Goal: Transaction & Acquisition: Subscribe to service/newsletter

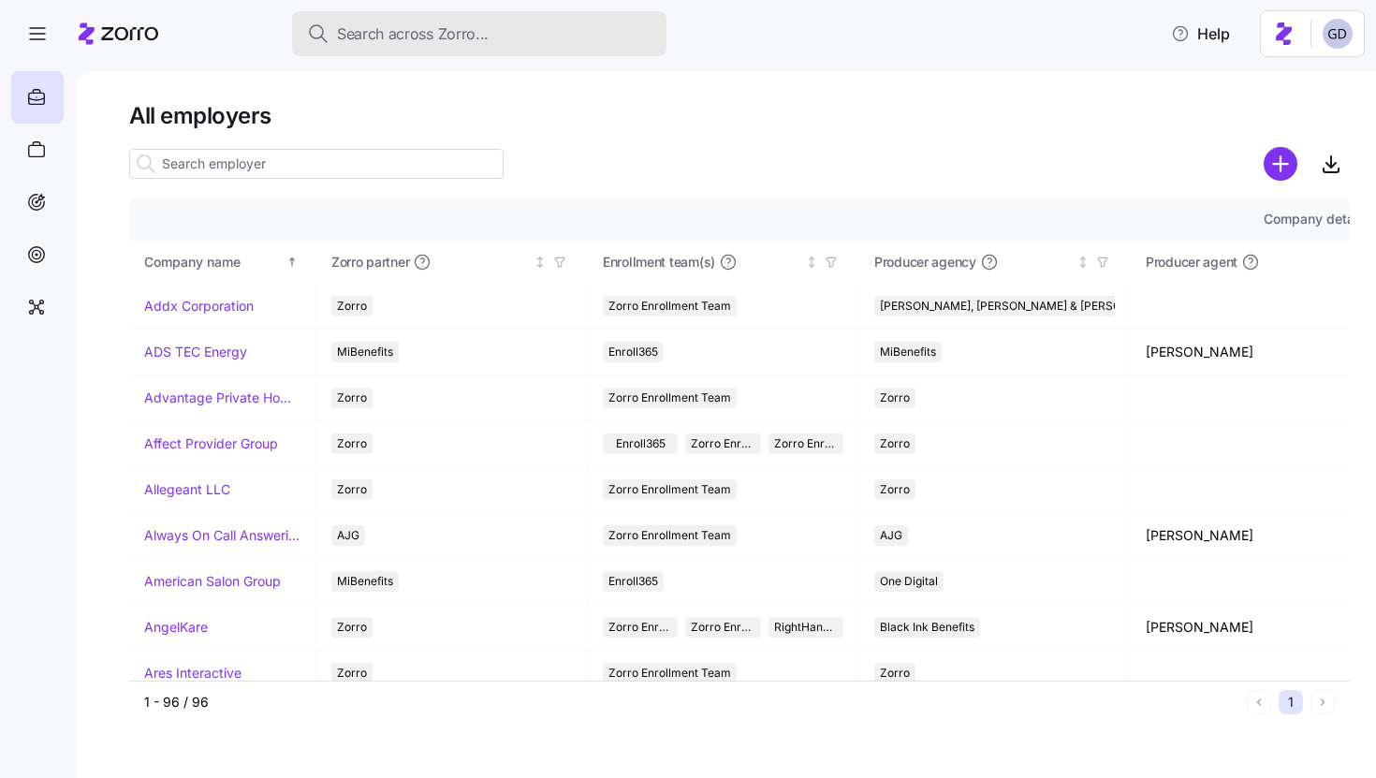
click at [495, 37] on div "Search across Zorro..." at bounding box center [479, 33] width 345 height 23
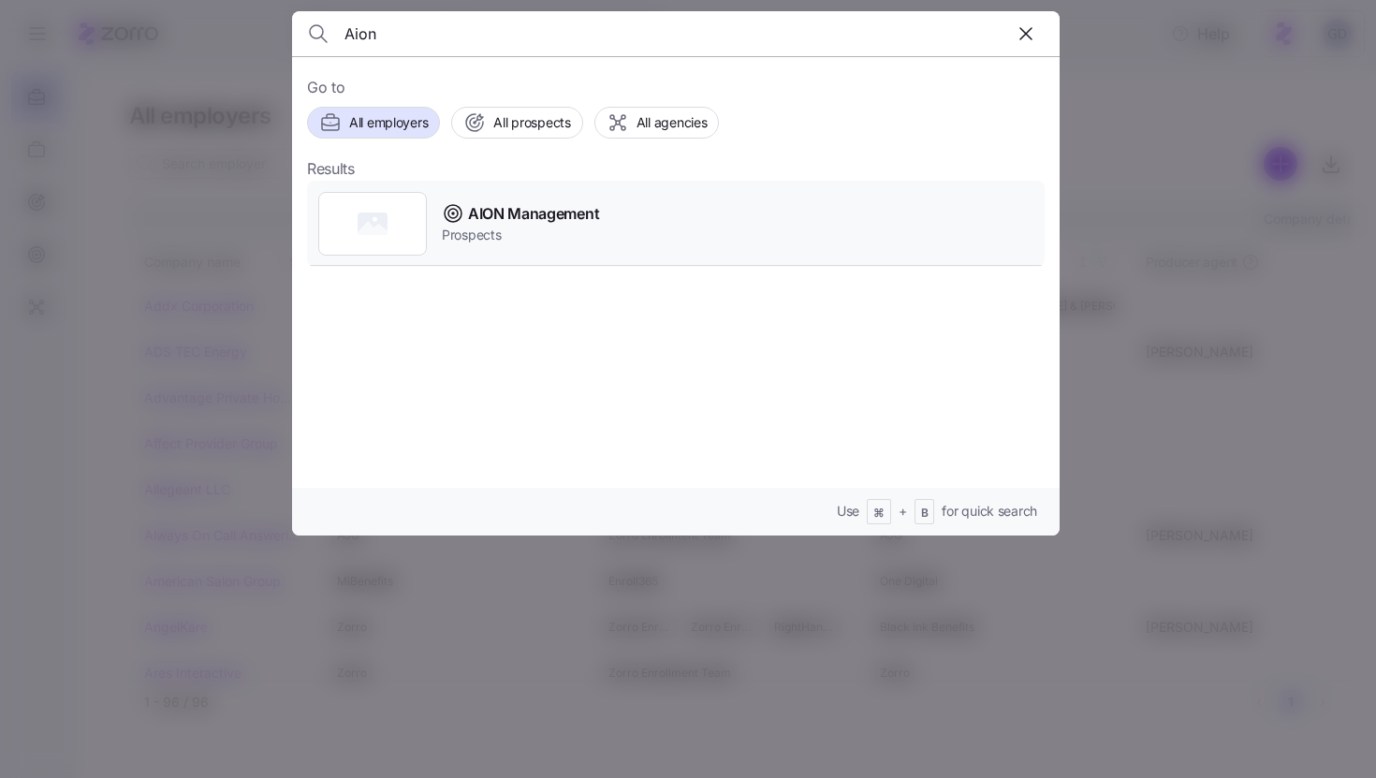
type input "Aion"
click at [507, 230] on span "Prospects" at bounding box center [520, 235] width 157 height 19
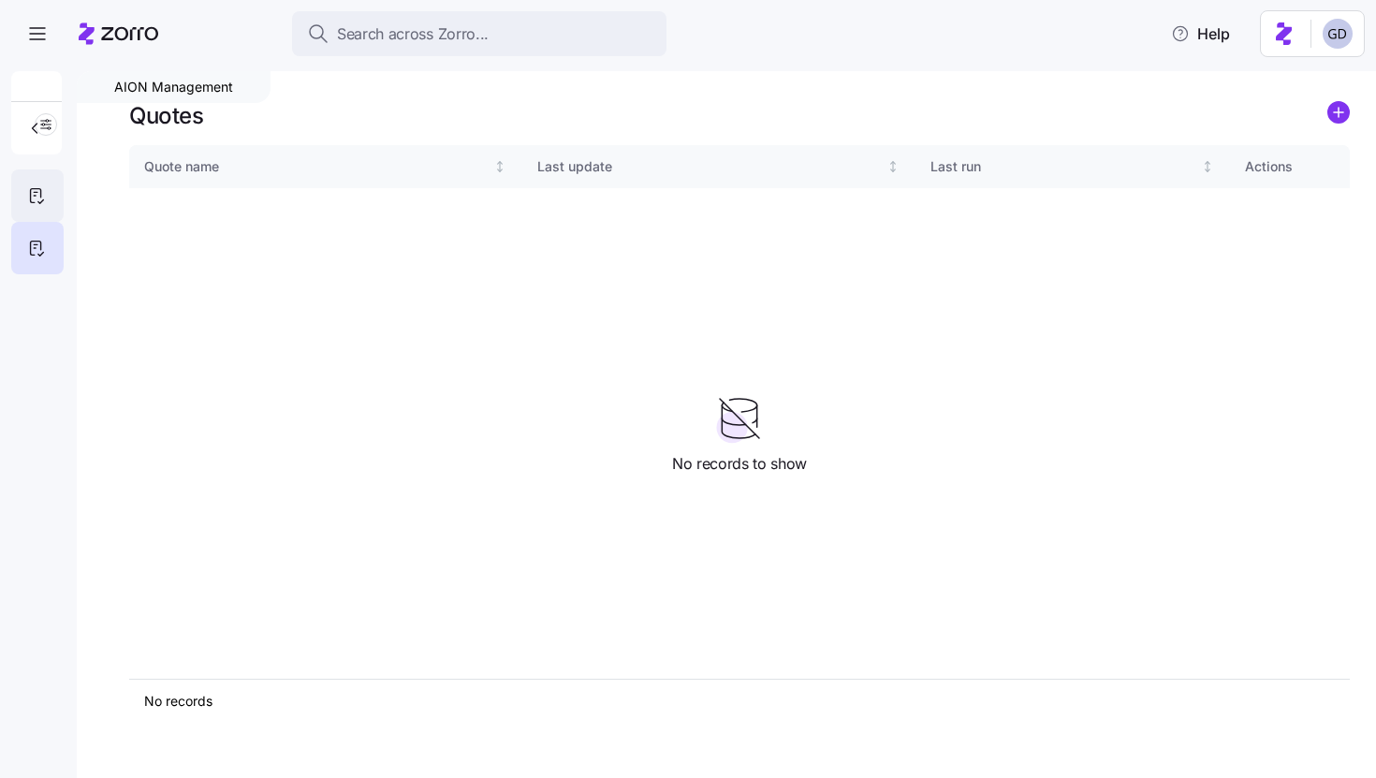
click at [22, 192] on div at bounding box center [37, 195] width 52 height 52
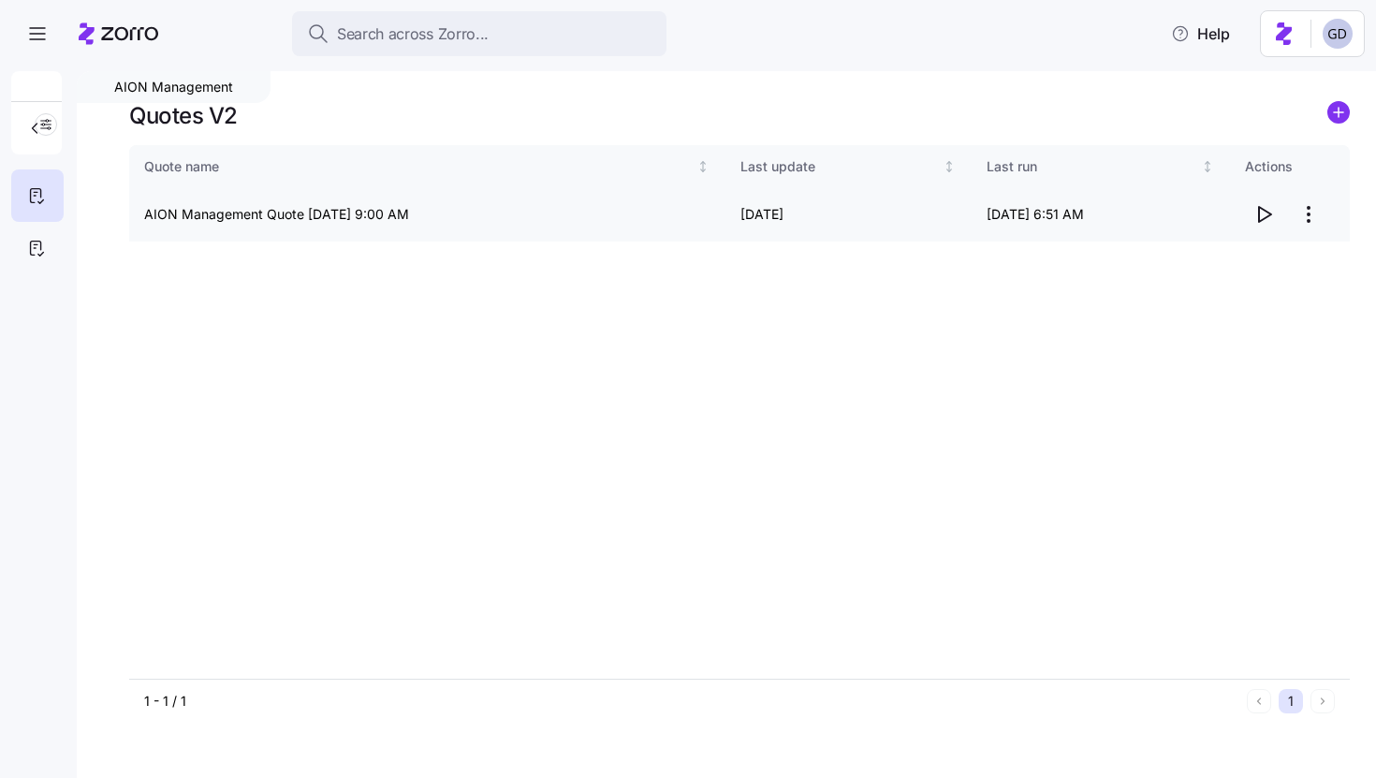
click at [1266, 217] on icon "button" at bounding box center [1265, 214] width 12 height 15
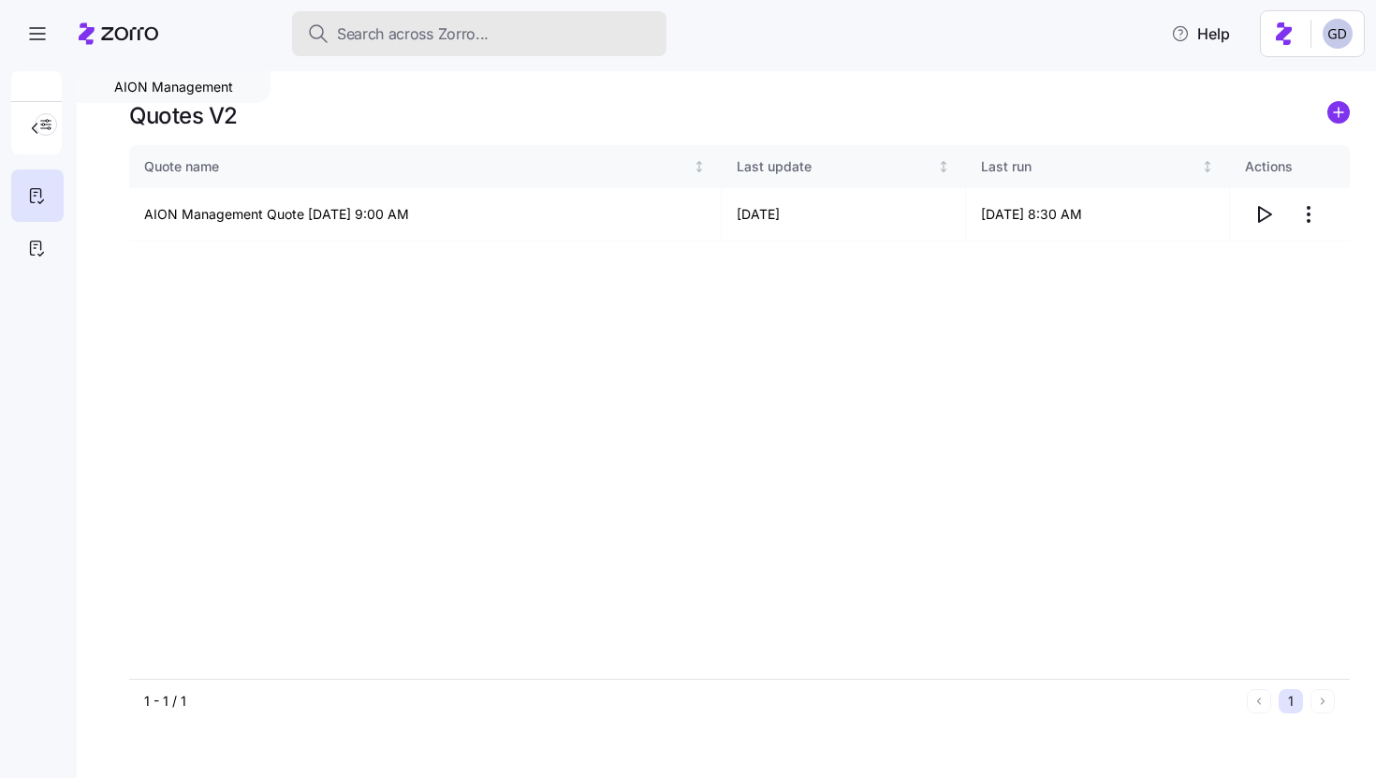
click at [472, 37] on span "Search across Zorro..." at bounding box center [413, 33] width 152 height 23
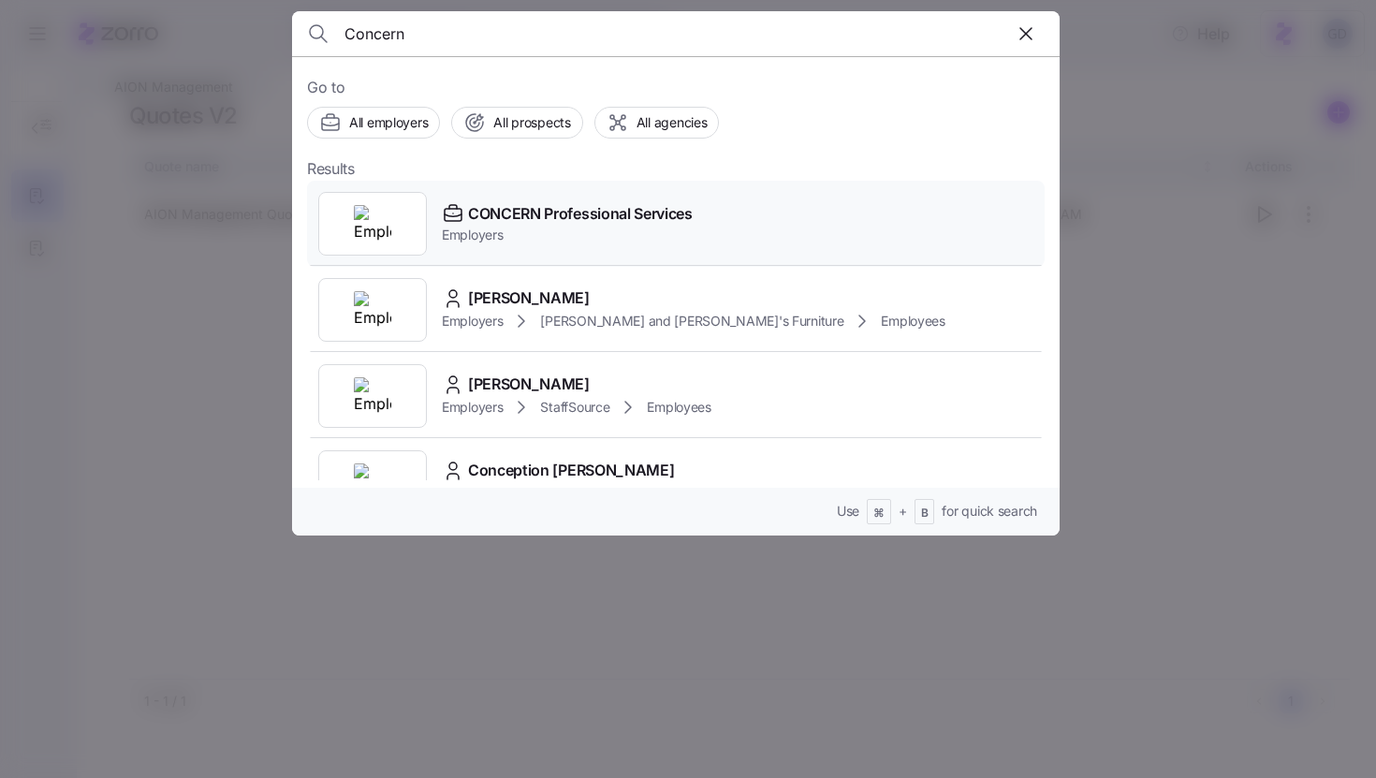
type input "Concern"
click at [552, 236] on span "Employers" at bounding box center [567, 235] width 251 height 19
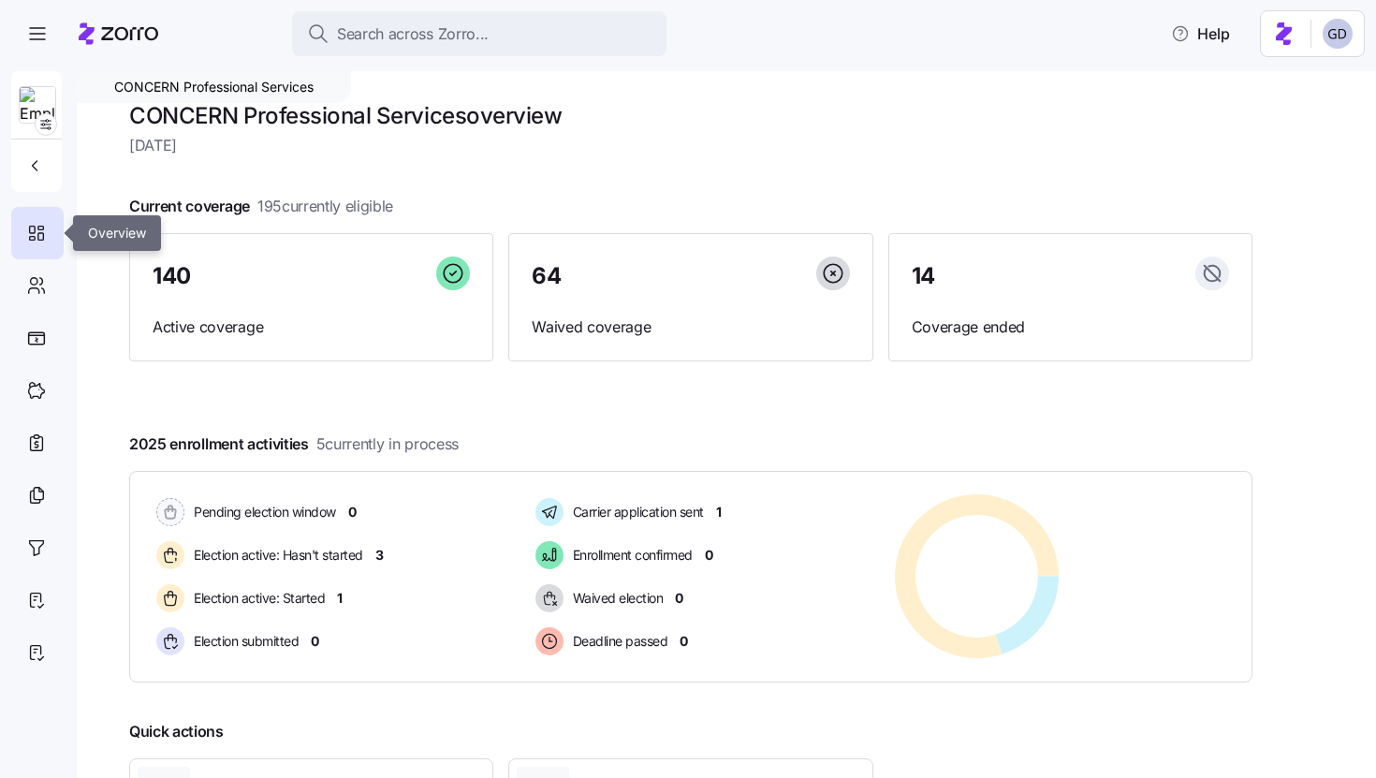
click at [34, 247] on div at bounding box center [37, 233] width 52 height 52
click at [30, 338] on icon at bounding box center [36, 338] width 19 height 14
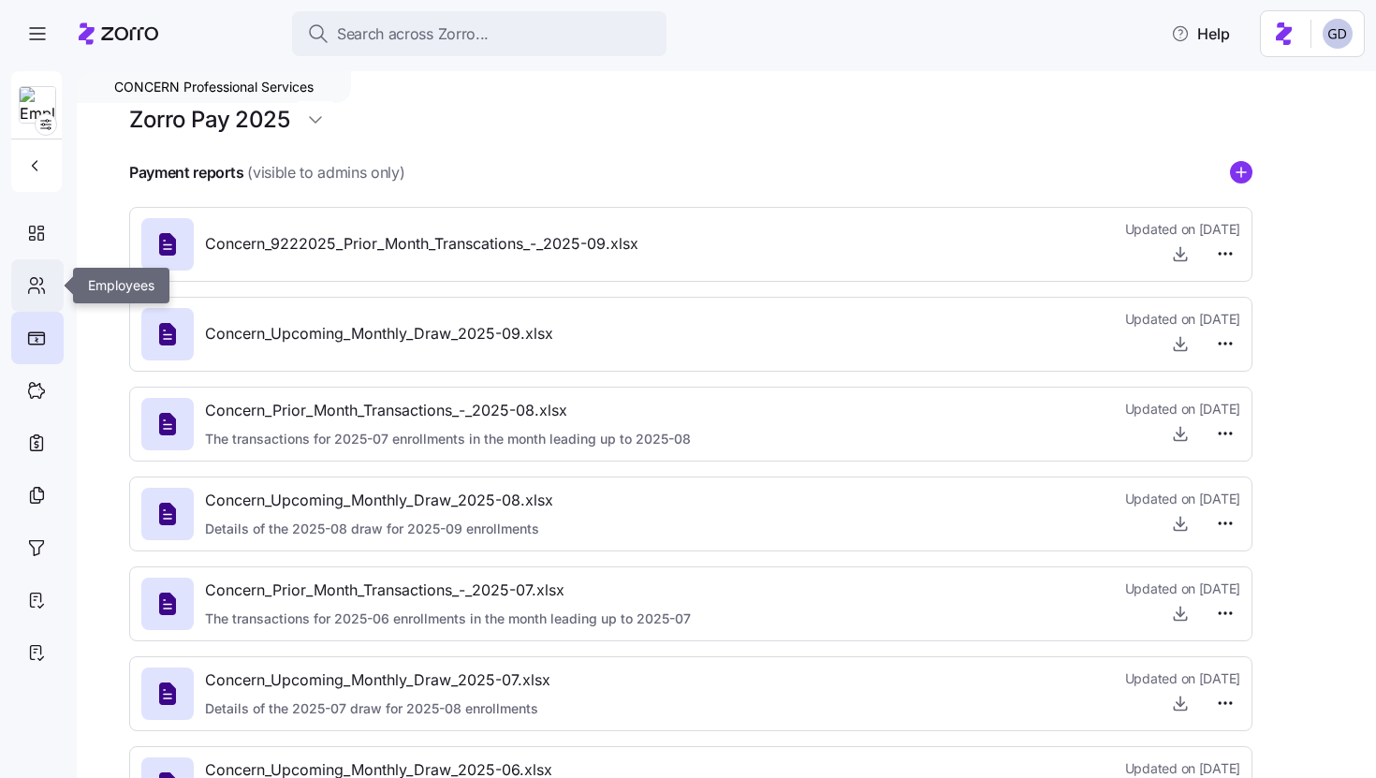
click at [39, 289] on icon at bounding box center [36, 285] width 21 height 22
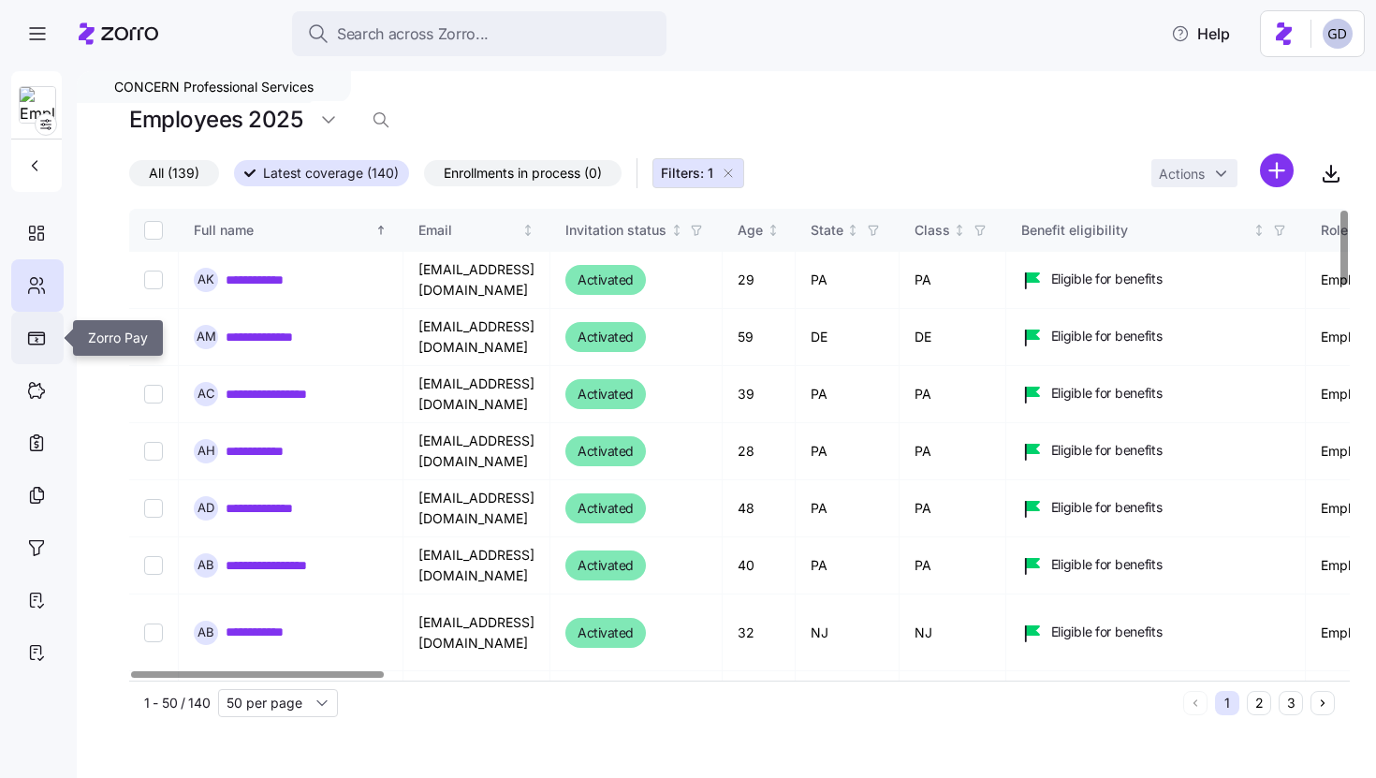
click at [36, 343] on icon at bounding box center [37, 337] width 16 height 11
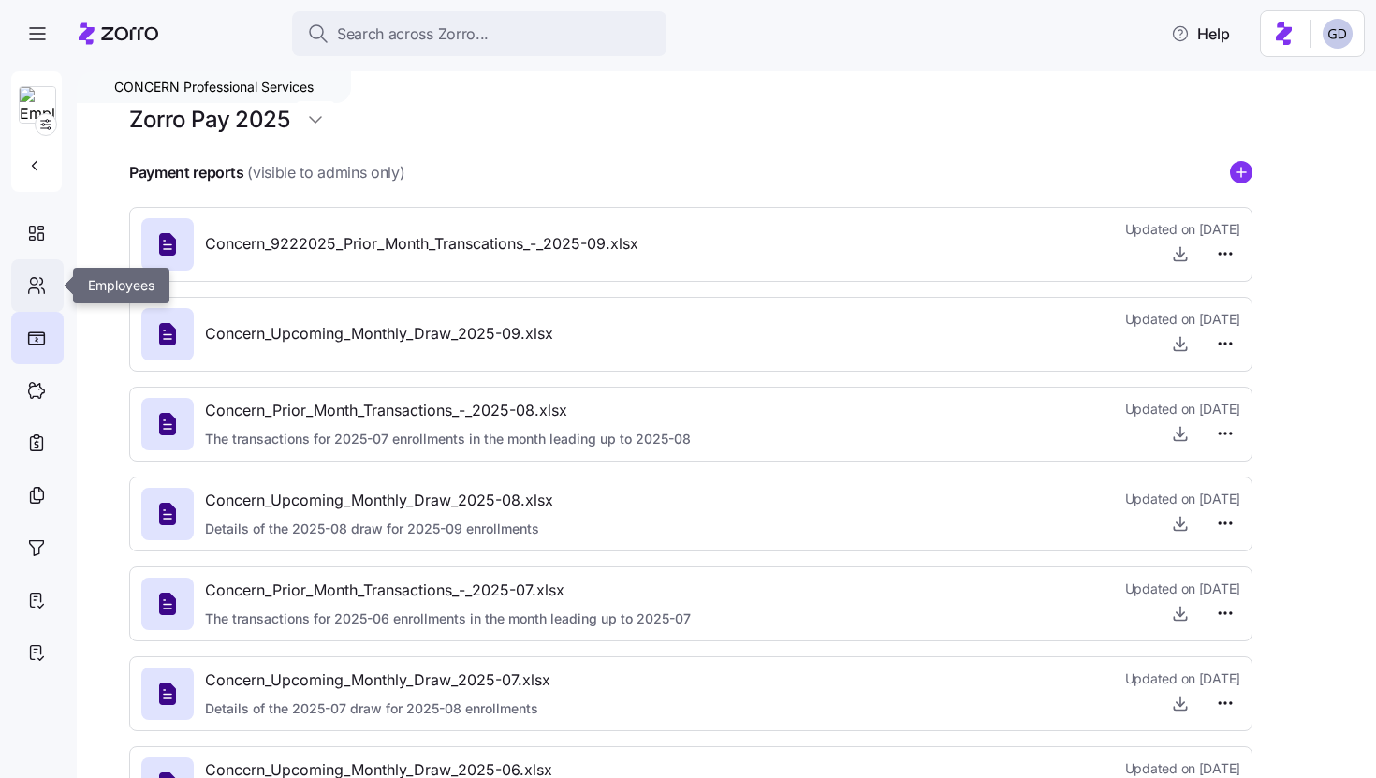
click at [26, 288] on icon at bounding box center [36, 285] width 21 height 22
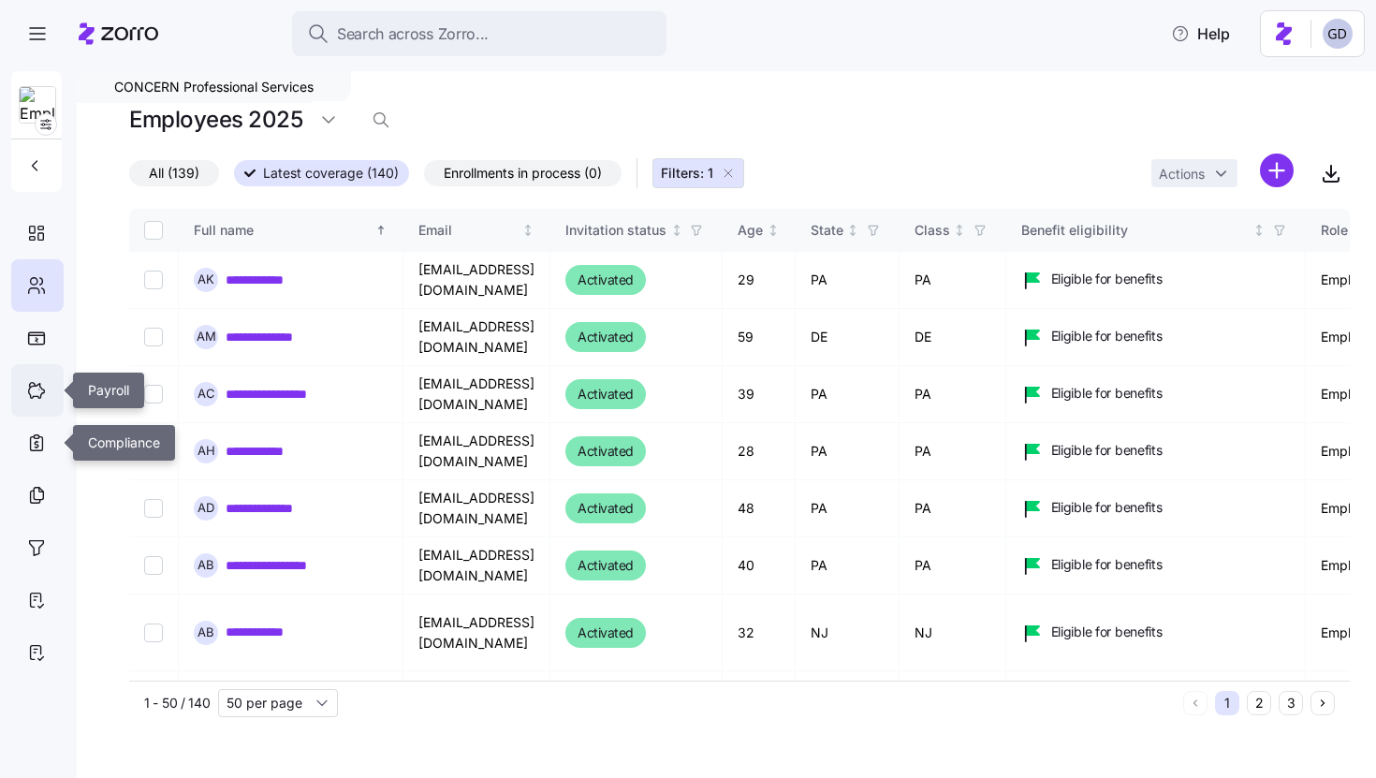
click at [31, 412] on div at bounding box center [37, 390] width 52 height 52
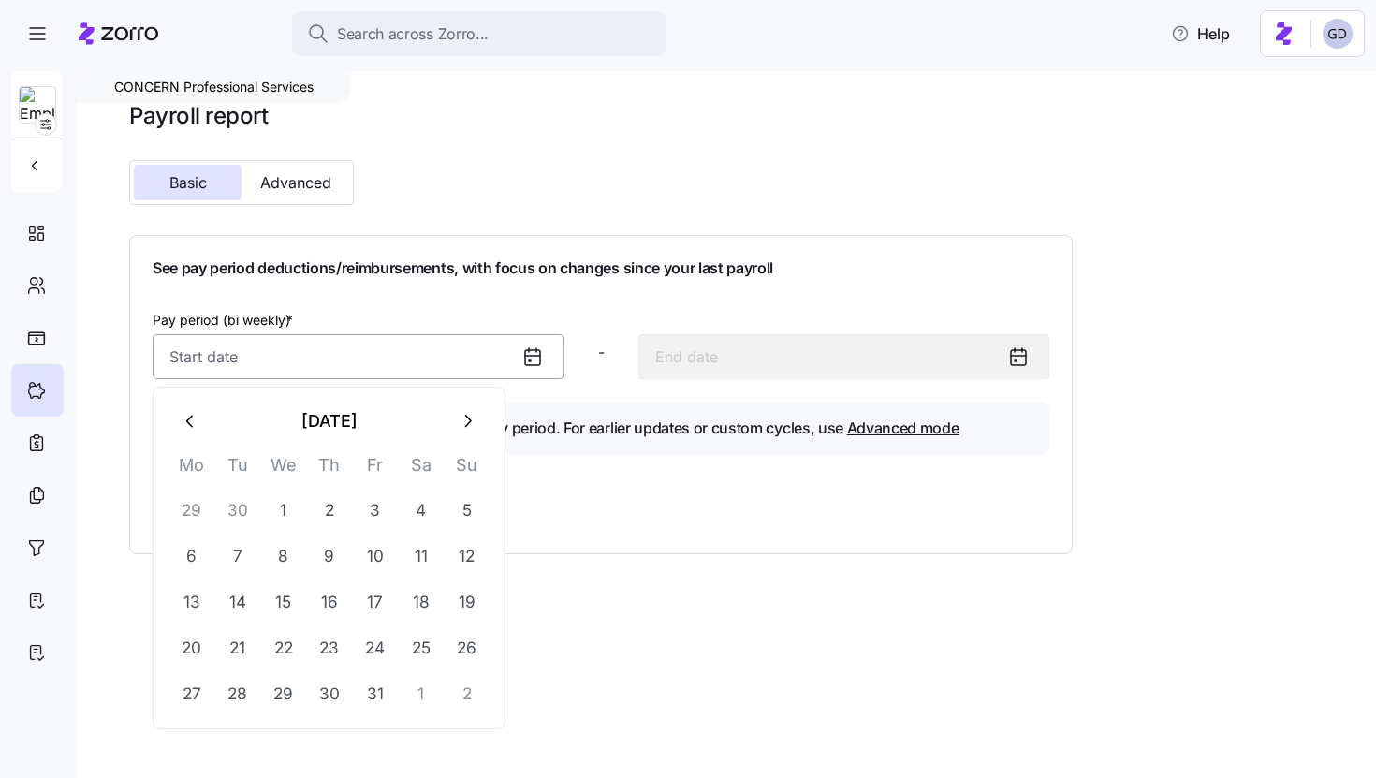
click at [447, 346] on input "Pay period (bi weekly) *" at bounding box center [358, 356] width 411 height 45
click at [180, 413] on button "button" at bounding box center [191, 421] width 45 height 45
click at [184, 499] on button "1" at bounding box center [191, 511] width 45 height 45
type input "September 1, 2025"
type input "September 14, 2025"
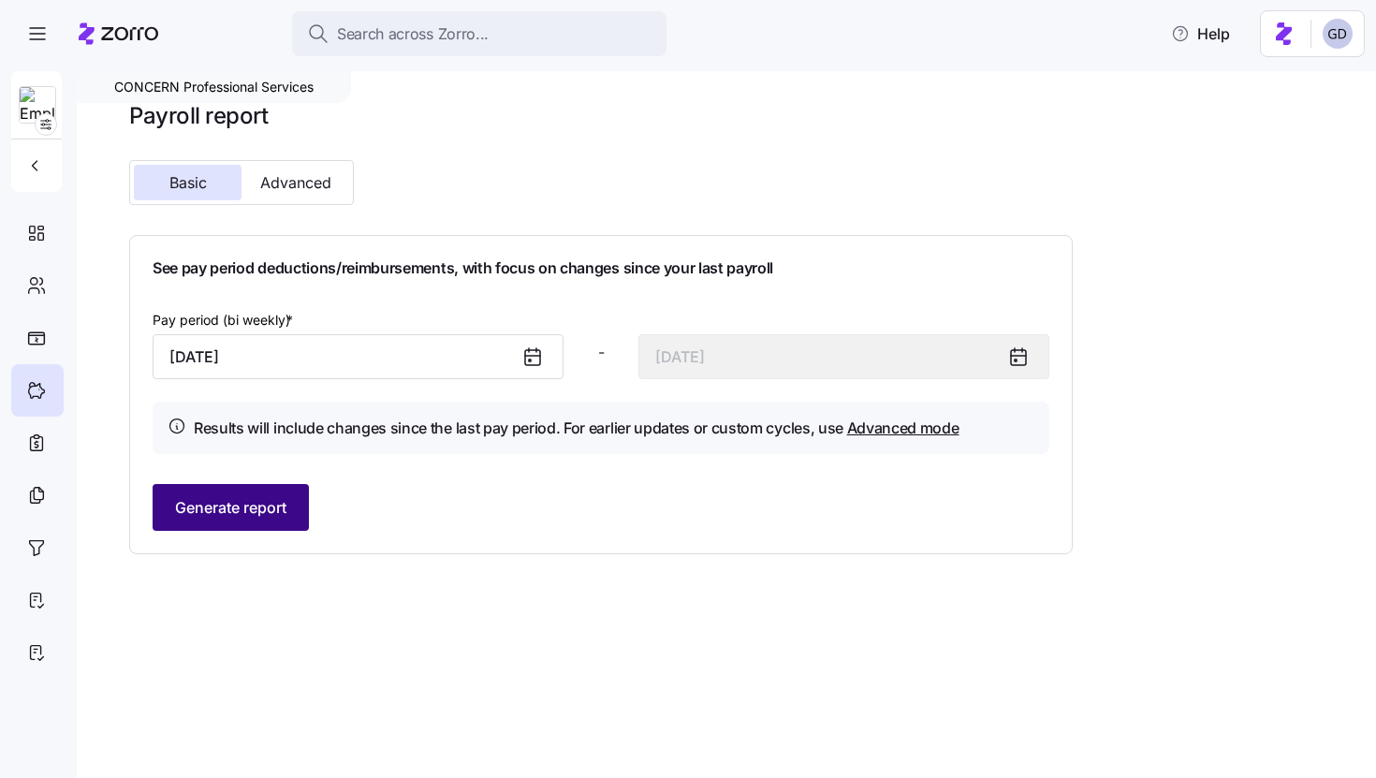
click at [286, 512] on span "Generate report" at bounding box center [230, 507] width 111 height 22
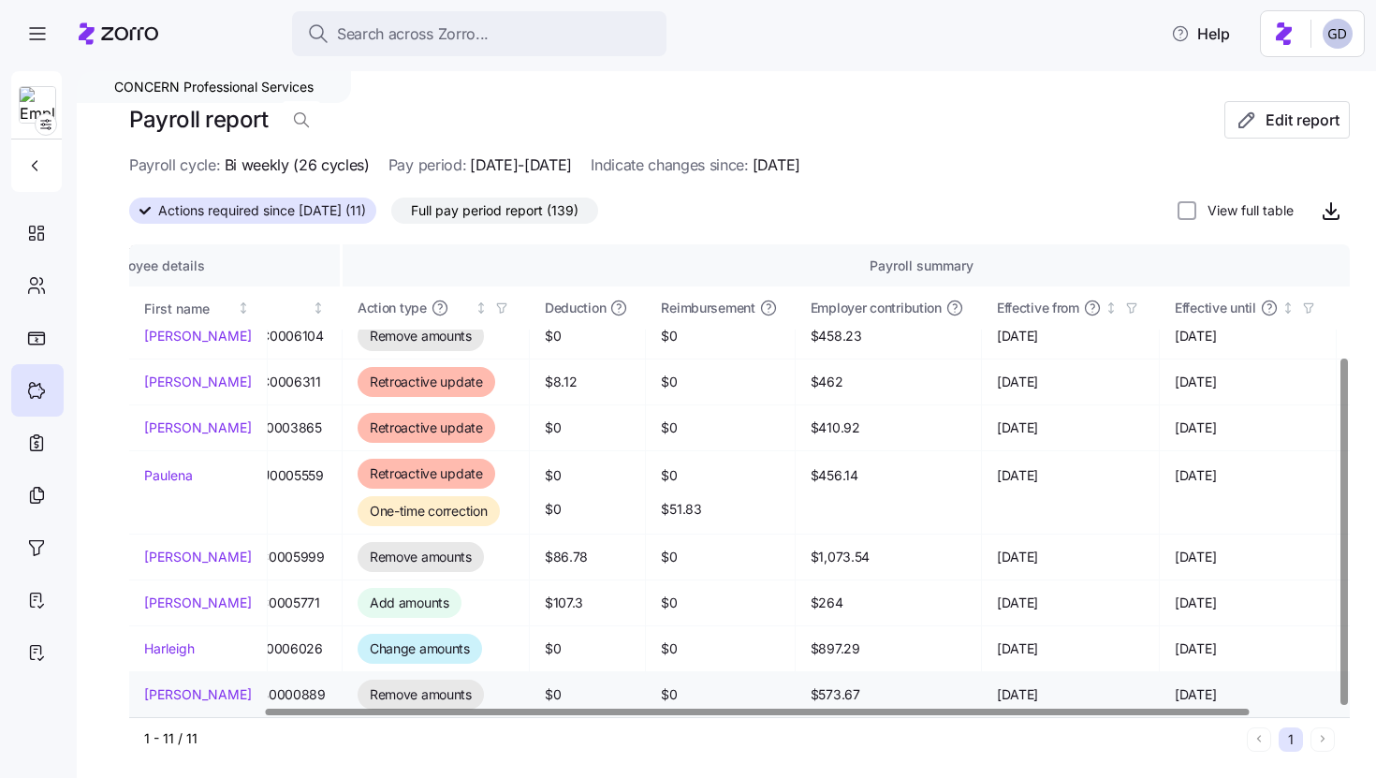
scroll to position [154, 275]
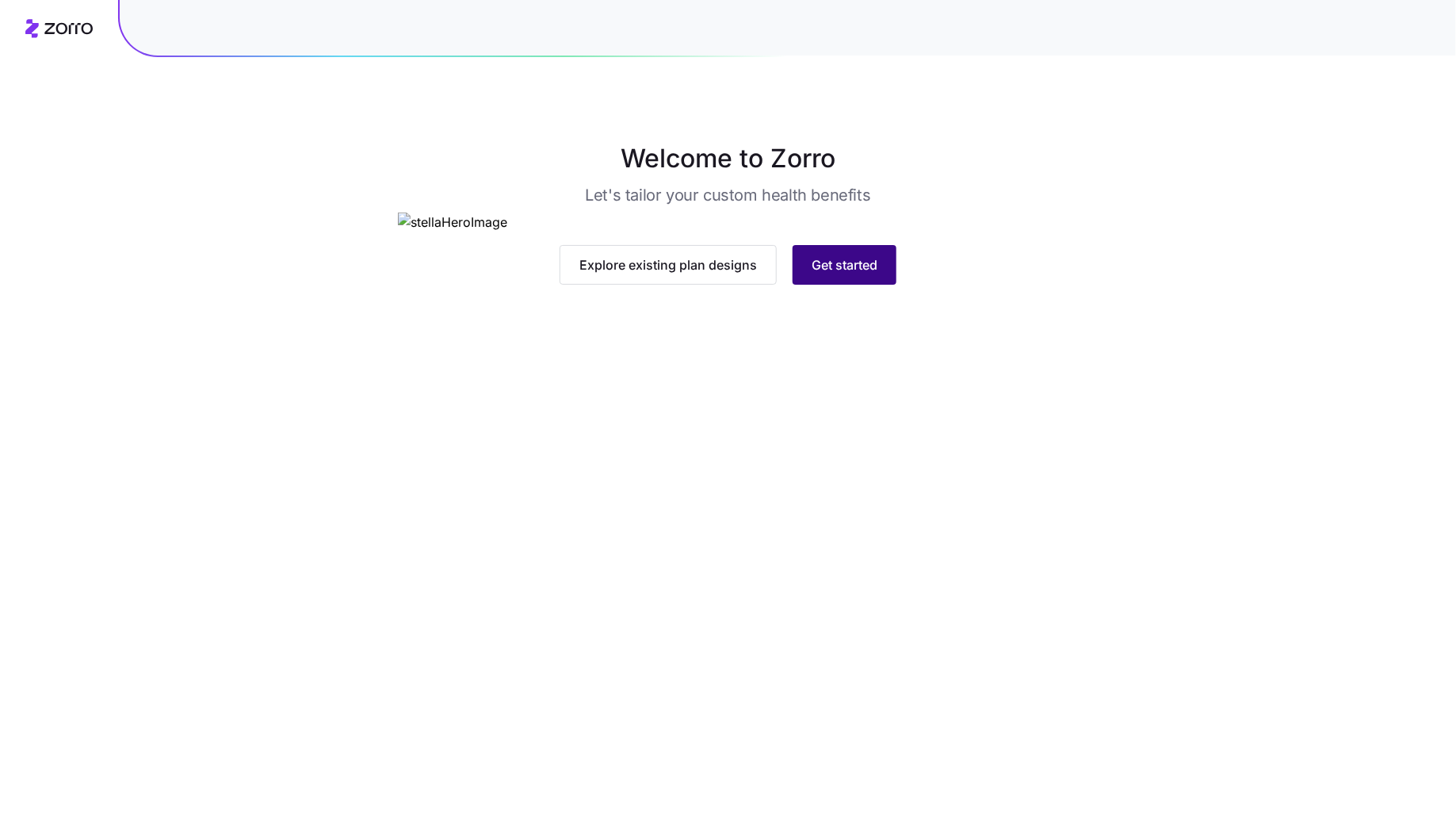
click at [862, 274] on span "Get started" at bounding box center [845, 264] width 66 height 19
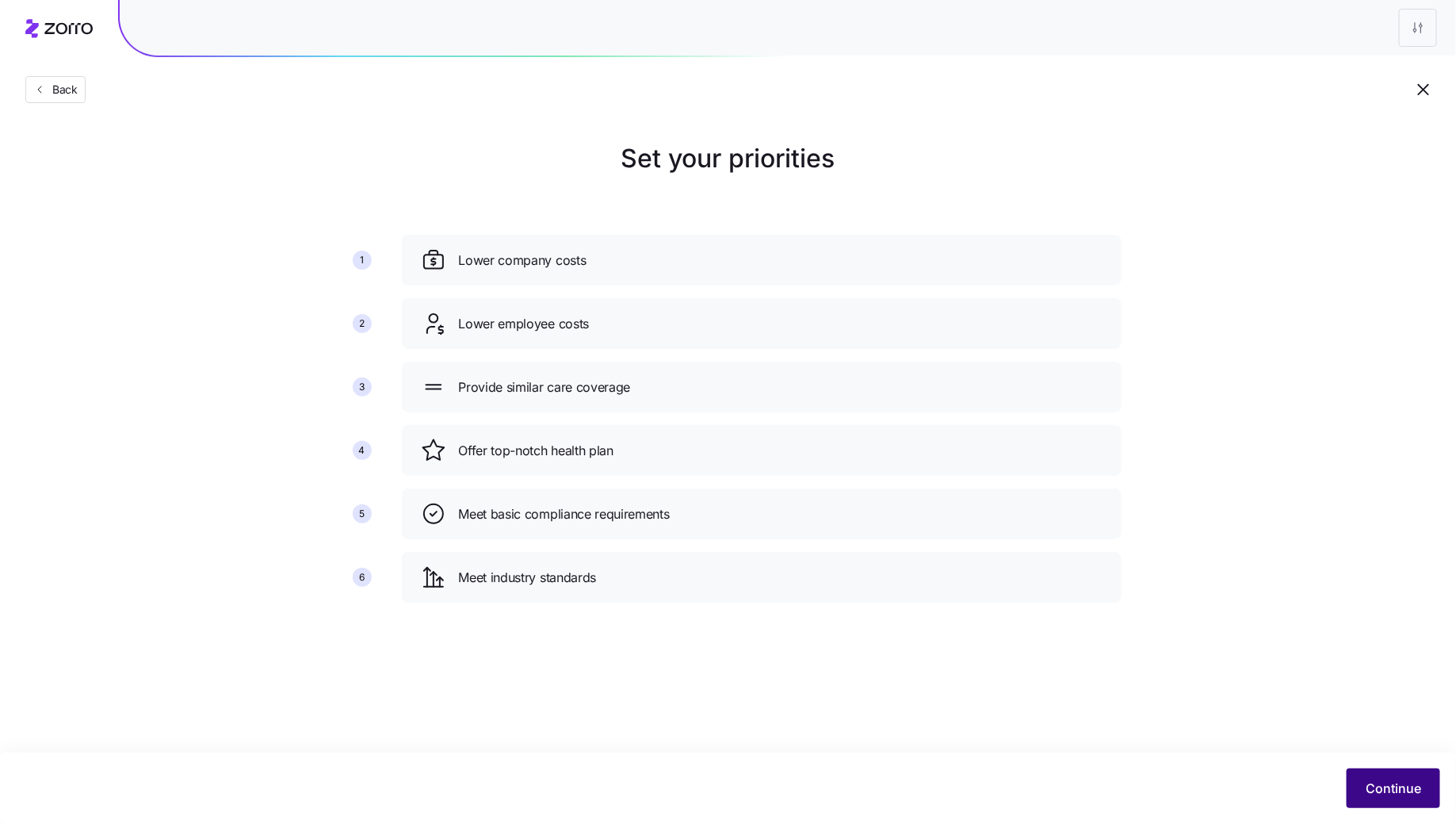
click at [1411, 794] on span "Continue" at bounding box center [1393, 788] width 56 height 19
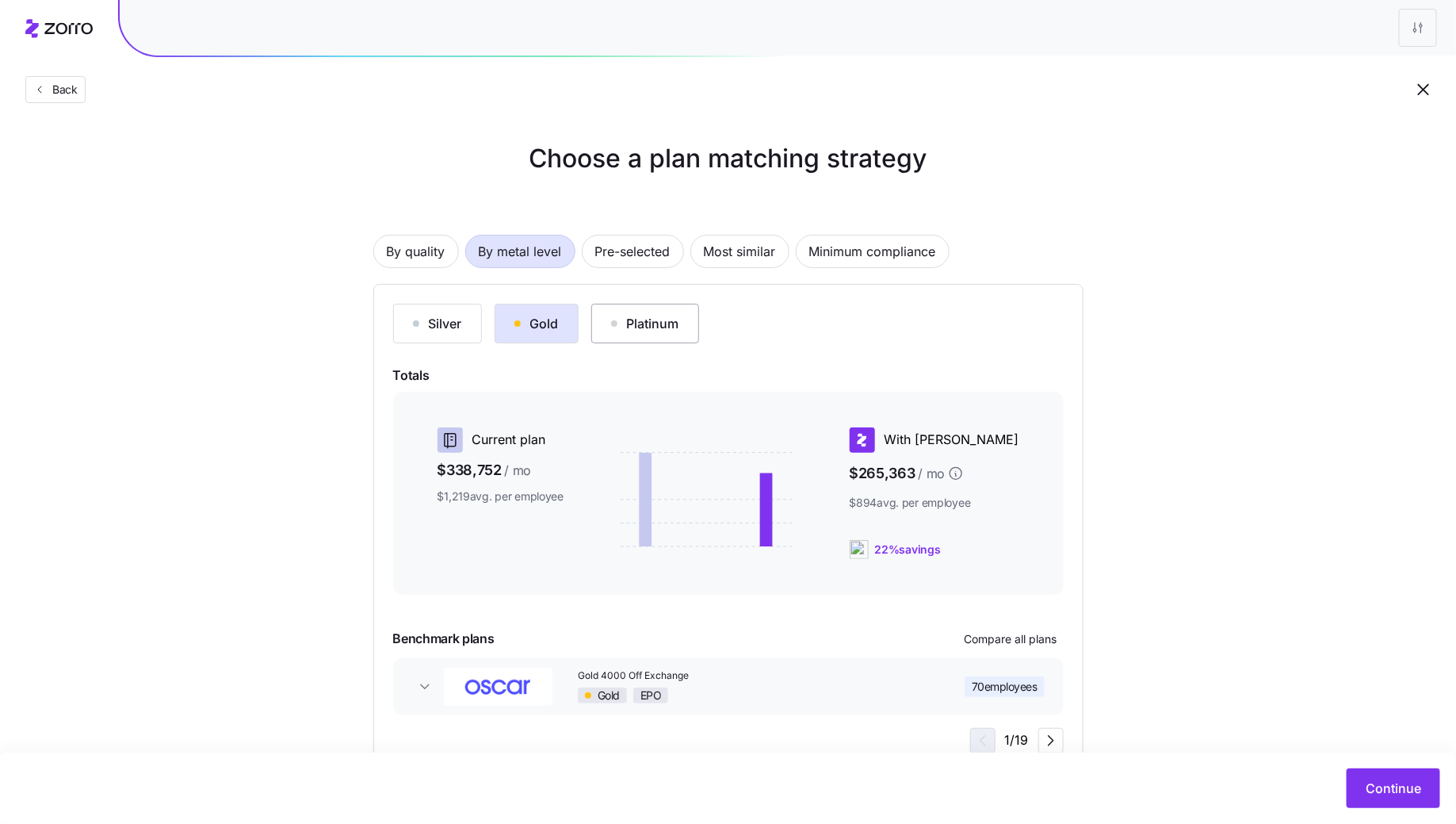
scroll to position [50, 0]
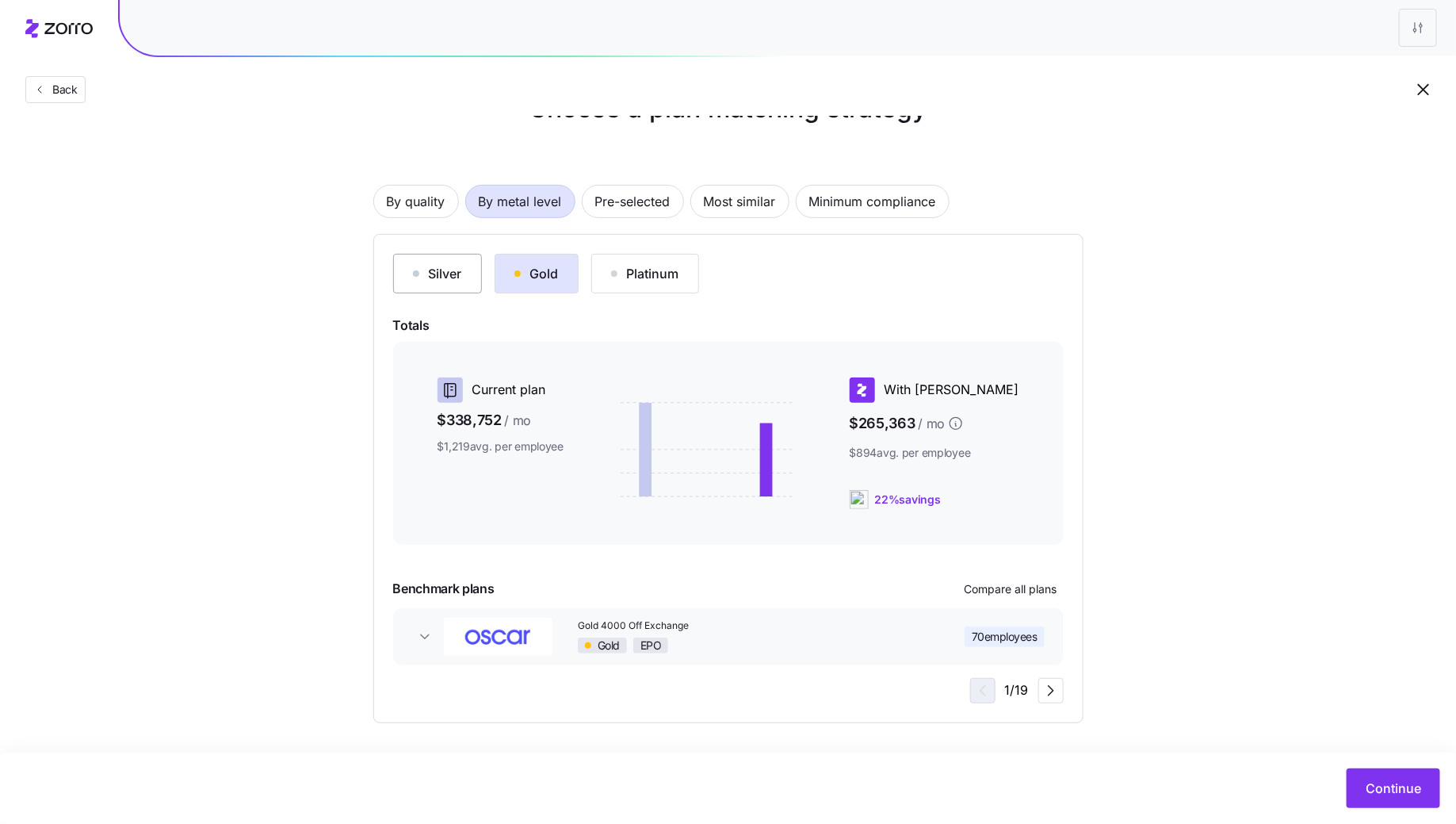
click at [460, 280] on div "Silver" at bounding box center [438, 274] width 49 height 19
click at [545, 287] on button "Gold" at bounding box center [536, 274] width 84 height 40
click at [1007, 585] on span "Compare all plans" at bounding box center [1011, 589] width 93 height 16
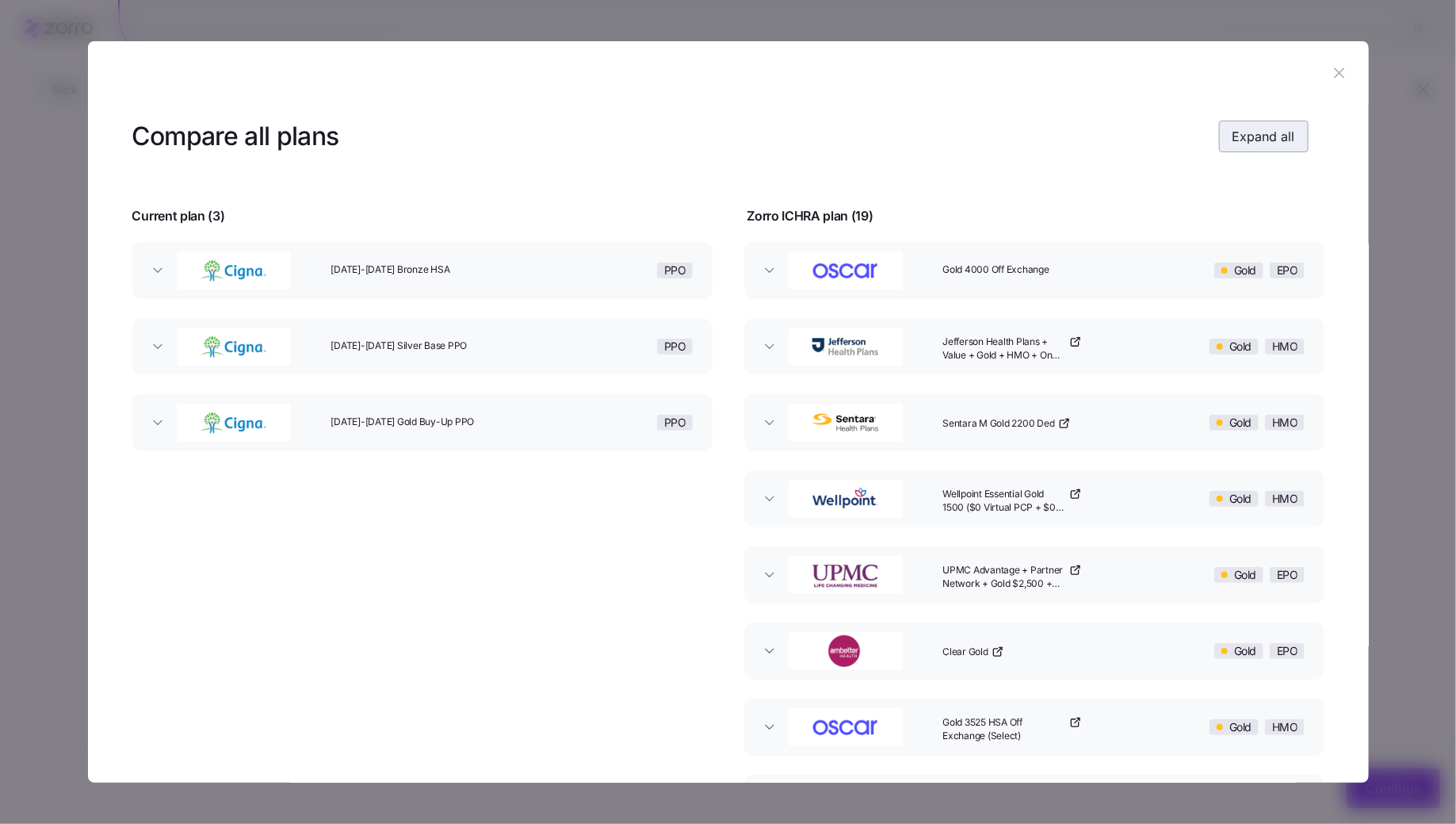
click at [1248, 135] on span "Expand all" at bounding box center [1264, 136] width 63 height 19
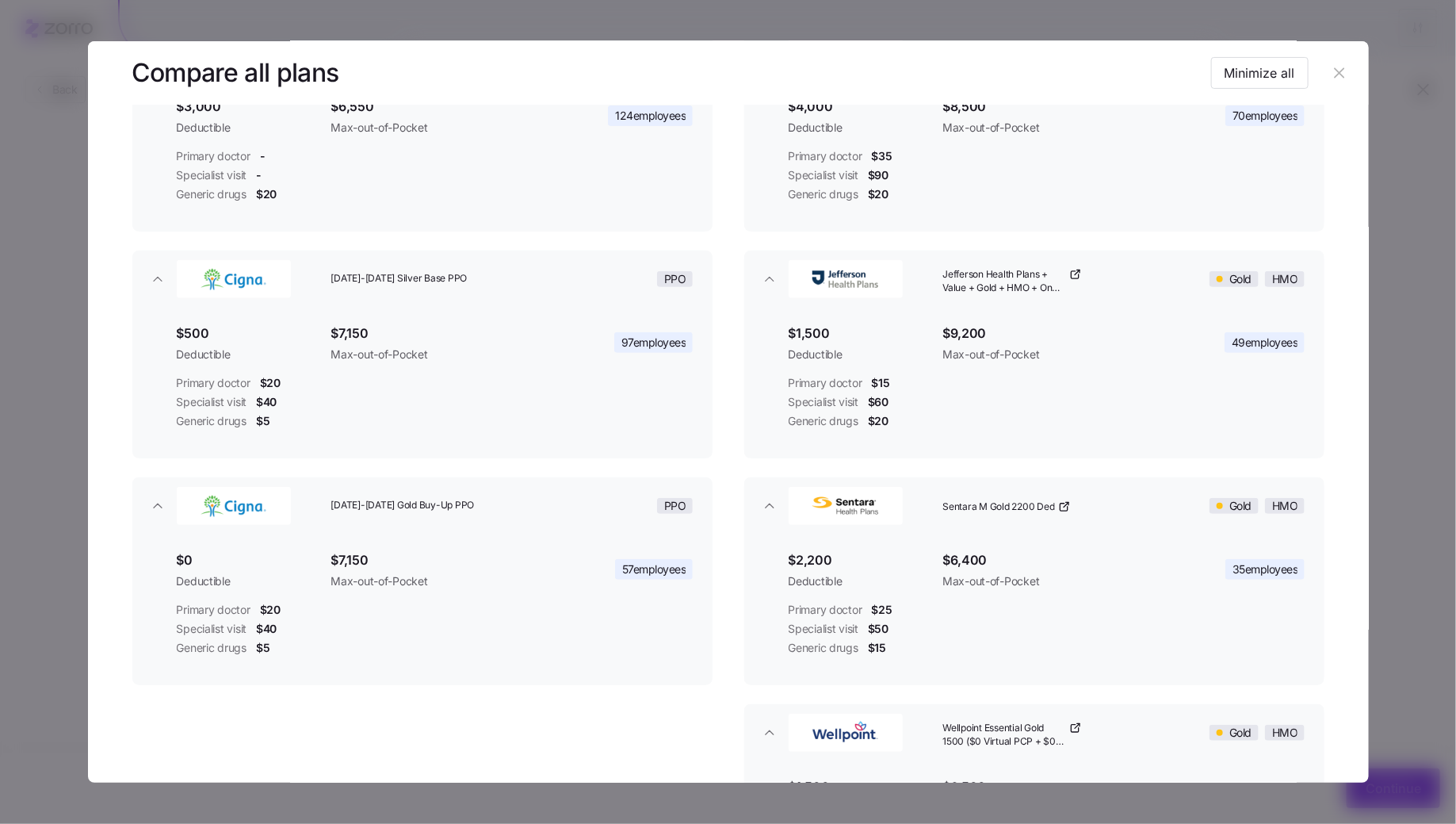
scroll to position [234, 0]
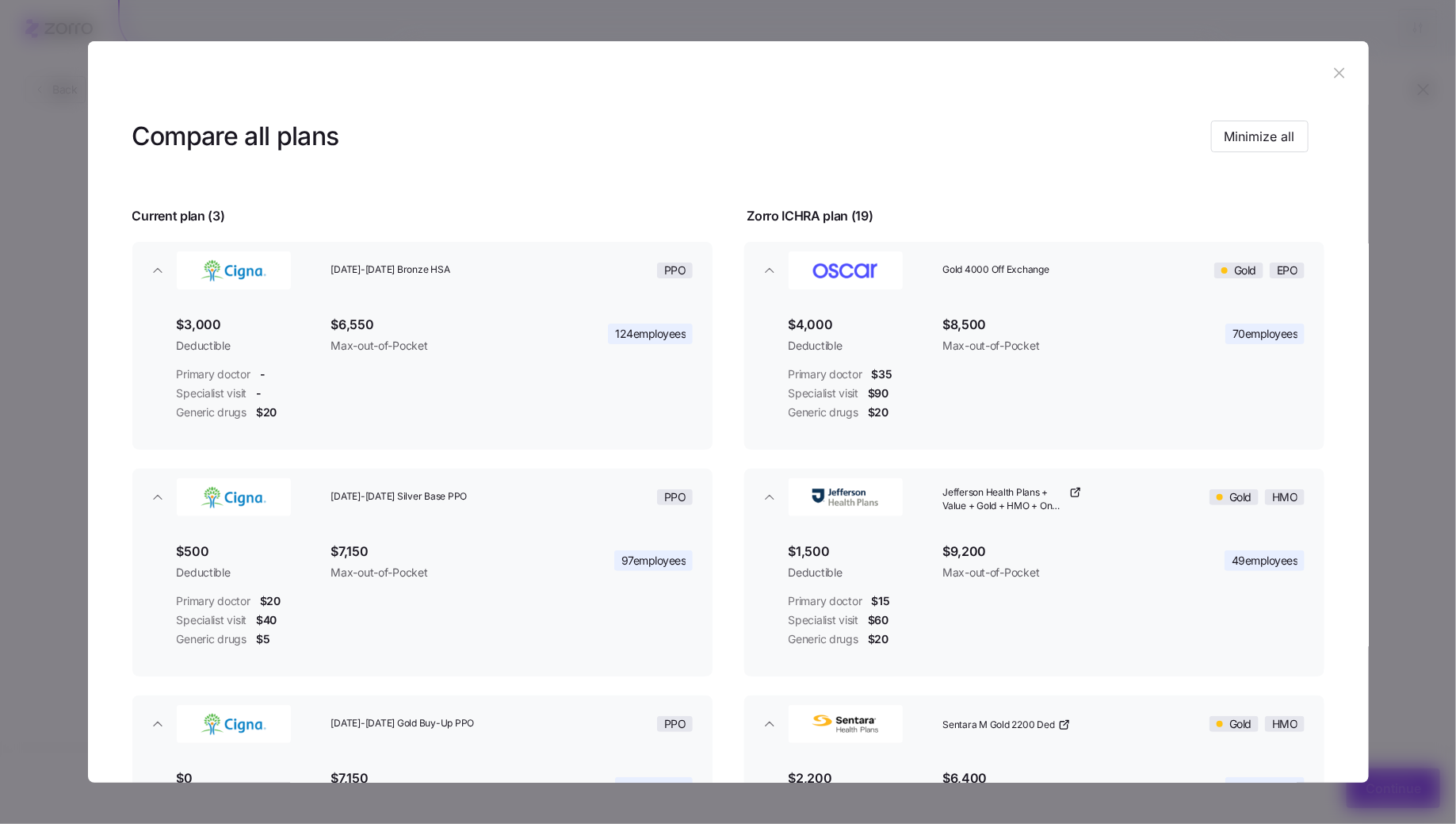
scroll to position [234, 0]
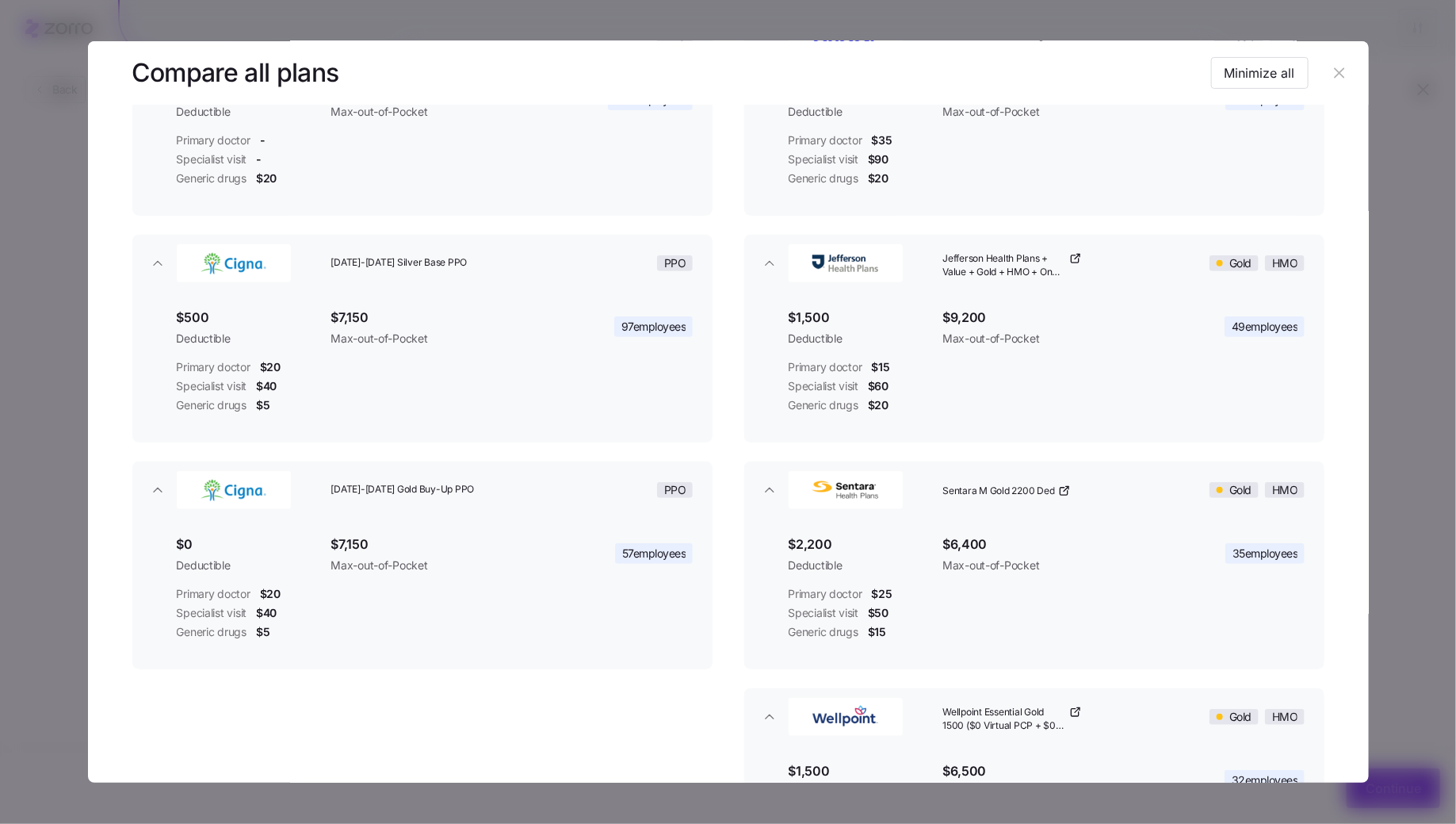
click at [1336, 76] on icon "button" at bounding box center [1340, 73] width 10 height 10
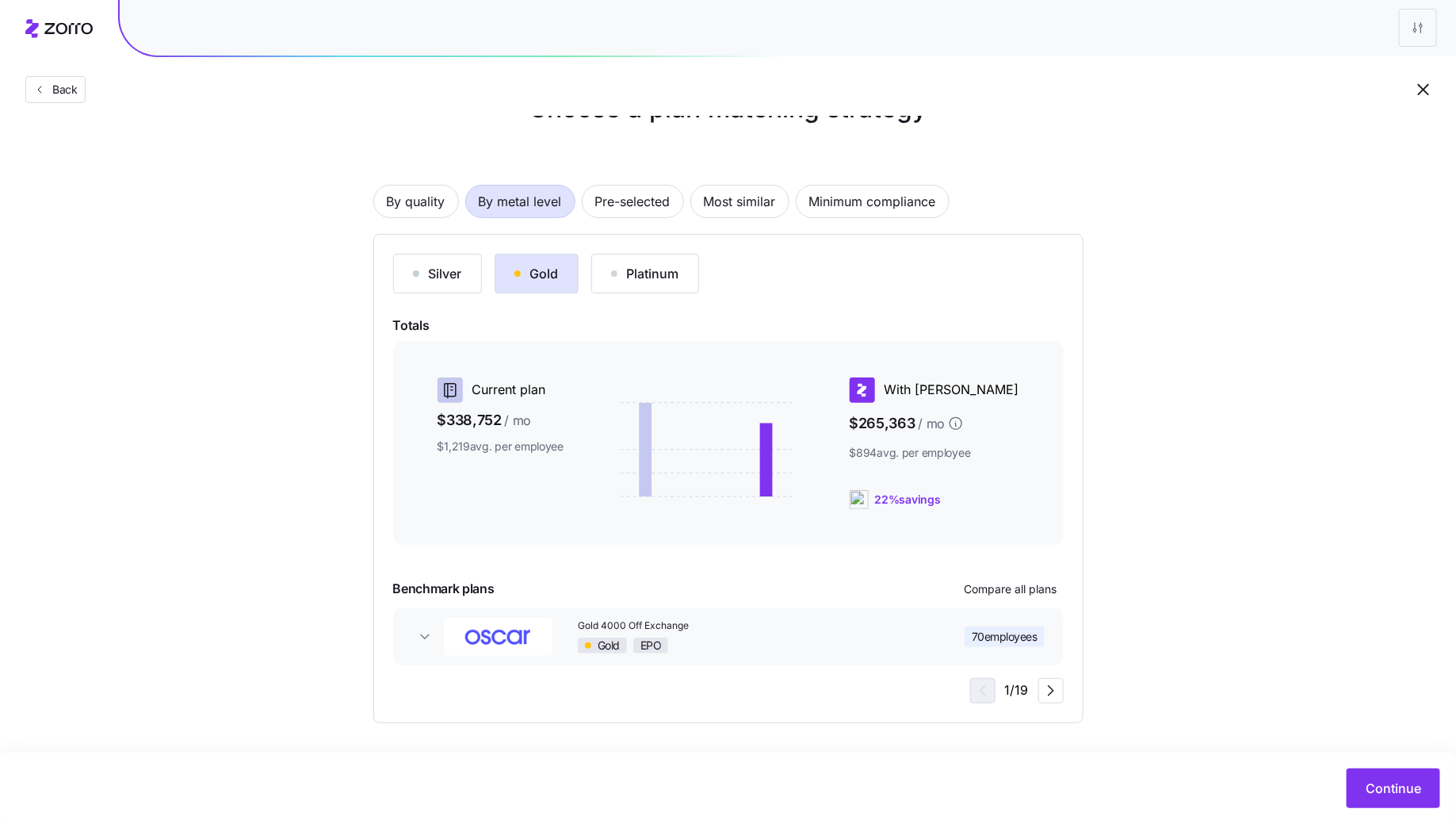
click at [1119, 397] on div "Choose a plan matching strategy By quality By metal level Pre-selected Most sim…" at bounding box center [728, 406] width 786 height 633
click at [1098, 421] on div "Choose a plan matching strategy By quality By metal level Pre-selected Most sim…" at bounding box center [728, 406] width 786 height 633
click at [429, 206] on span "By quality" at bounding box center [416, 201] width 58 height 31
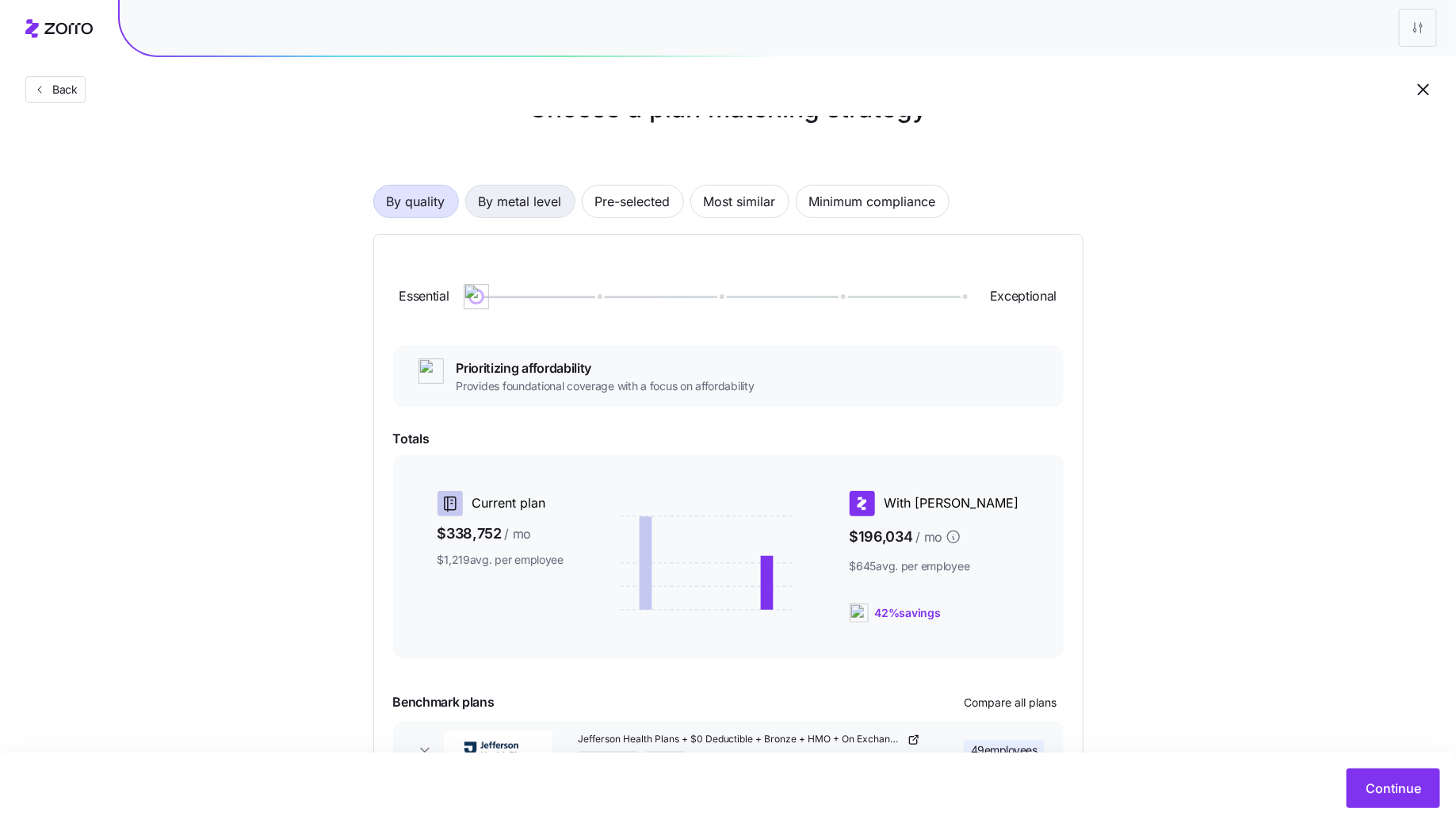
click at [542, 201] on span "By metal level" at bounding box center [521, 201] width 83 height 31
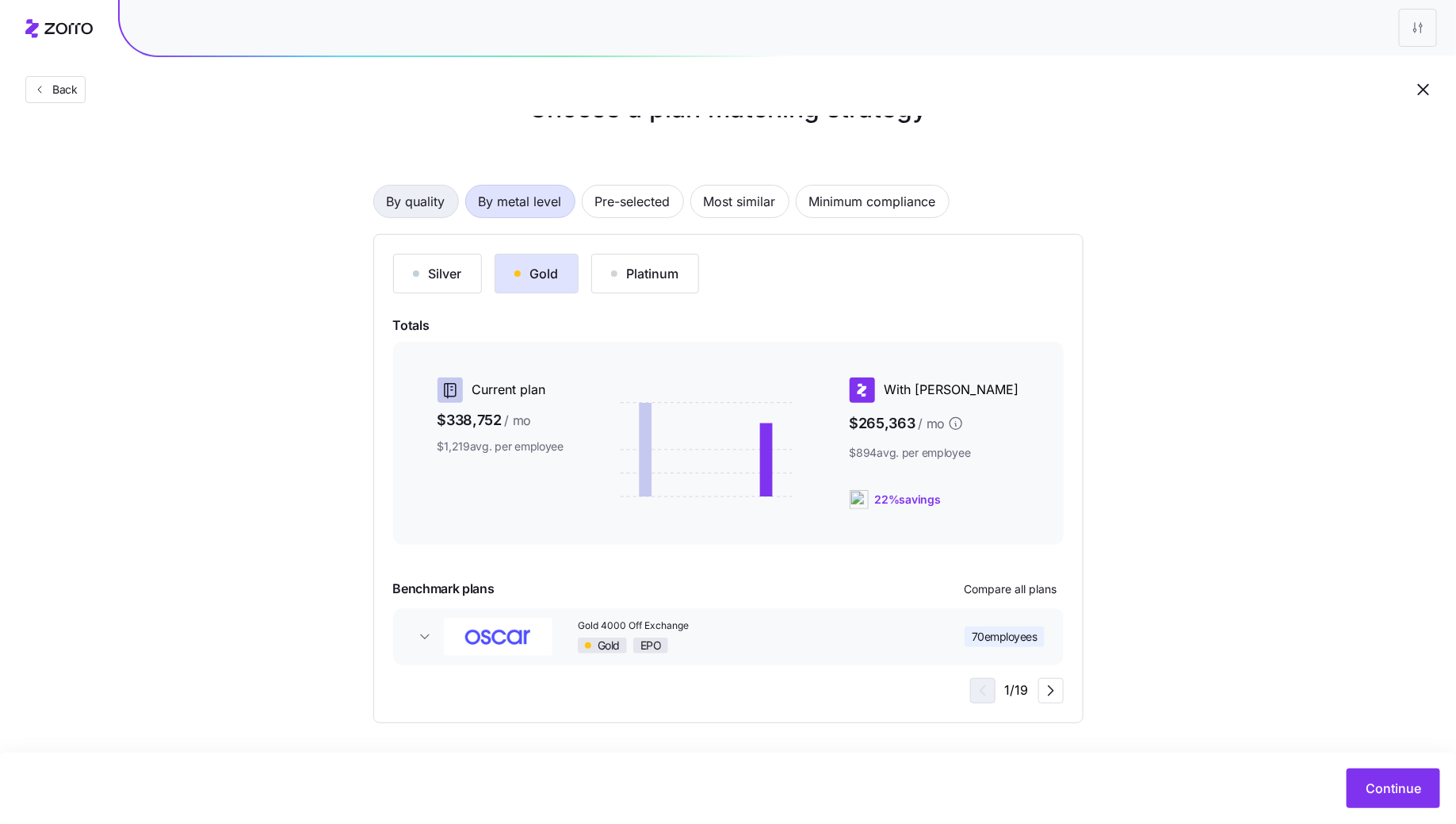
click at [425, 196] on span "By quality" at bounding box center [416, 201] width 58 height 31
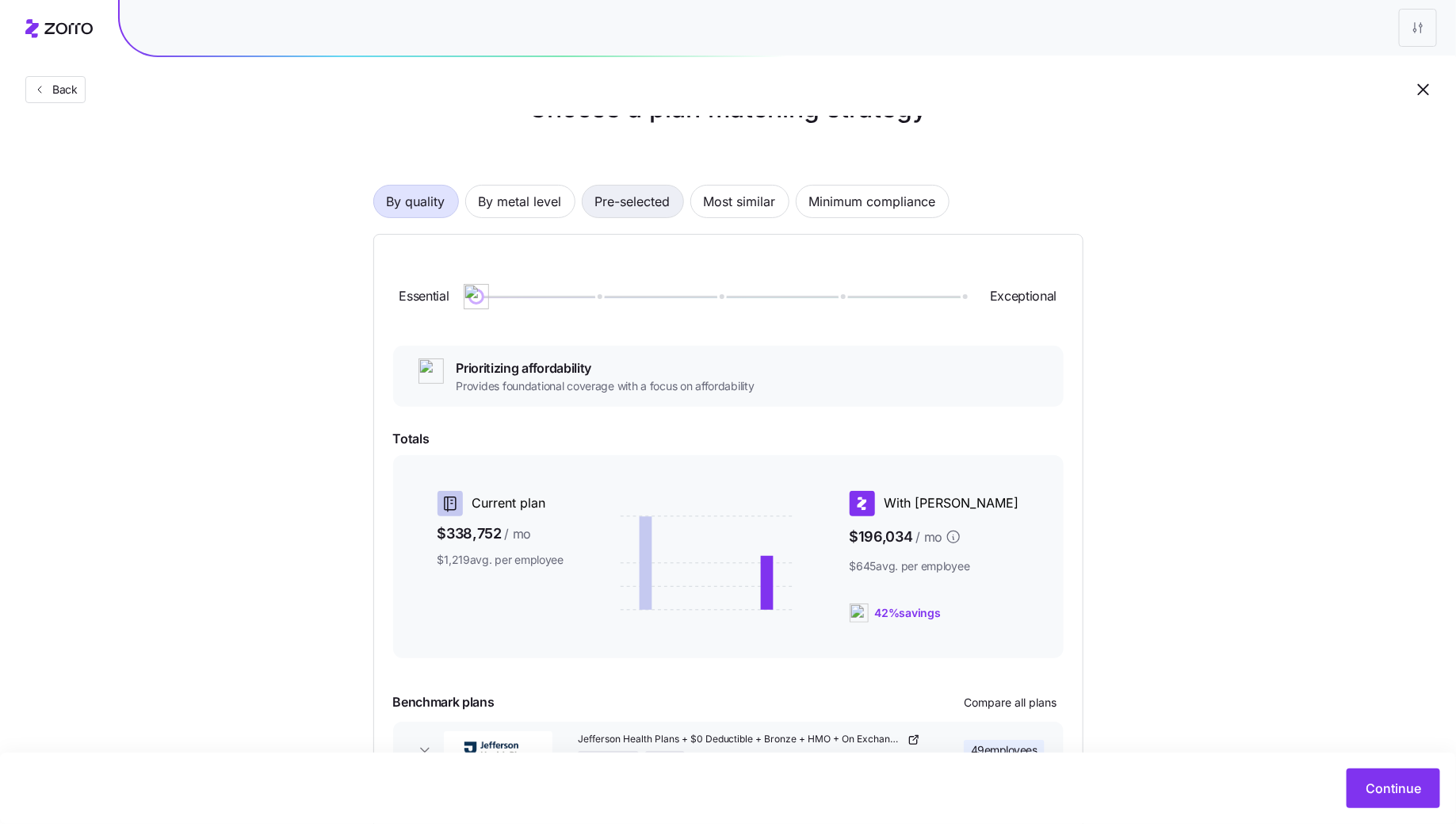
click at [649, 211] on span "Pre-selected" at bounding box center [632, 201] width 75 height 31
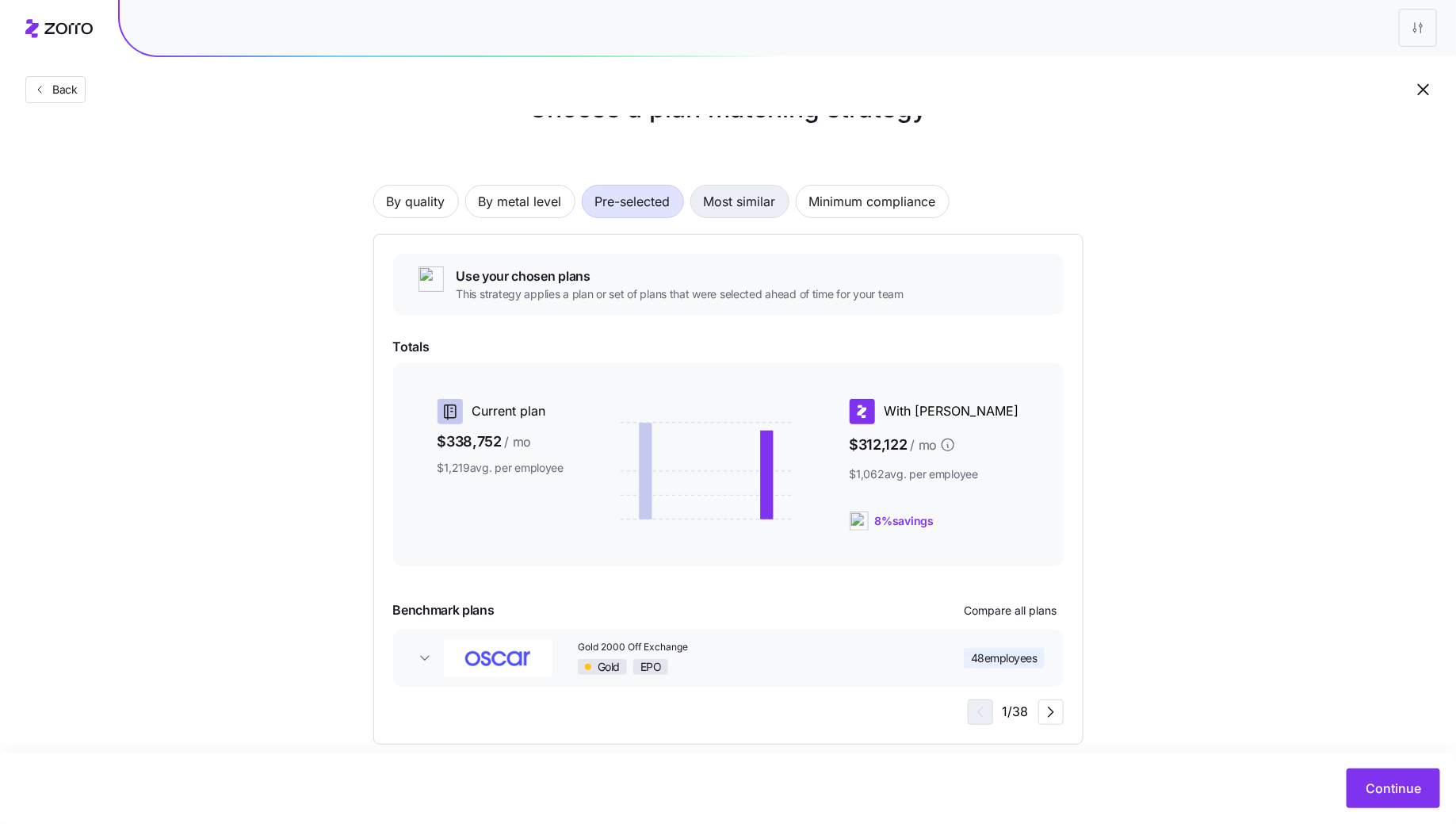
click at [739, 207] on span "Most similar" at bounding box center [739, 201] width 72 height 31
click at [875, 208] on span "Minimum compliance" at bounding box center [873, 201] width 127 height 31
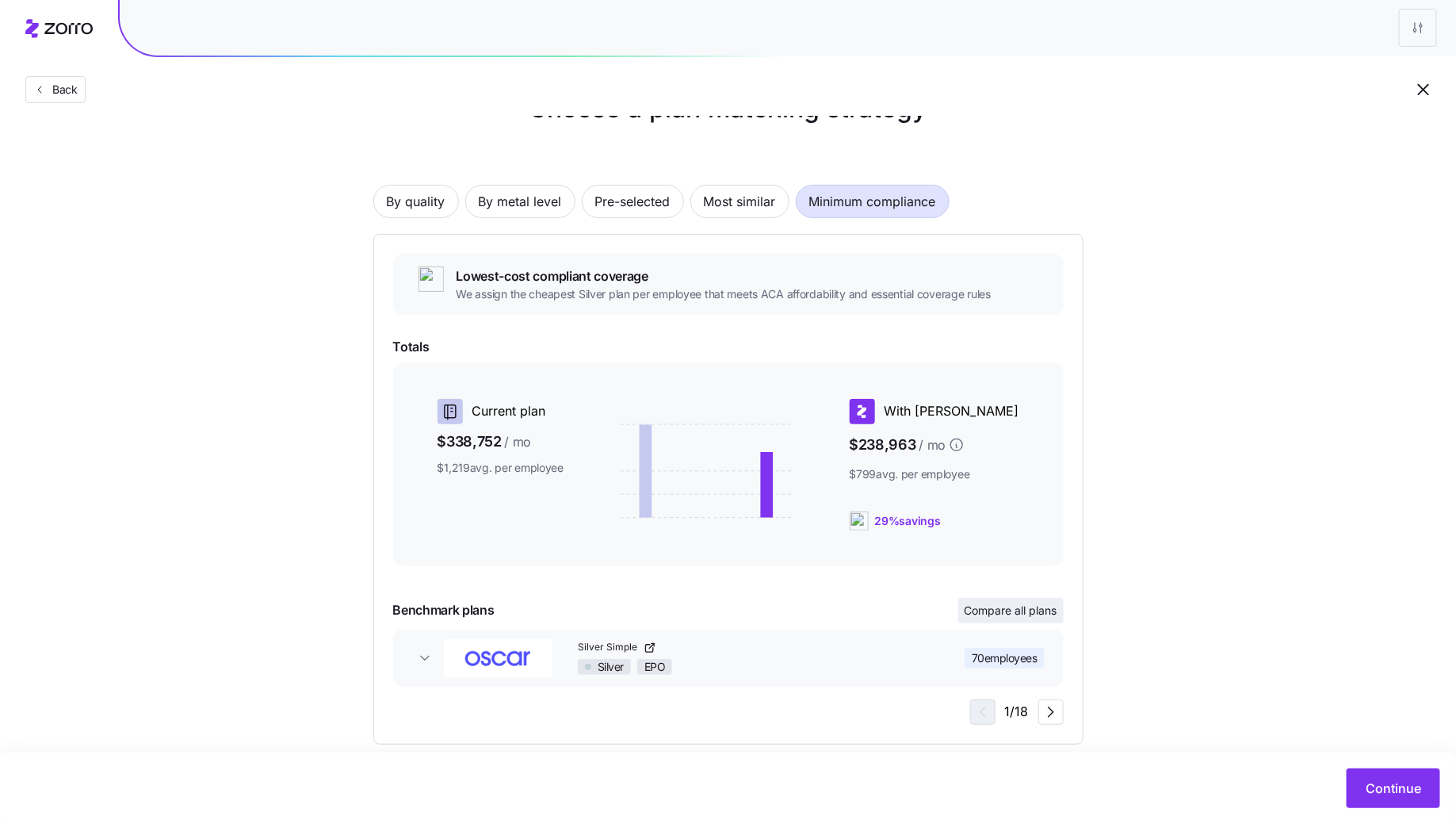
click at [992, 608] on span "Compare all plans" at bounding box center [1011, 611] width 93 height 16
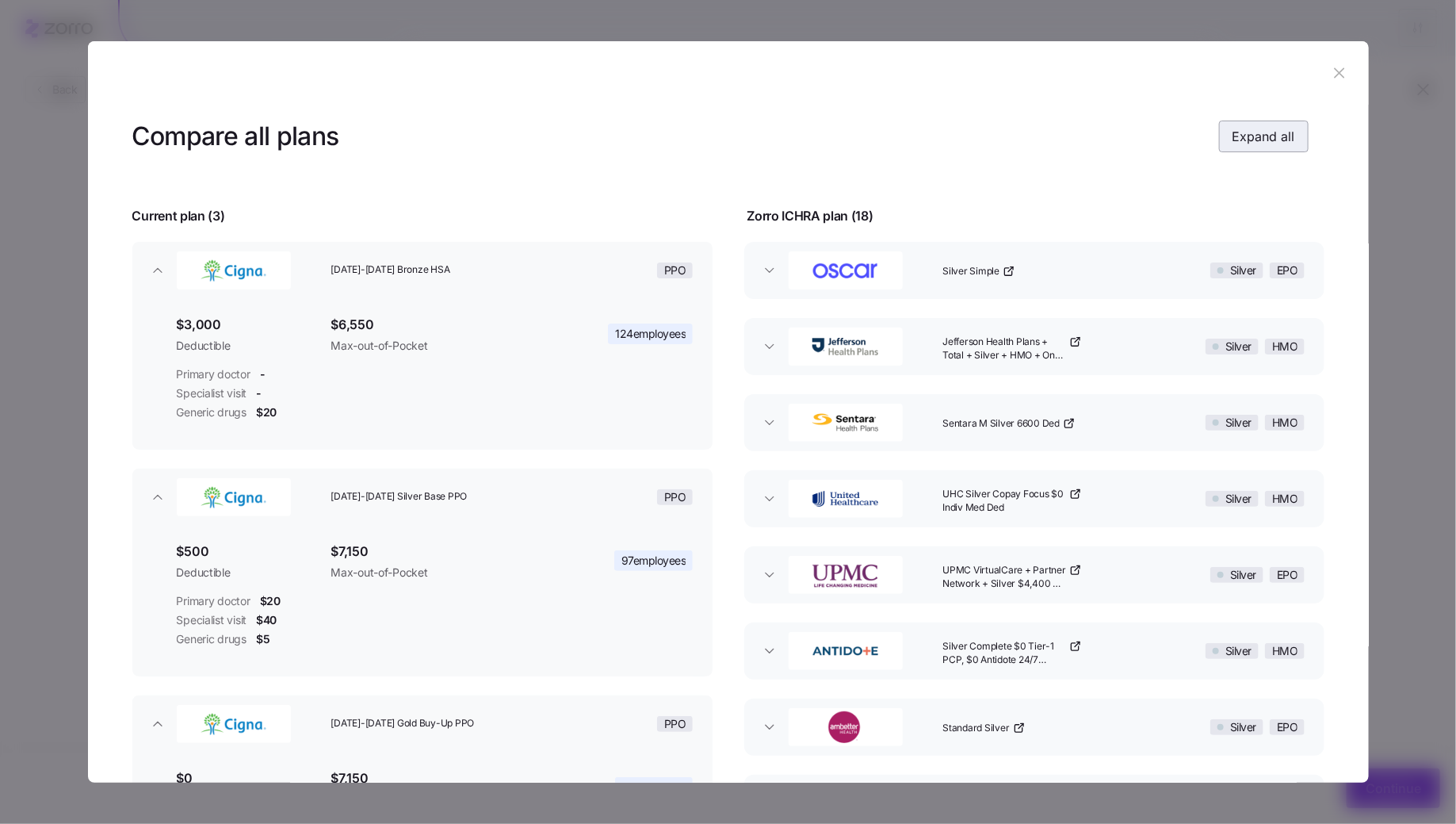
click at [1255, 143] on span "Expand all" at bounding box center [1264, 136] width 63 height 19
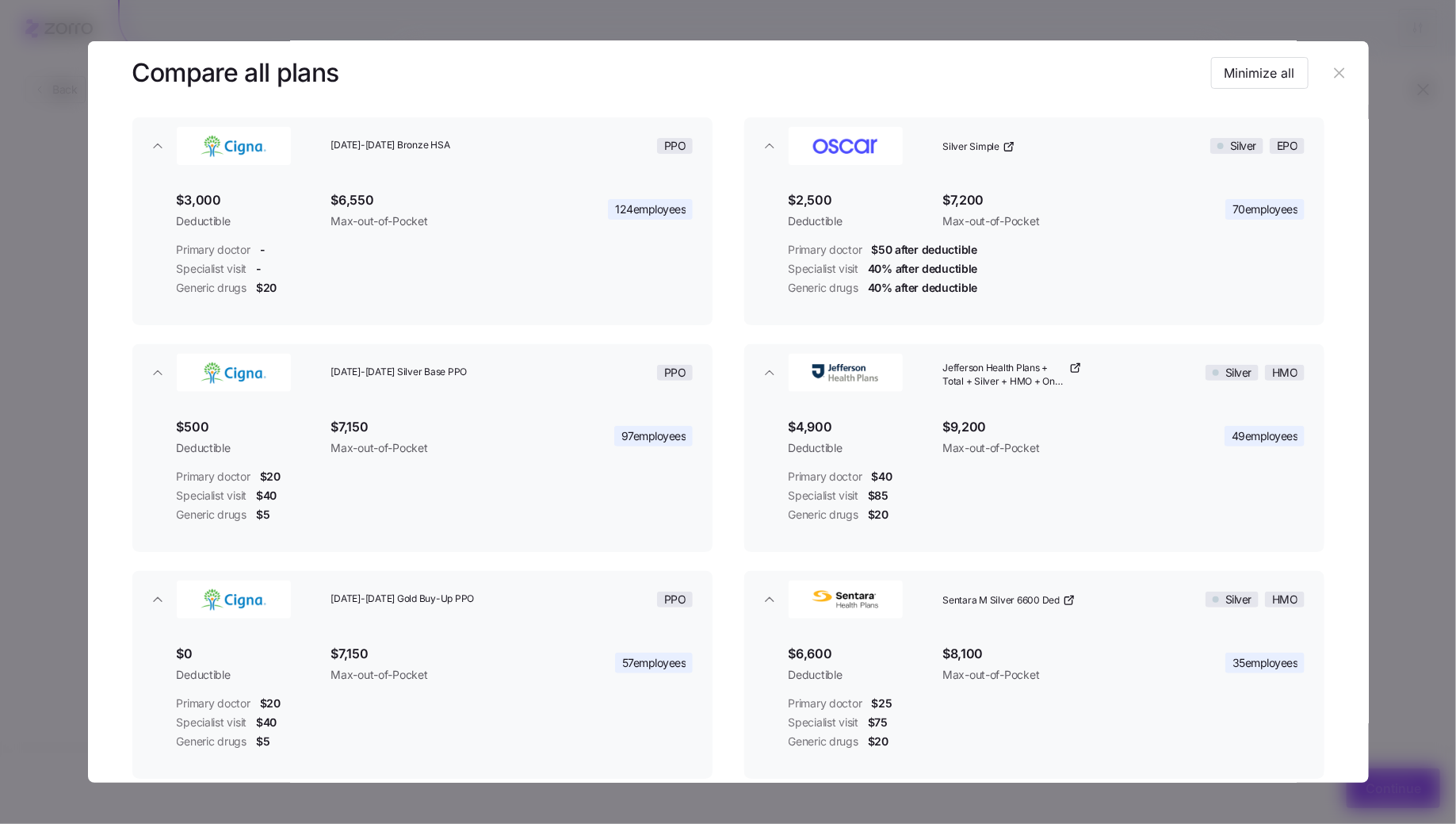
scroll to position [123, 0]
click at [1327, 69] on button "button" at bounding box center [1340, 73] width 25 height 25
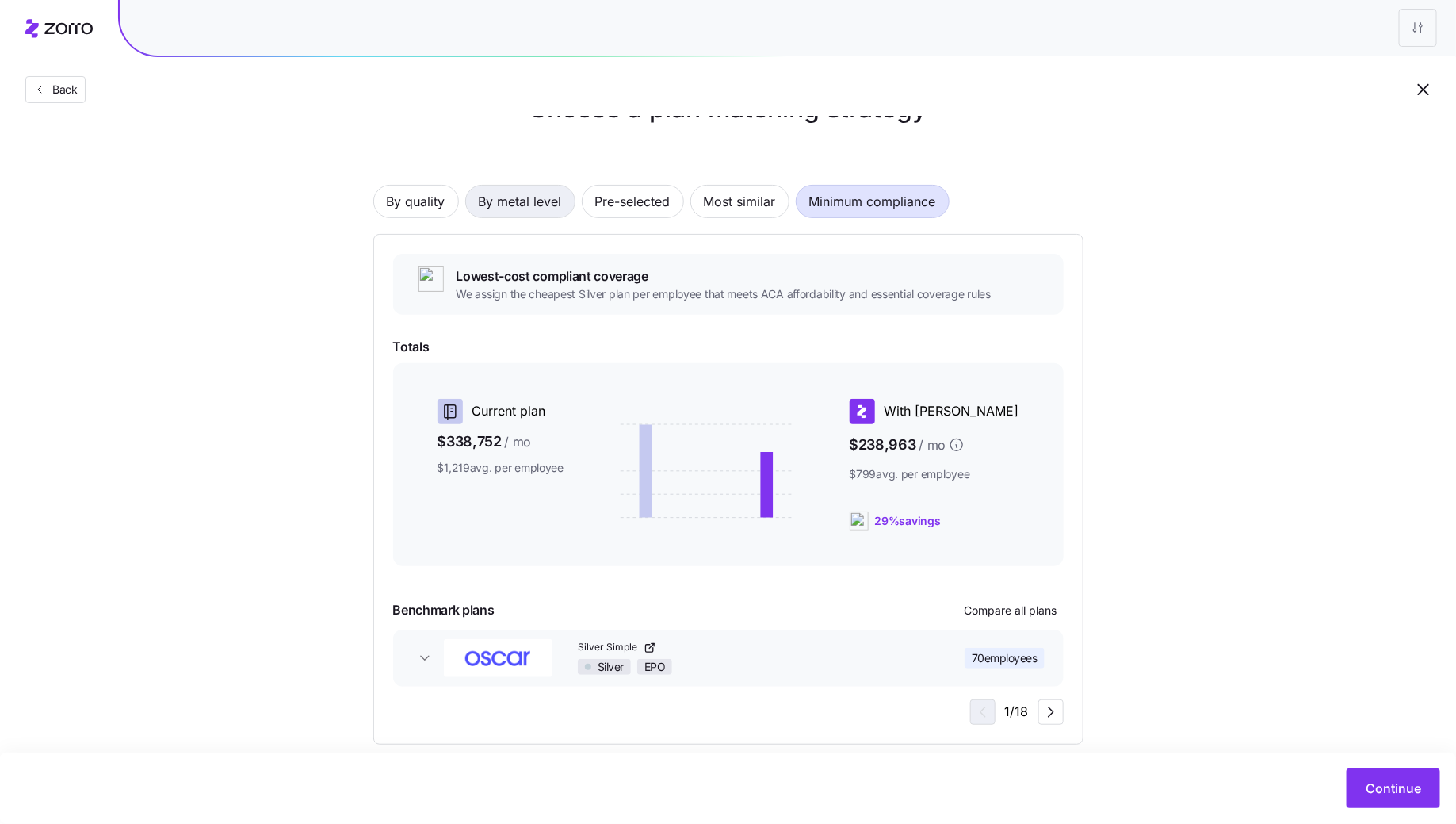
click at [527, 199] on span "By metal level" at bounding box center [521, 201] width 83 height 31
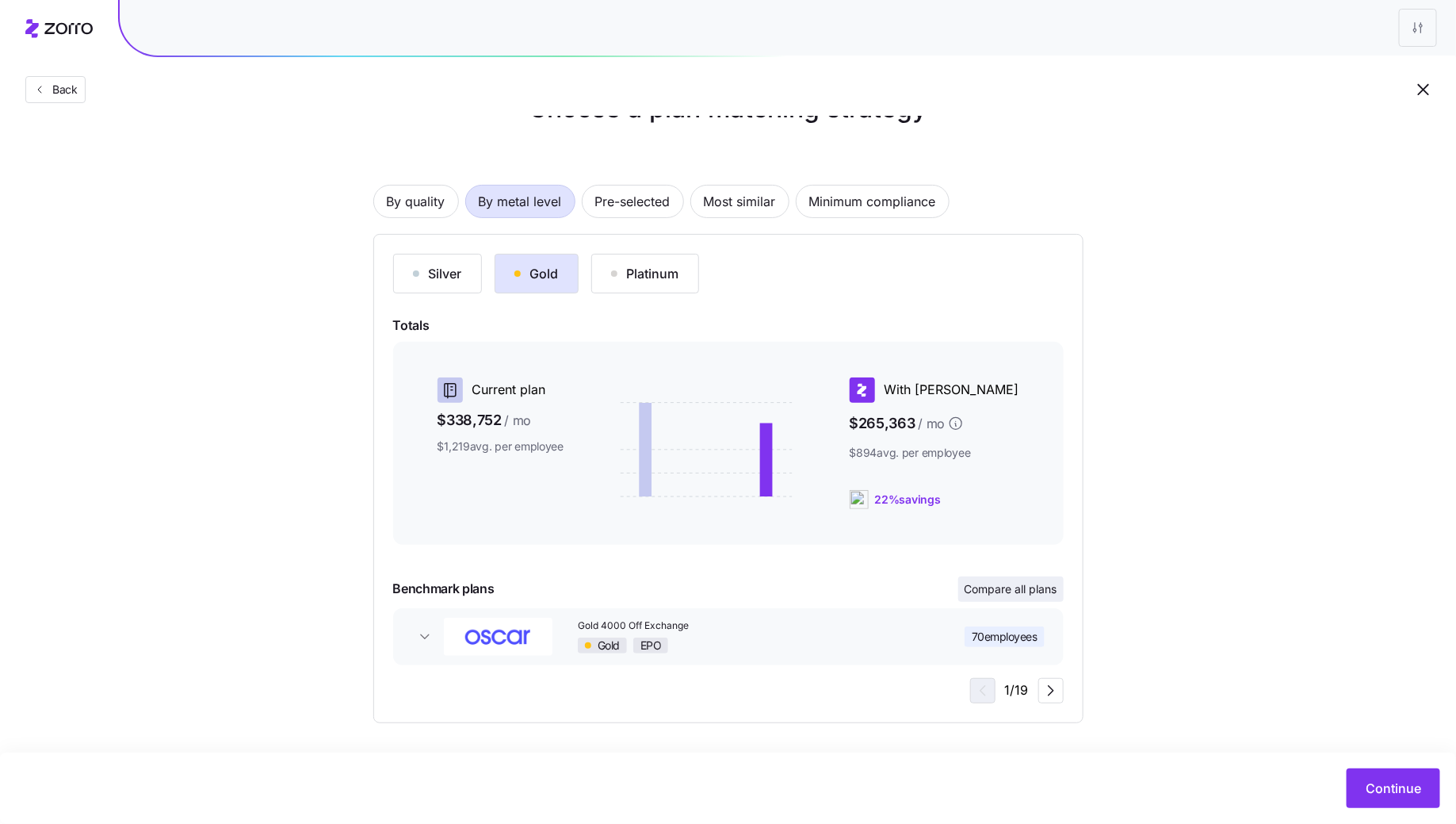
click at [1023, 591] on span "Compare all plans" at bounding box center [1011, 589] width 93 height 16
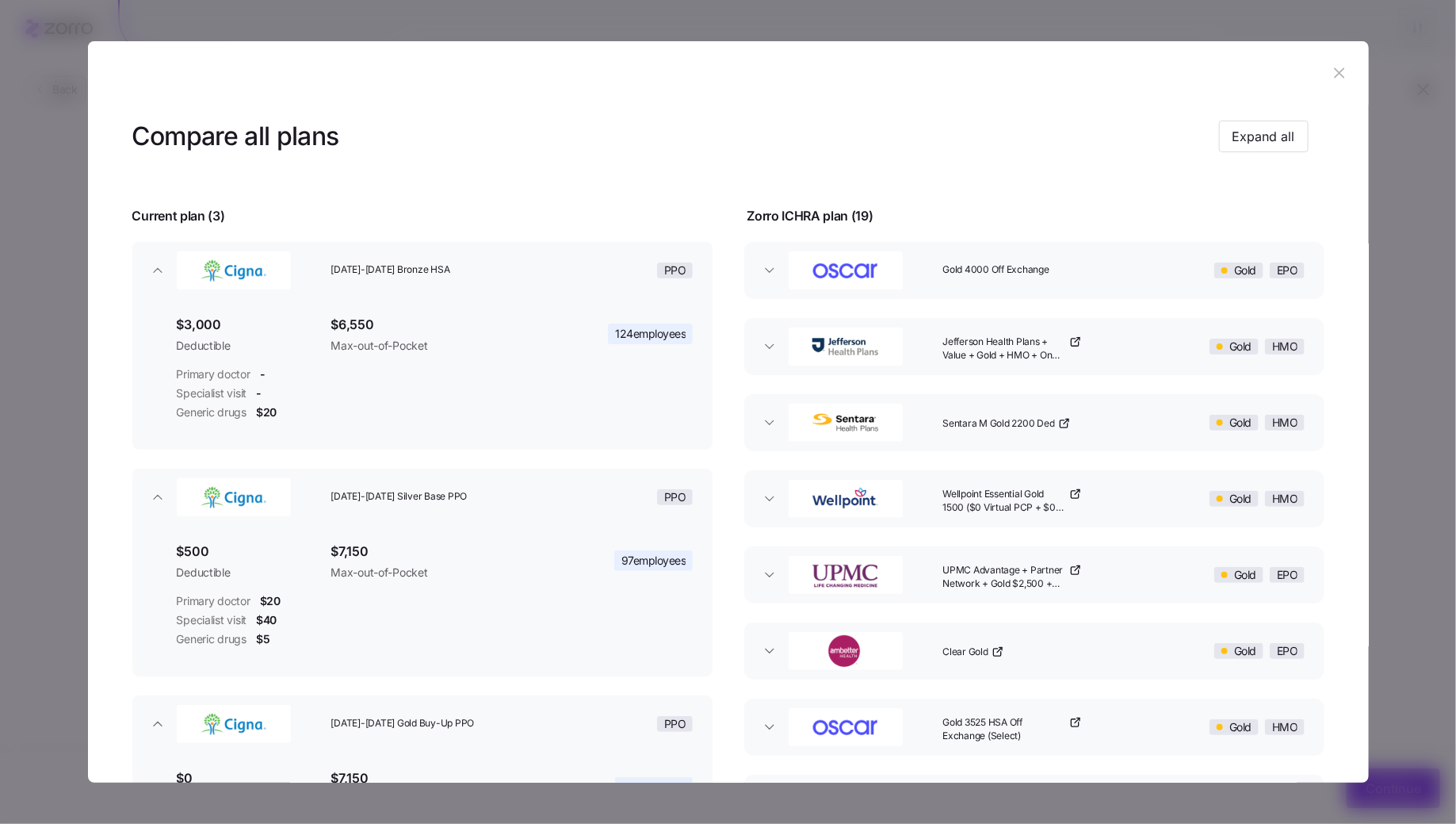
click at [1260, 157] on header "Compare all plans Expand all" at bounding box center [728, 136] width 1192 height 64
click at [1262, 137] on span "Expand all" at bounding box center [1264, 136] width 63 height 19
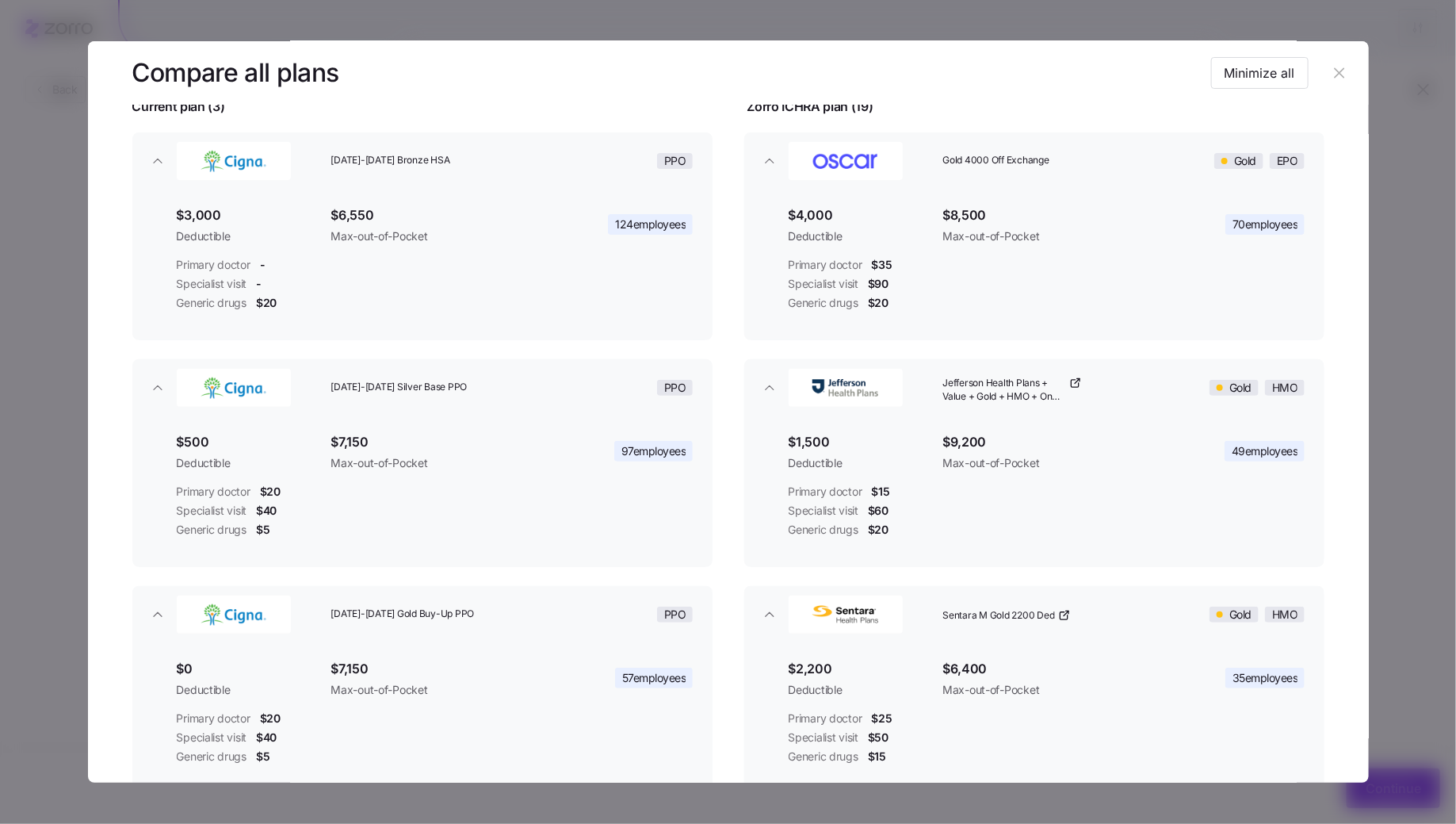
scroll to position [0, 0]
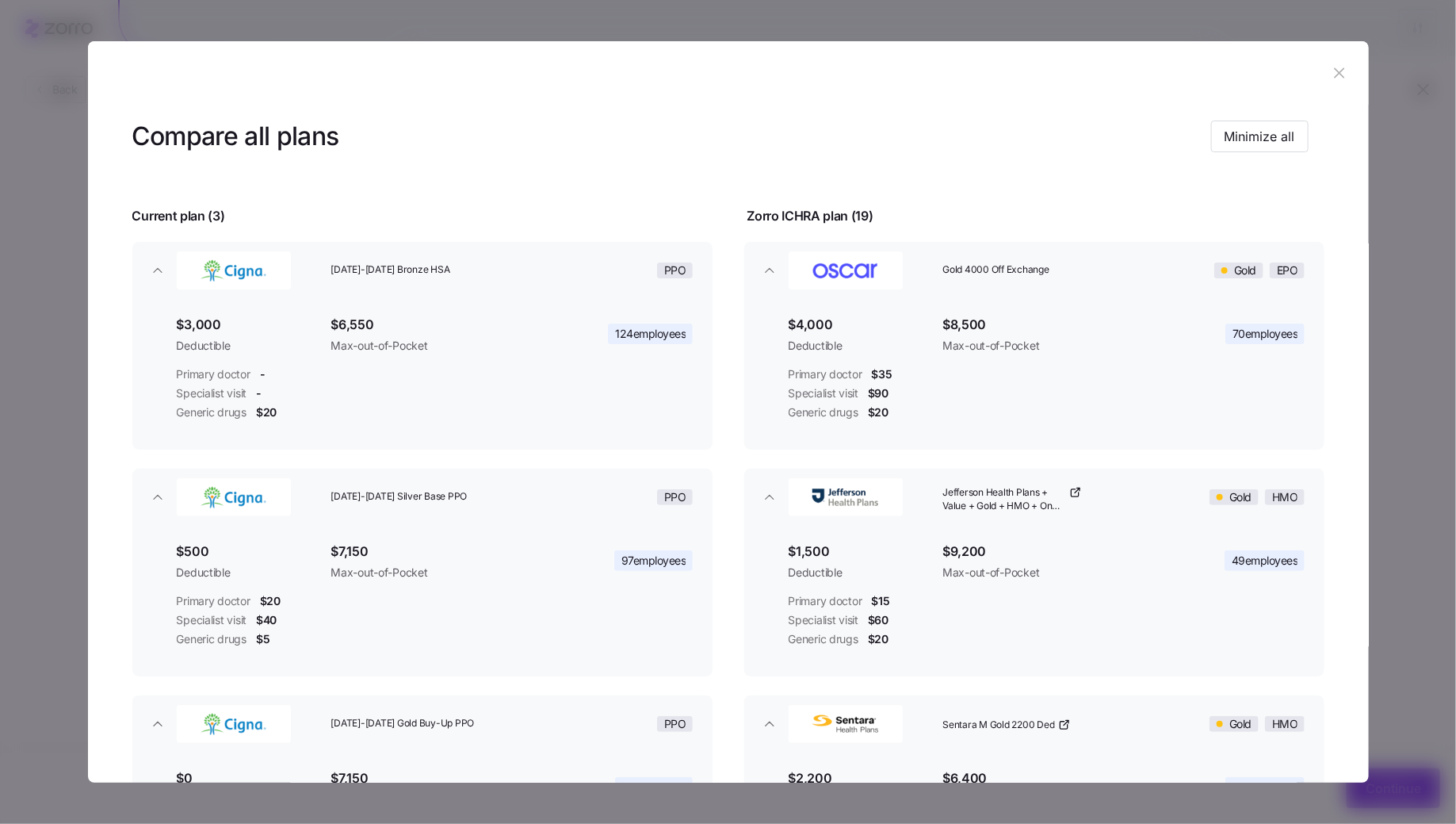
click at [1334, 78] on icon "button" at bounding box center [1339, 73] width 18 height 18
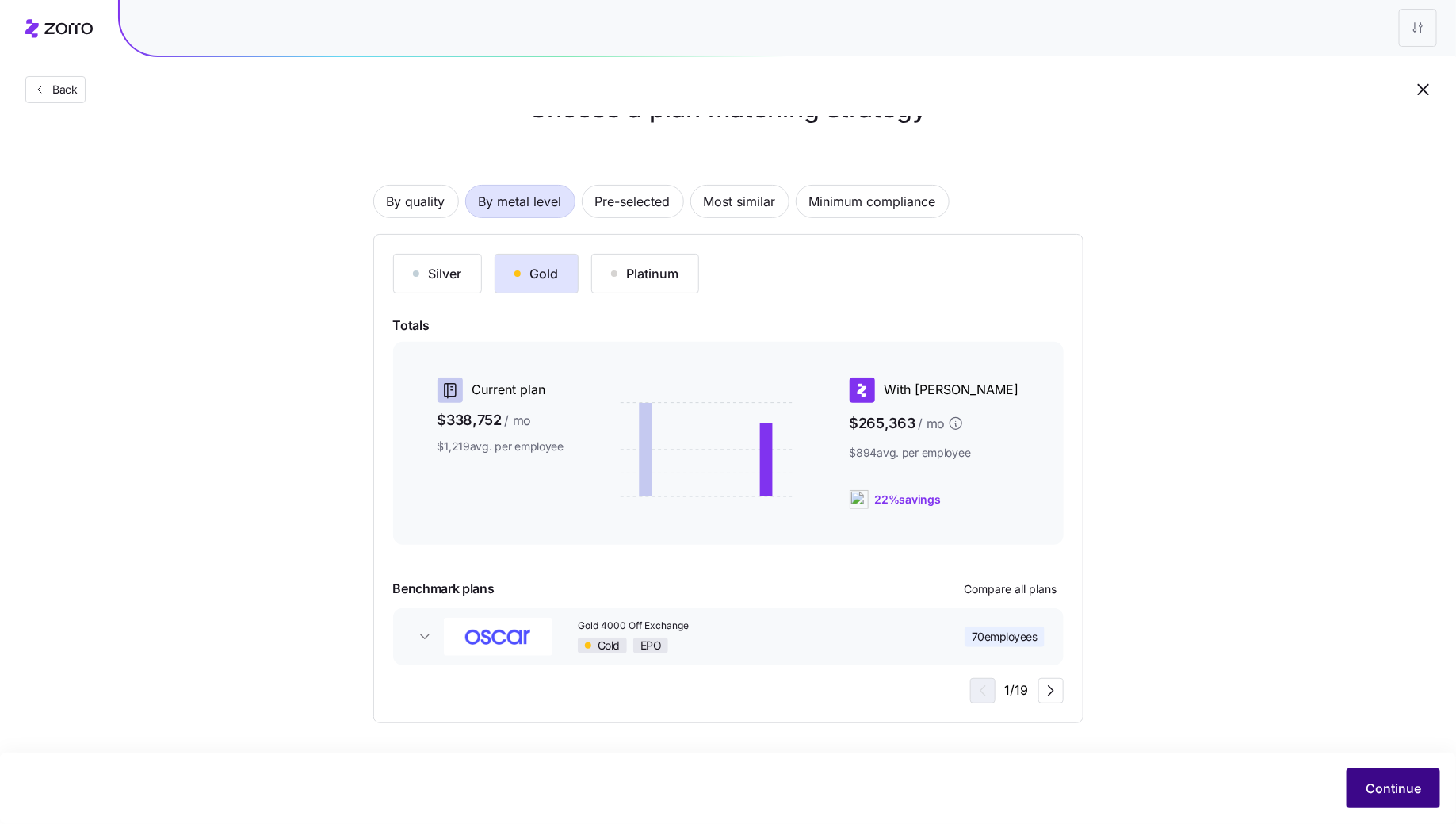
click at [1377, 768] on div "Continue" at bounding box center [728, 788] width 1424 height 40
click at [1399, 777] on button "Continue" at bounding box center [1393, 788] width 93 height 40
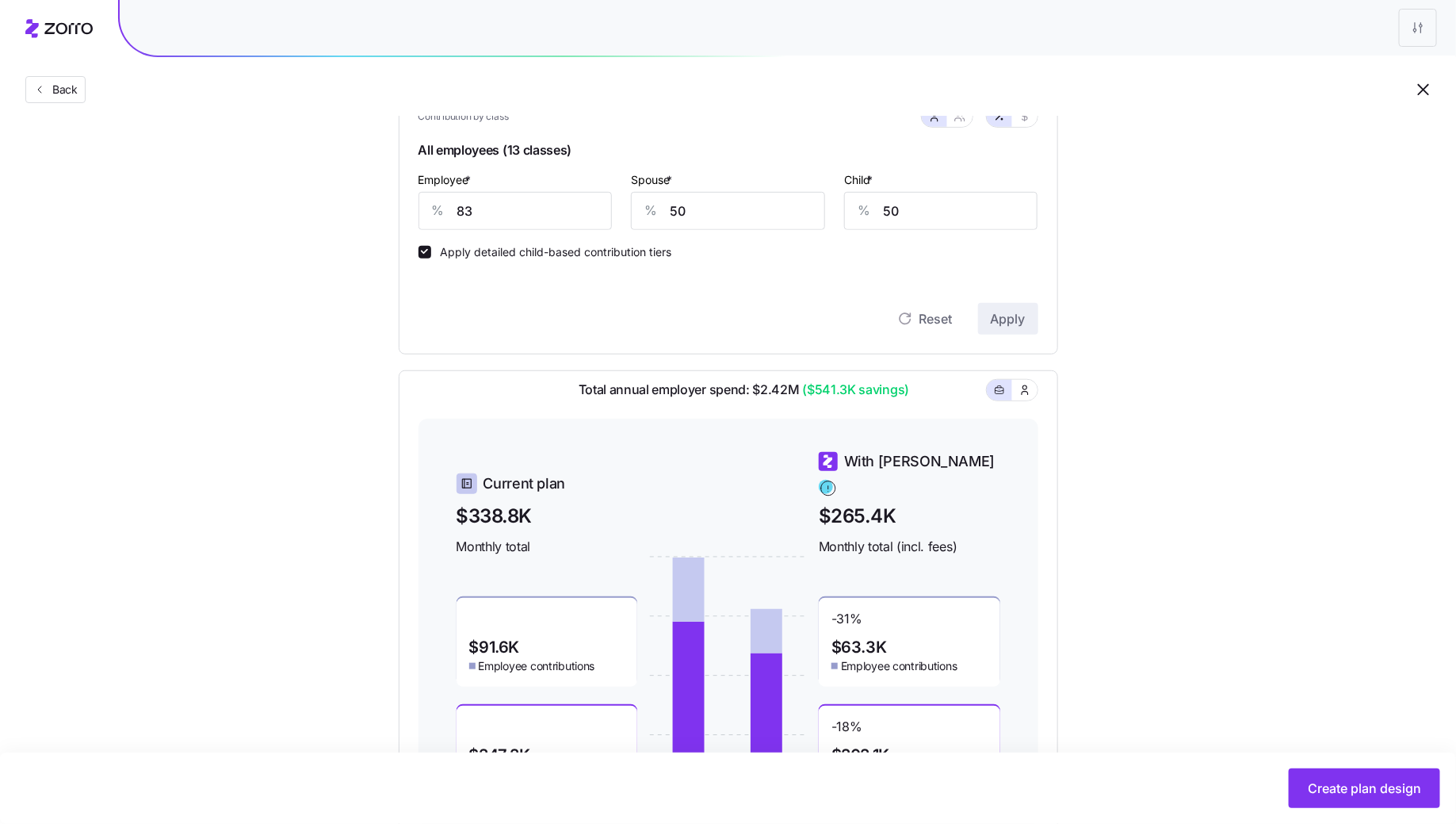
scroll to position [499, 0]
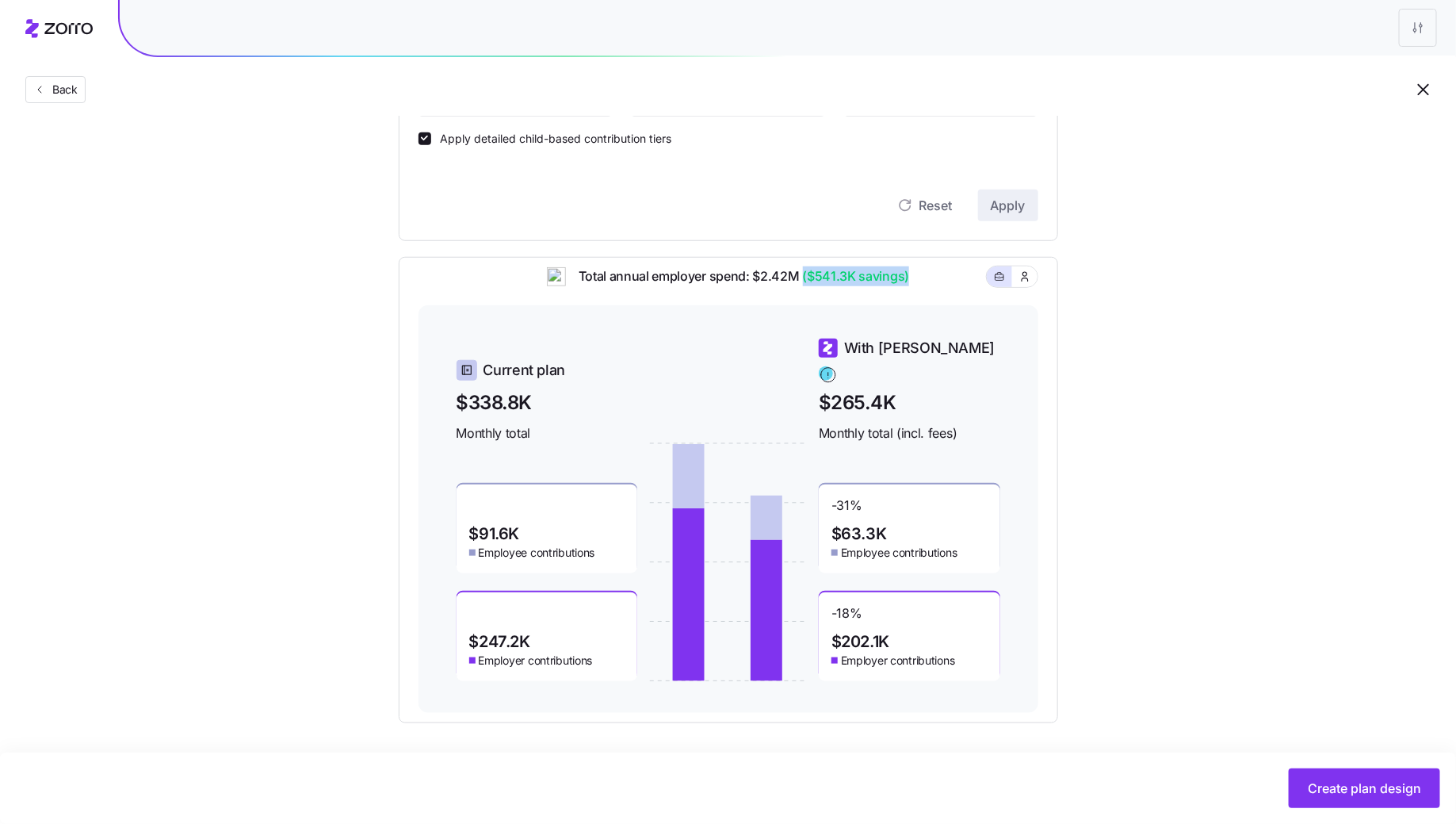
drag, startPoint x: 804, startPoint y: 283, endPoint x: 913, endPoint y: 301, distance: 110.5
click at [913, 301] on div "Total annual employer spend: $2.42M ($541.3K savings)" at bounding box center [728, 286] width 620 height 39
click at [933, 301] on div "Total annual employer spend: $2.42M ($541.3K savings)" at bounding box center [728, 286] width 620 height 39
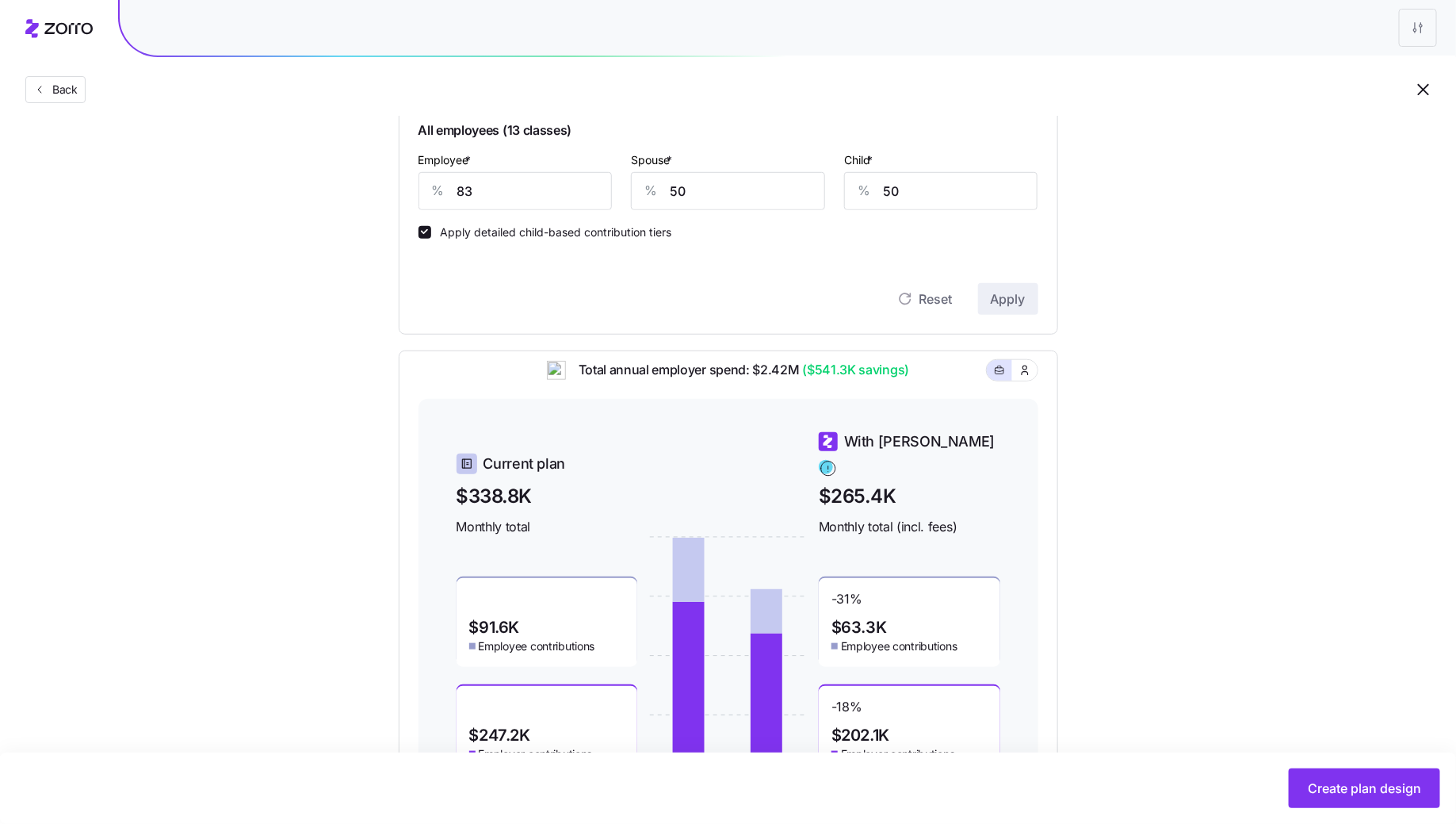
scroll to position [405, 0]
click at [535, 182] on input "83" at bounding box center [515, 191] width 194 height 38
click at [1011, 301] on span "Apply" at bounding box center [1007, 300] width 35 height 19
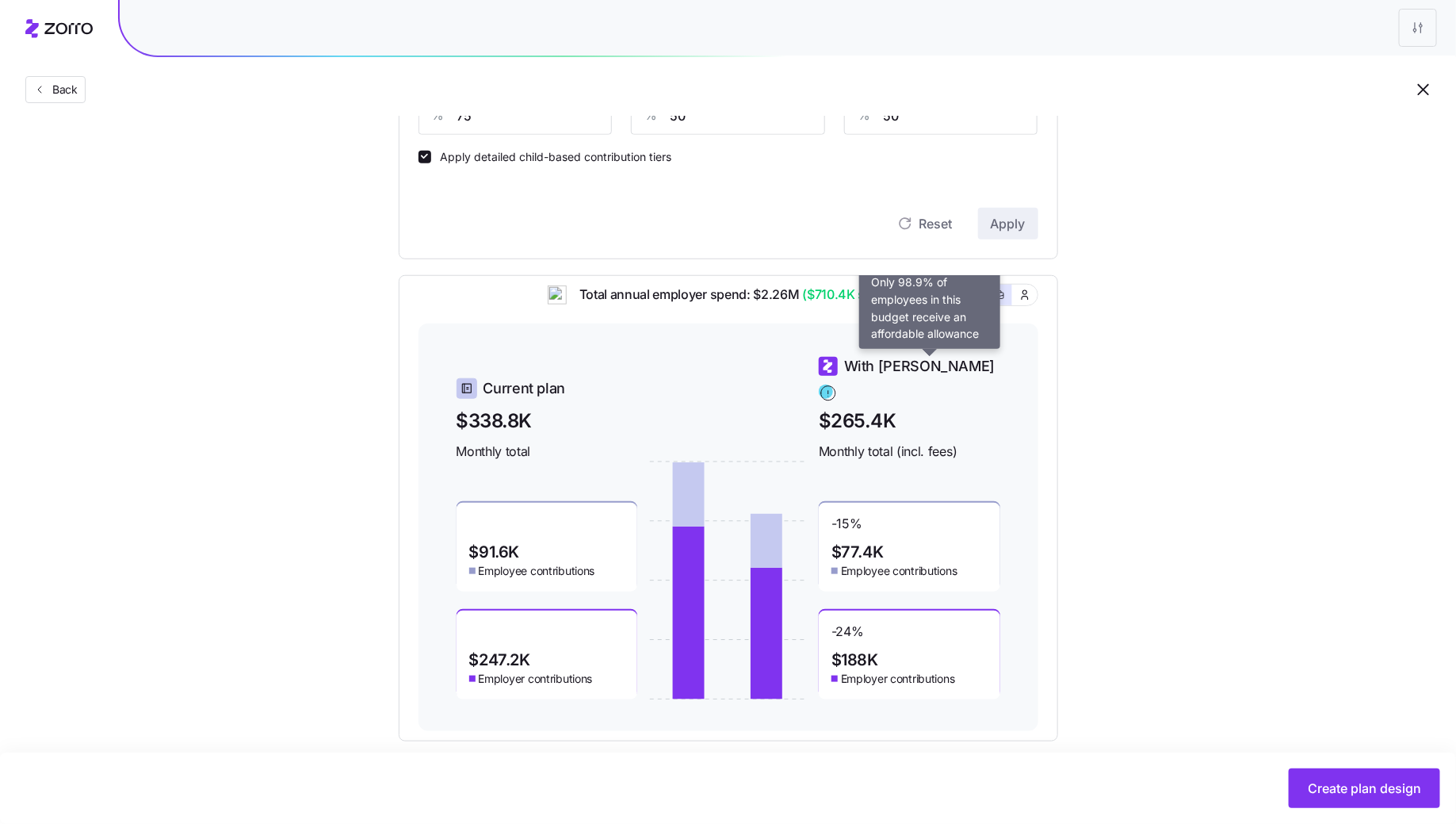
scroll to position [372, 0]
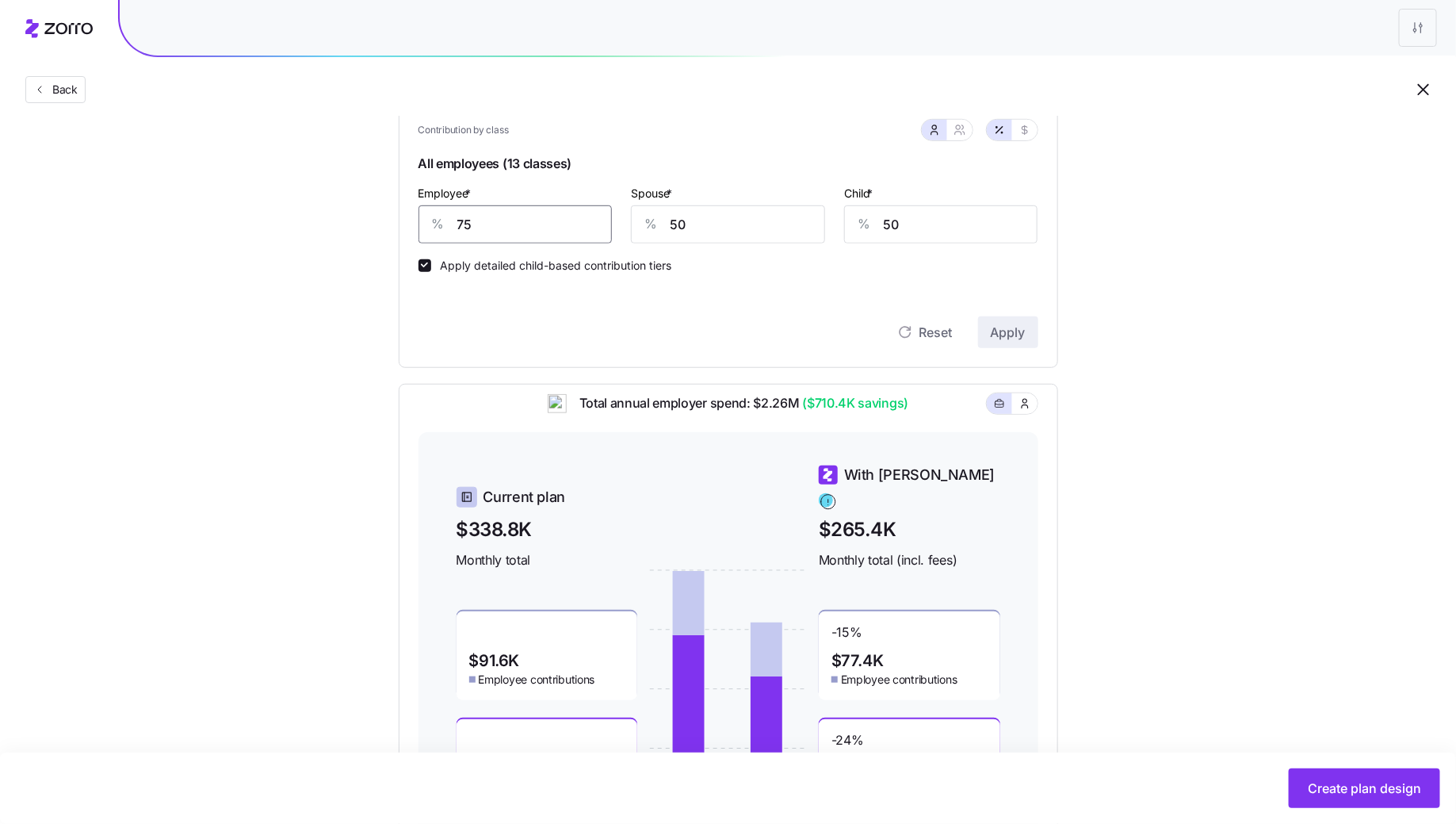
click at [494, 218] on input "75" at bounding box center [515, 224] width 194 height 38
type input "70"
click at [1009, 339] on span "Apply" at bounding box center [1007, 332] width 35 height 19
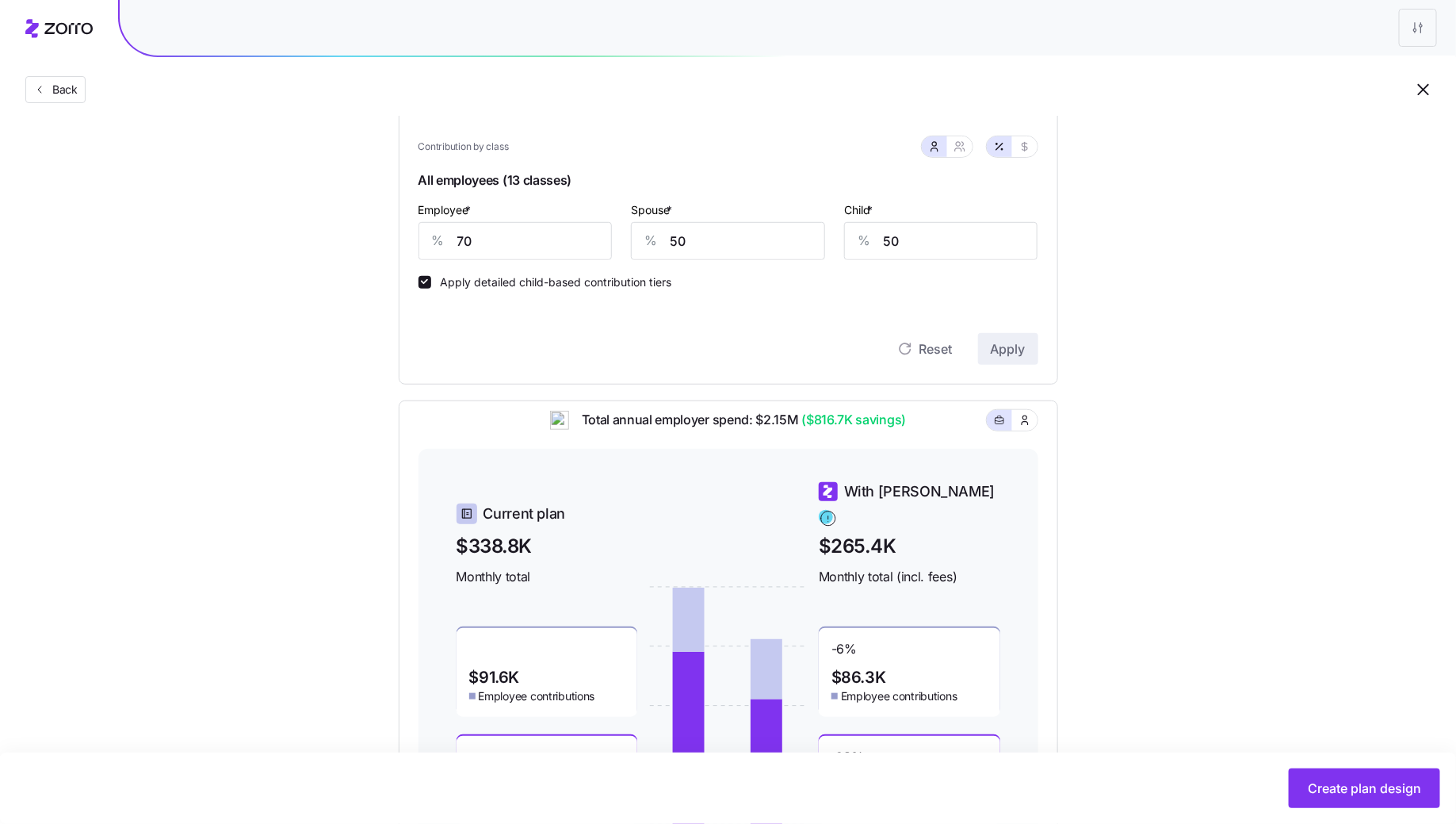
scroll to position [363, 0]
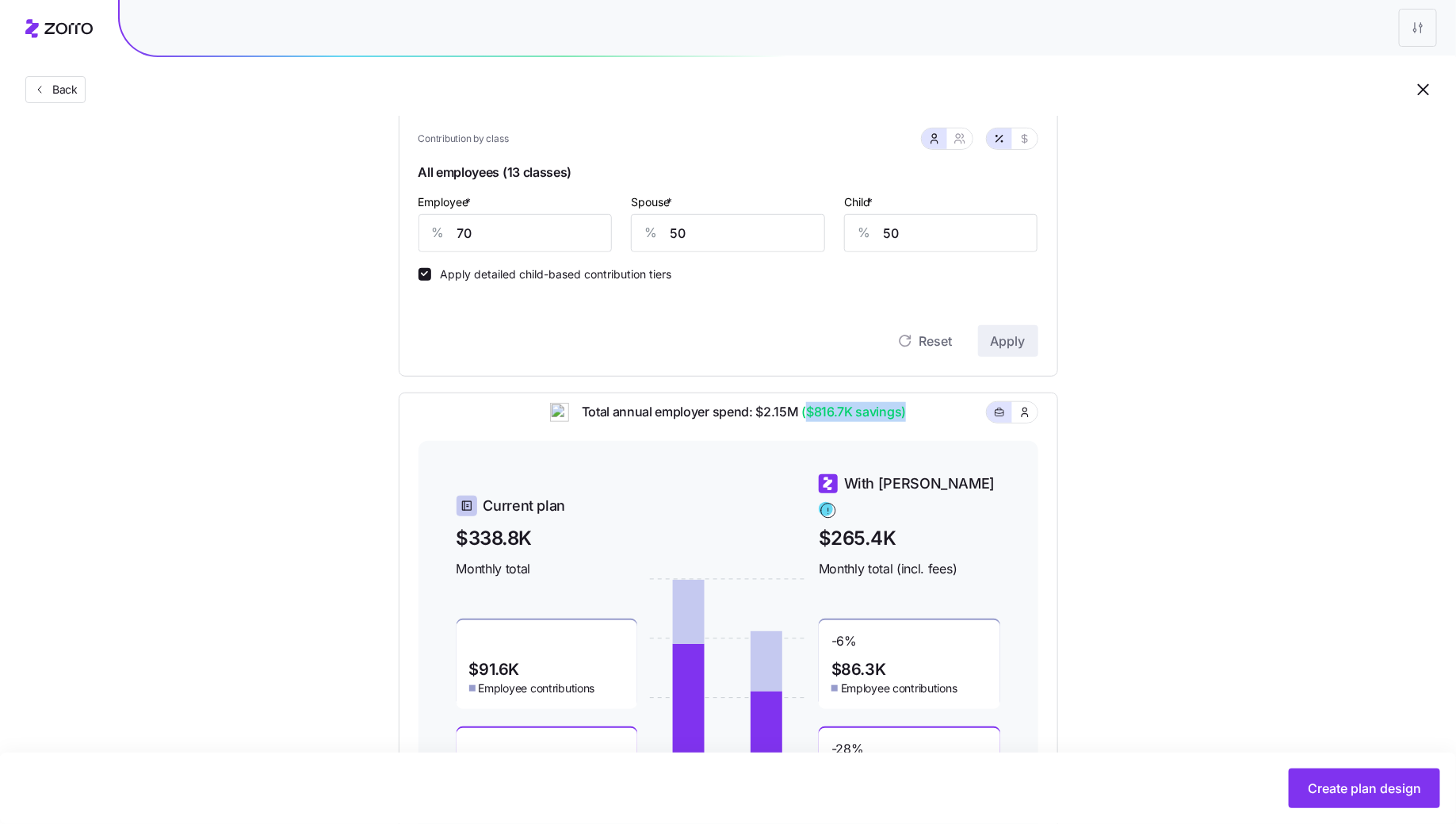
drag, startPoint x: 807, startPoint y: 423, endPoint x: 903, endPoint y: 424, distance: 96.0
click at [903, 422] on span "($816.7K savings)" at bounding box center [852, 412] width 108 height 19
click at [932, 427] on div "Total annual employer spend: $2.15M ($816.7K savings)" at bounding box center [728, 422] width 620 height 39
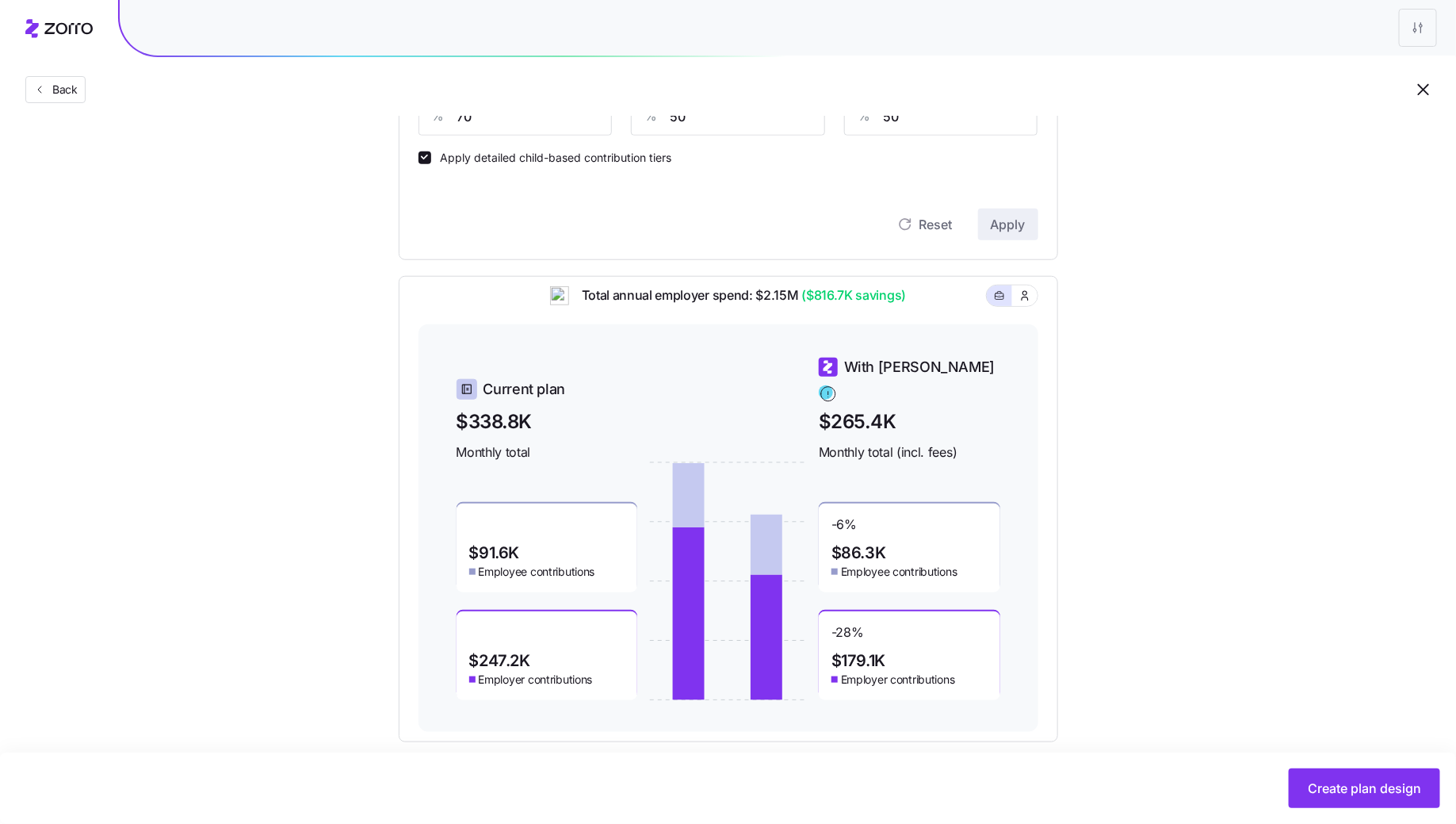
scroll to position [489, 0]
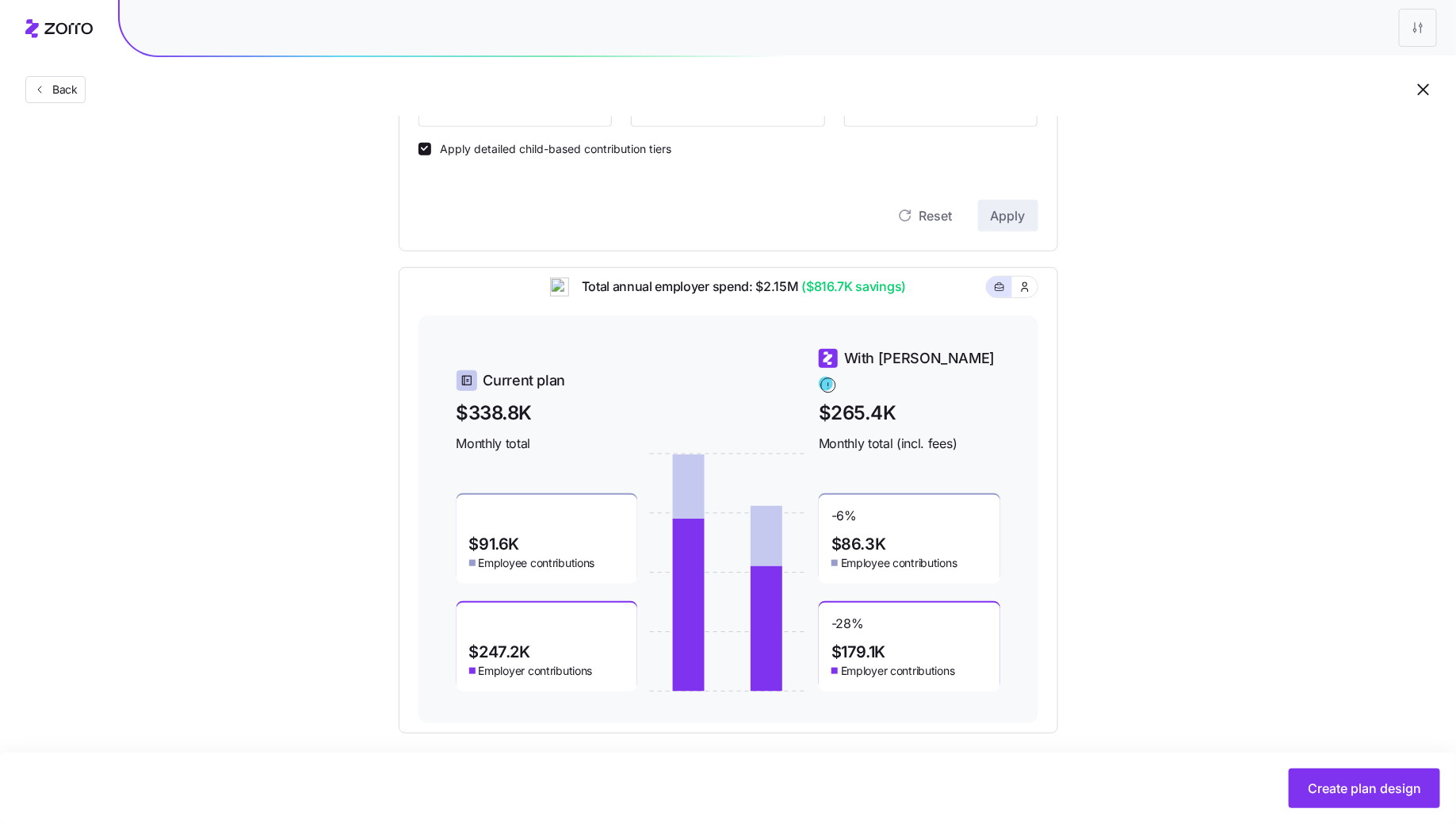
click at [1352, 766] on div "Create plan design" at bounding box center [728, 788] width 1456 height 71
click at [1352, 788] on span "Create plan design" at bounding box center [1365, 788] width 113 height 19
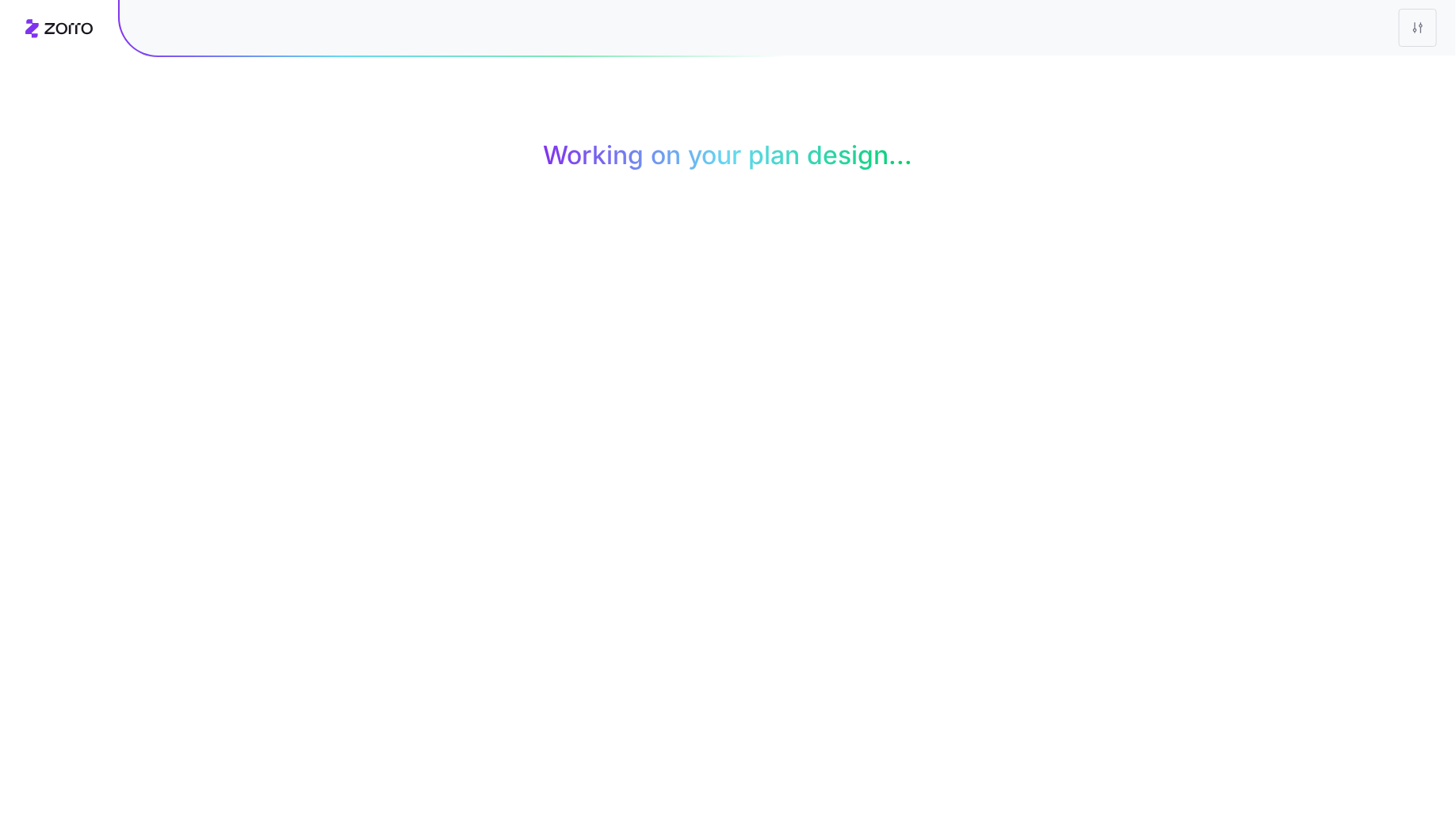
scroll to position [0, 0]
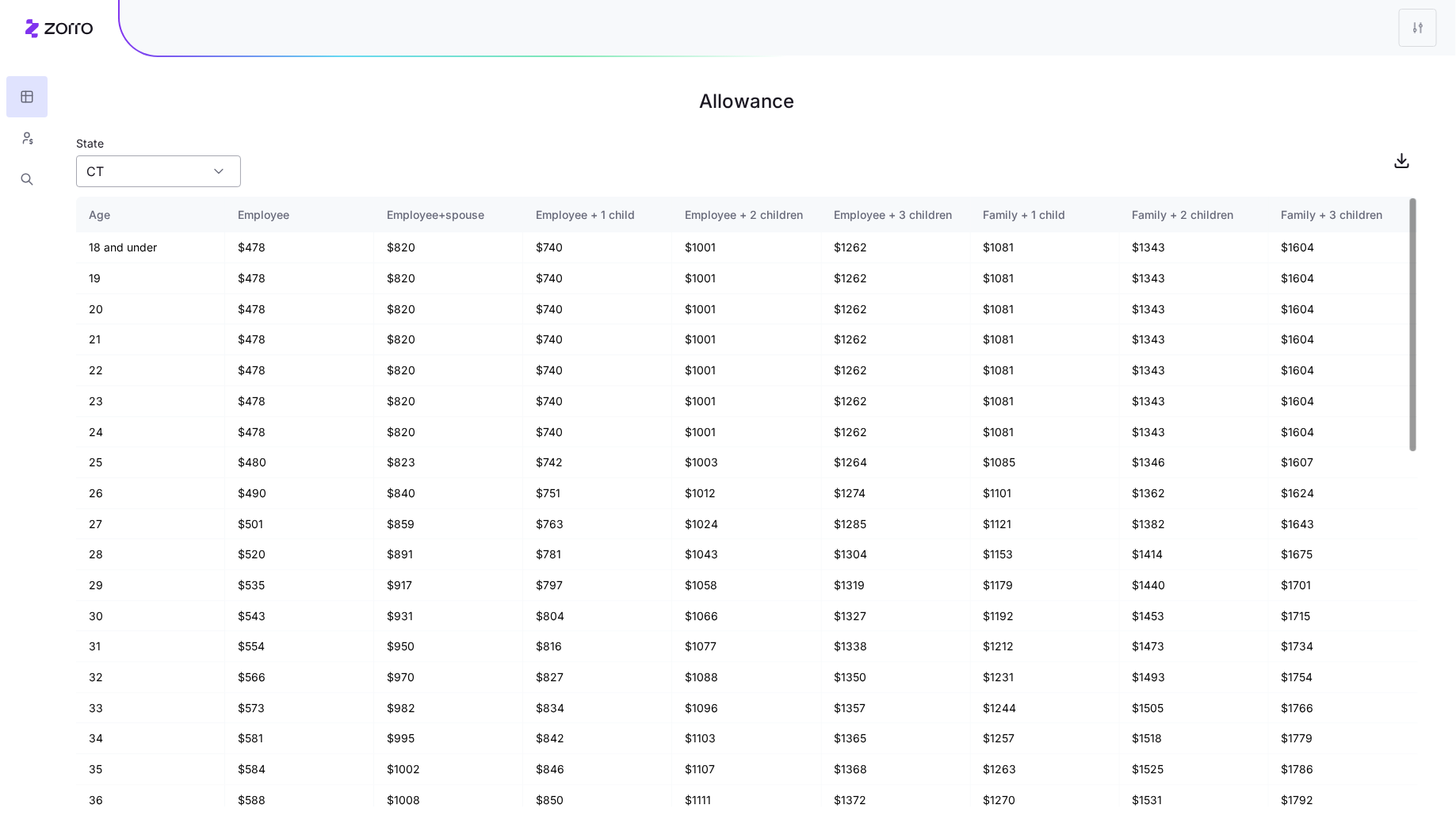
click at [177, 174] on input "CT" at bounding box center [158, 171] width 165 height 31
click at [356, 160] on div "State CT" at bounding box center [747, 160] width 1342 height 54
click at [204, 171] on input "CT" at bounding box center [158, 171] width 165 height 31
click at [148, 304] on div "IN" at bounding box center [158, 305] width 152 height 30
type input "IN"
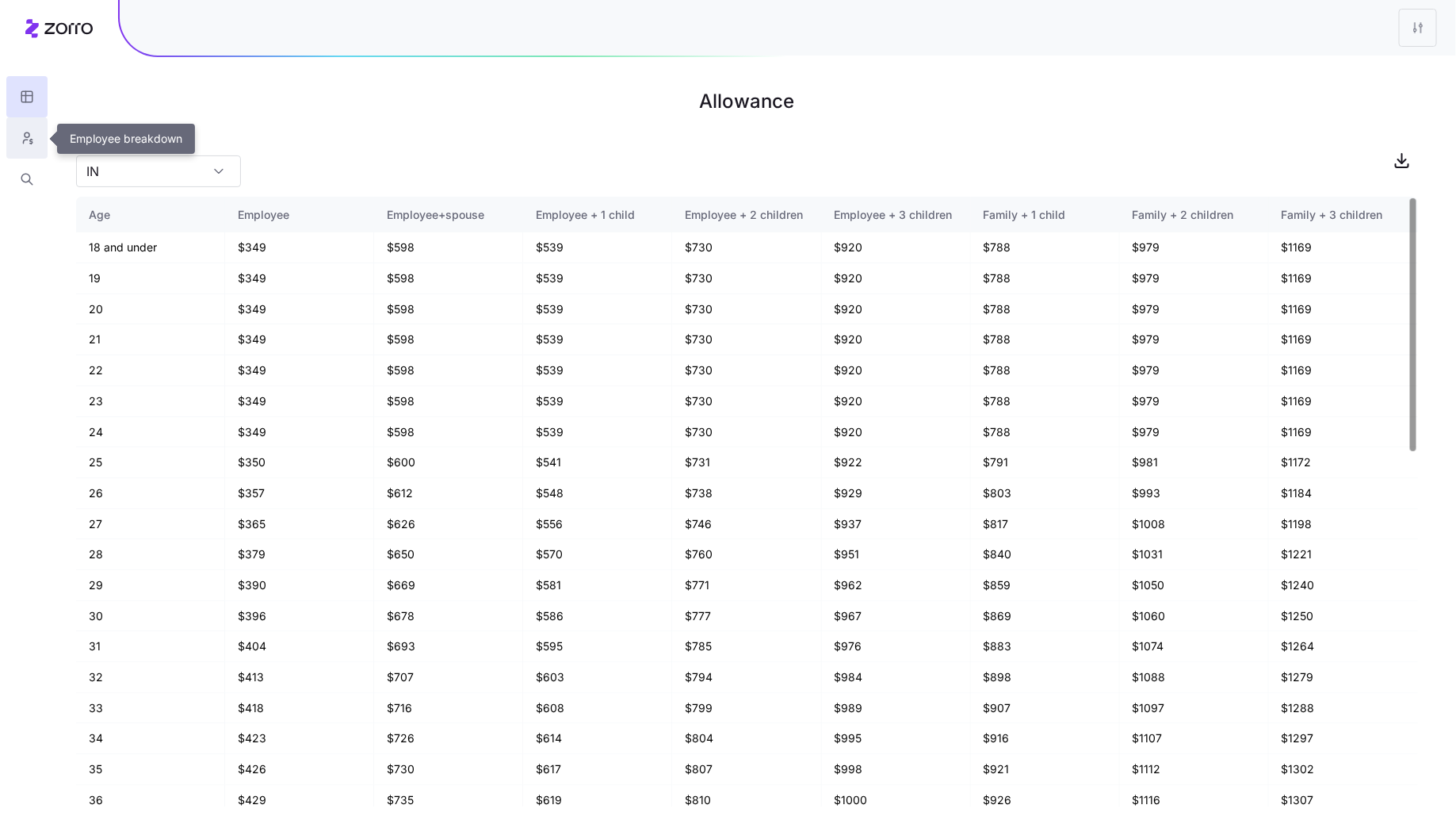
click at [26, 143] on icon "button" at bounding box center [26, 138] width 14 height 16
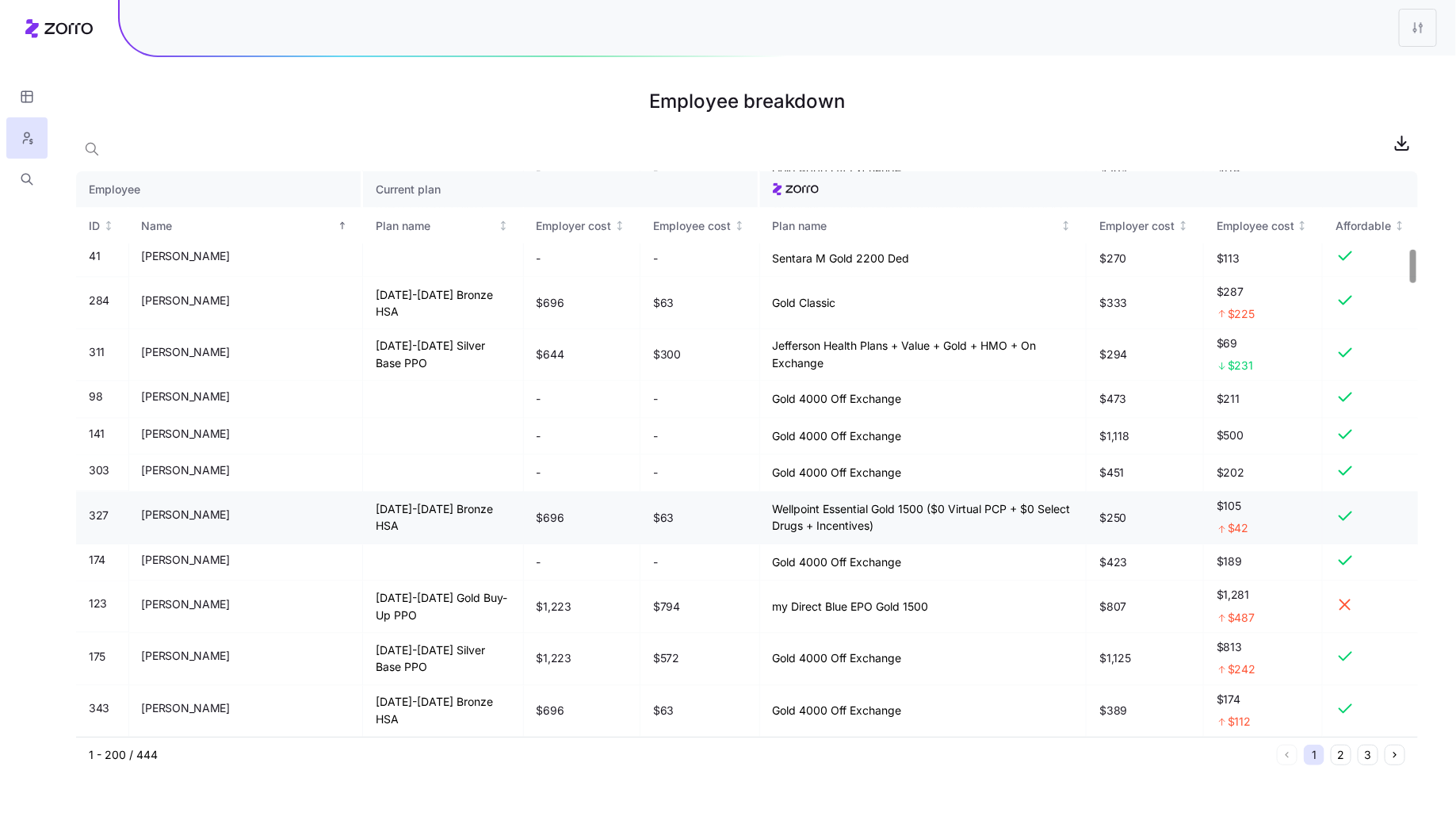
scroll to position [1324, 0]
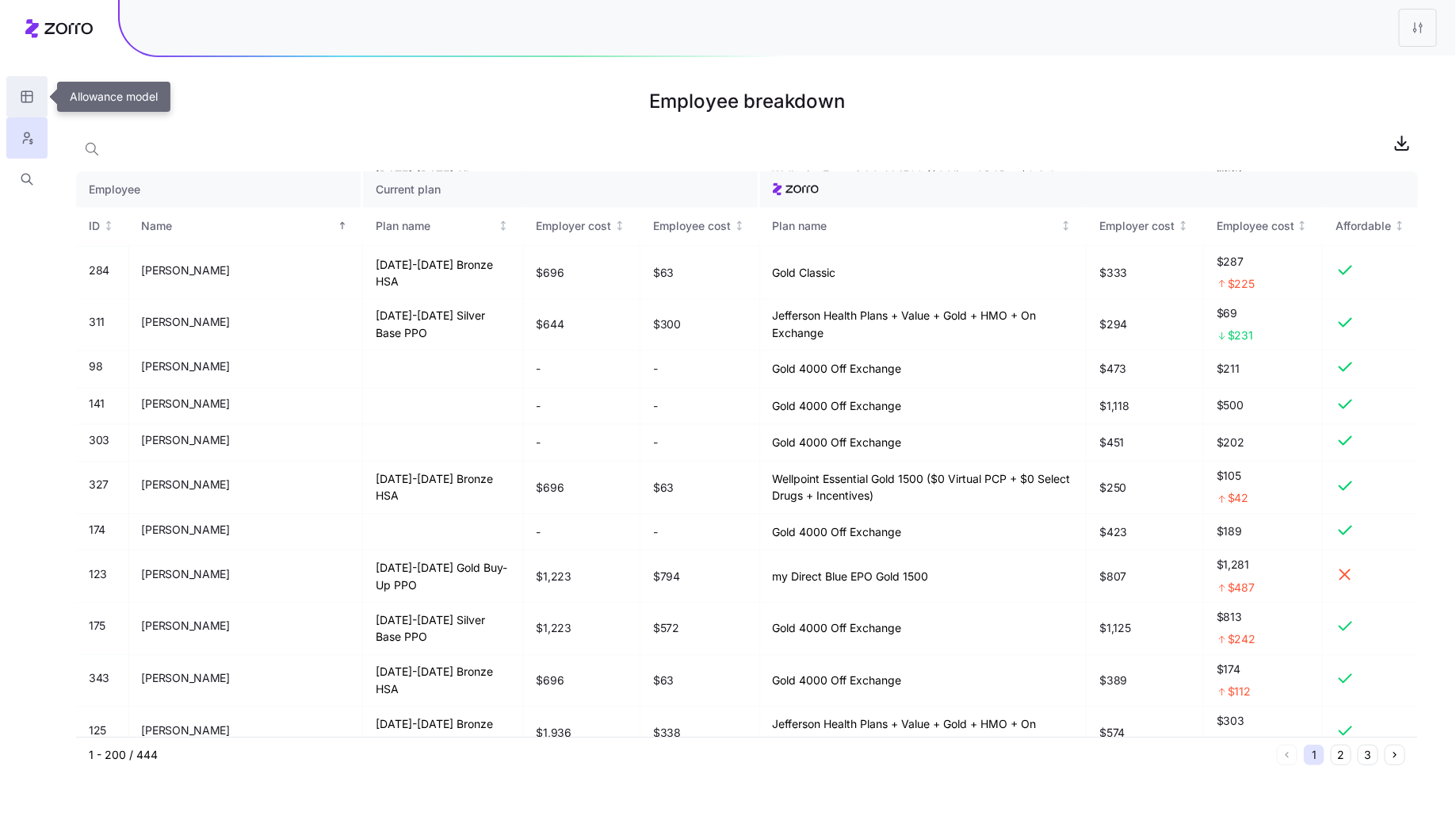
click at [31, 105] on button "button" at bounding box center [26, 97] width 41 height 41
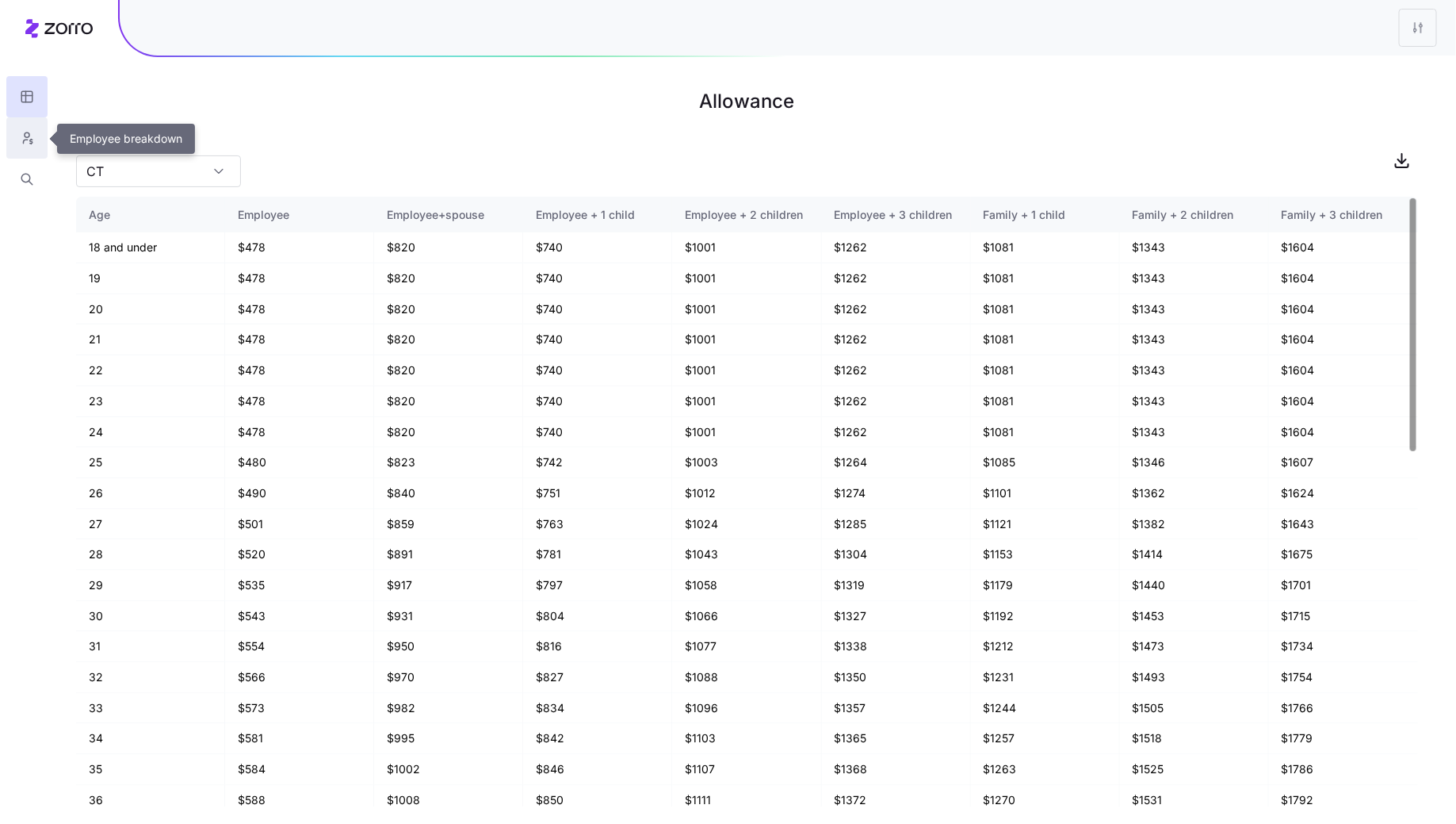
click at [44, 146] on button "button" at bounding box center [26, 138] width 41 height 41
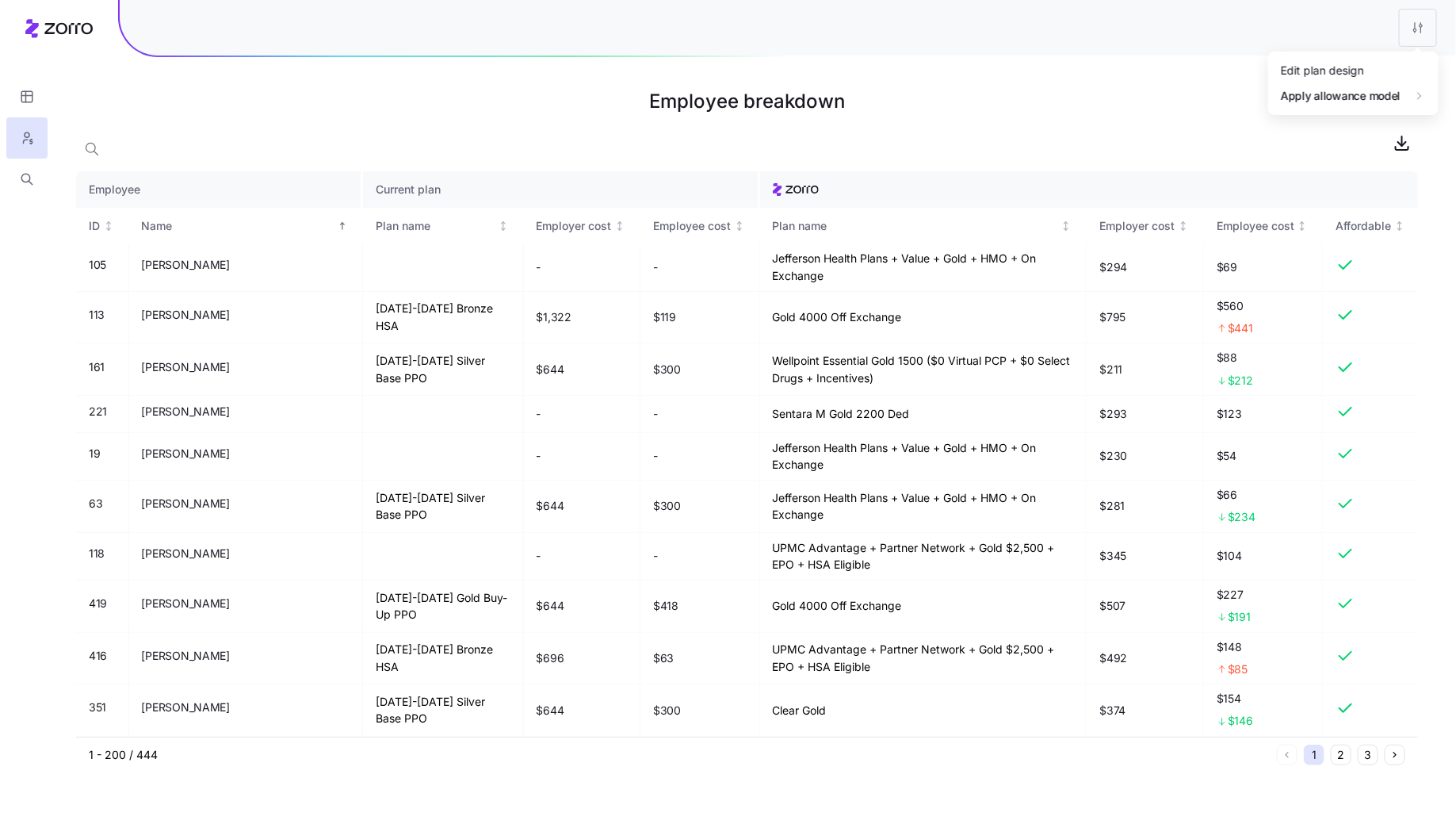
click at [1426, 31] on html "Employee breakdown Employee Current plan ID Name Plan name Employer cost Employ…" at bounding box center [728, 412] width 1456 height 824
click at [1336, 59] on div "Edit plan design" at bounding box center [1354, 70] width 157 height 25
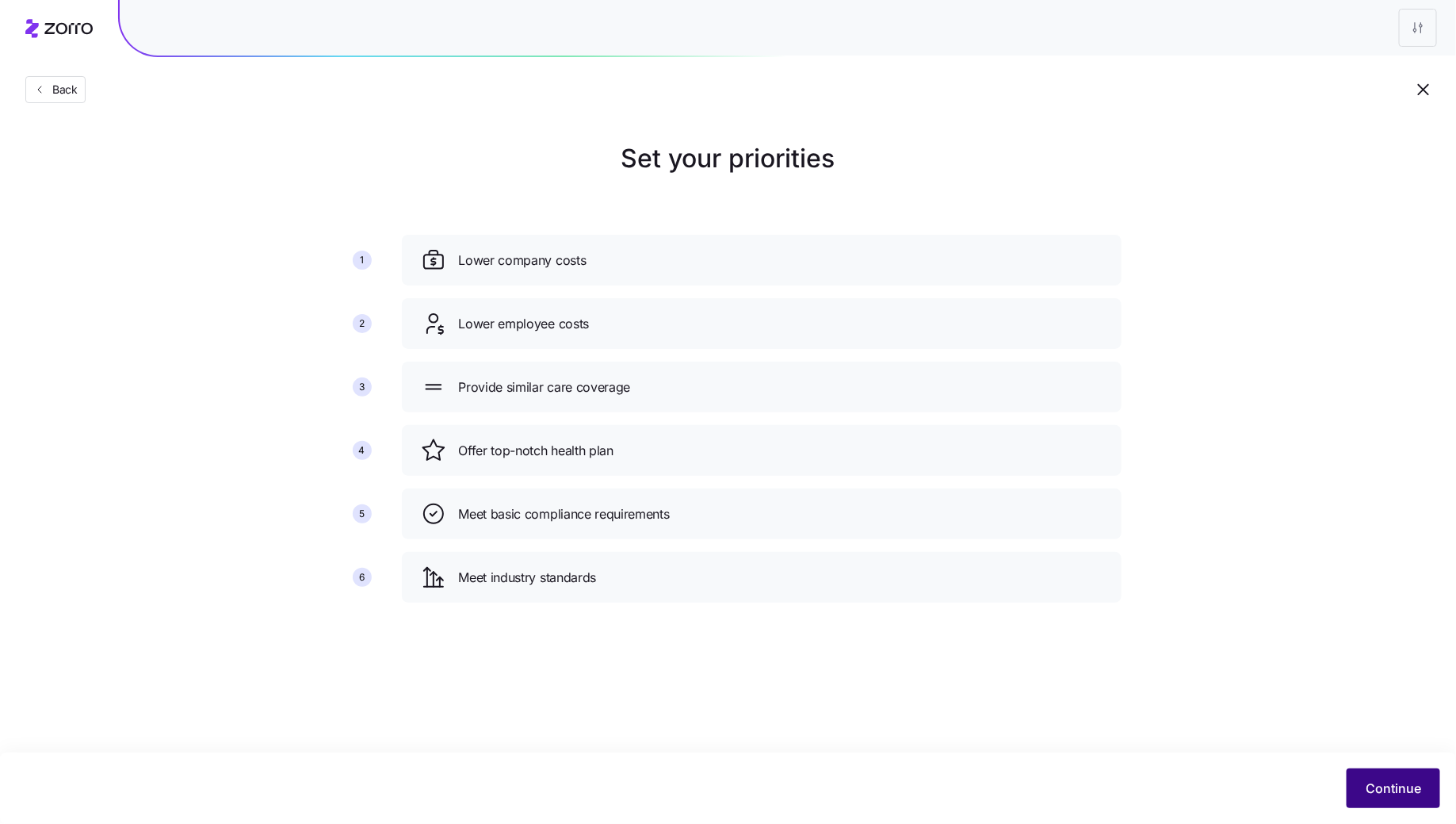
click at [1393, 773] on button "Continue" at bounding box center [1393, 788] width 93 height 40
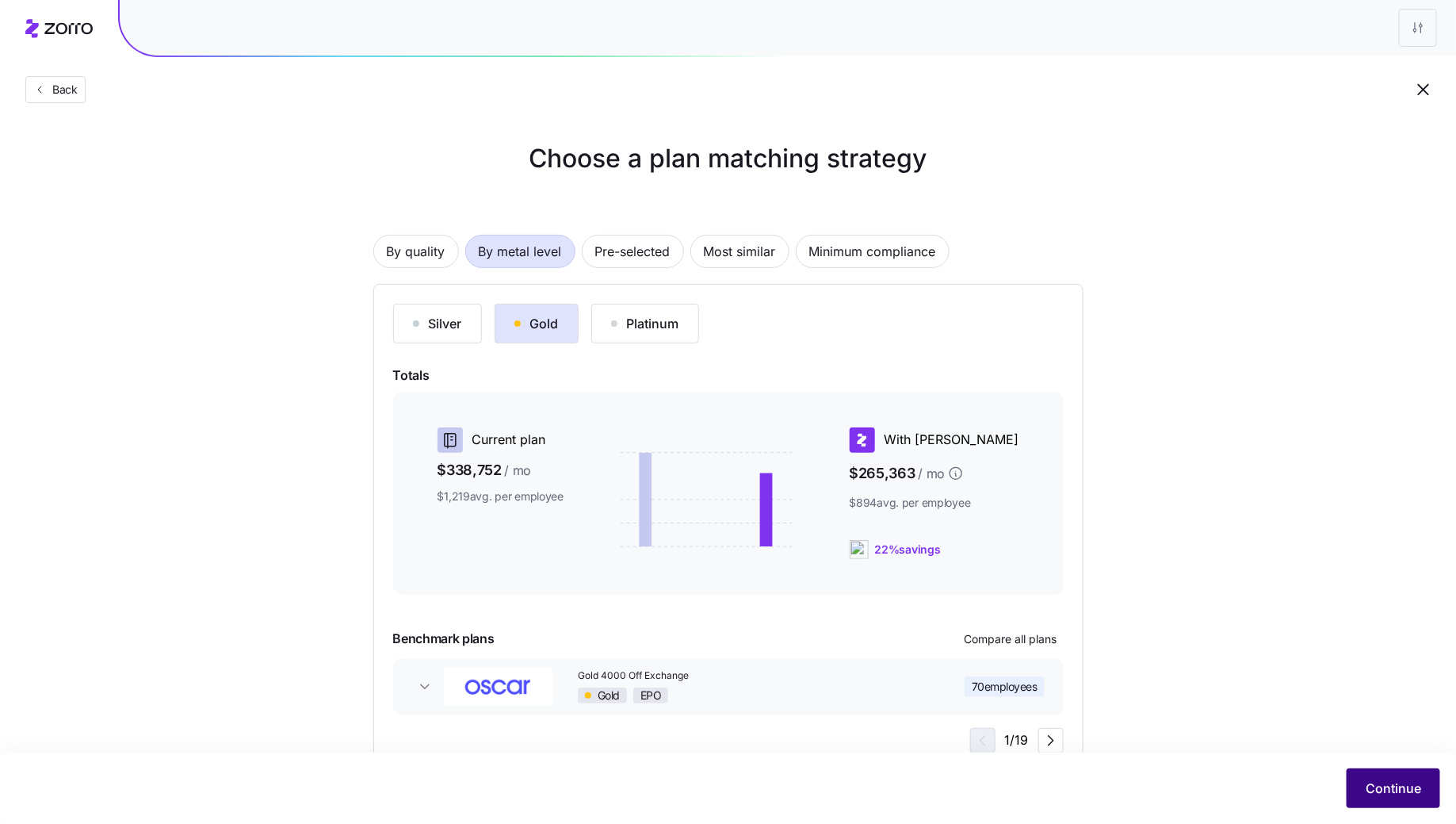
click at [1404, 789] on span "Continue" at bounding box center [1393, 788] width 56 height 19
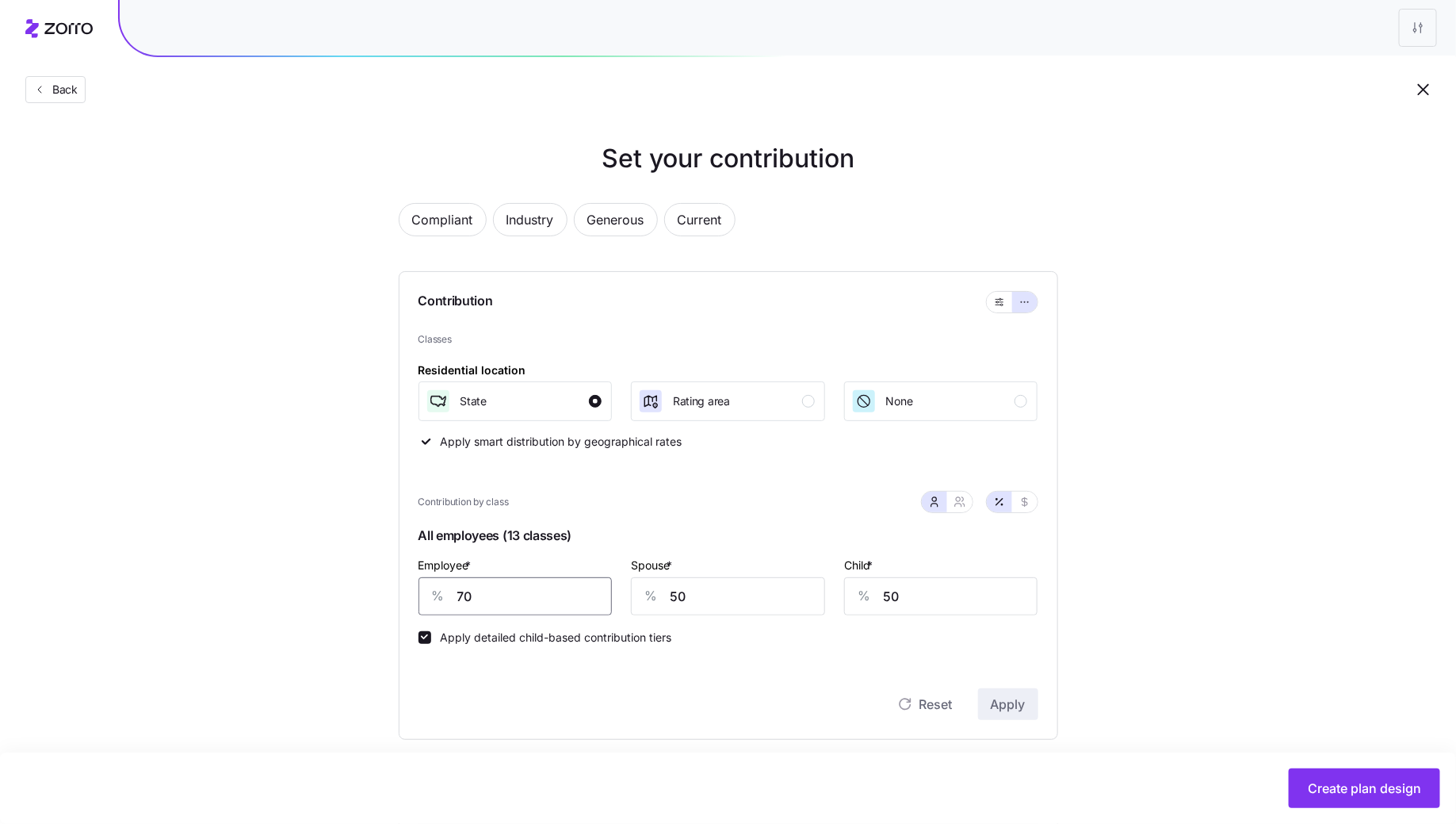
click at [520, 595] on input "70" at bounding box center [515, 596] width 194 height 38
type input "90"
click at [1003, 705] on span "Apply" at bounding box center [1007, 704] width 35 height 19
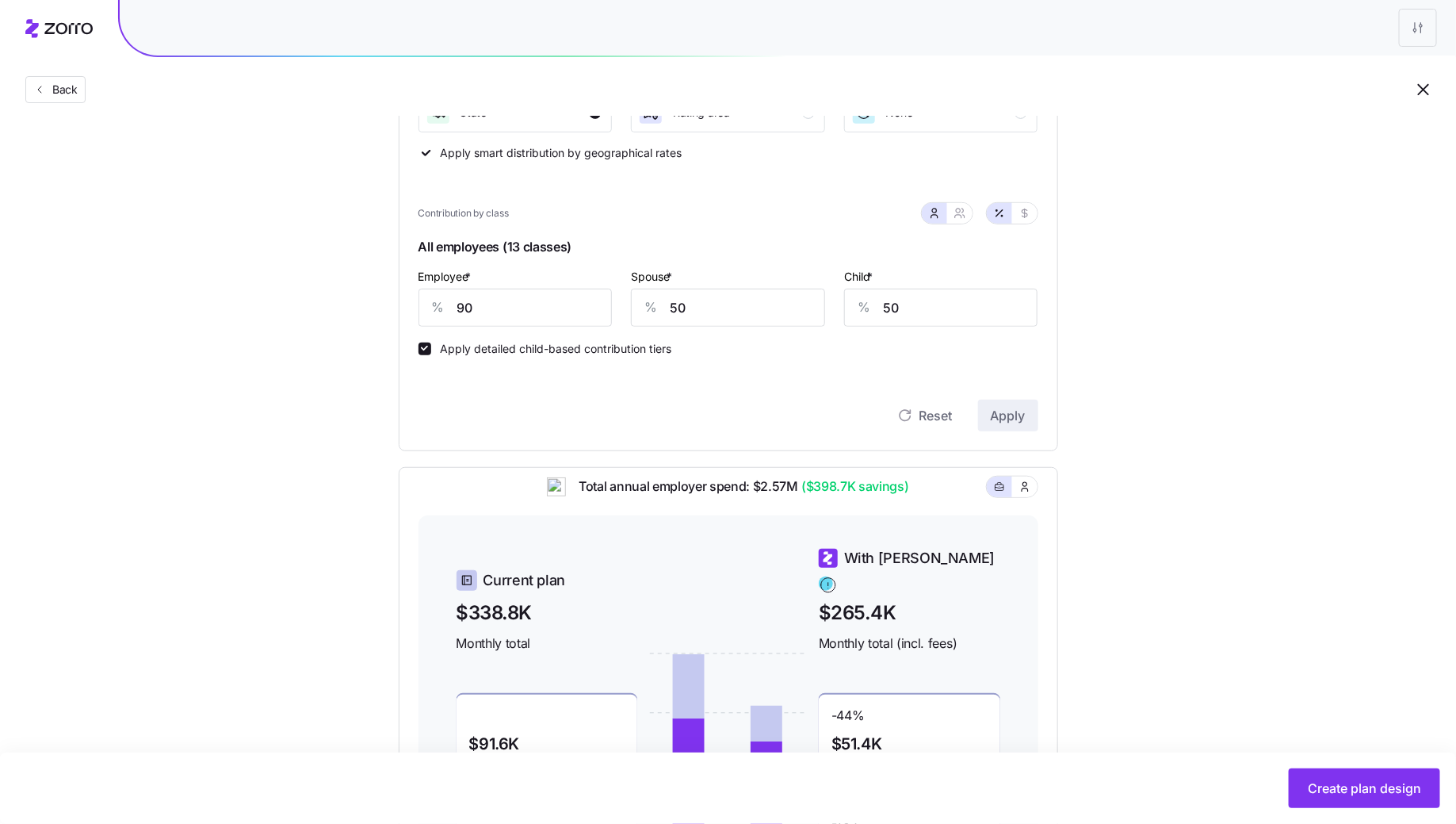
scroll to position [288, 0]
click at [960, 212] on icon "button" at bounding box center [957, 211] width 4 height 4
type input "70"
type input "73"
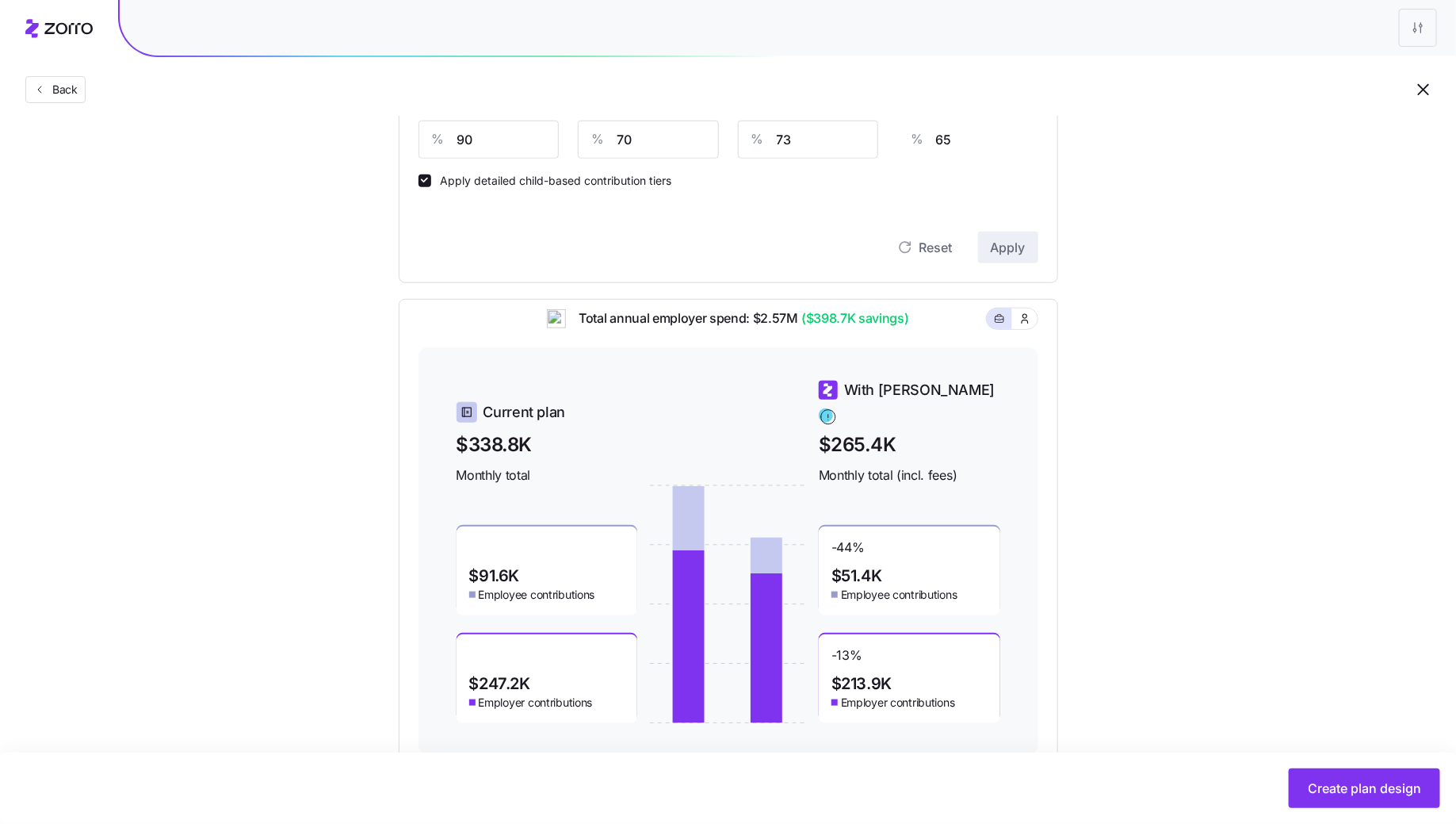
scroll to position [458, 0]
drag, startPoint x: 681, startPoint y: 781, endPoint x: 655, endPoint y: 781, distance: 26.0
click at [679, 781] on div "Create plan design" at bounding box center [728, 788] width 1424 height 40
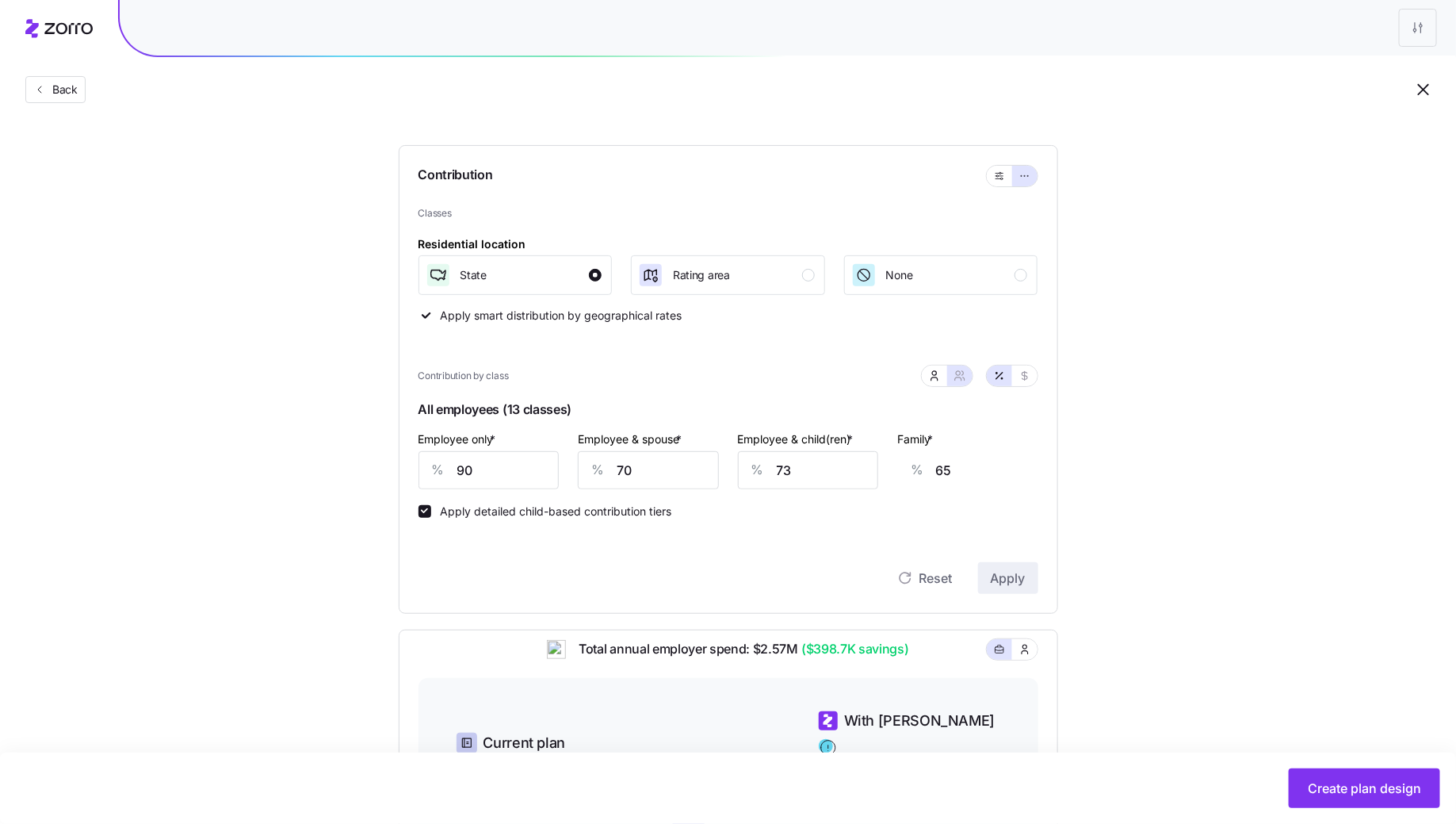
scroll to position [90, 0]
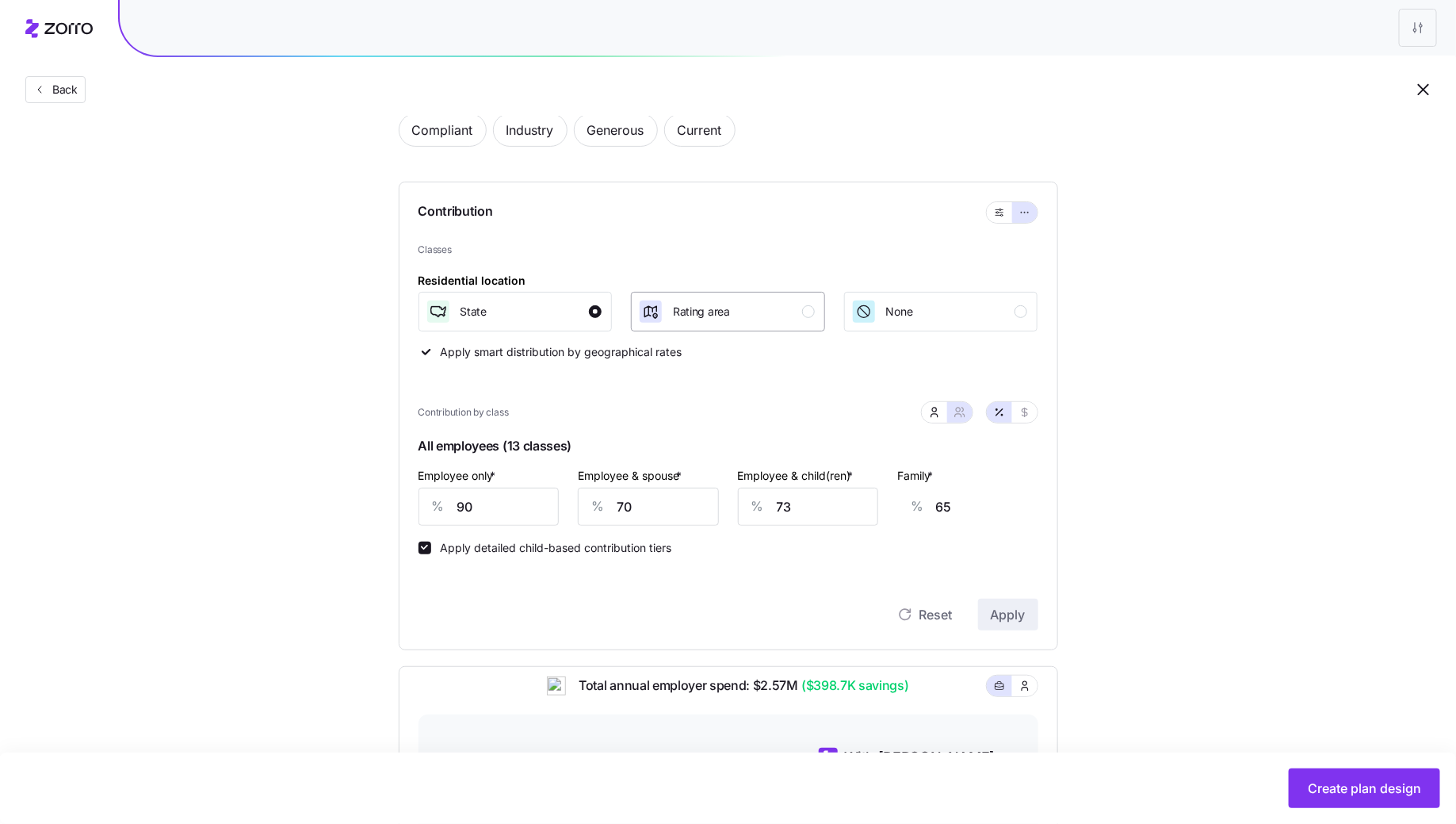
click at [766, 318] on div "Rating area" at bounding box center [726, 312] width 177 height 25
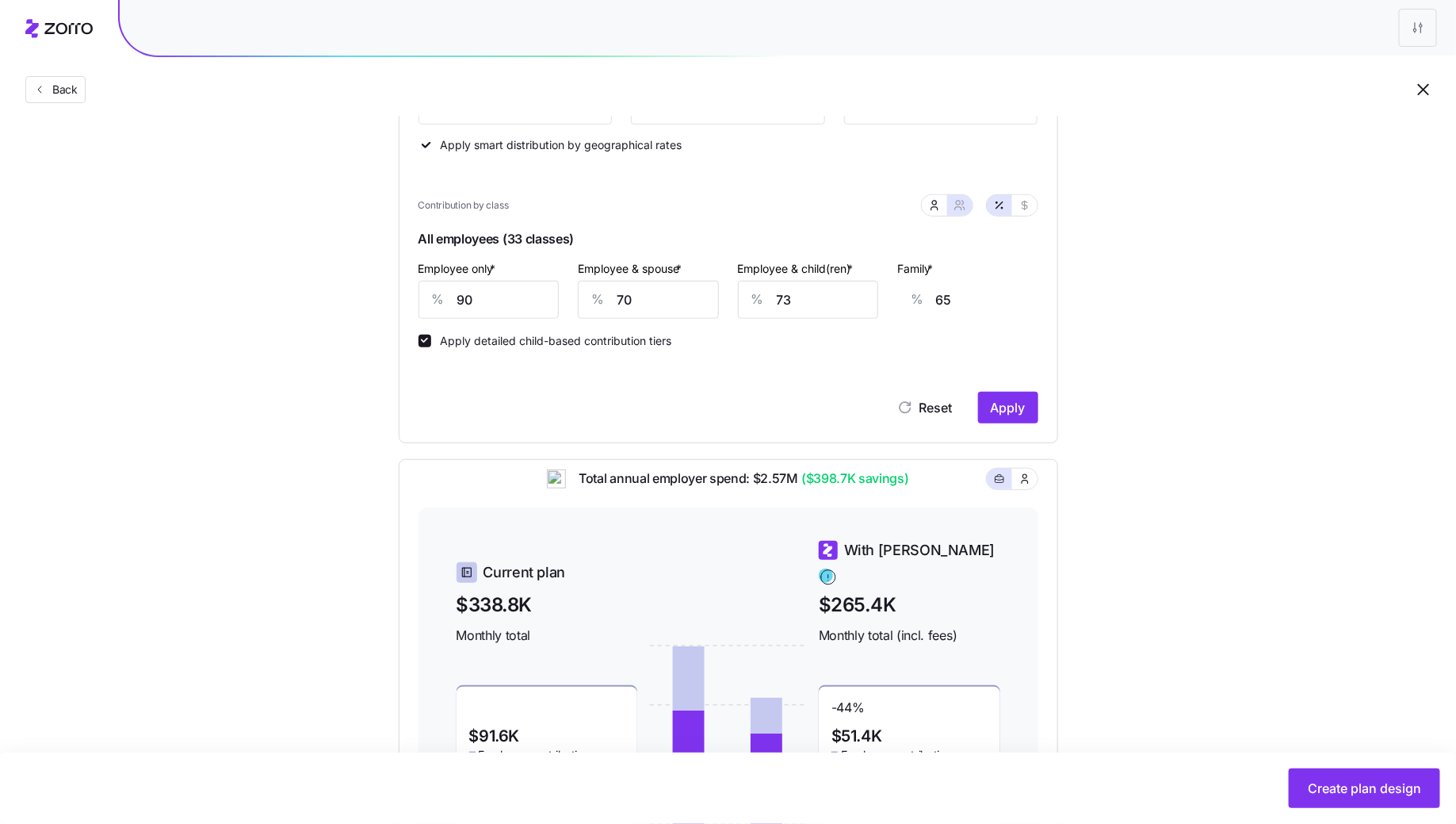
scroll to position [312, 0]
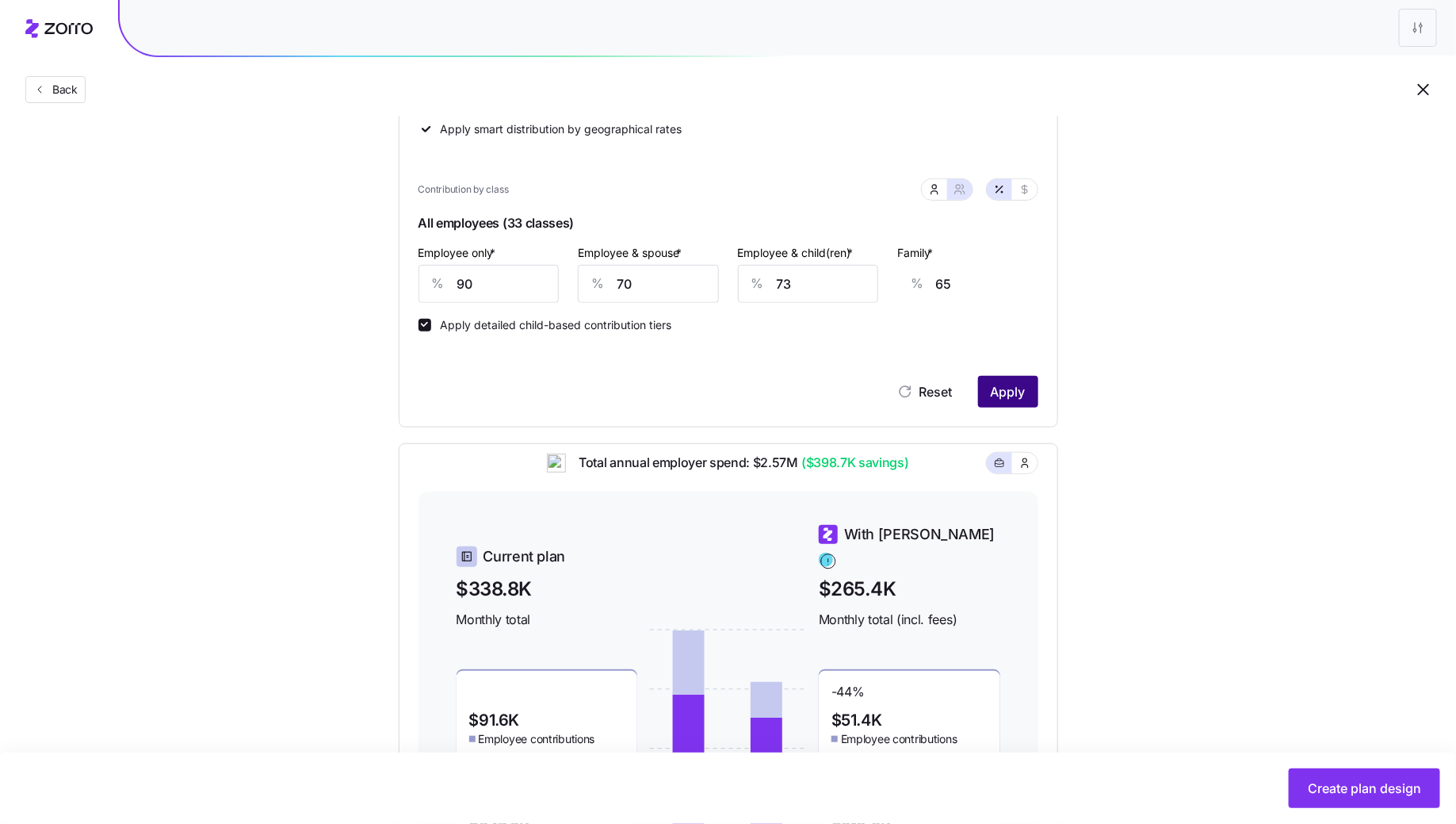
click at [1000, 392] on span "Apply" at bounding box center [1007, 391] width 35 height 19
click at [1395, 796] on span "Create plan design" at bounding box center [1365, 788] width 113 height 19
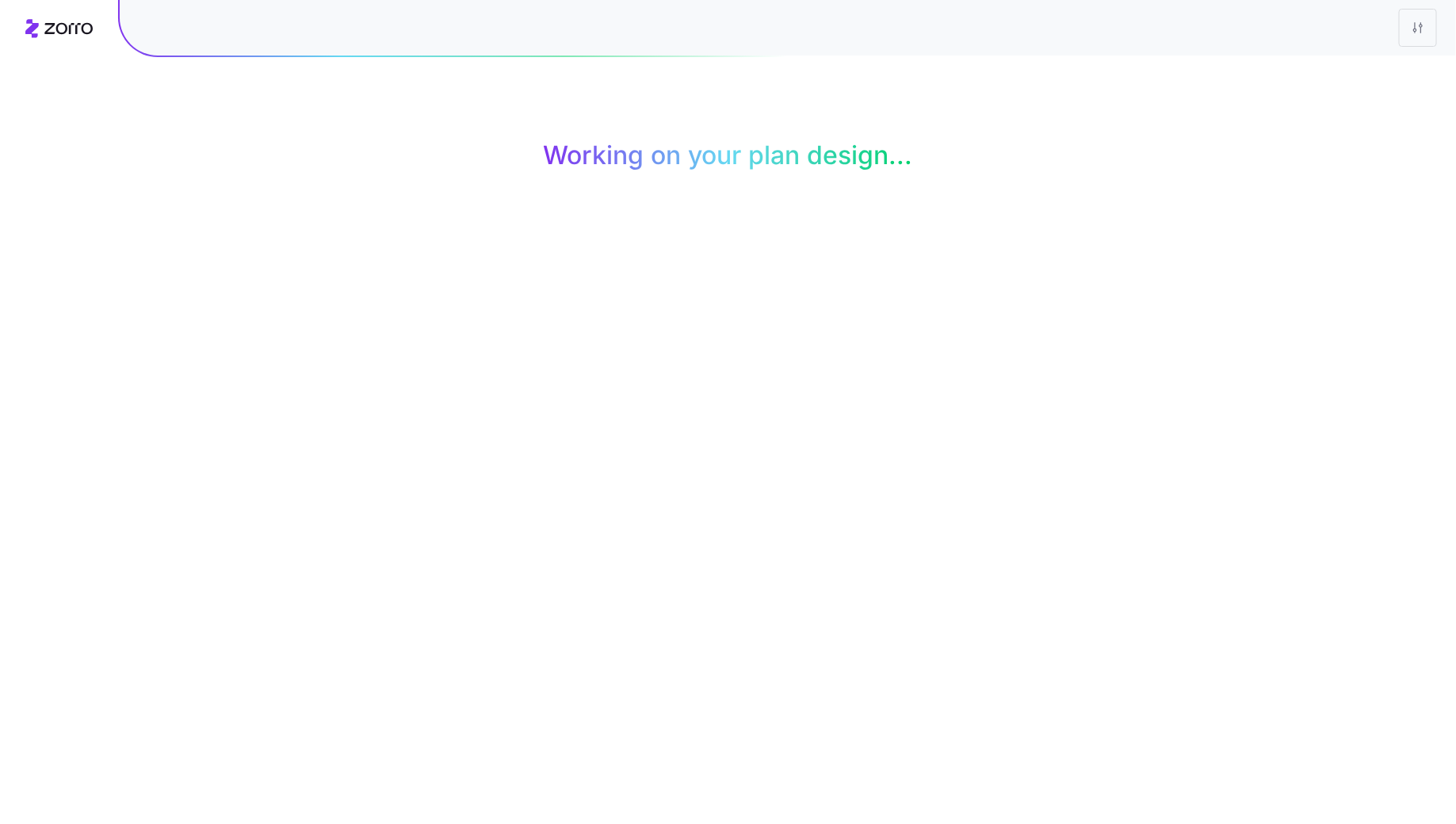
scroll to position [0, 0]
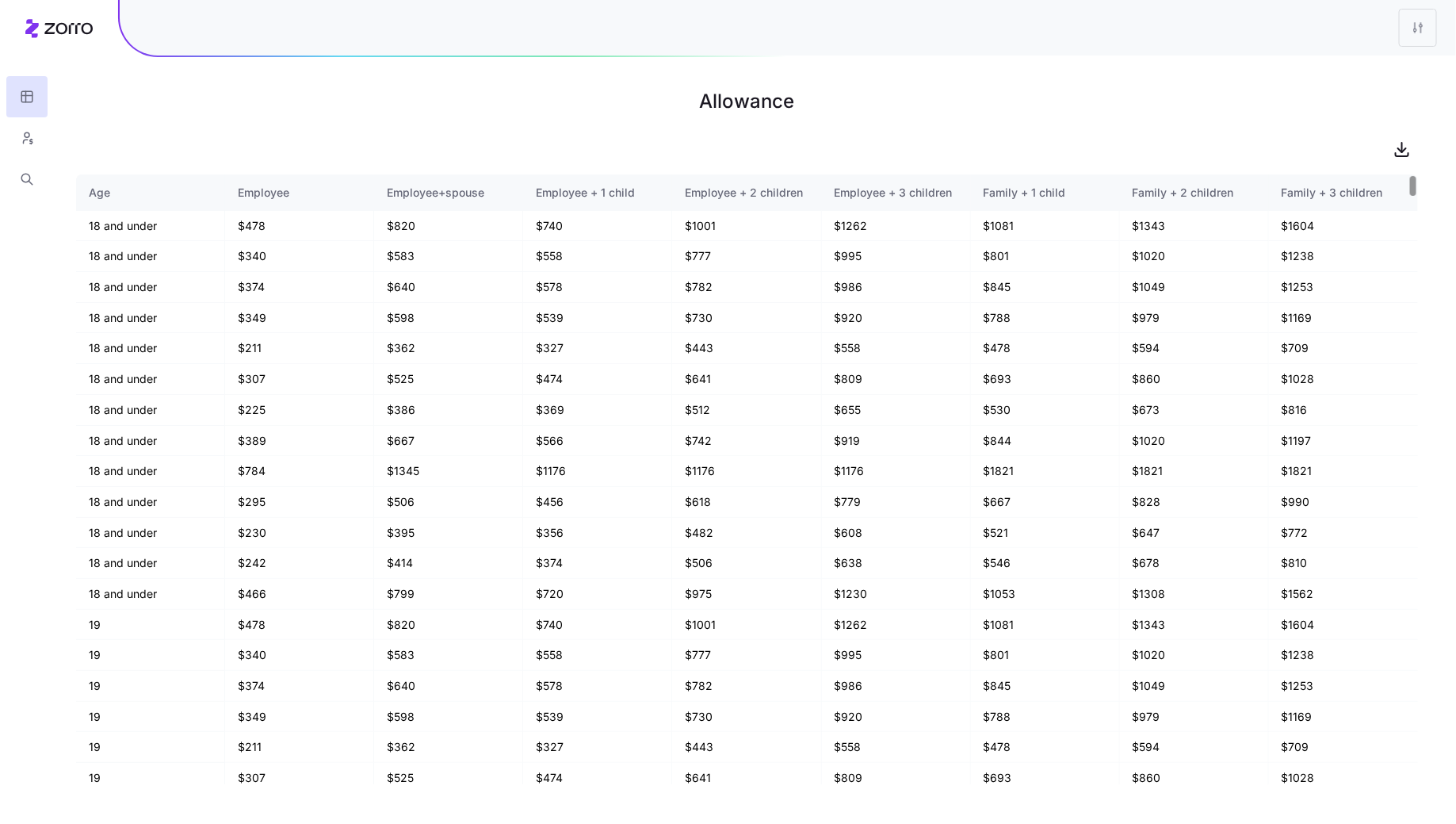
click at [264, 141] on div at bounding box center [747, 148] width 1342 height 31
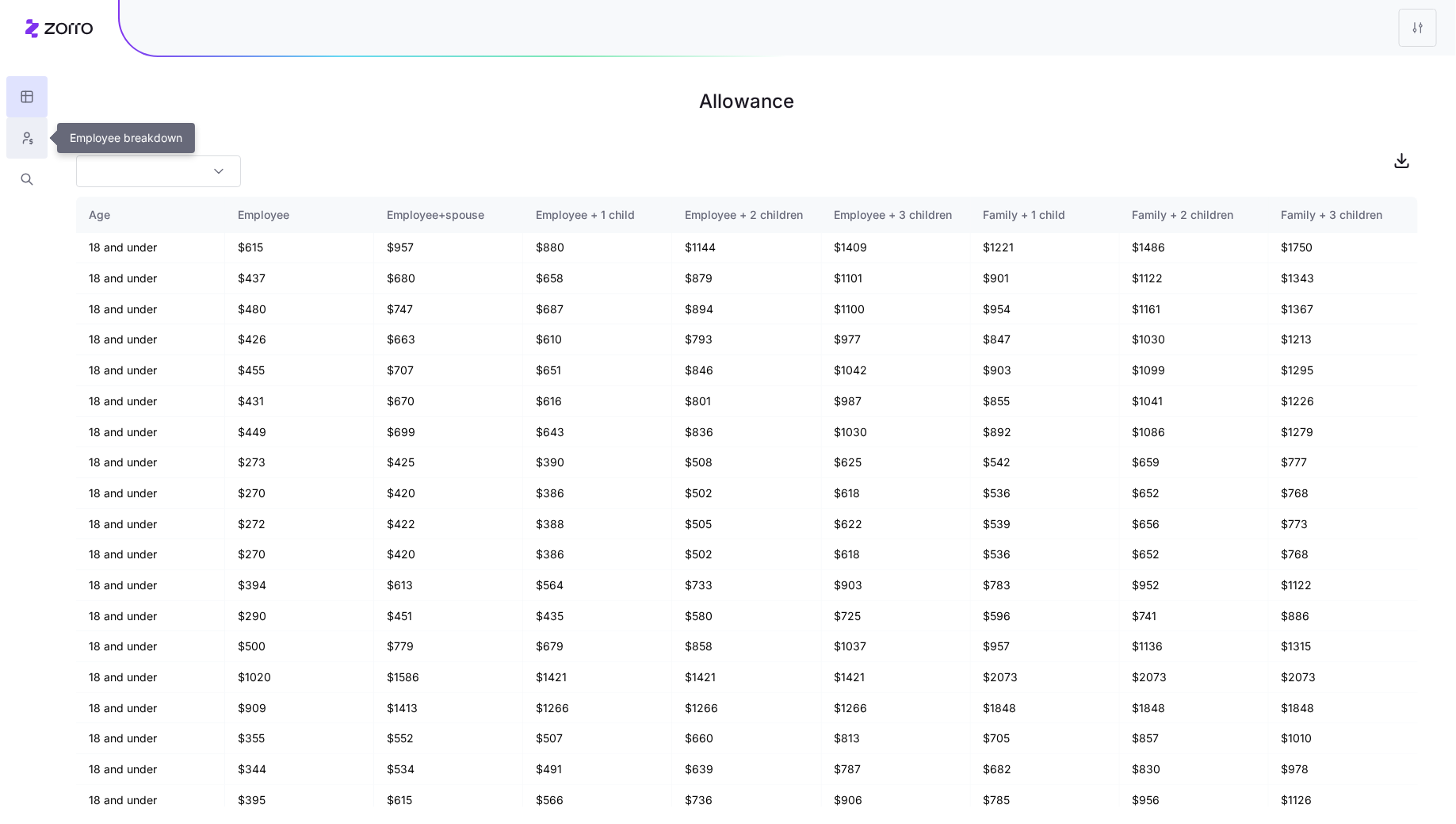
click at [30, 140] on icon "button" at bounding box center [26, 138] width 14 height 16
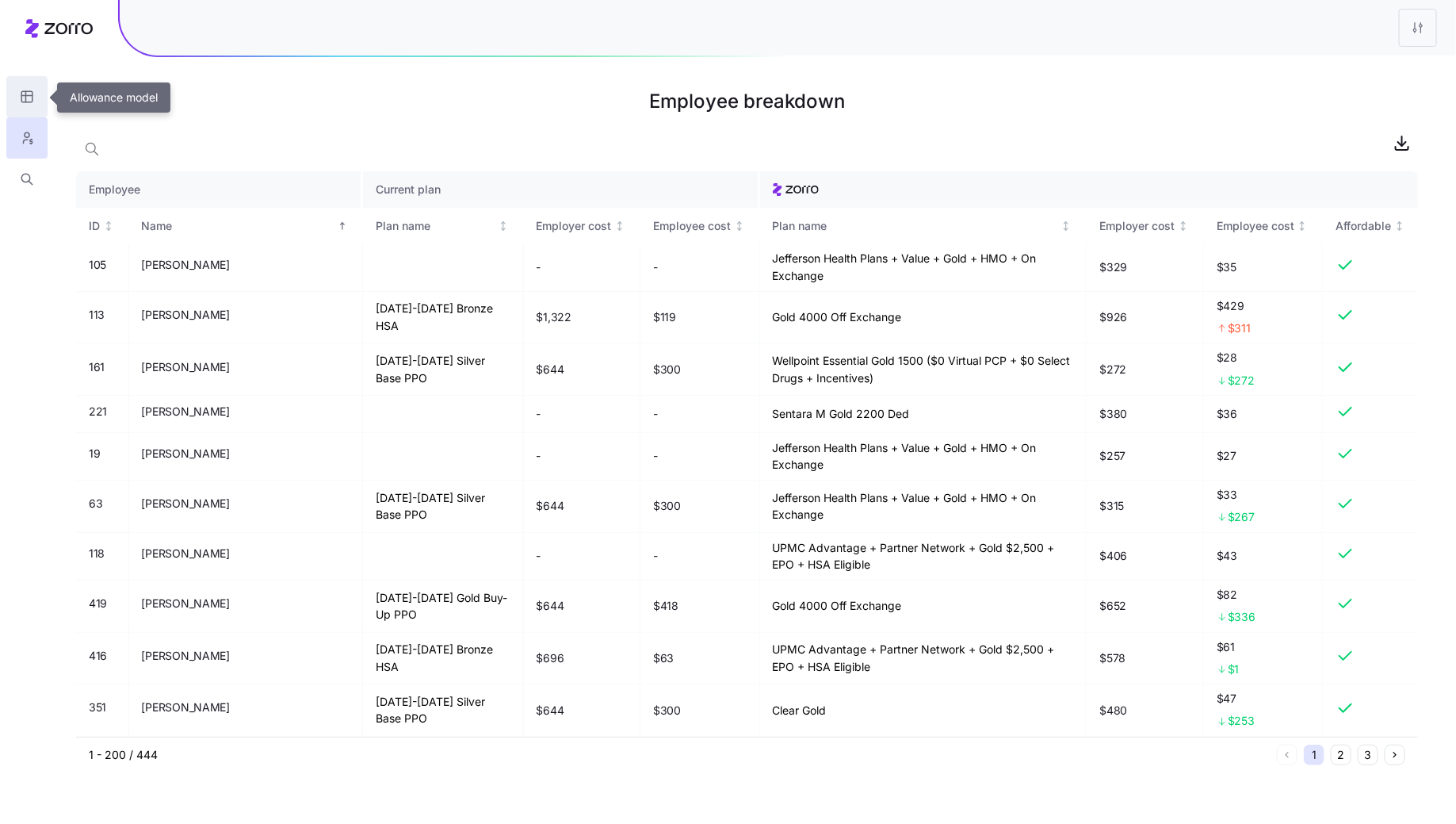
click at [22, 92] on icon "button" at bounding box center [26, 97] width 14 height 16
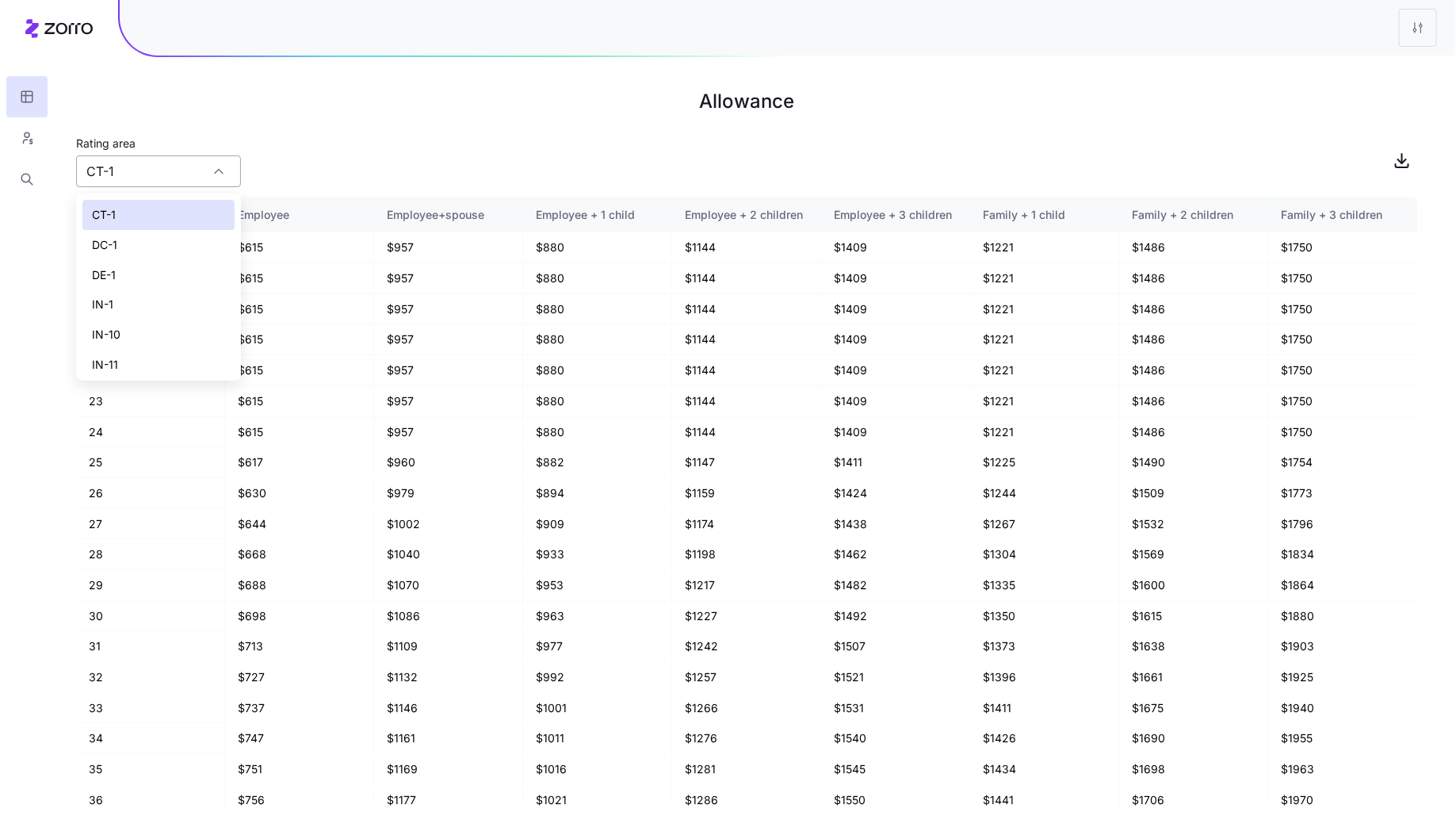
click at [175, 158] on input "CT-1" at bounding box center [158, 171] width 165 height 31
click at [130, 230] on div "IN-10" at bounding box center [158, 225] width 152 height 30
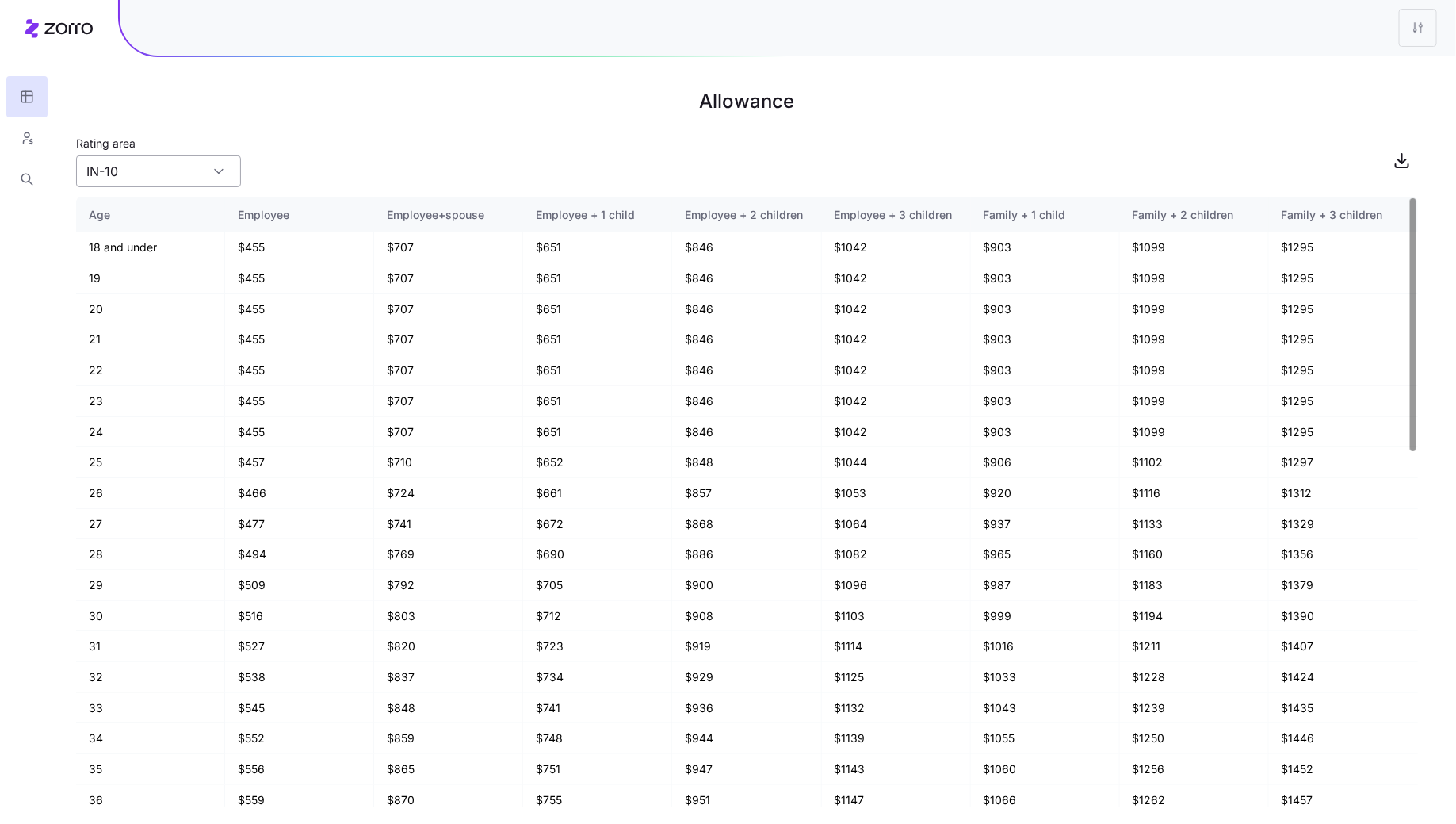
click at [185, 172] on input "IN-10" at bounding box center [158, 171] width 165 height 31
click at [138, 258] on div "IN-11" at bounding box center [158, 256] width 152 height 30
click at [156, 172] on input "IN-11" at bounding box center [158, 171] width 165 height 31
click at [145, 279] on div "IN-13" at bounding box center [158, 285] width 152 height 30
click at [1242, 116] on h1 "Allowance" at bounding box center [747, 101] width 1342 height 38
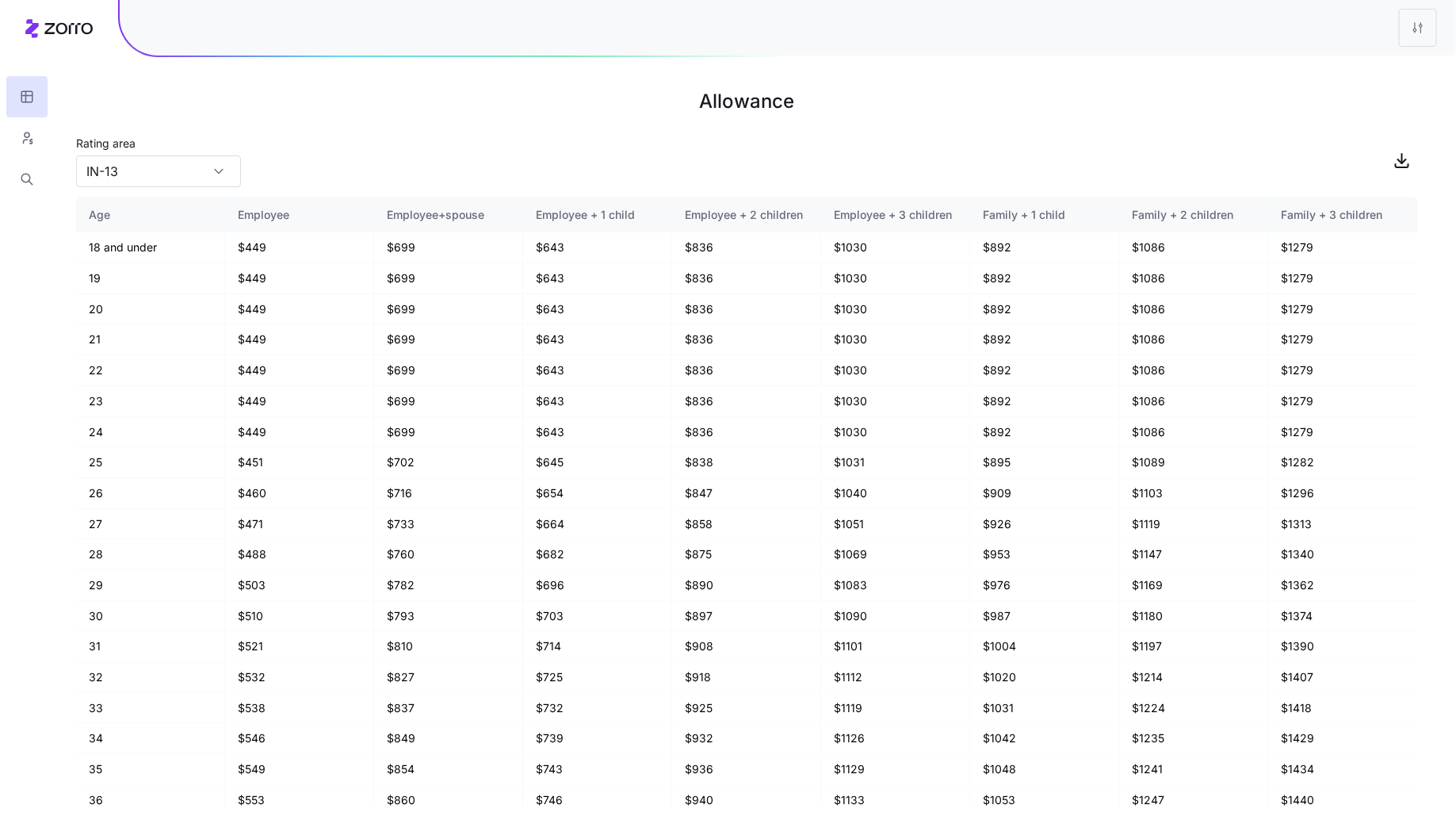
click at [1219, 114] on h1 "Allowance" at bounding box center [747, 101] width 1342 height 38
click at [106, 177] on input "IN-13" at bounding box center [158, 171] width 165 height 31
click at [328, 144] on div "Rating area IN-13" at bounding box center [747, 160] width 1342 height 54
click at [210, 170] on div "IN-13" at bounding box center [158, 171] width 165 height 31
click at [133, 230] on div "IN-10" at bounding box center [158, 225] width 152 height 30
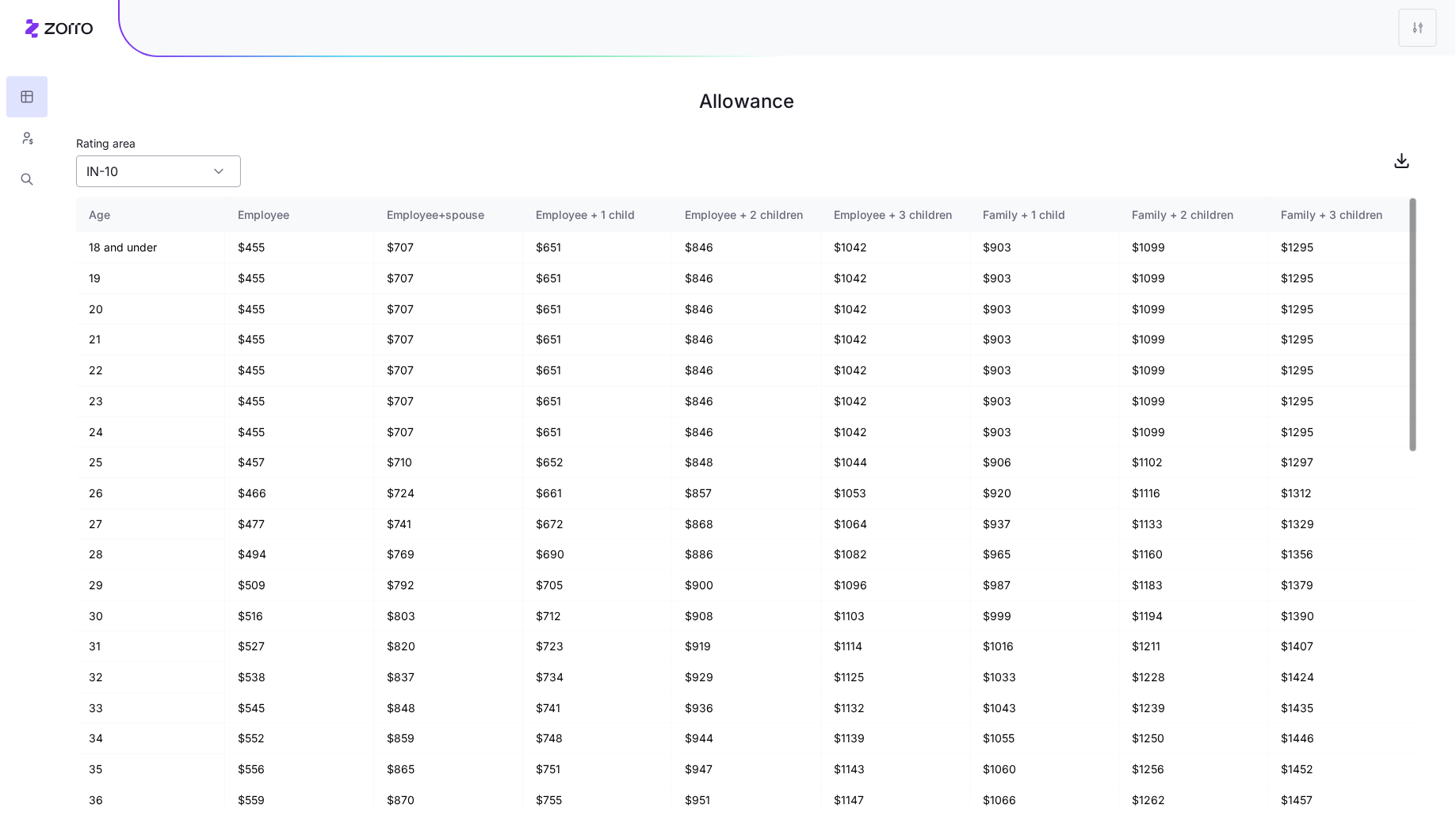
click at [206, 168] on input "IN-10" at bounding box center [158, 171] width 165 height 31
click at [159, 241] on div "IN-11" at bounding box center [158, 256] width 152 height 30
click at [212, 159] on input "IN-11" at bounding box center [158, 171] width 165 height 31
click at [167, 278] on div "IN-13" at bounding box center [158, 285] width 152 height 30
click at [199, 171] on input "IN-13" at bounding box center [158, 171] width 165 height 31
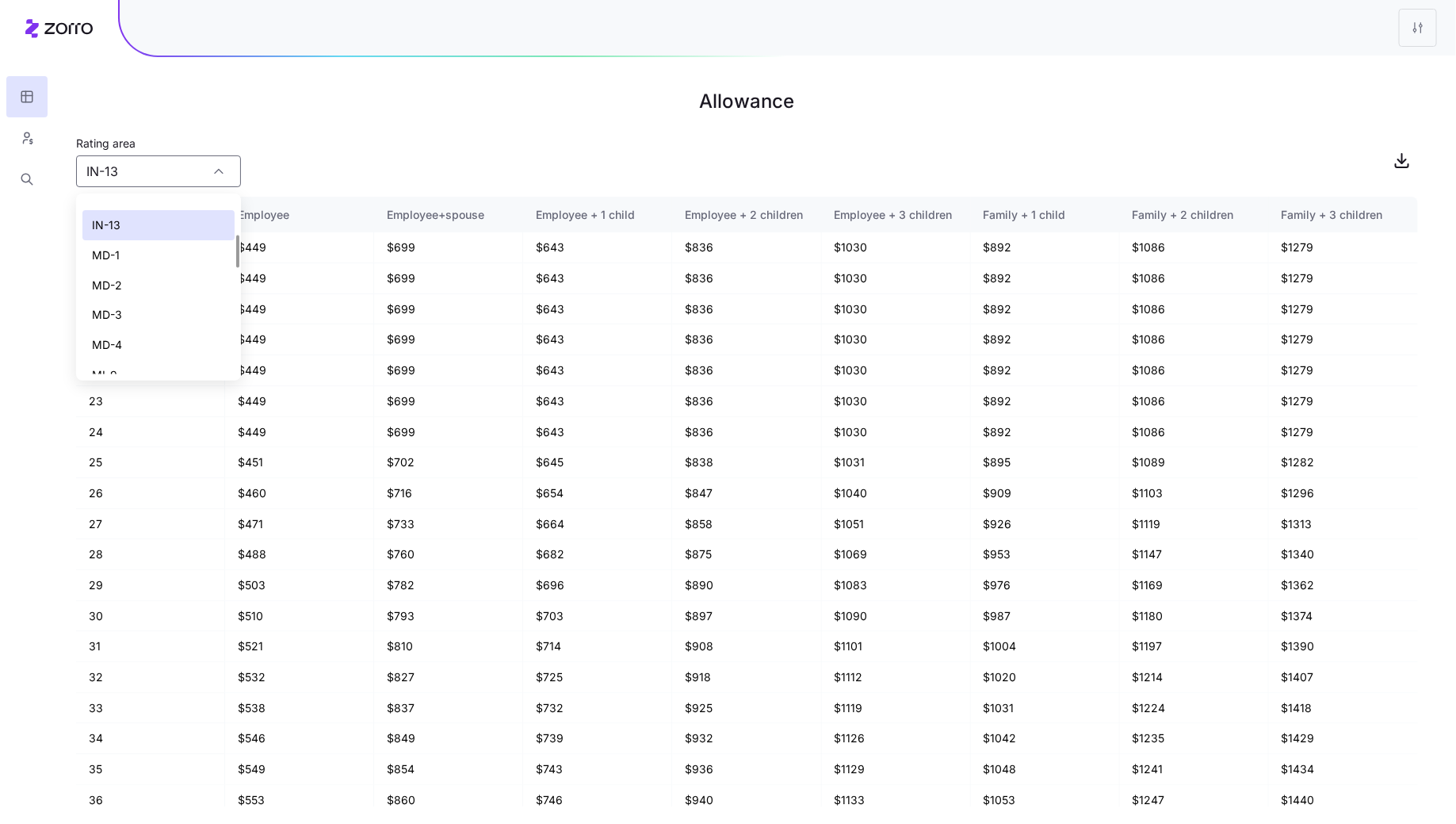
scroll to position [192, 0]
click at [140, 233] on div "MD-1" at bounding box center [158, 233] width 152 height 30
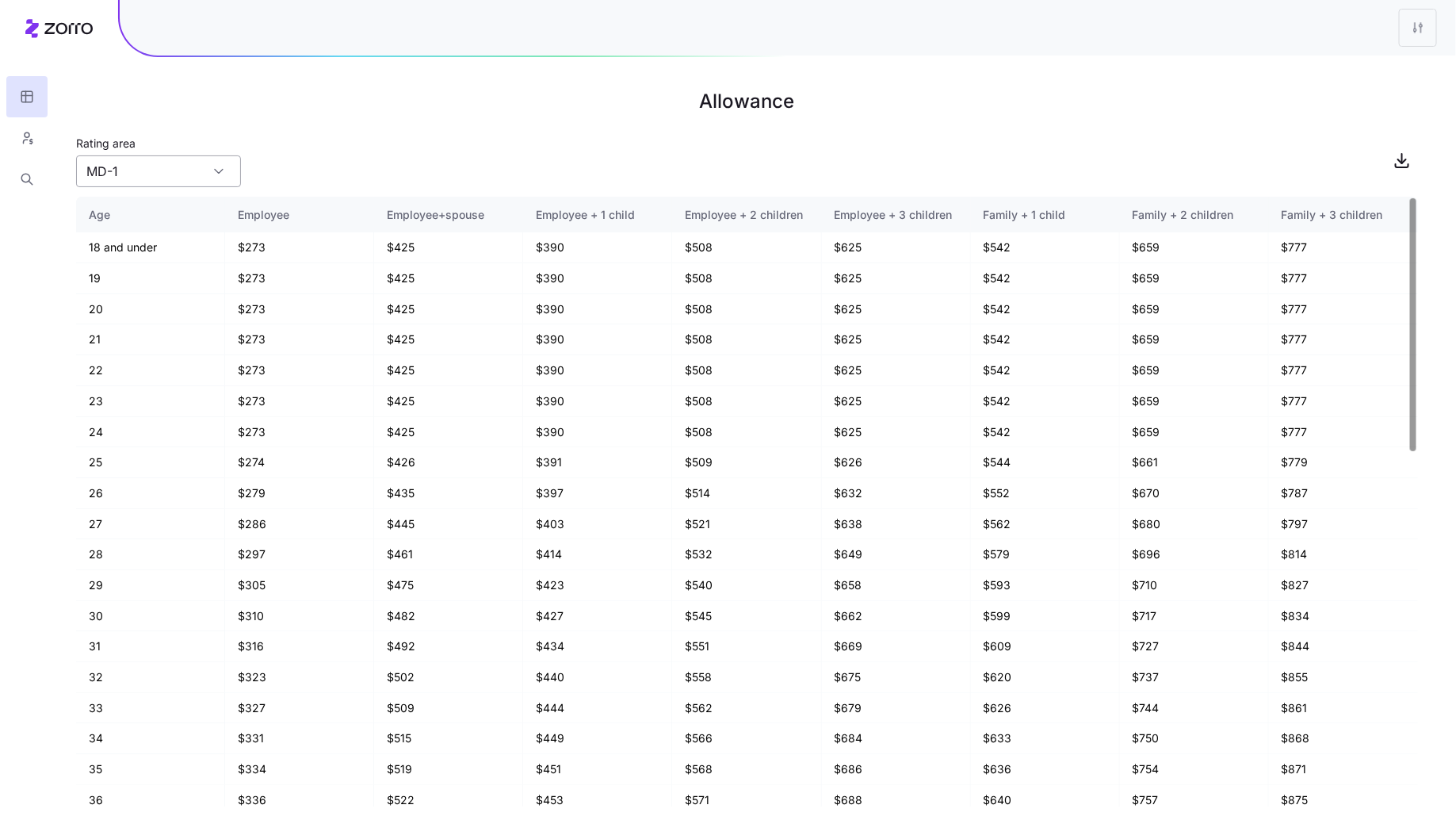
click at [170, 168] on input "MD-1" at bounding box center [158, 171] width 165 height 31
click at [140, 255] on div "MD-2" at bounding box center [158, 263] width 152 height 30
click at [179, 180] on input "MD-2" at bounding box center [158, 171] width 165 height 31
click at [145, 286] on div "MD-3" at bounding box center [158, 292] width 152 height 30
click at [182, 172] on input "MD-3" at bounding box center [158, 171] width 165 height 31
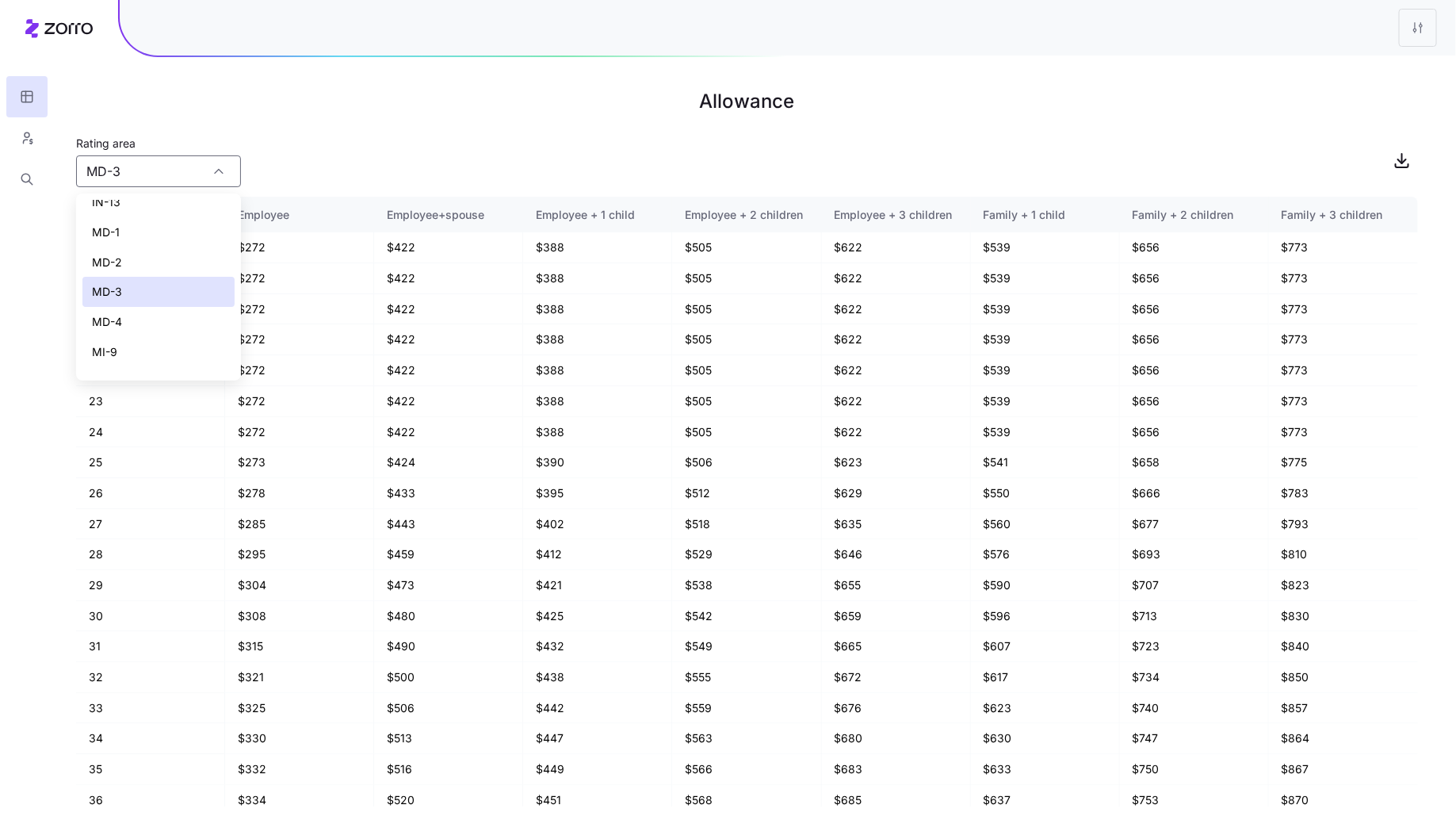
click at [151, 329] on div "MD-4" at bounding box center [158, 322] width 152 height 30
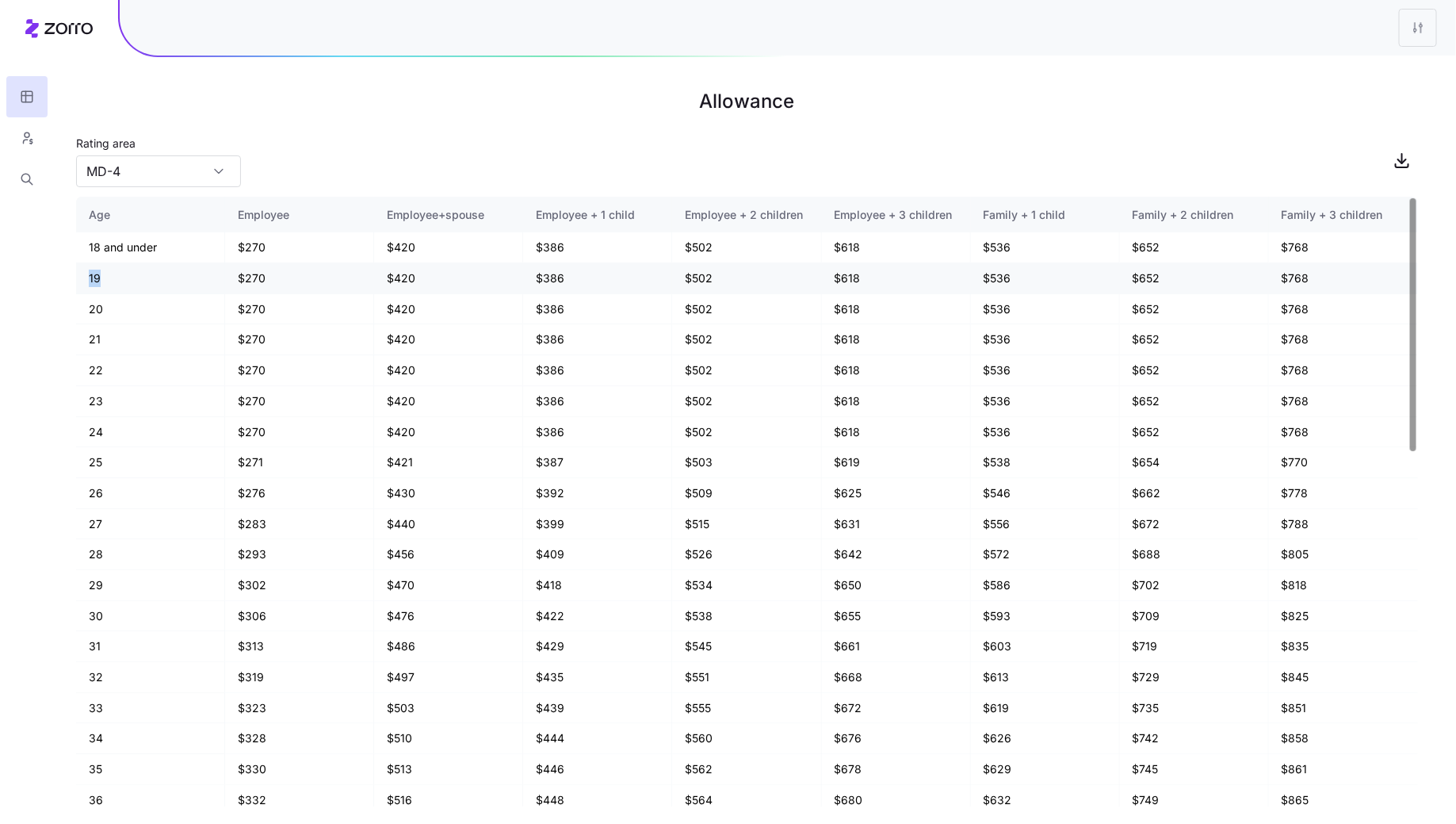
drag, startPoint x: 105, startPoint y: 283, endPoint x: 80, endPoint y: 283, distance: 25.0
click at [80, 283] on td "19" at bounding box center [151, 279] width 149 height 31
drag, startPoint x: 287, startPoint y: 282, endPoint x: 205, endPoint y: 282, distance: 82.0
click at [205, 282] on tr "19 $270 $420 $386 $502 $618 $536 $652 $768" at bounding box center [747, 279] width 1342 height 31
click at [347, 282] on td "$270" at bounding box center [300, 279] width 149 height 31
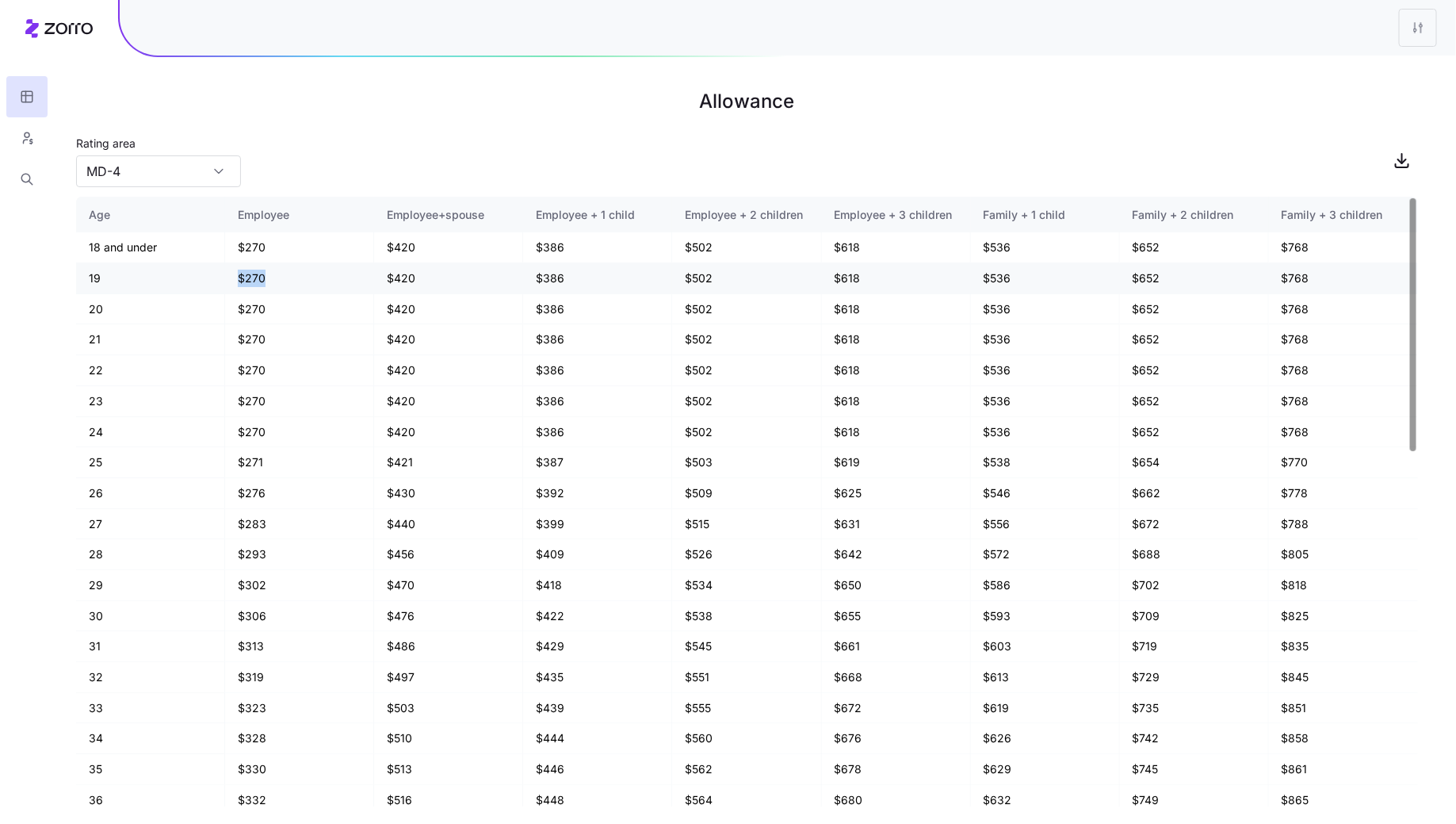
drag, startPoint x: 275, startPoint y: 278, endPoint x: 190, endPoint y: 278, distance: 85.0
click at [192, 278] on tr "19 $270 $420 $386 $502 $618 $536 $652 $768" at bounding box center [747, 279] width 1342 height 31
click at [213, 180] on div "MD-4" at bounding box center [158, 171] width 165 height 31
click at [131, 241] on div "NY-4" at bounding box center [158, 246] width 152 height 30
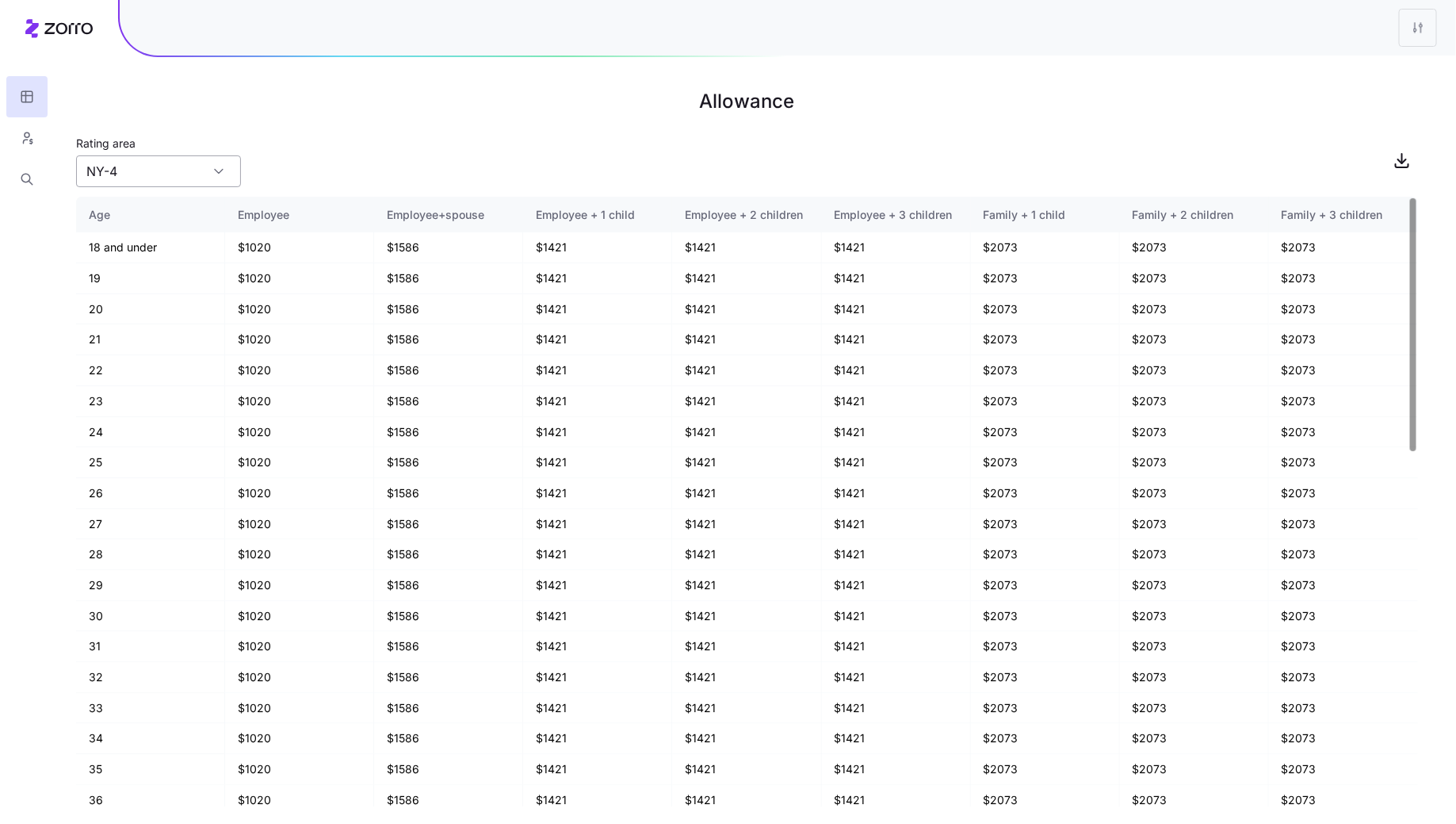
click at [159, 179] on input "NY-4" at bounding box center [158, 171] width 165 height 31
click at [151, 273] on div "NY-8" at bounding box center [158, 274] width 152 height 30
click at [190, 174] on input "NY-8" at bounding box center [158, 171] width 165 height 31
click at [152, 245] on div "NY-4" at bounding box center [158, 246] width 152 height 30
click at [168, 182] on input "NY-4" at bounding box center [158, 171] width 165 height 31
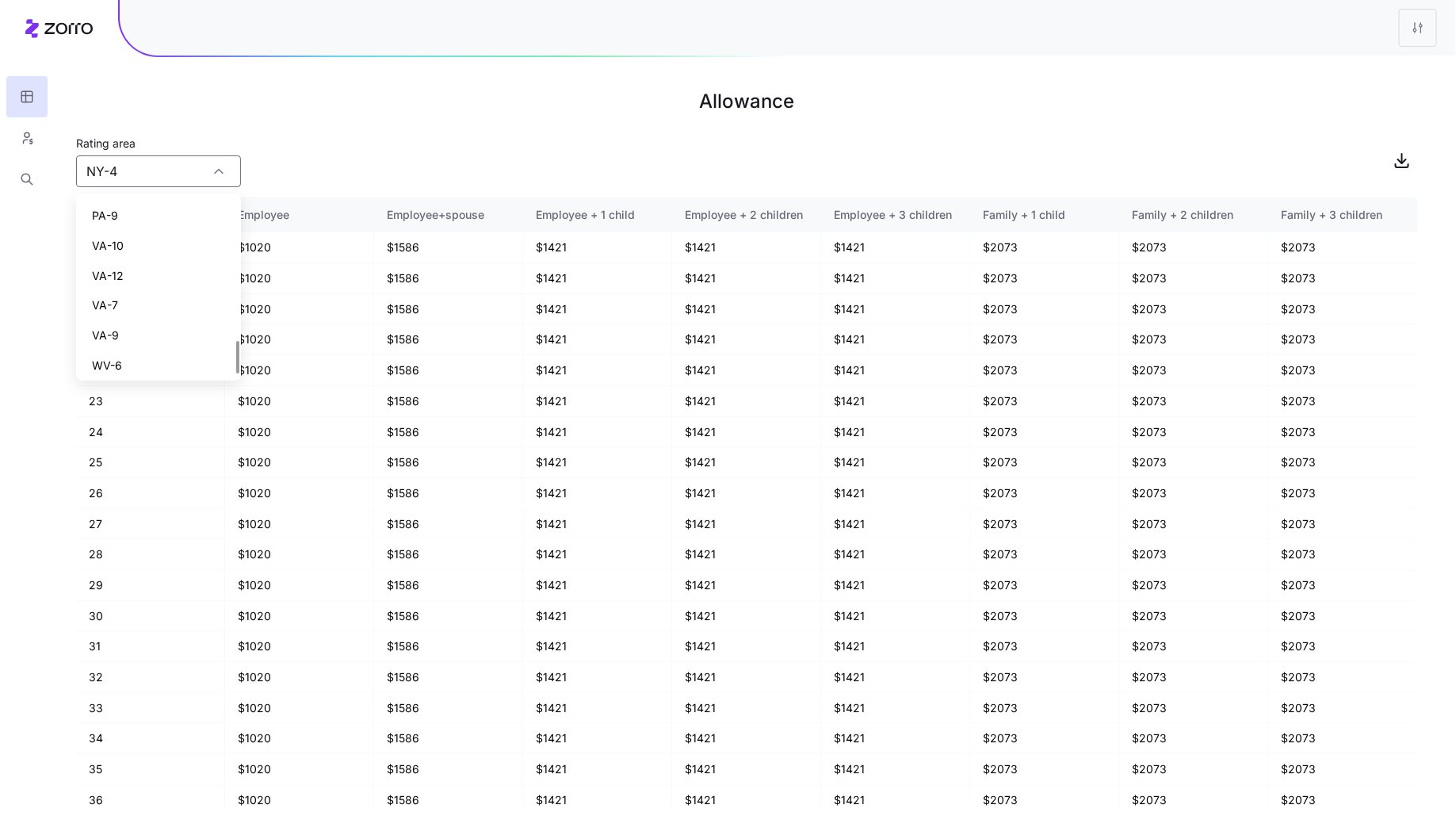
scroll to position [752, 0]
click at [121, 362] on span "WV-6" at bounding box center [108, 360] width 30 height 18
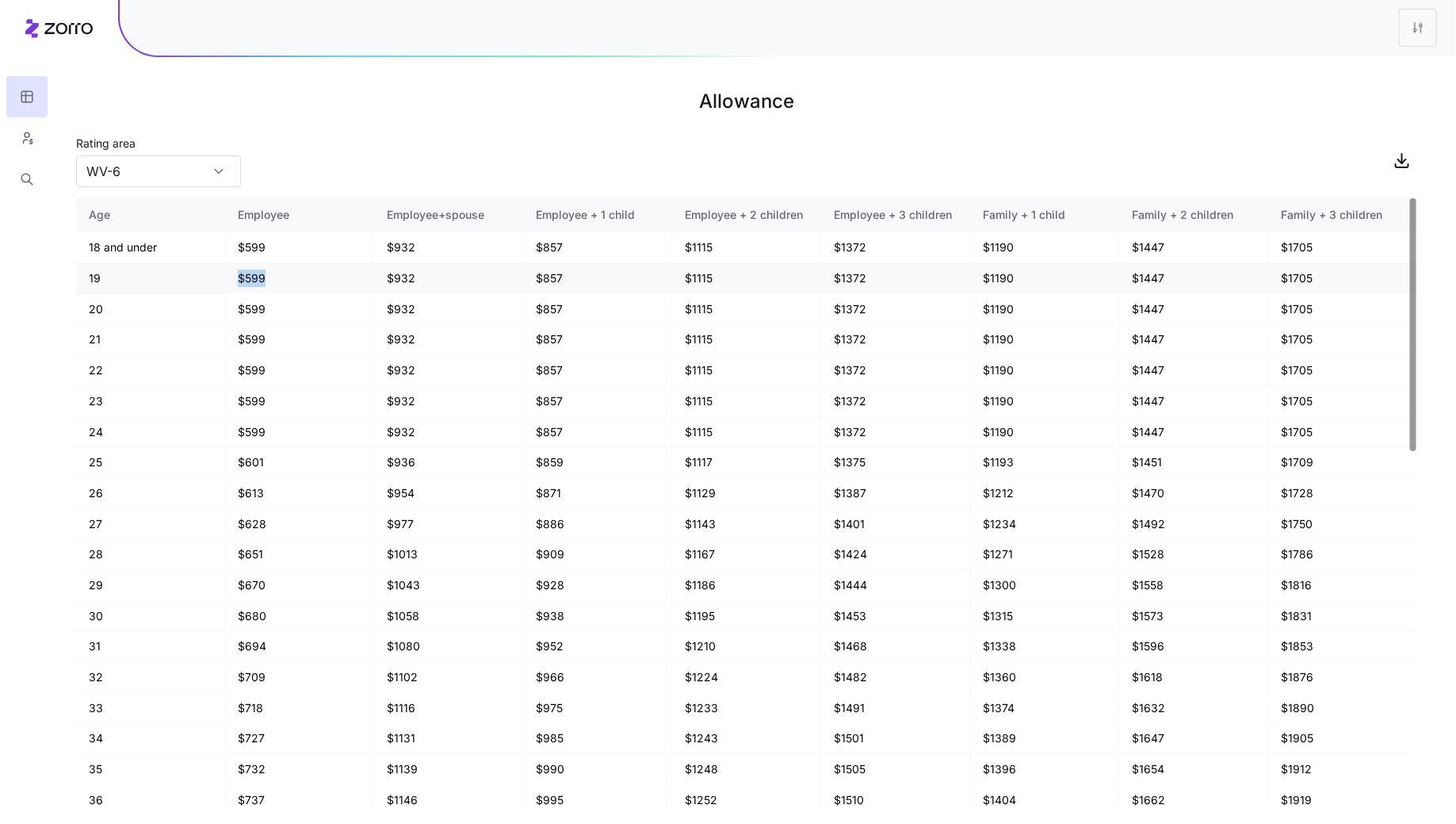
drag, startPoint x: 273, startPoint y: 274, endPoint x: 222, endPoint y: 274, distance: 51.0
click at [222, 274] on tr "19 $599 $932 $857 $1115 $1372 $1190 $1447 $1705" at bounding box center [747, 279] width 1342 height 31
click at [160, 171] on input "WV-6" at bounding box center [158, 171] width 165 height 31
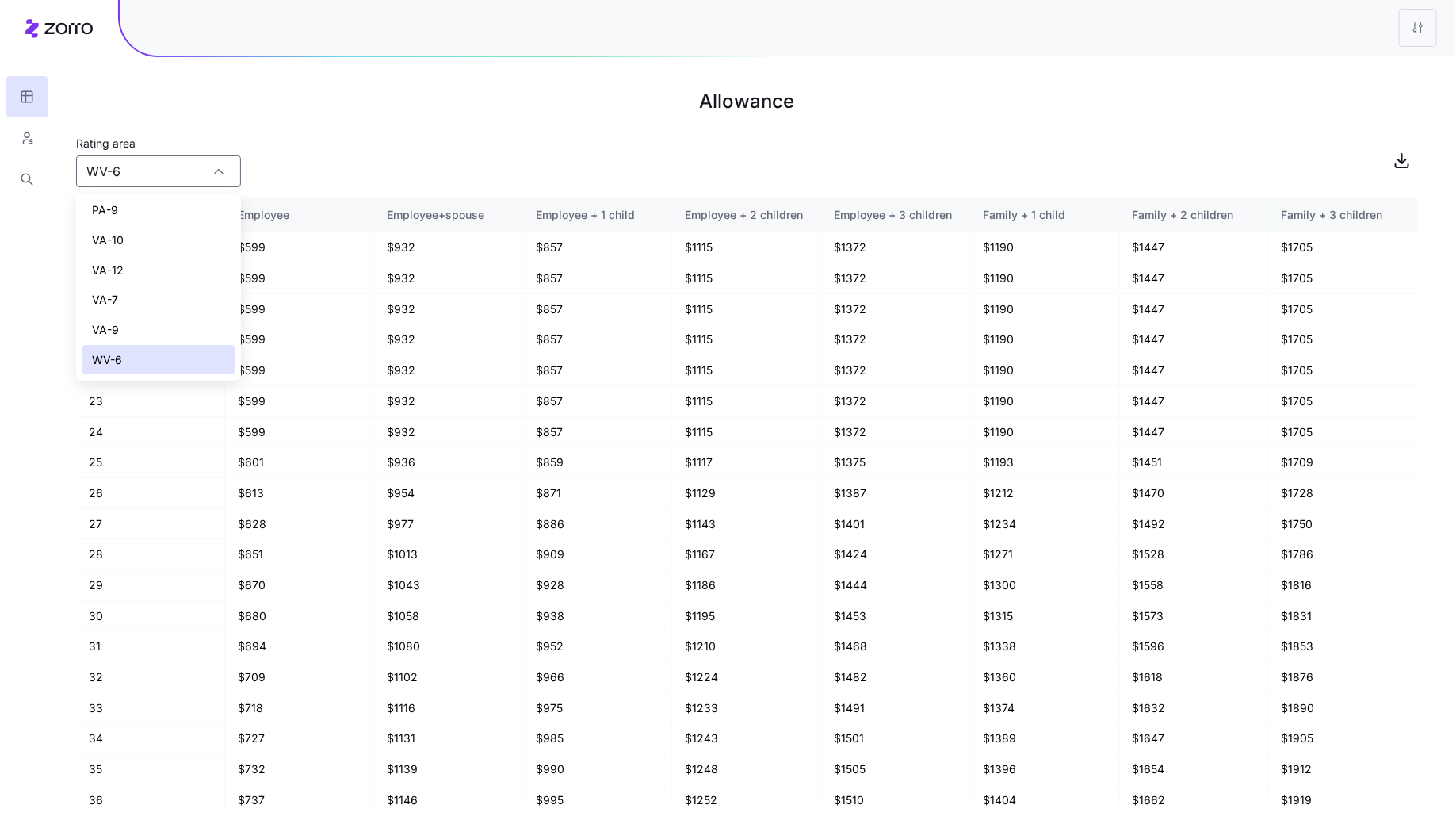
click at [121, 322] on div "VA-9" at bounding box center [158, 330] width 152 height 30
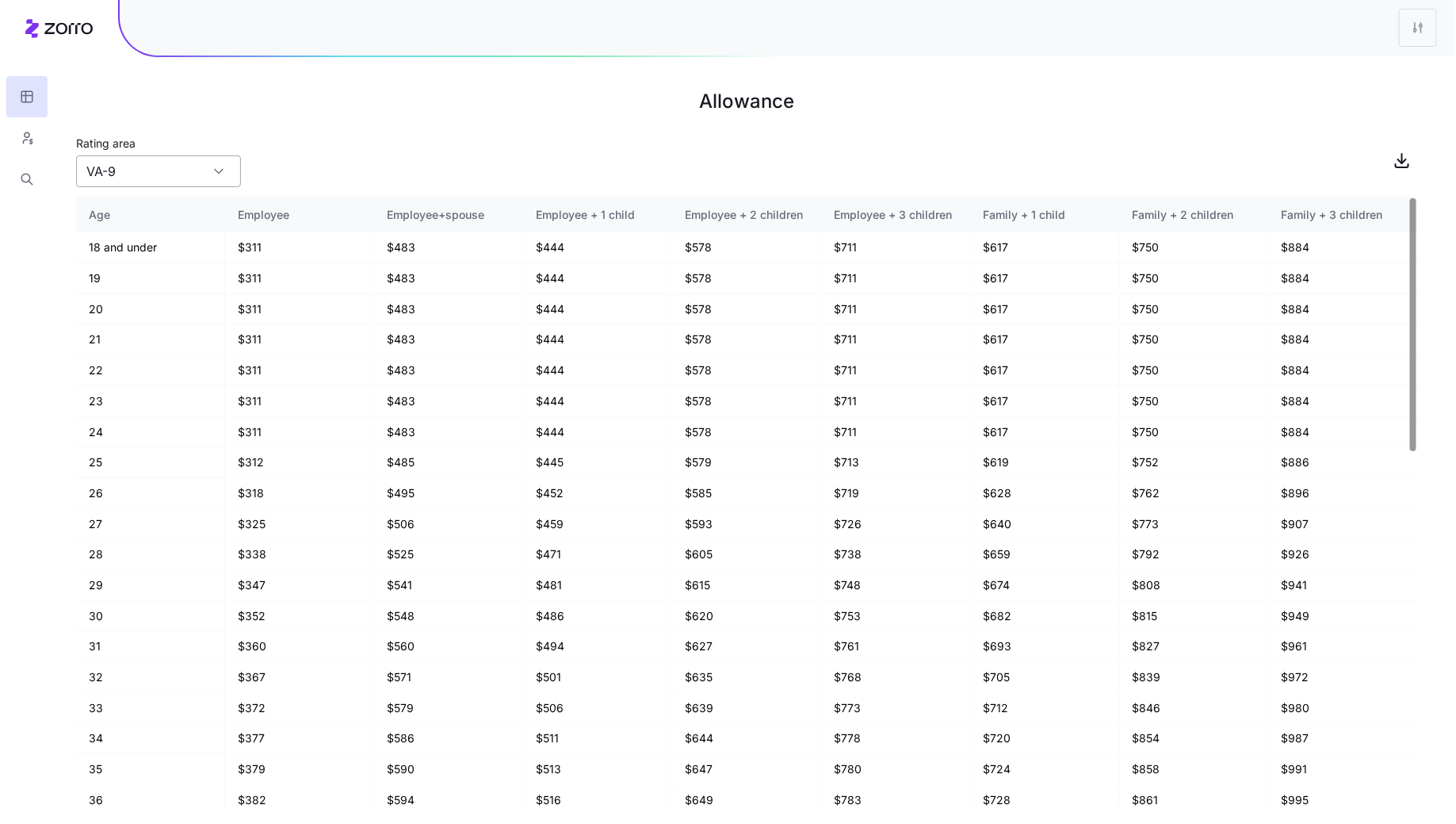
click at [162, 179] on input "VA-9" at bounding box center [158, 171] width 165 height 31
click at [140, 285] on div "VA-7" at bounding box center [158, 300] width 152 height 30
click at [176, 180] on input "VA-7" at bounding box center [158, 171] width 165 height 31
click at [152, 259] on div "VA-12" at bounding box center [158, 270] width 152 height 30
click at [179, 174] on input "VA-12" at bounding box center [158, 171] width 165 height 31
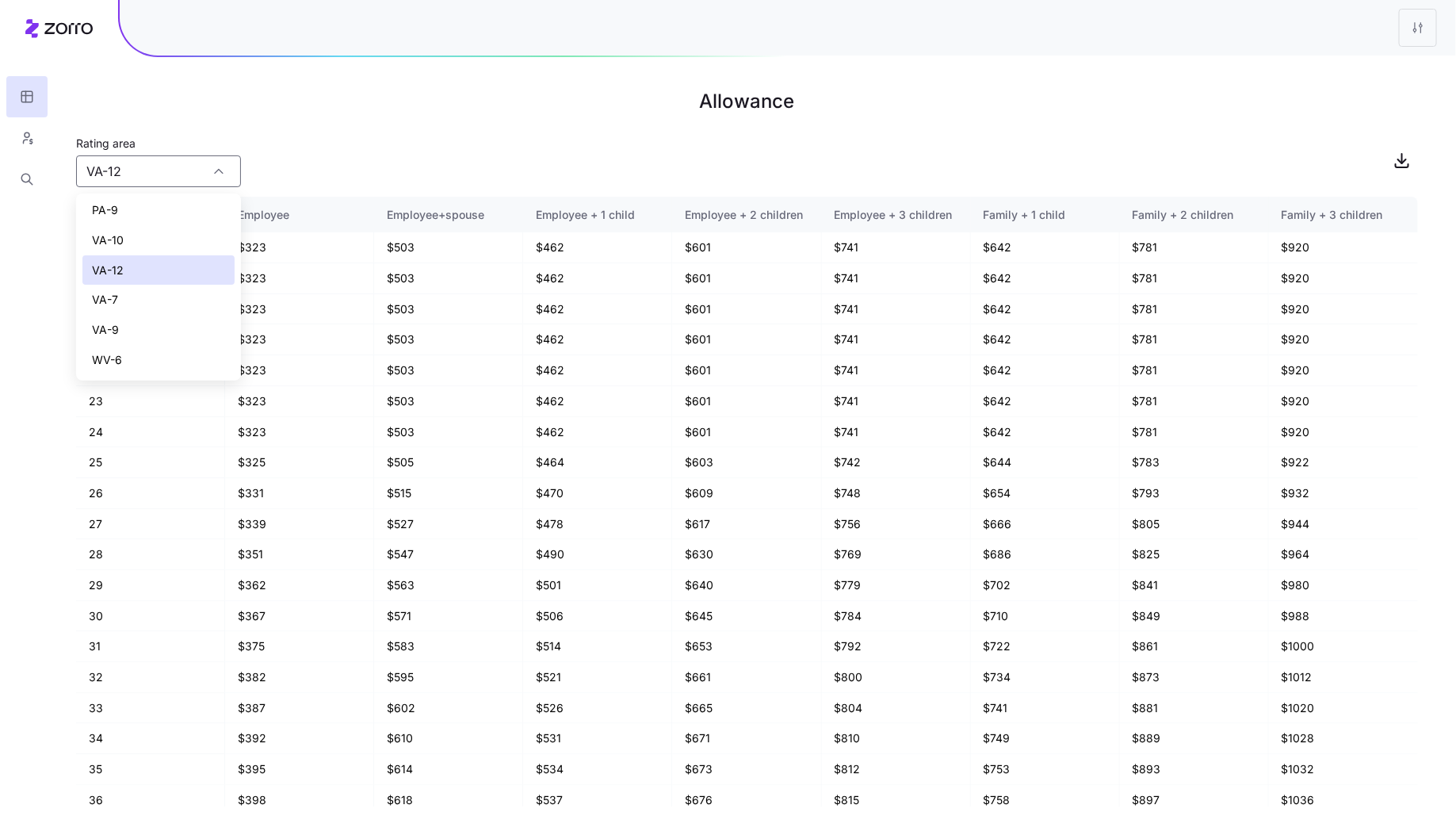
click at [143, 361] on div "WV-6" at bounding box center [158, 360] width 152 height 30
type input "WV-6"
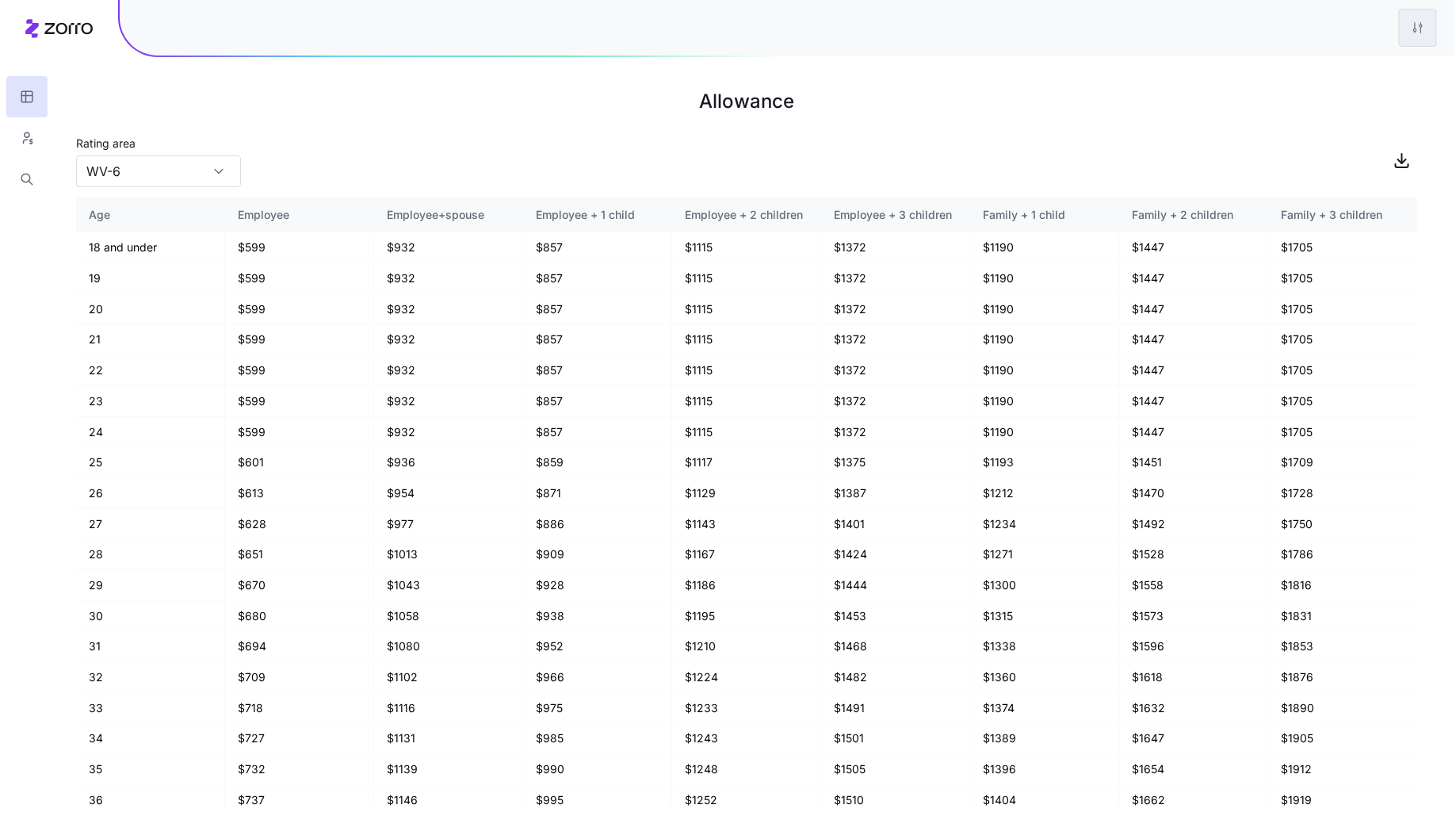
click at [1426, 35] on html "Allowance Rating area WV-6 Age Employee Employee+spouse Employee + 1 child Empl…" at bounding box center [728, 412] width 1456 height 824
click at [1310, 77] on div "Edit plan design" at bounding box center [1322, 70] width 83 height 18
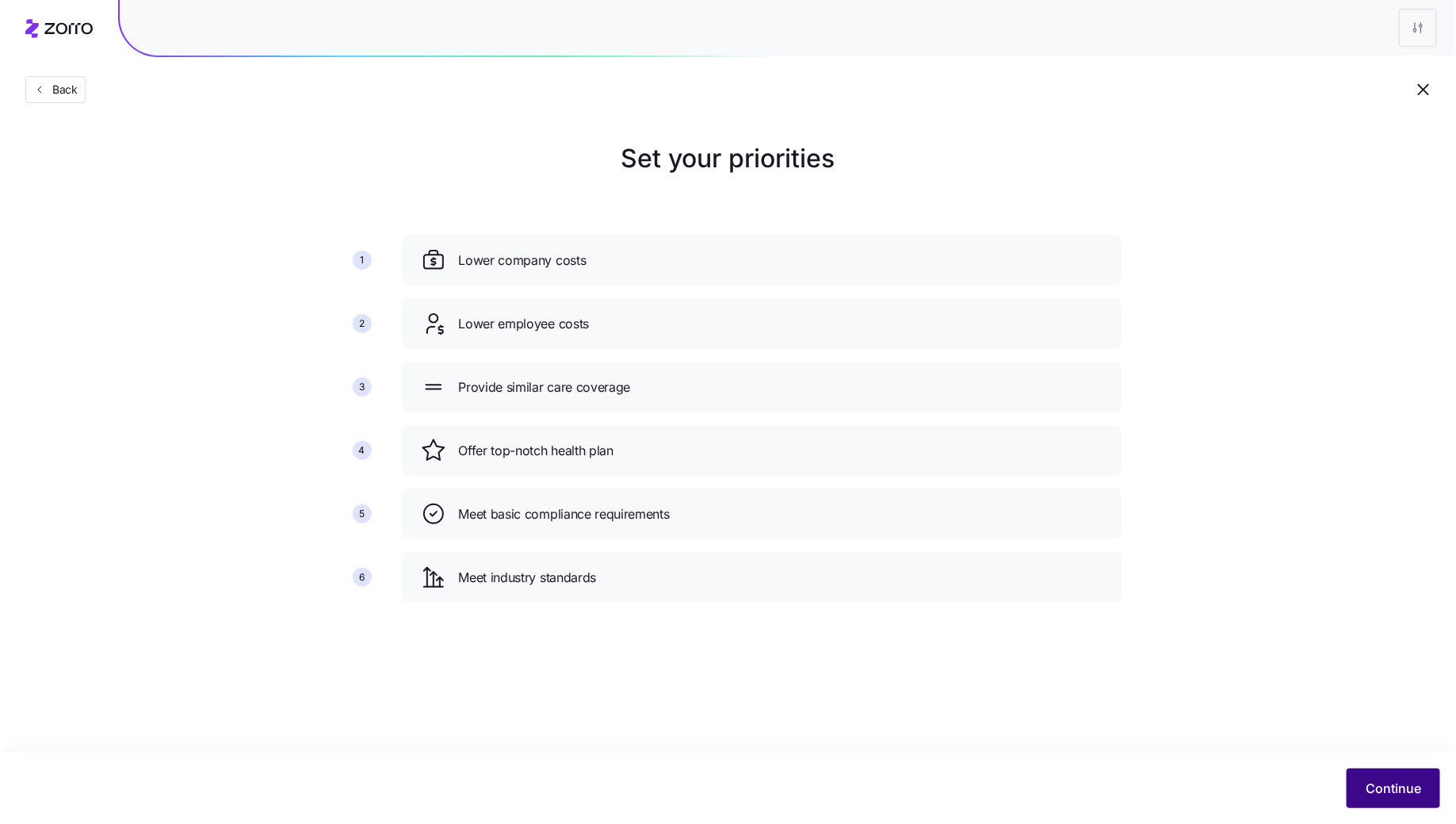
click at [1388, 786] on span "Continue" at bounding box center [1393, 788] width 56 height 19
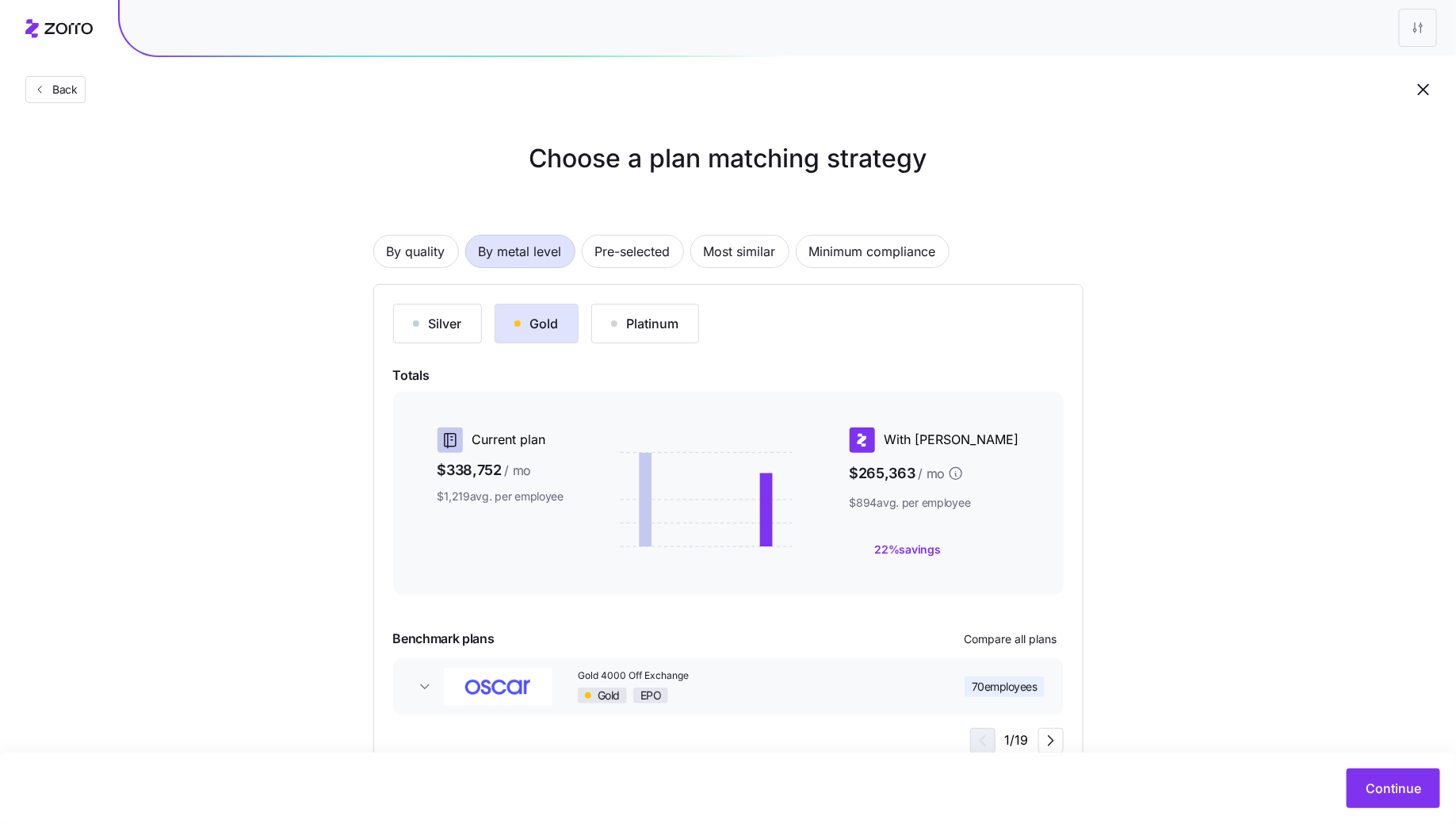
scroll to position [50, 0]
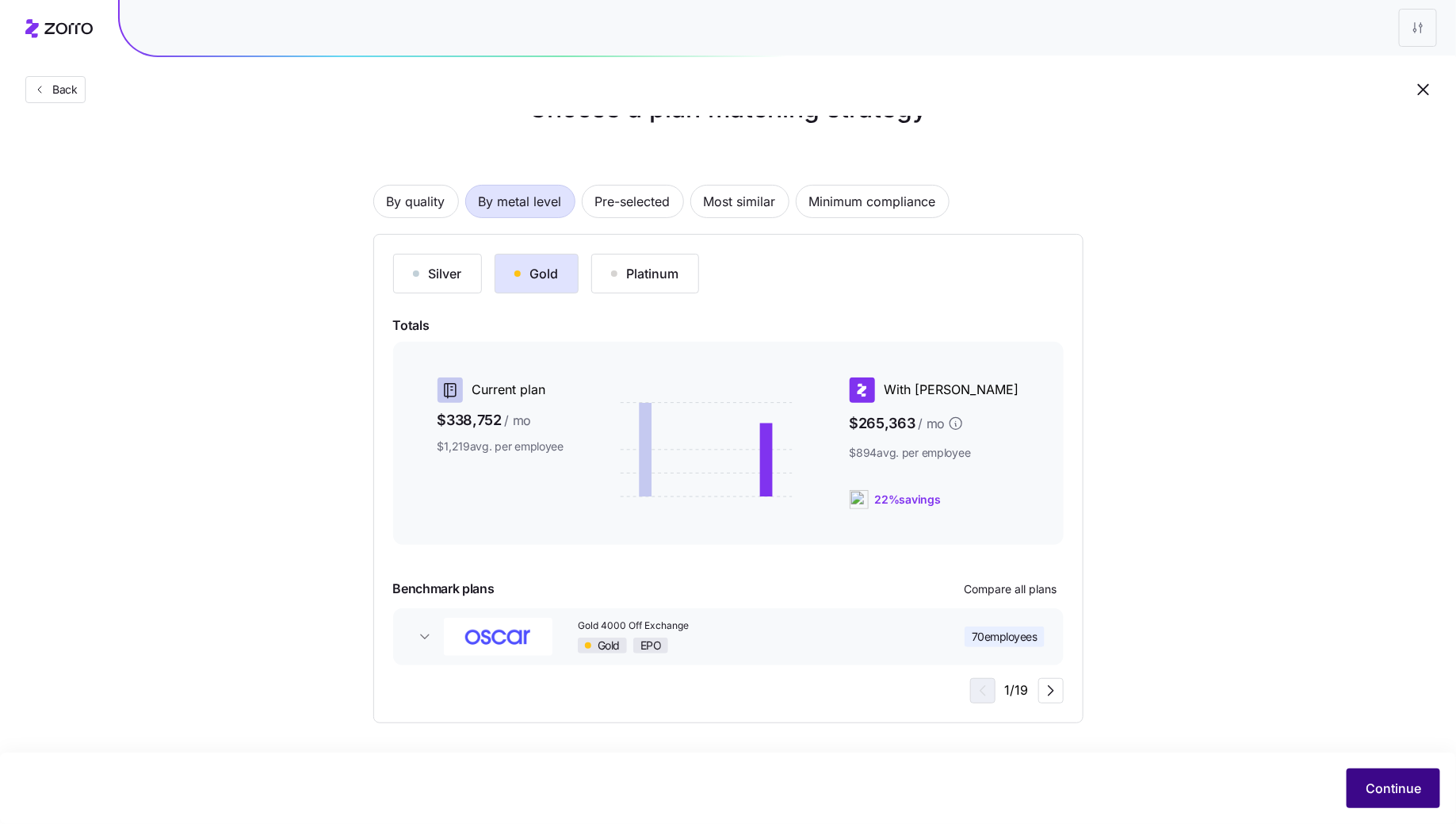
click at [1359, 770] on button "Continue" at bounding box center [1393, 788] width 93 height 40
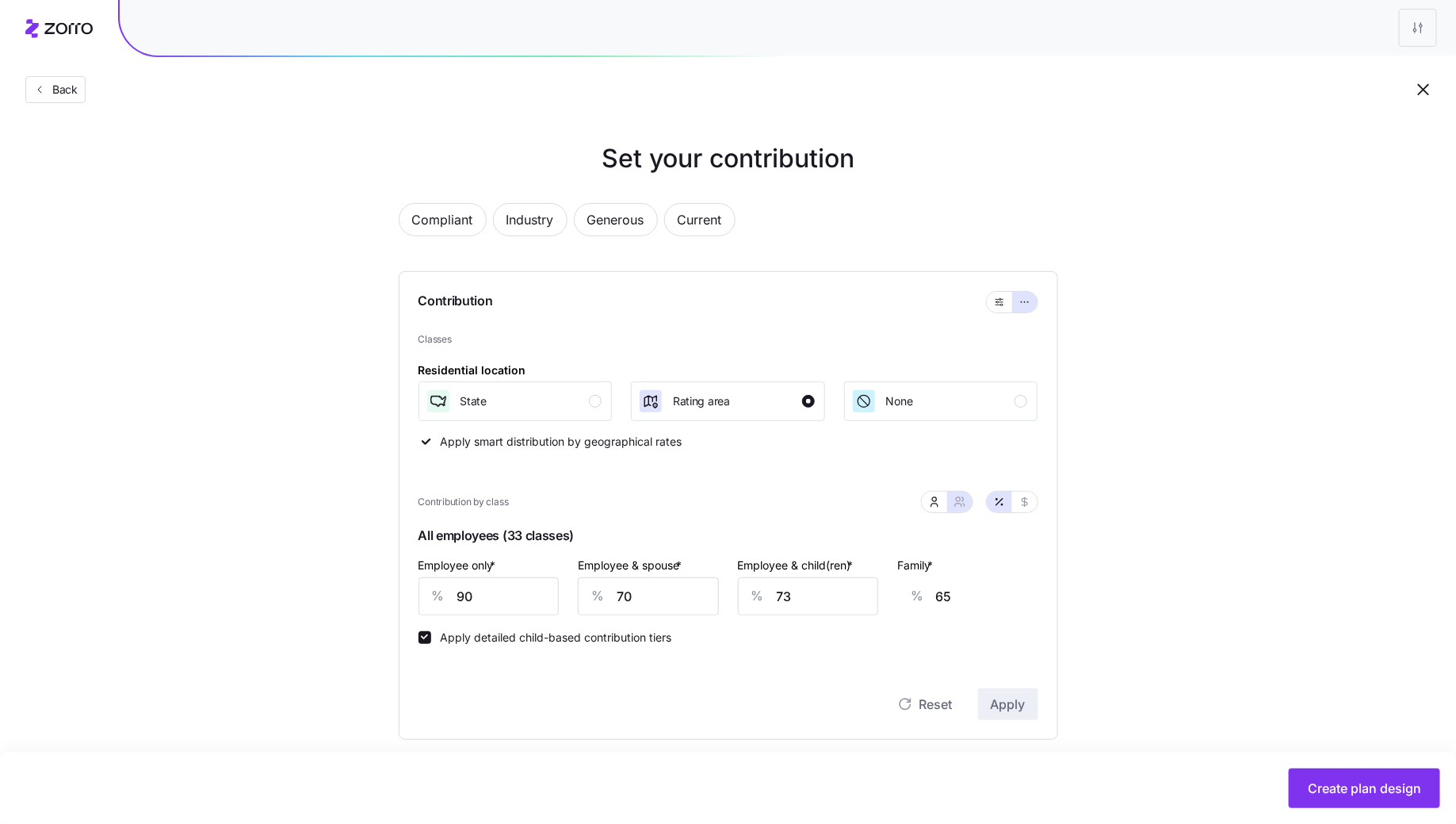
scroll to position [93, 0]
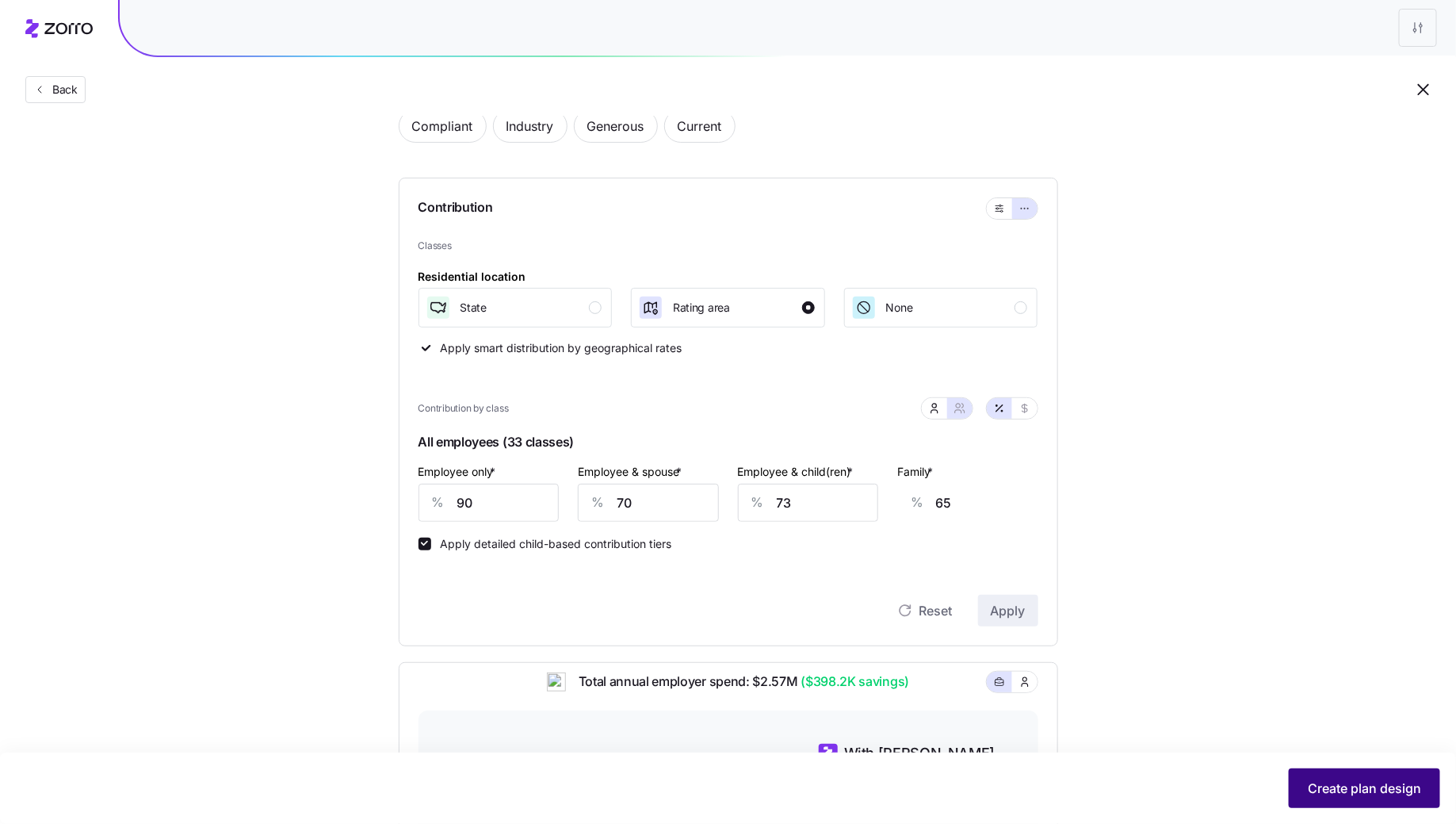
click at [1372, 794] on span "Create plan design" at bounding box center [1365, 788] width 113 height 19
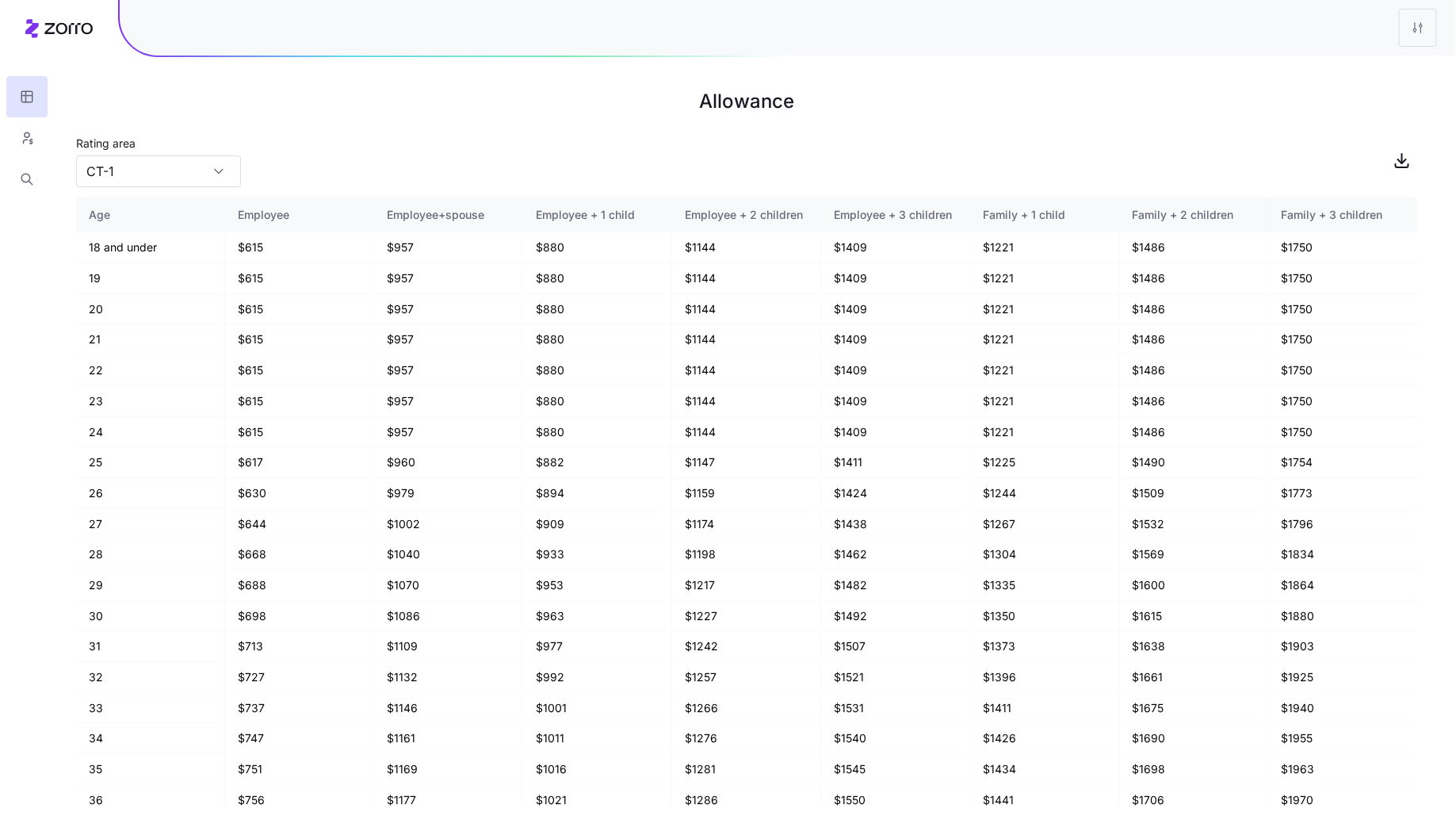
click at [275, 168] on div "Rating area CT-1" at bounding box center [747, 160] width 1342 height 54
click at [159, 177] on input "CT-1" at bounding box center [158, 171] width 165 height 31
click at [136, 209] on div "DE-1" at bounding box center [158, 210] width 152 height 30
click at [174, 170] on input "DE-1" at bounding box center [158, 171] width 165 height 31
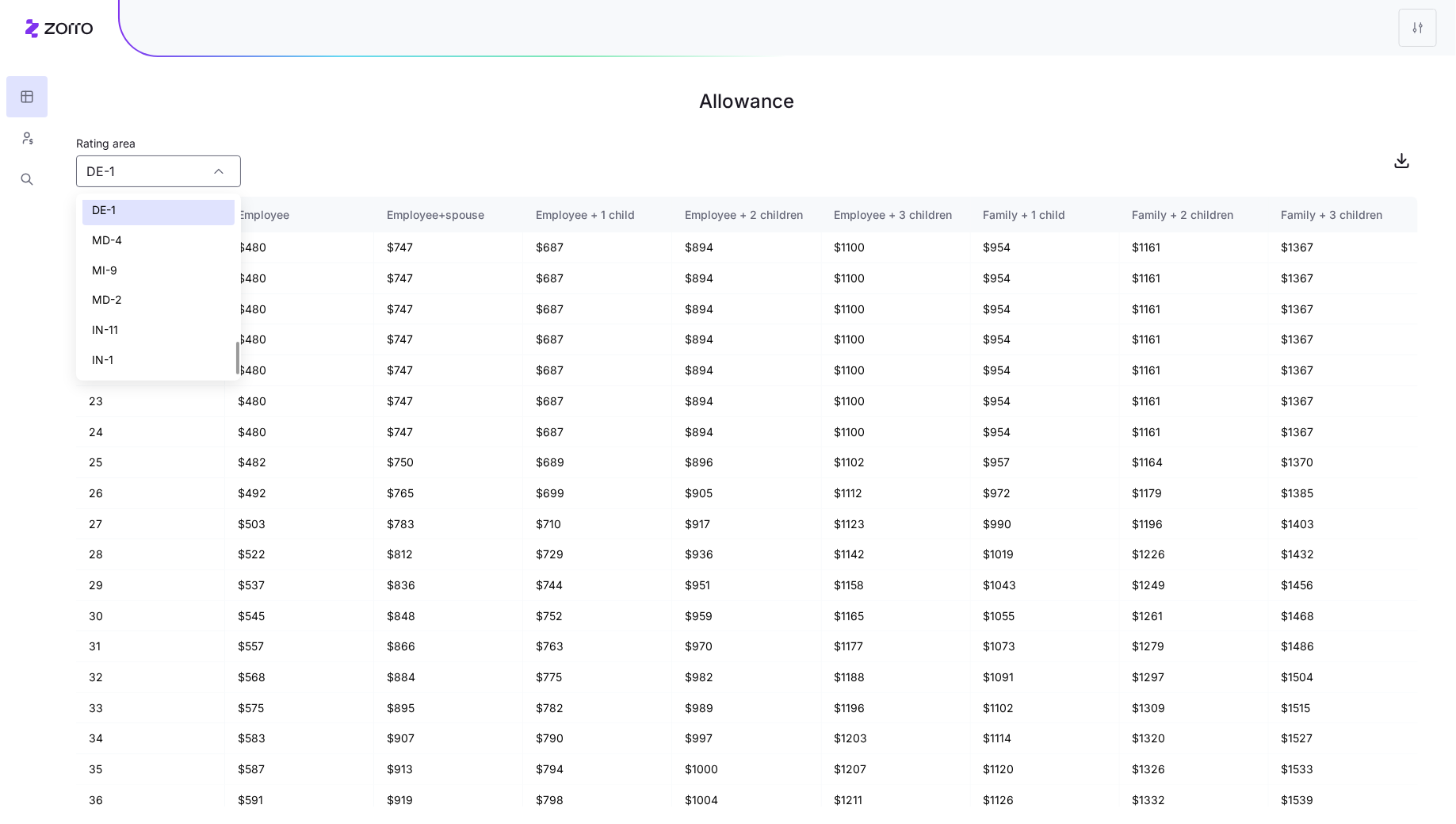
scroll to position [751, 0]
click at [141, 330] on div "IN-11" at bounding box center [158, 331] width 152 height 30
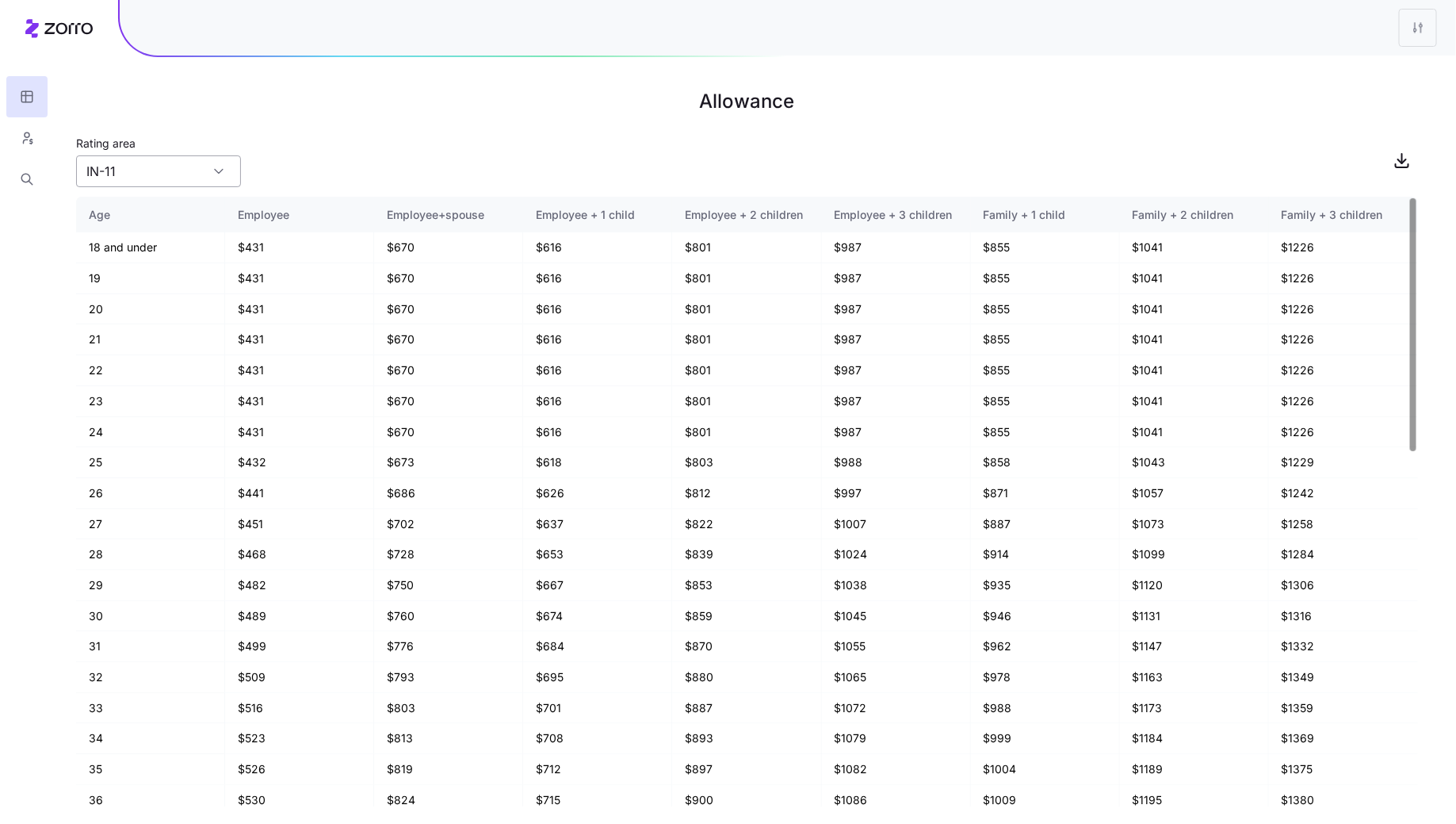
click at [168, 170] on input "IN-11" at bounding box center [158, 171] width 165 height 31
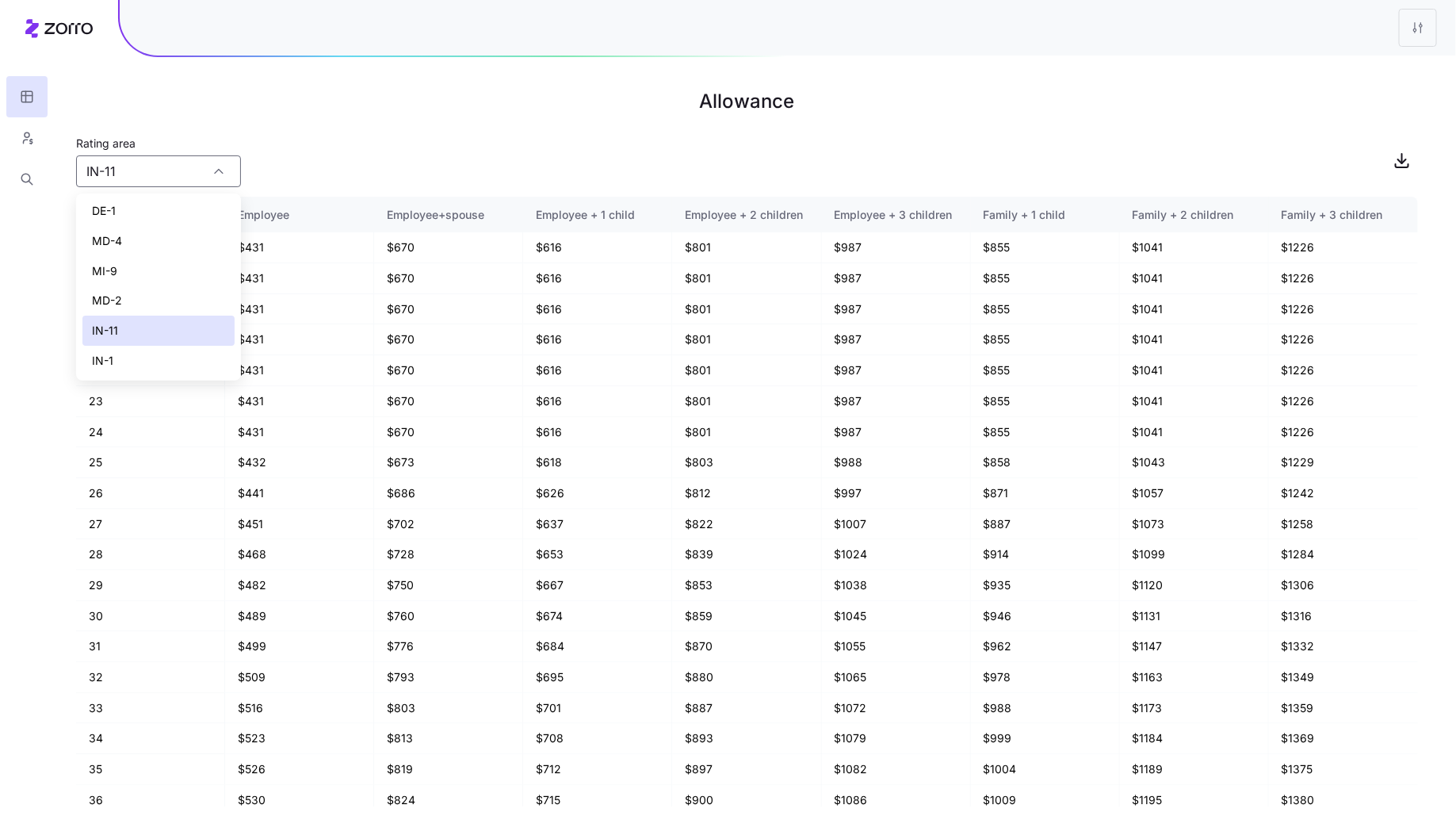
click at [136, 359] on div "IN-1" at bounding box center [158, 361] width 152 height 30
type input "IN-1"
click at [175, 97] on h1 "Allowance" at bounding box center [747, 101] width 1342 height 38
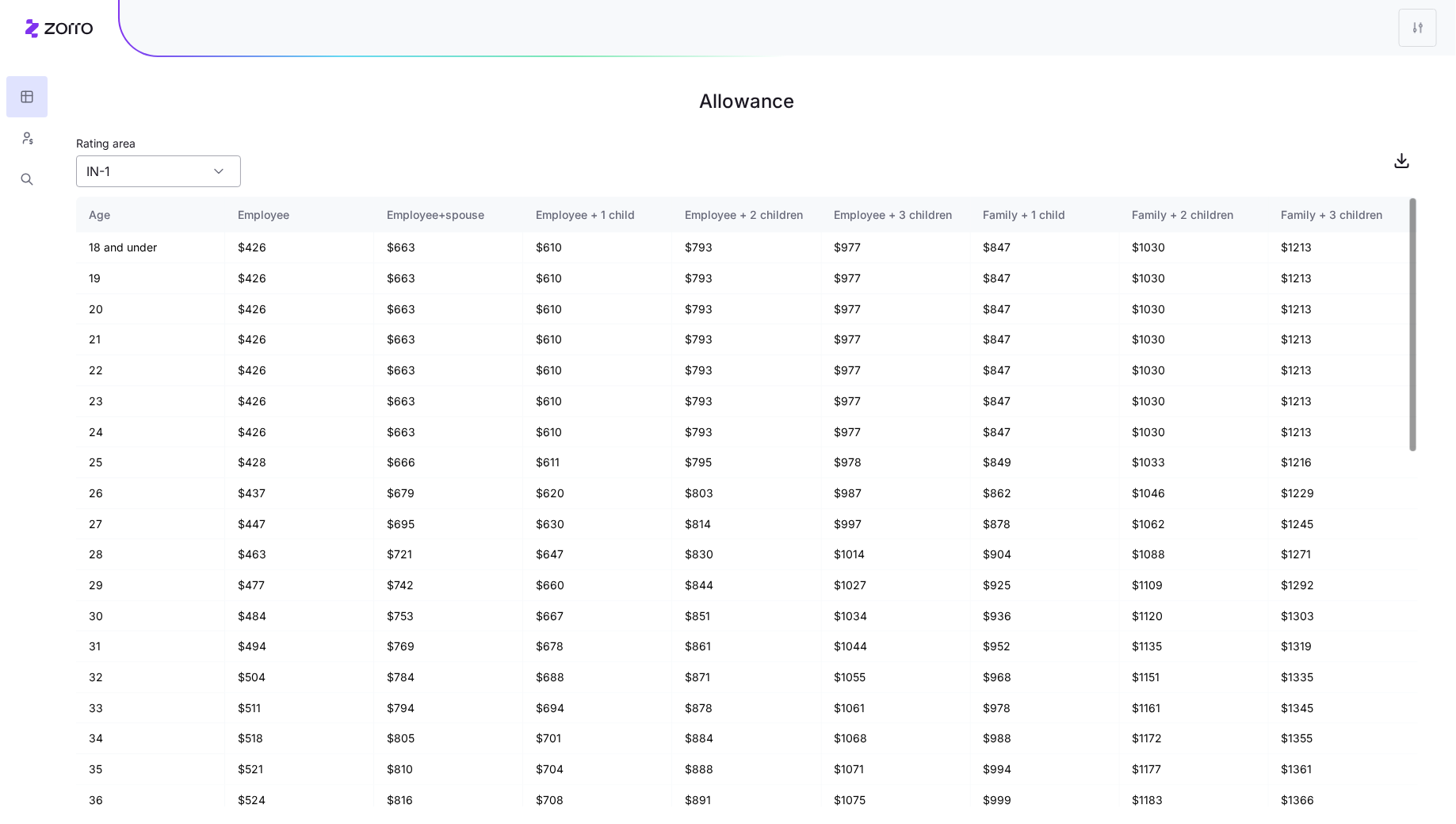
click at [155, 172] on input "IN-1" at bounding box center [158, 171] width 165 height 31
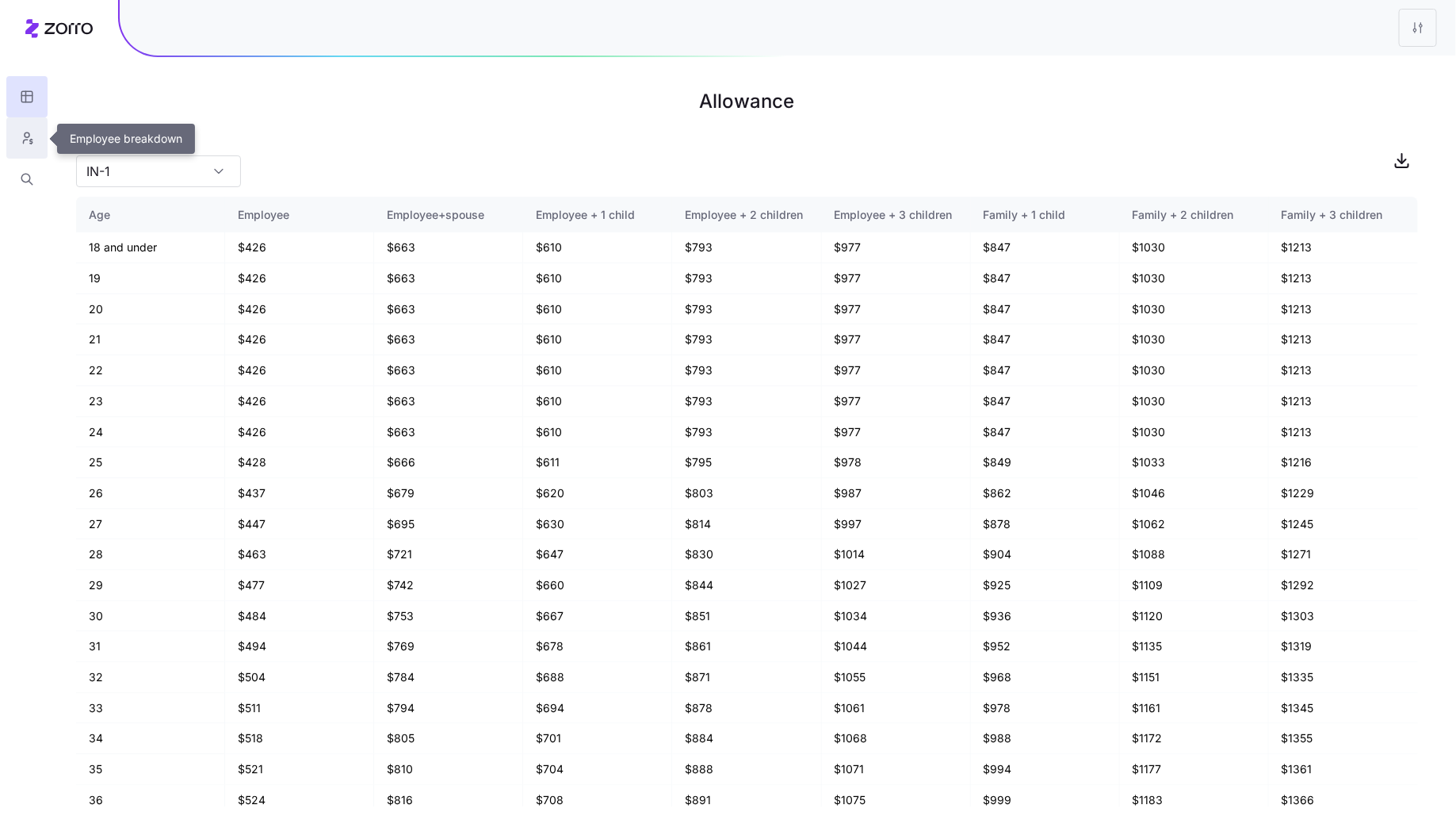
click at [24, 137] on icon "button" at bounding box center [26, 138] width 14 height 16
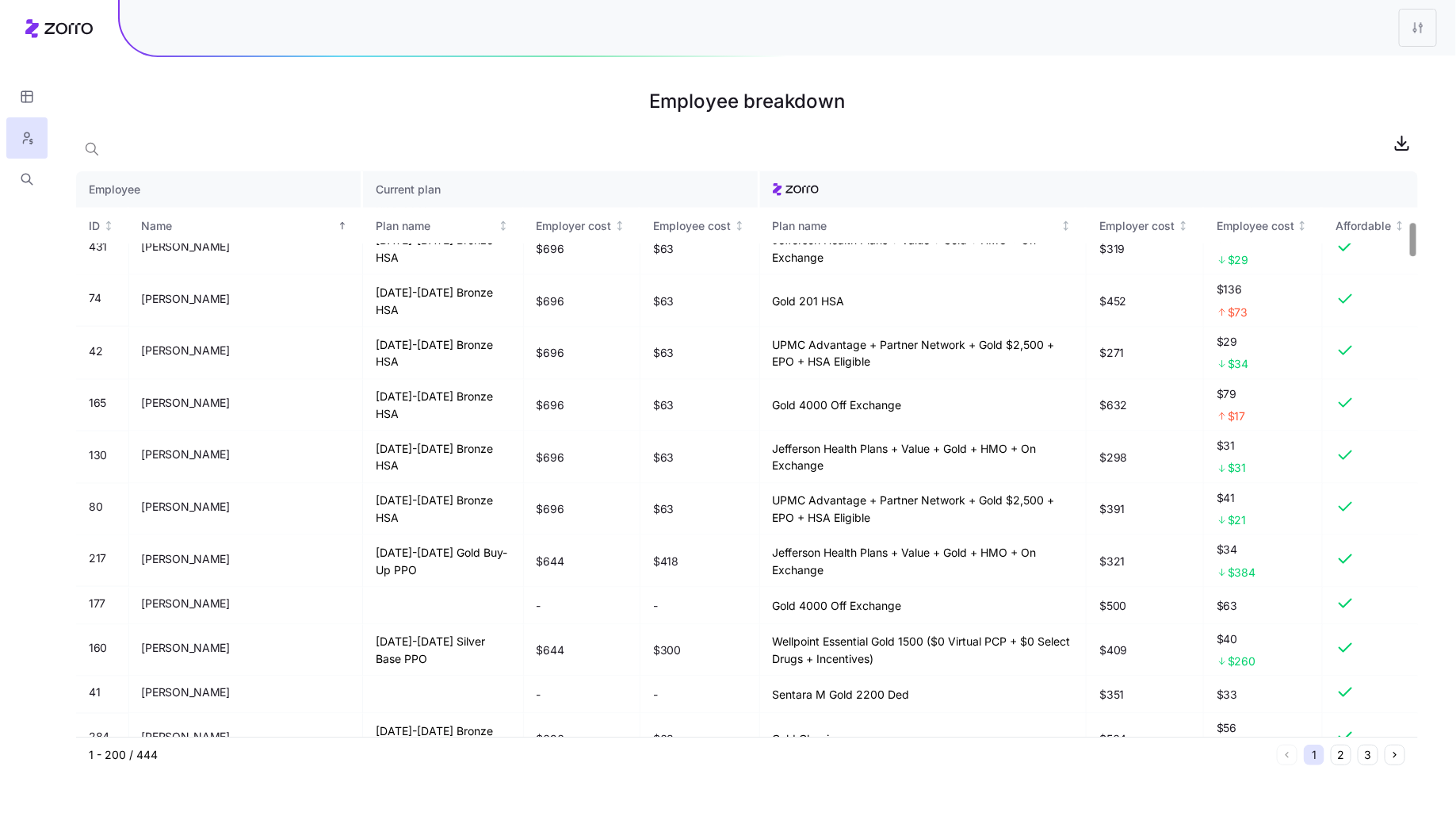
scroll to position [861, 0]
click at [1424, 36] on html "Employee breakdown Employee Current plan ID Name Plan name Employer cost Employ…" at bounding box center [728, 412] width 1456 height 824
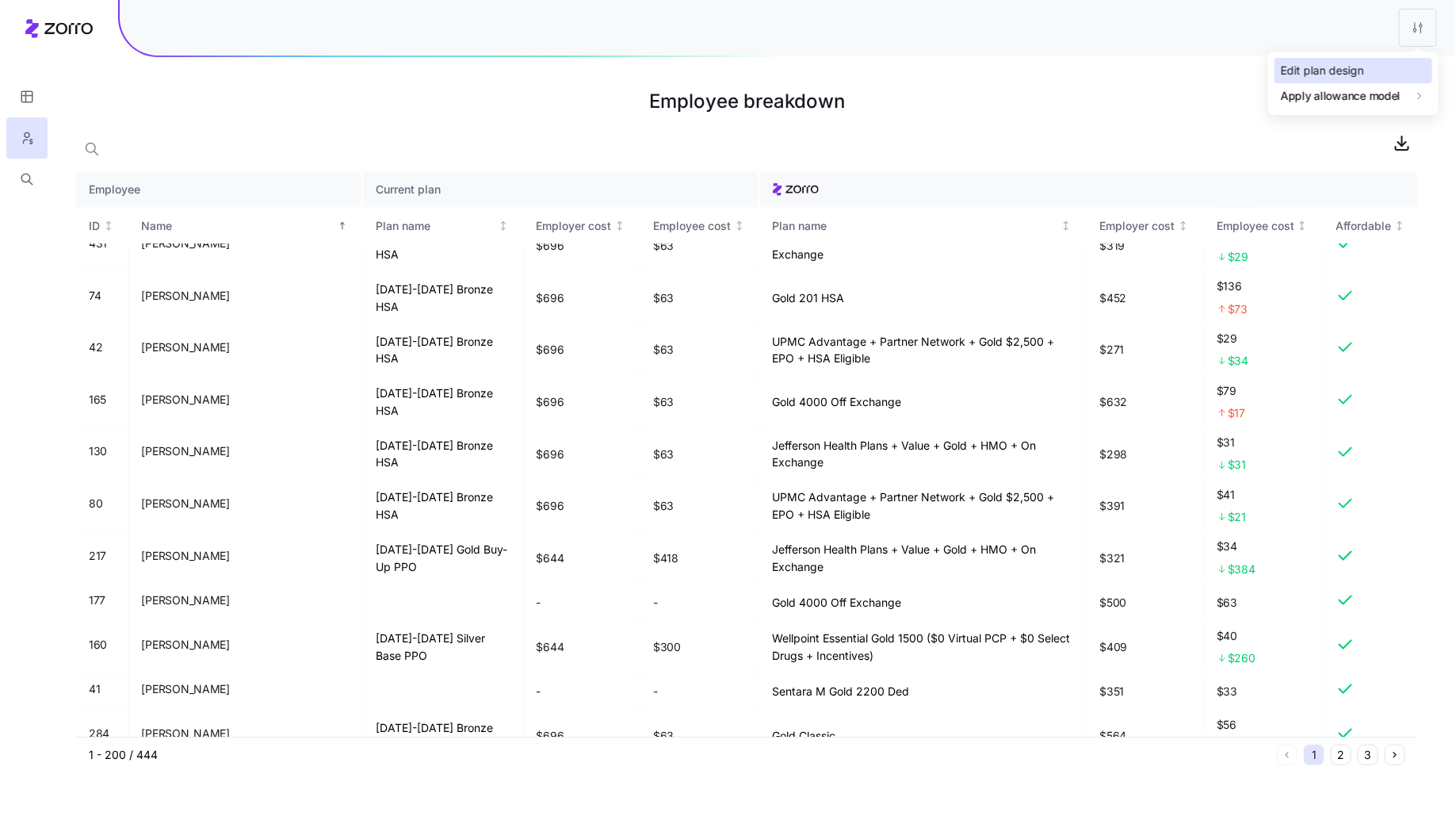
click at [1326, 62] on div "Edit plan design" at bounding box center [1322, 70] width 83 height 18
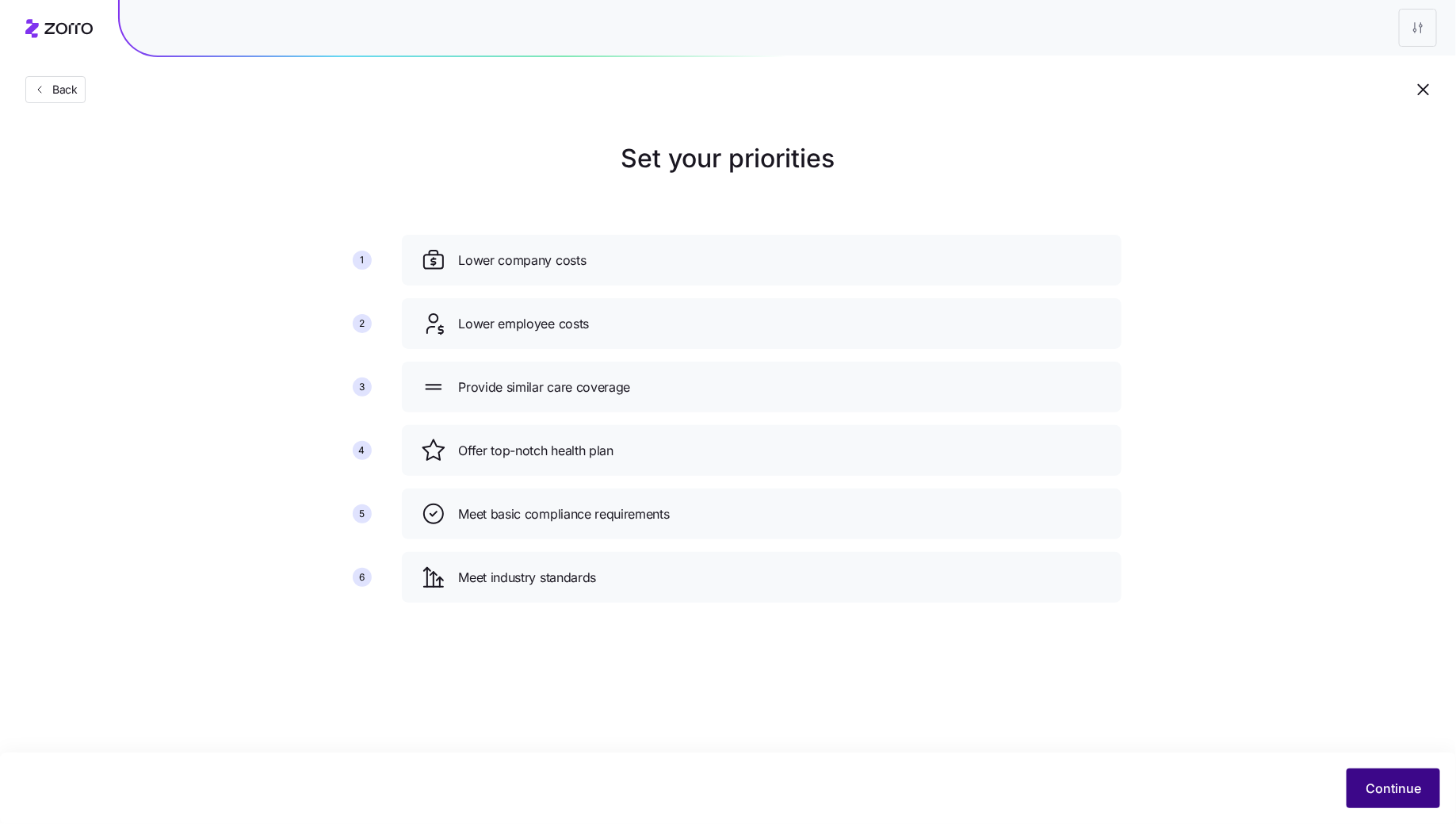
click at [1374, 802] on button "Continue" at bounding box center [1393, 788] width 93 height 40
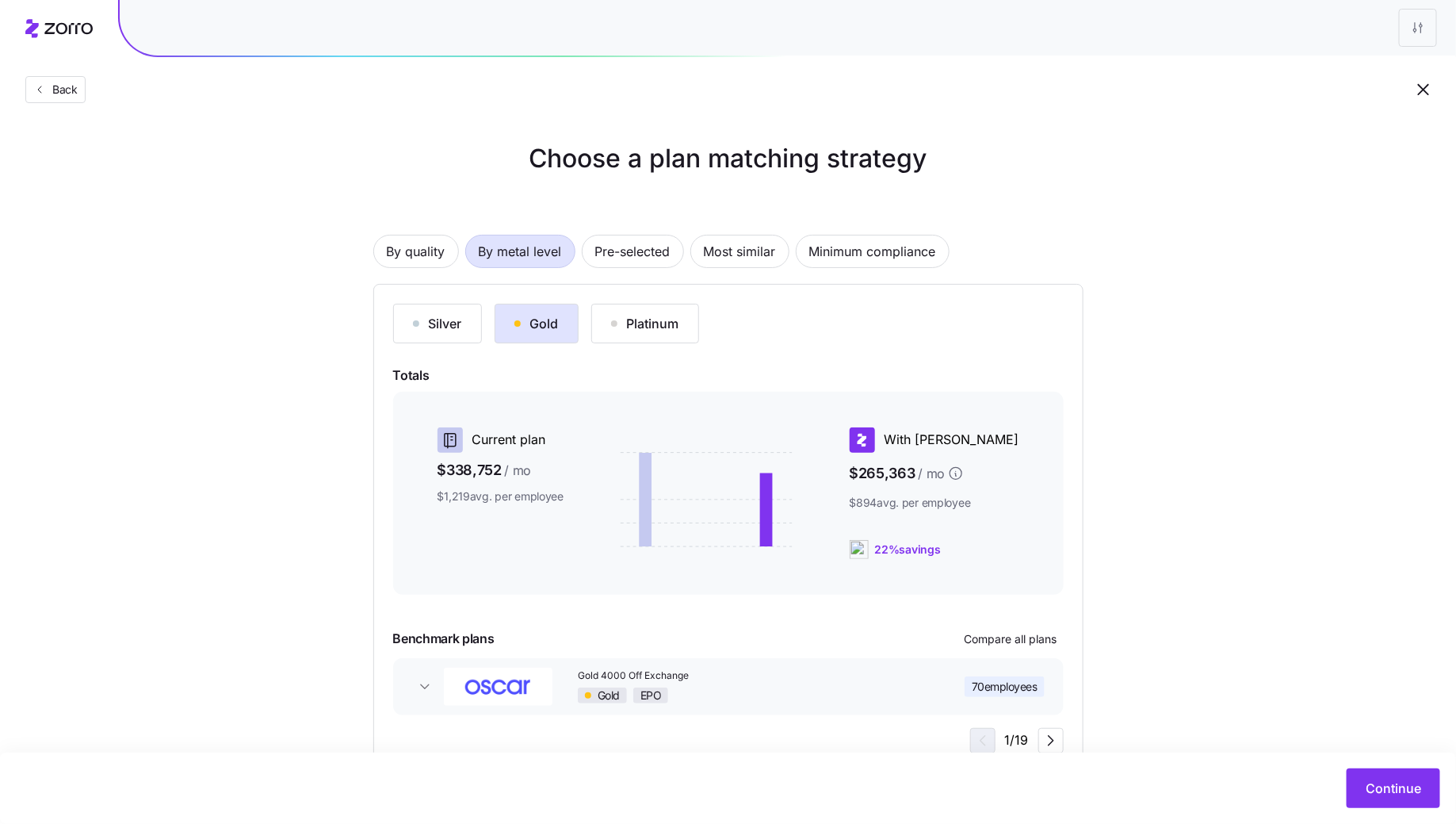
scroll to position [50, 0]
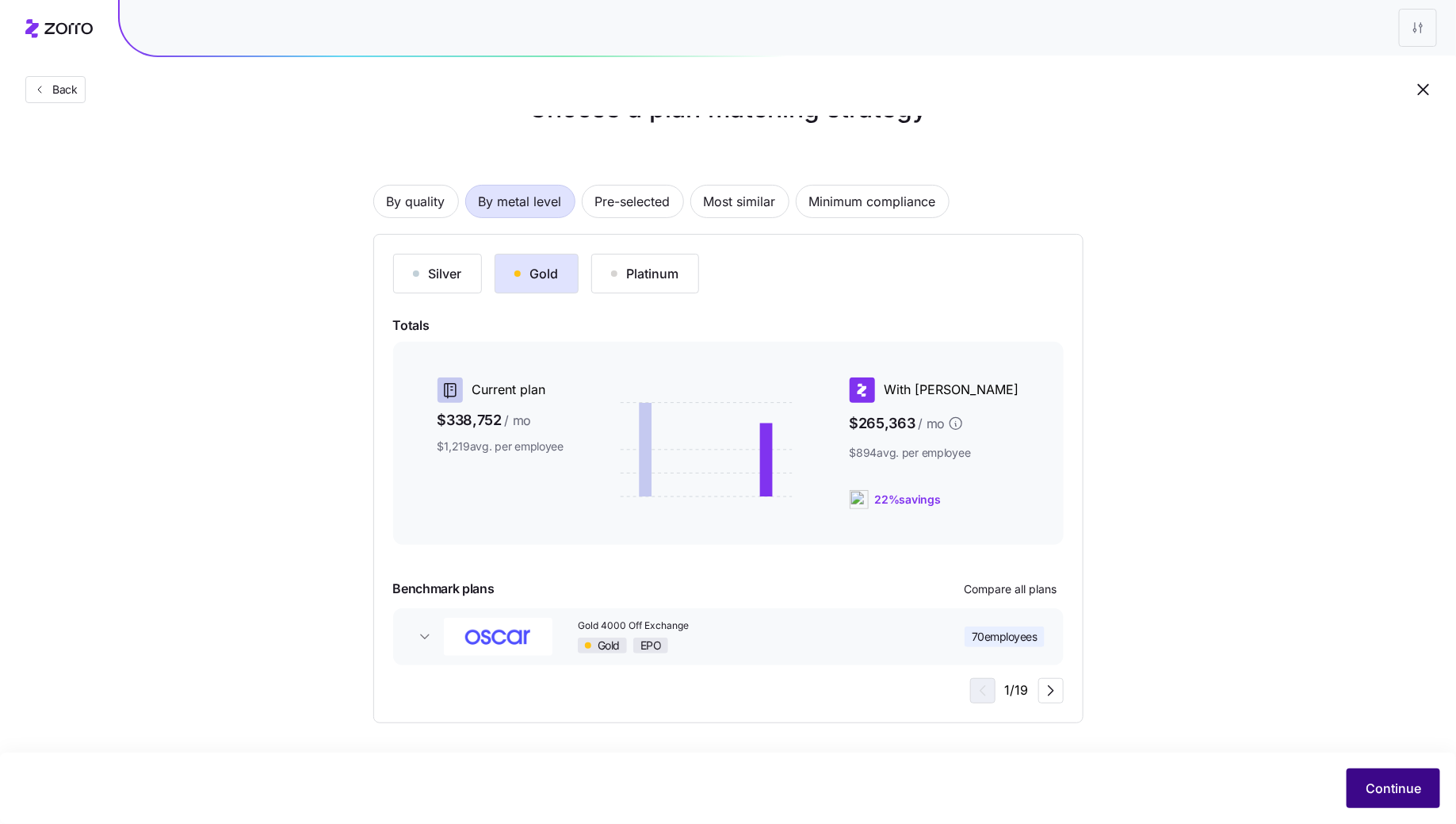
click at [1362, 784] on button "Continue" at bounding box center [1393, 788] width 93 height 40
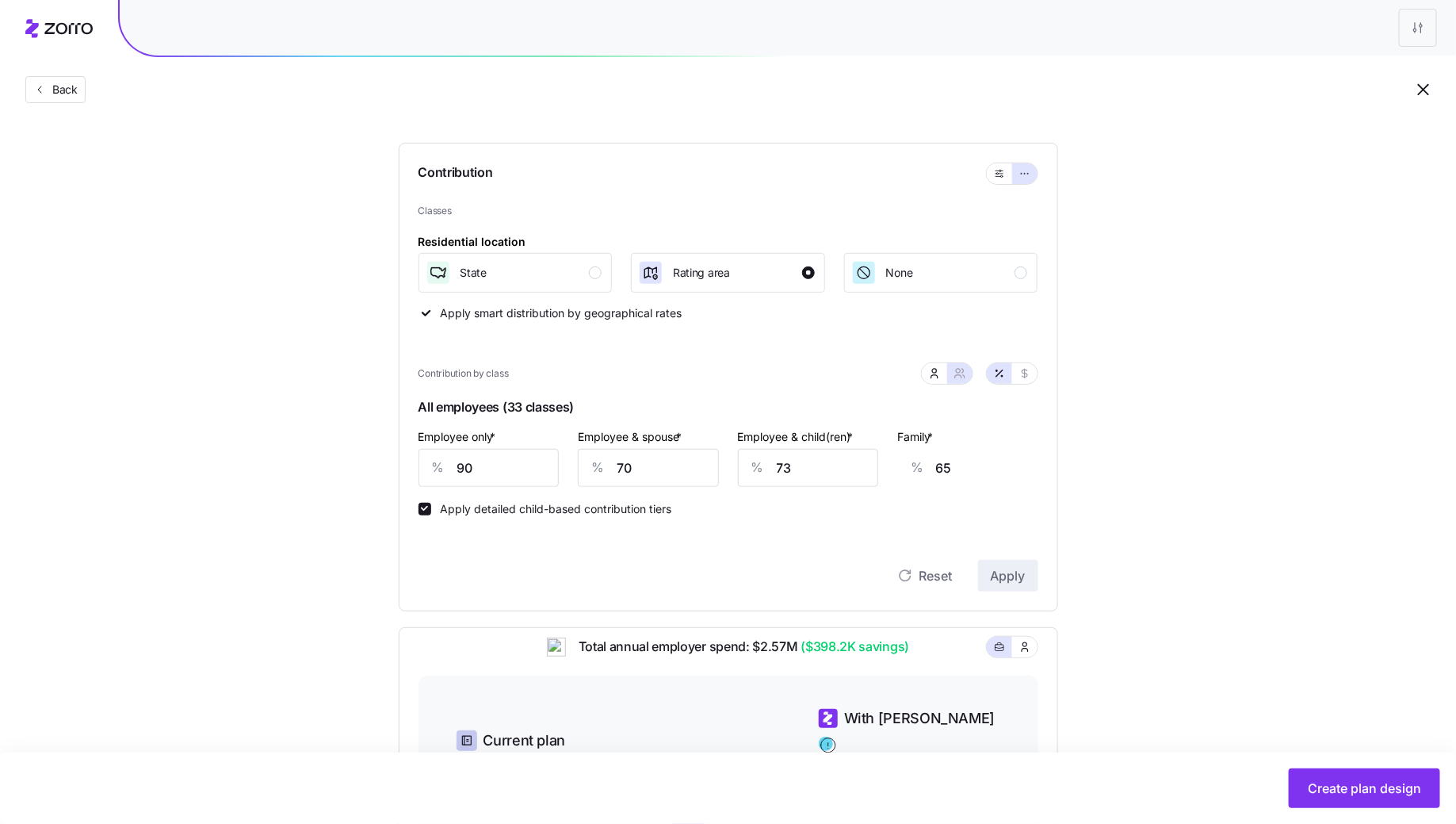
scroll to position [163, 0]
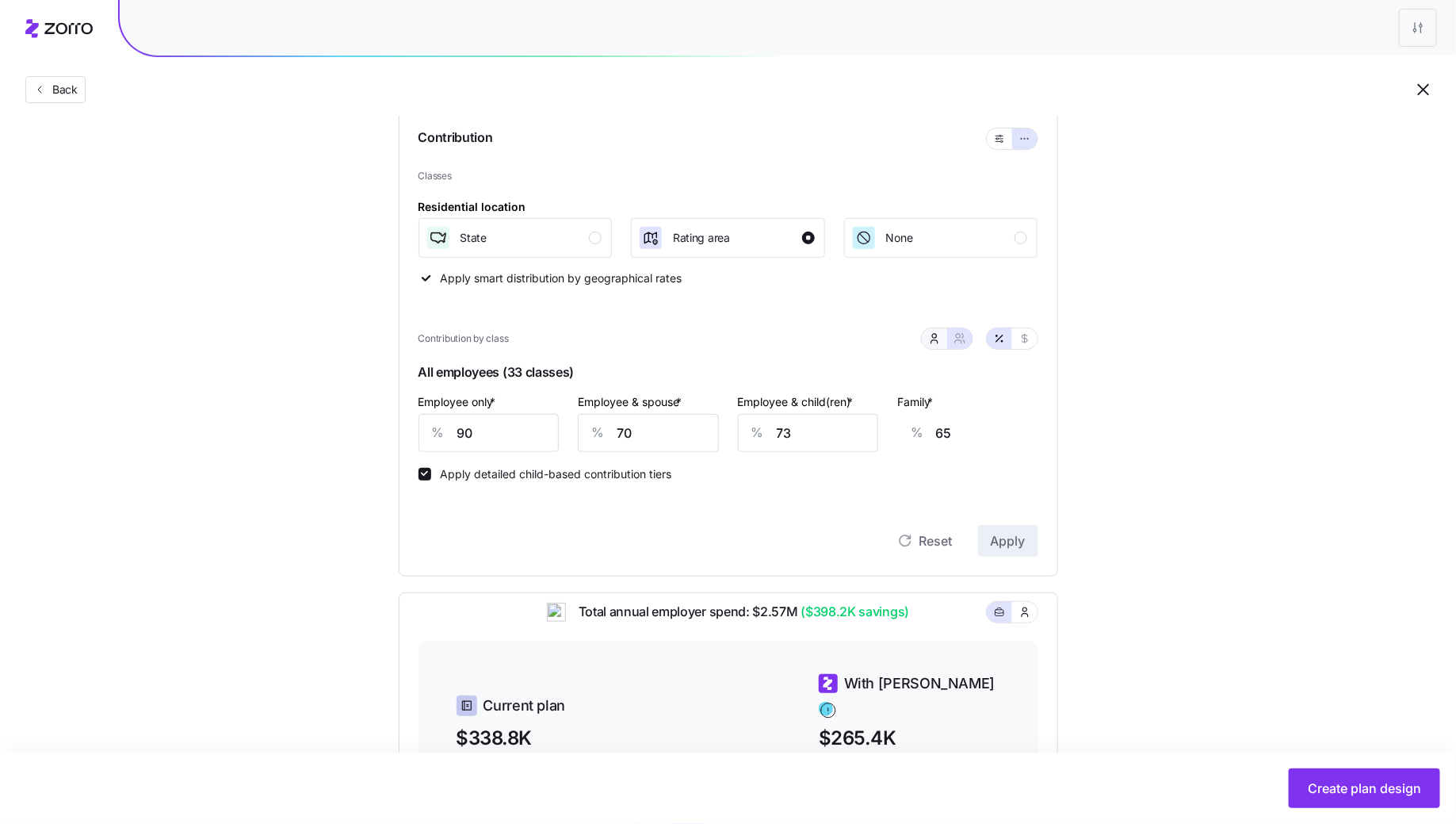
click at [924, 336] on button "button" at bounding box center [935, 339] width 25 height 20
type input "50"
type input "51"
click at [957, 340] on icon "button" at bounding box center [959, 338] width 13 height 13
type input "70"
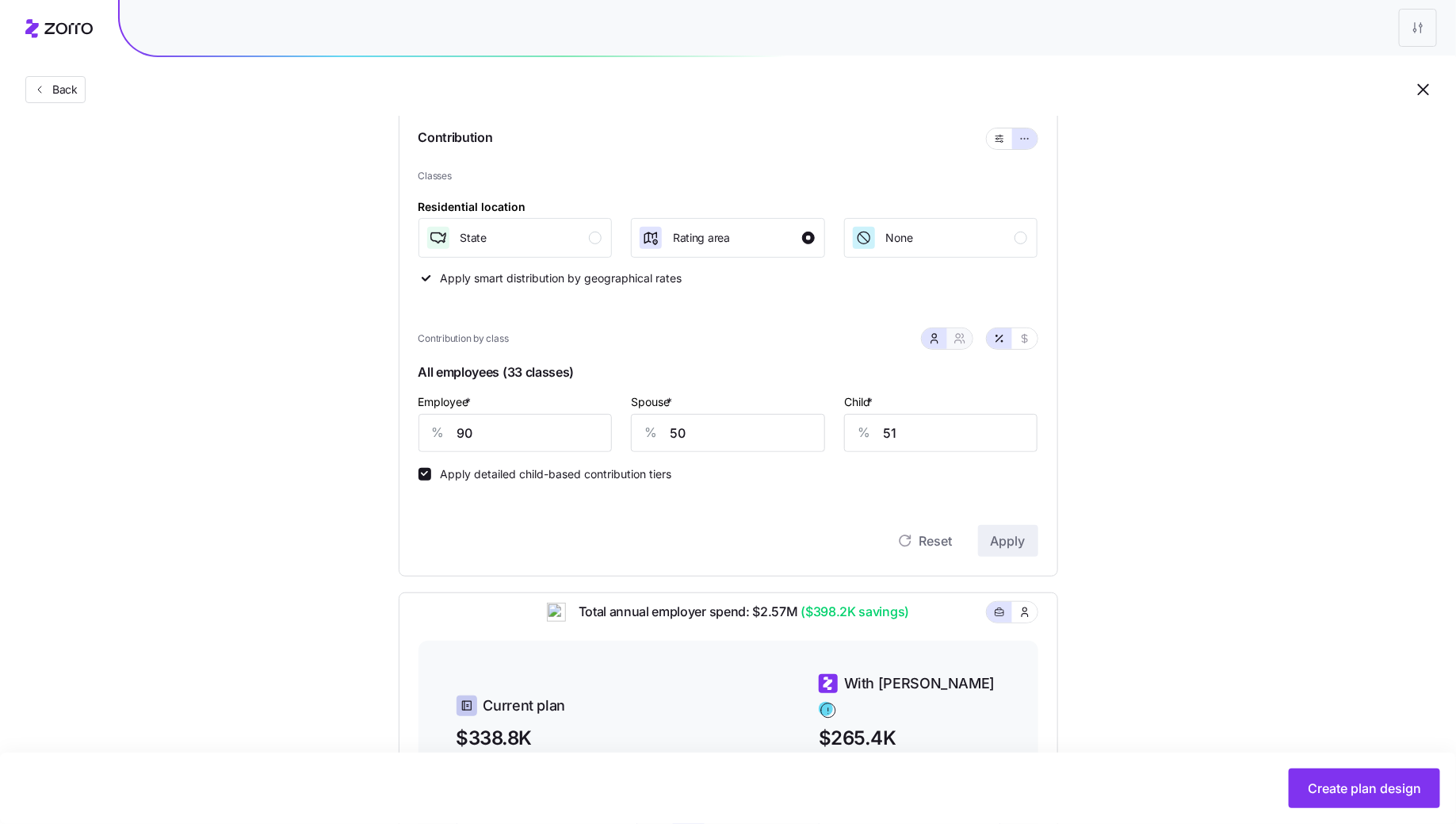
type input "73"
click at [940, 346] on button "button" at bounding box center [935, 339] width 25 height 20
type input "50"
type input "51"
click at [965, 340] on icon "button" at bounding box center [959, 338] width 13 height 13
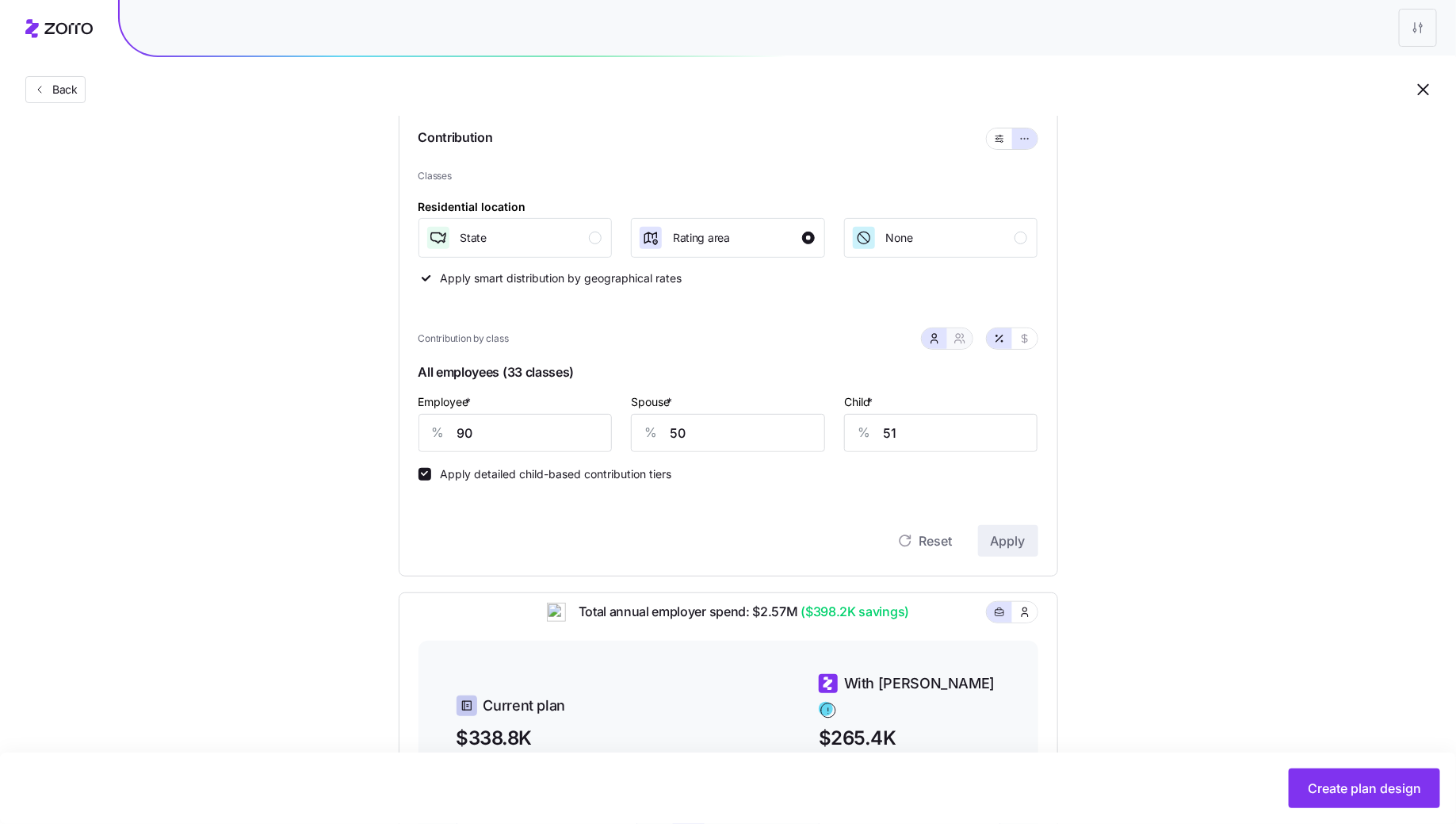
type input "70"
type input "73"
click at [937, 343] on button "button" at bounding box center [934, 338] width 13 height 13
type input "50"
click at [939, 421] on input "51" at bounding box center [940, 433] width 194 height 38
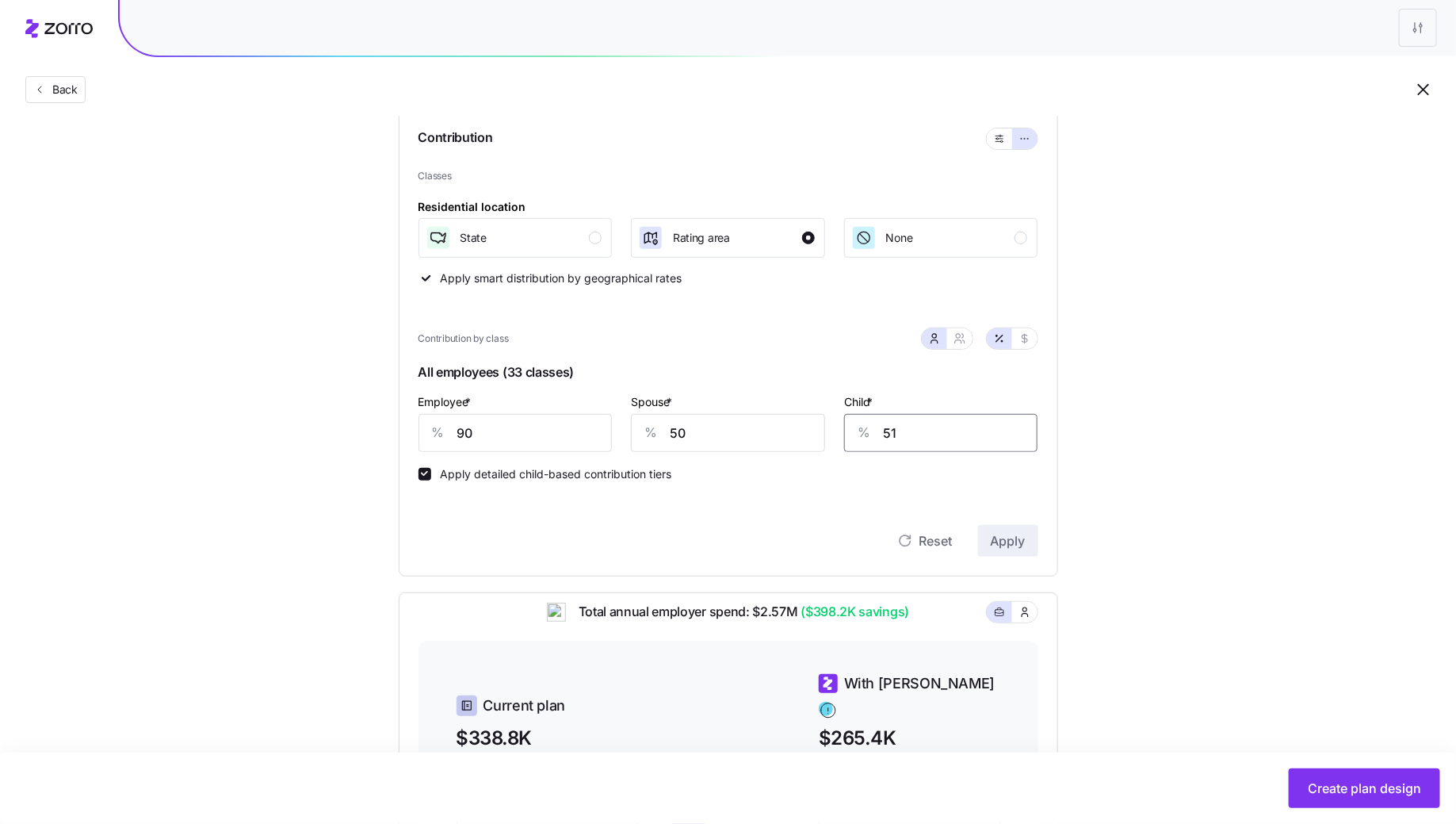
click at [976, 429] on input "51" at bounding box center [940, 433] width 194 height 38
type input "50"
click at [1011, 563] on div "Contribution Classes Residential location State Rating area None Apply smart di…" at bounding box center [728, 341] width 659 height 468
click at [1011, 550] on button "Apply" at bounding box center [1007, 540] width 60 height 31
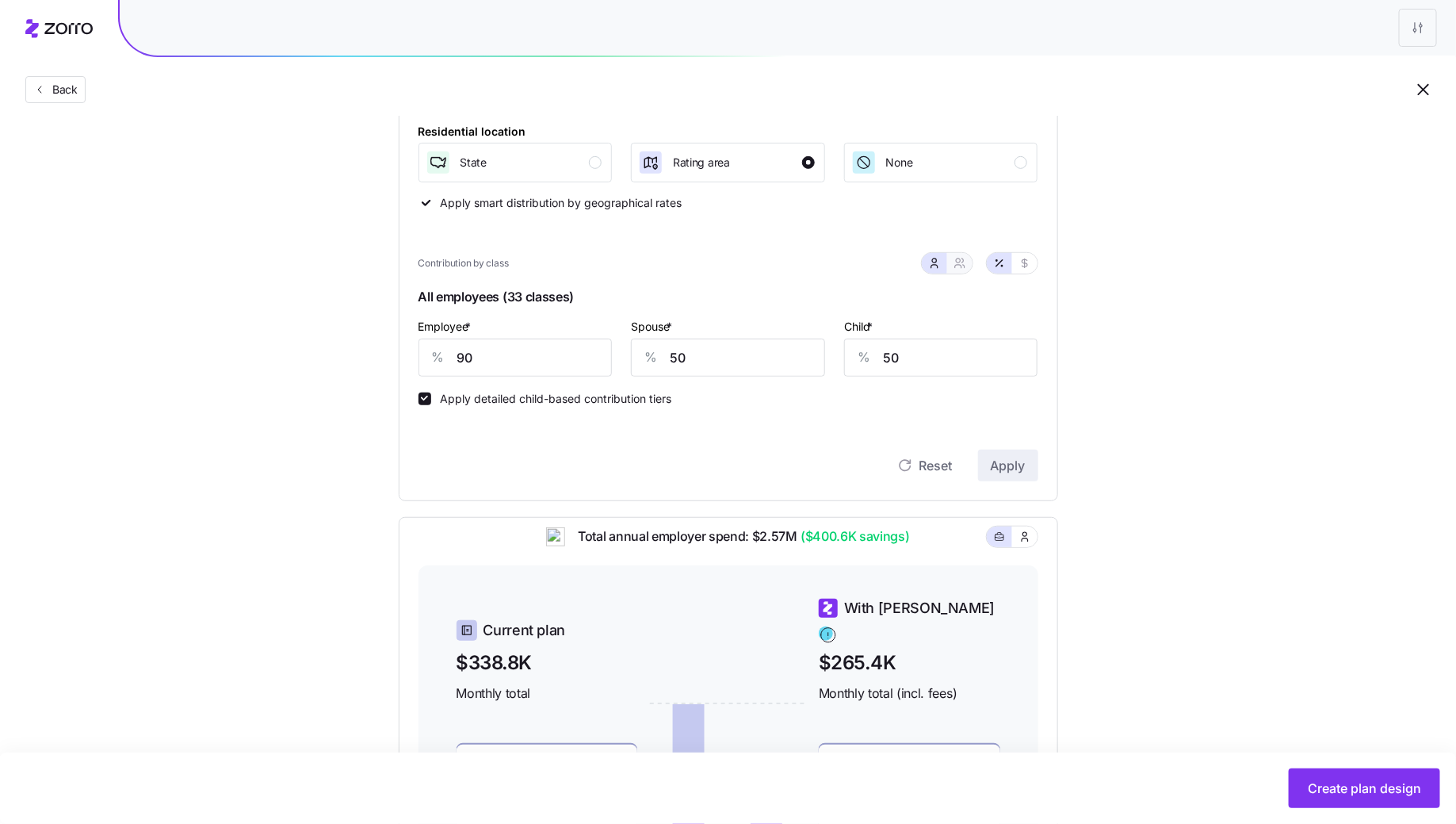
click at [965, 268] on button "button" at bounding box center [960, 263] width 25 height 20
type input "70"
type input "73"
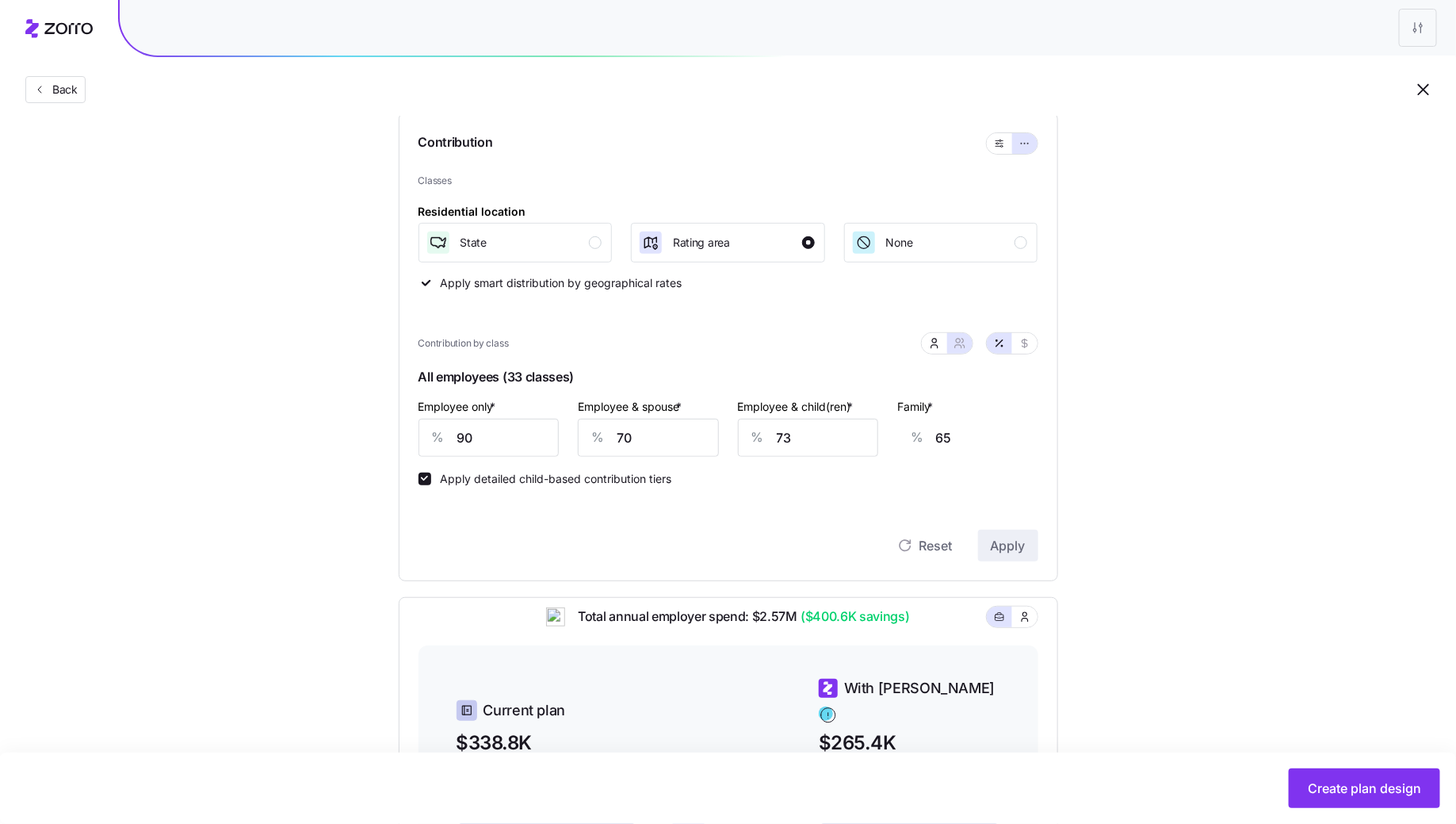
scroll to position [157, 0]
click at [932, 344] on icon "button" at bounding box center [934, 345] width 13 height 13
type input "50"
click at [964, 344] on icon "button" at bounding box center [959, 345] width 13 height 13
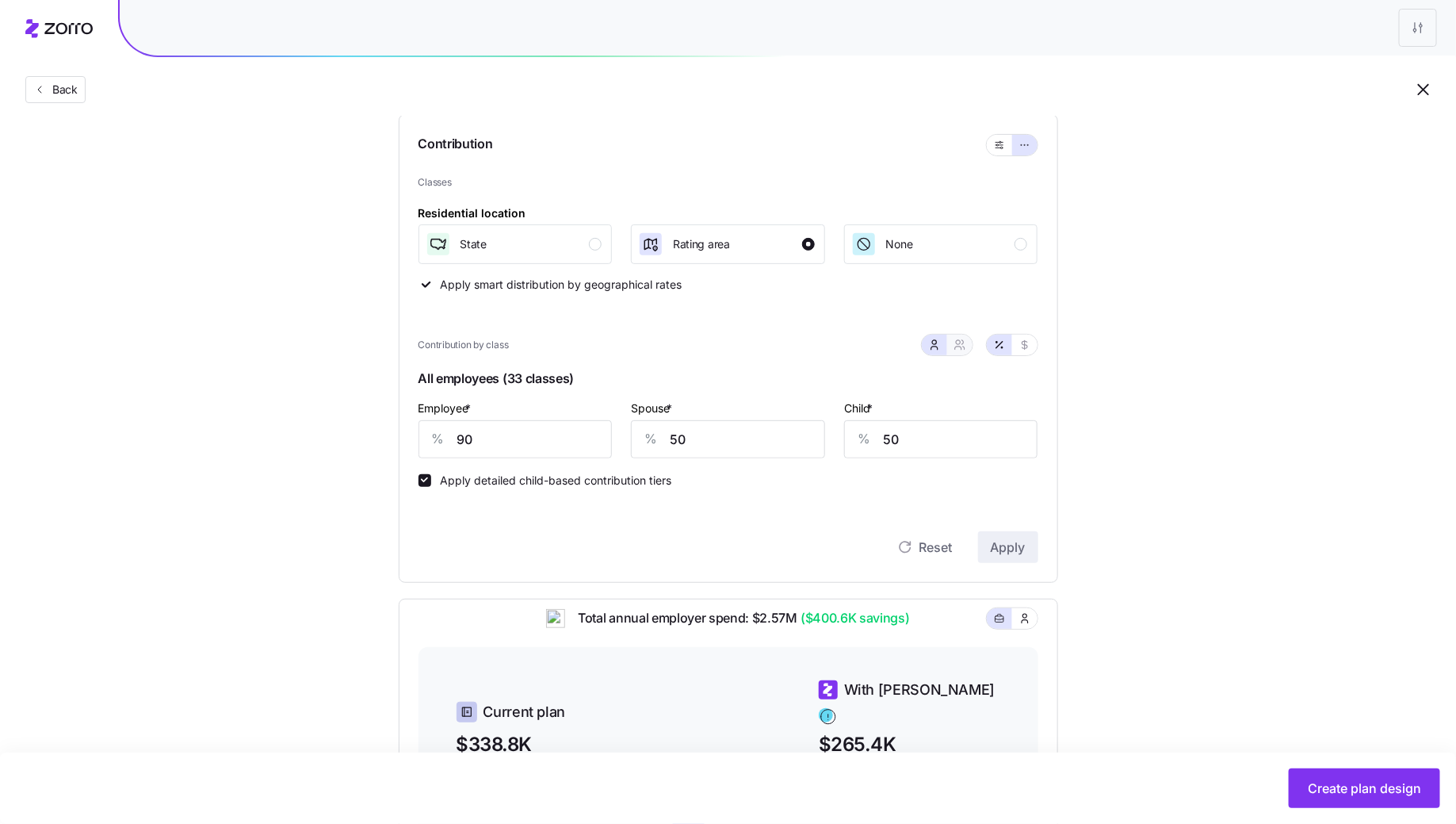
type input "70"
type input "73"
click at [628, 430] on input "70" at bounding box center [648, 439] width 141 height 38
type input "5"
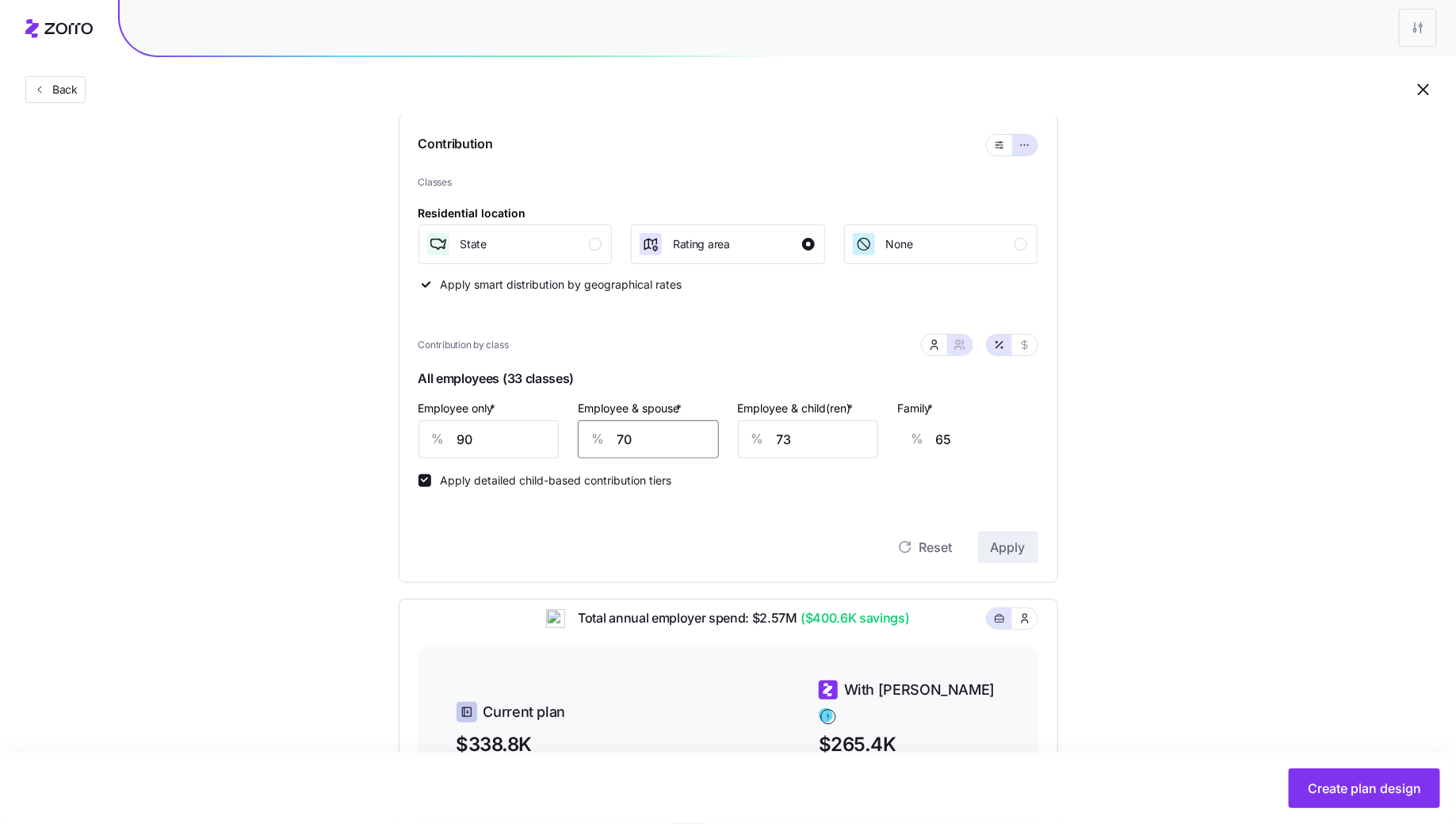
type input "17"
type input "0"
type input "14"
type input "70"
type input "65"
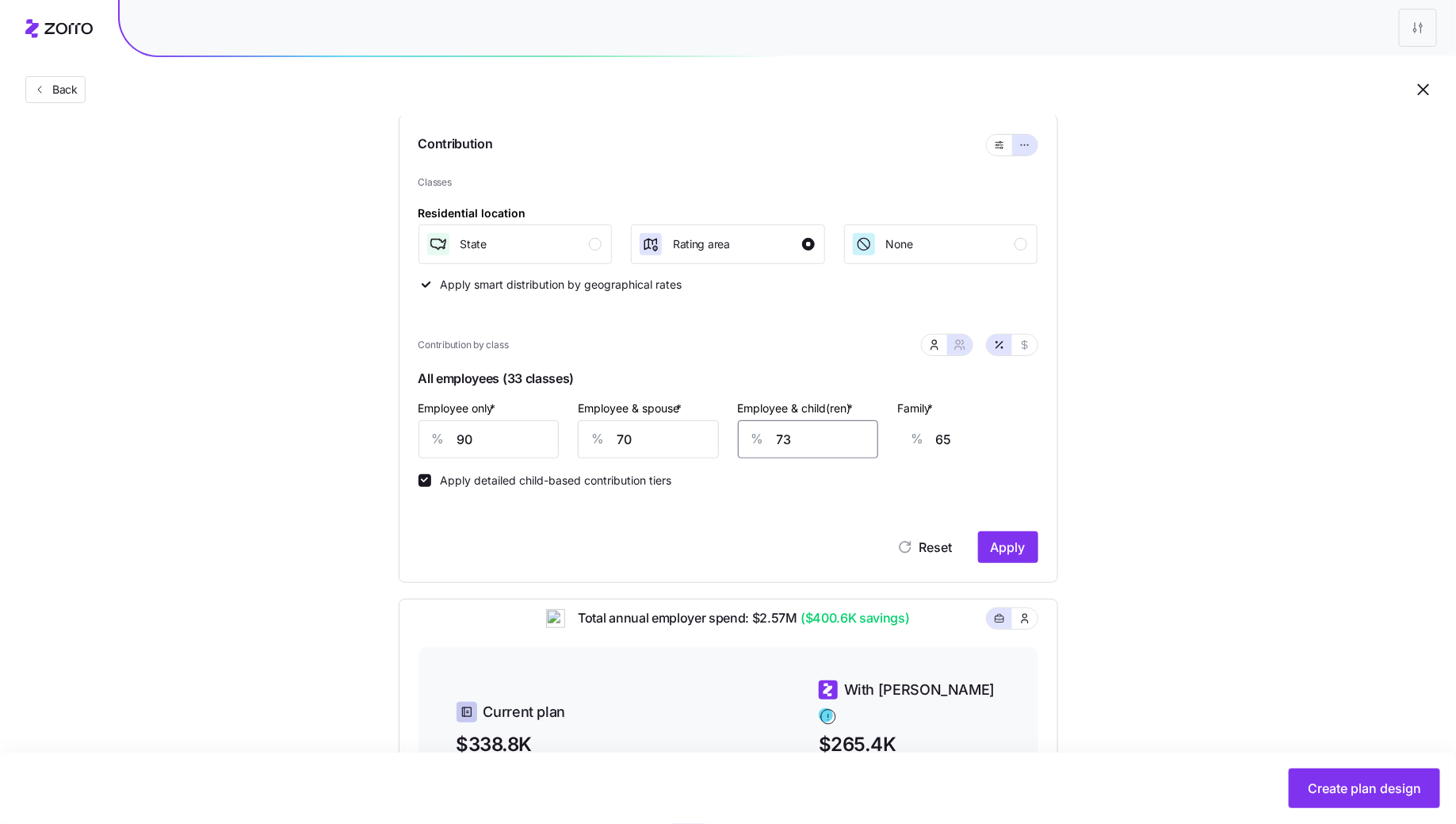
click at [812, 442] on input "73" at bounding box center [808, 439] width 141 height 38
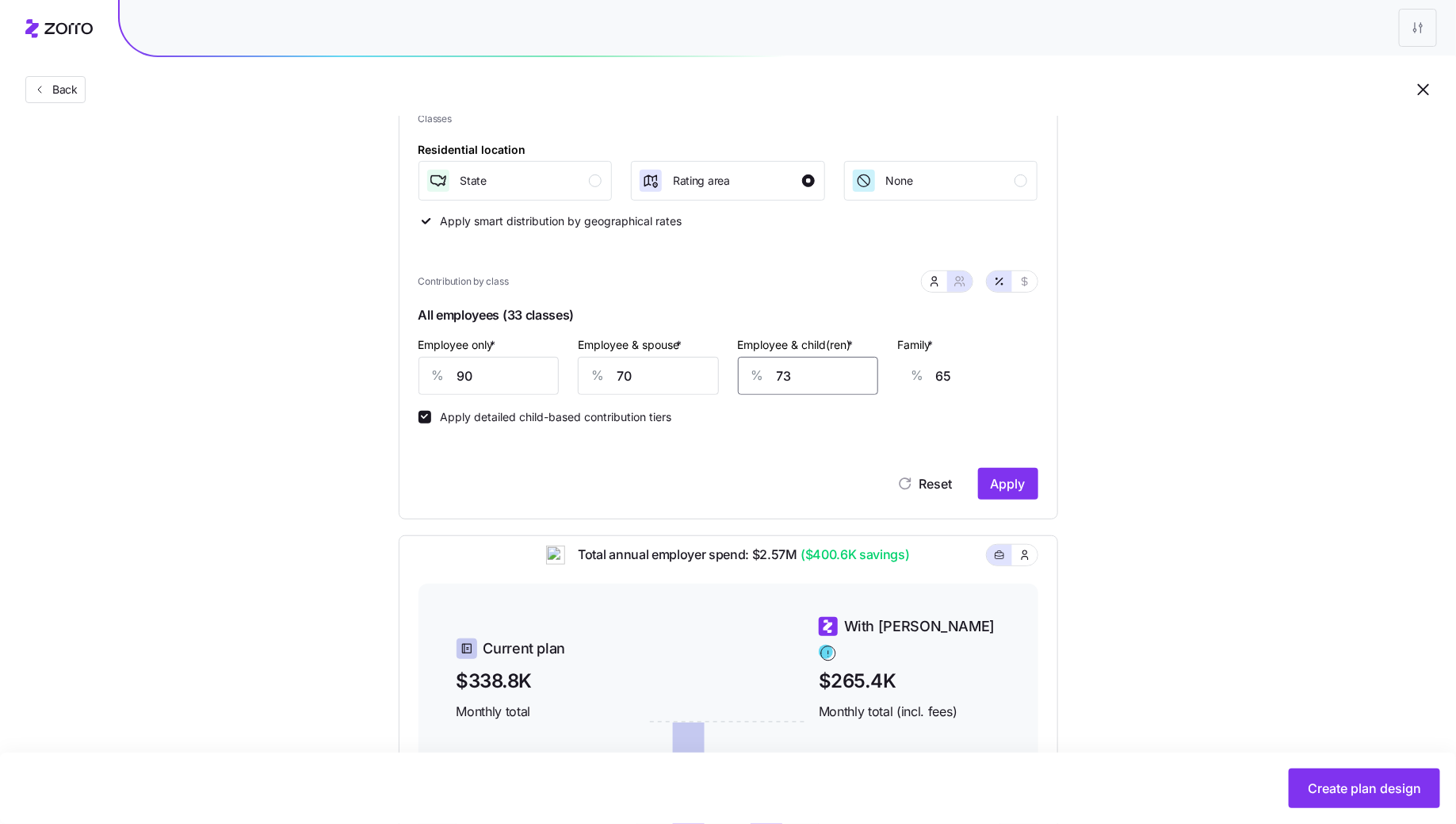
scroll to position [230, 0]
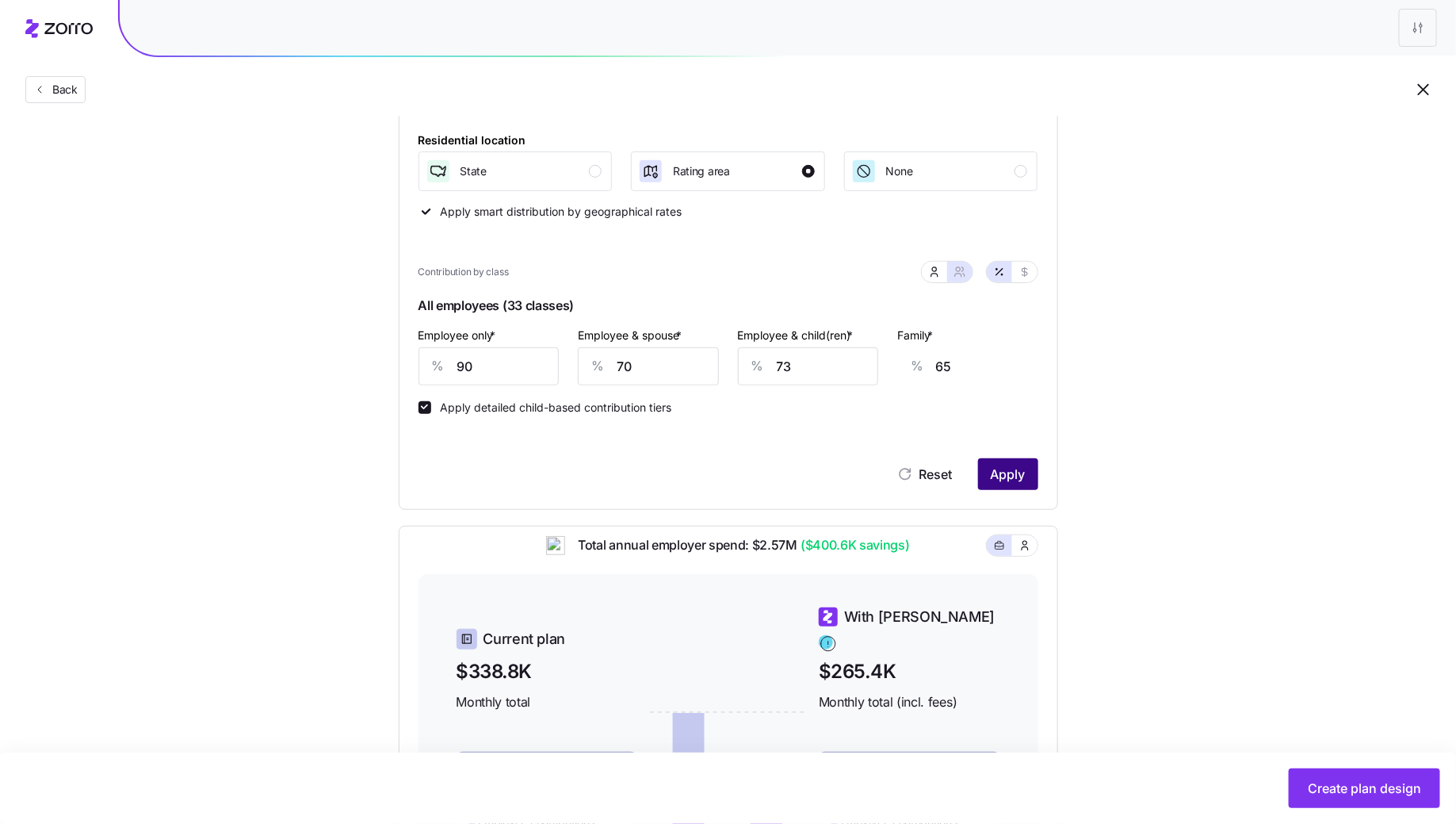
click at [996, 469] on span "Apply" at bounding box center [1007, 474] width 35 height 19
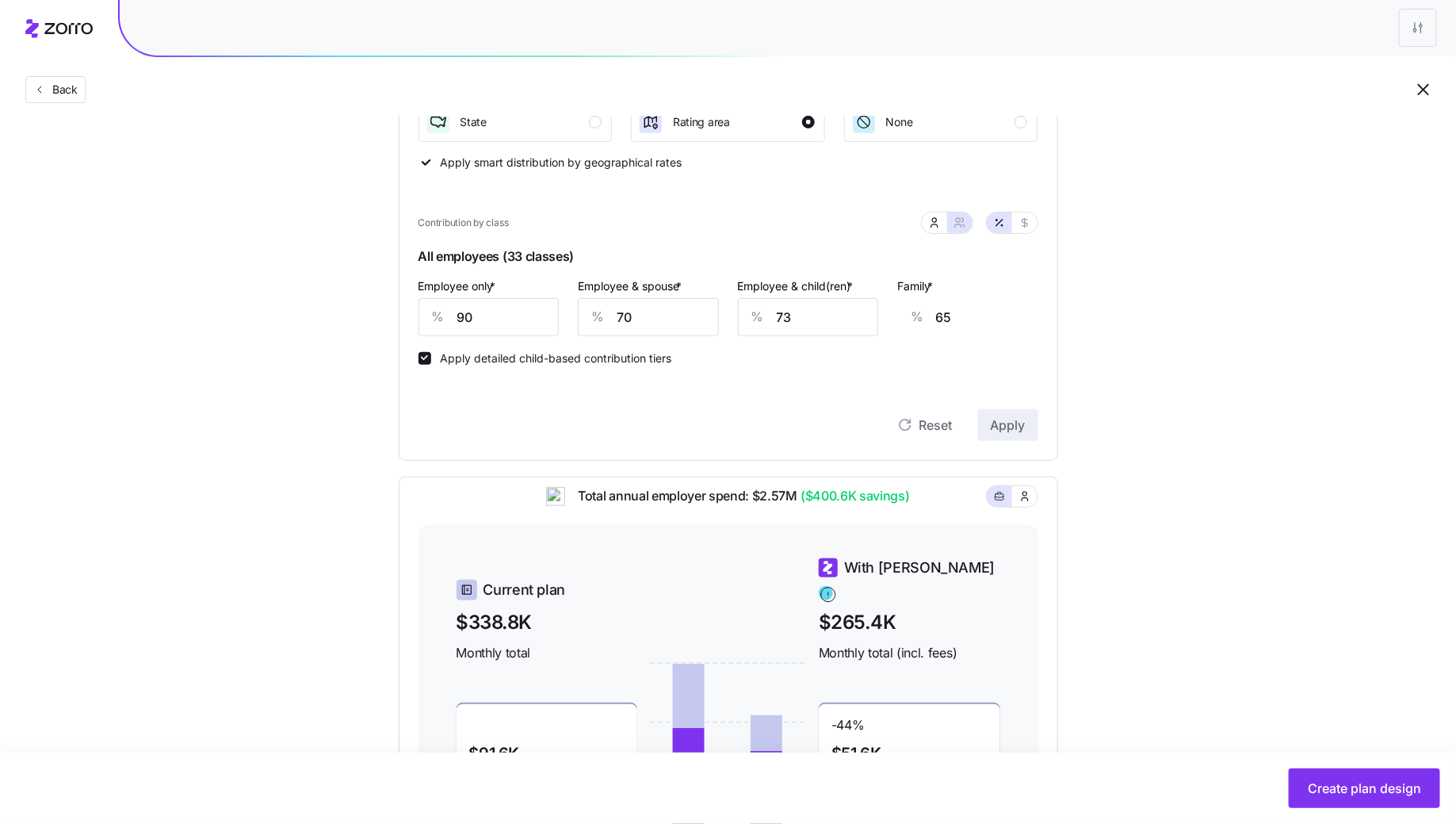
scroll to position [499, 0]
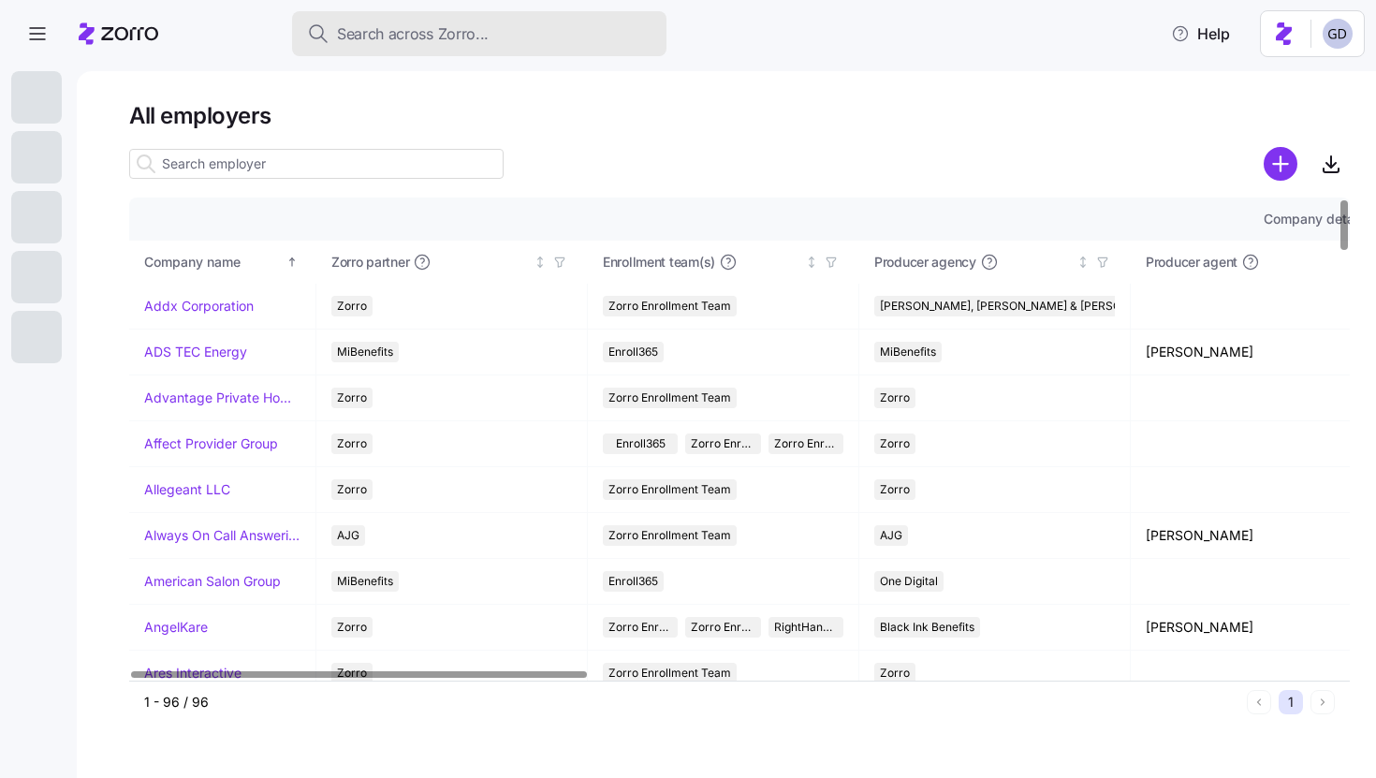
click at [448, 43] on span "Search across Zorro..." at bounding box center [413, 33] width 152 height 23
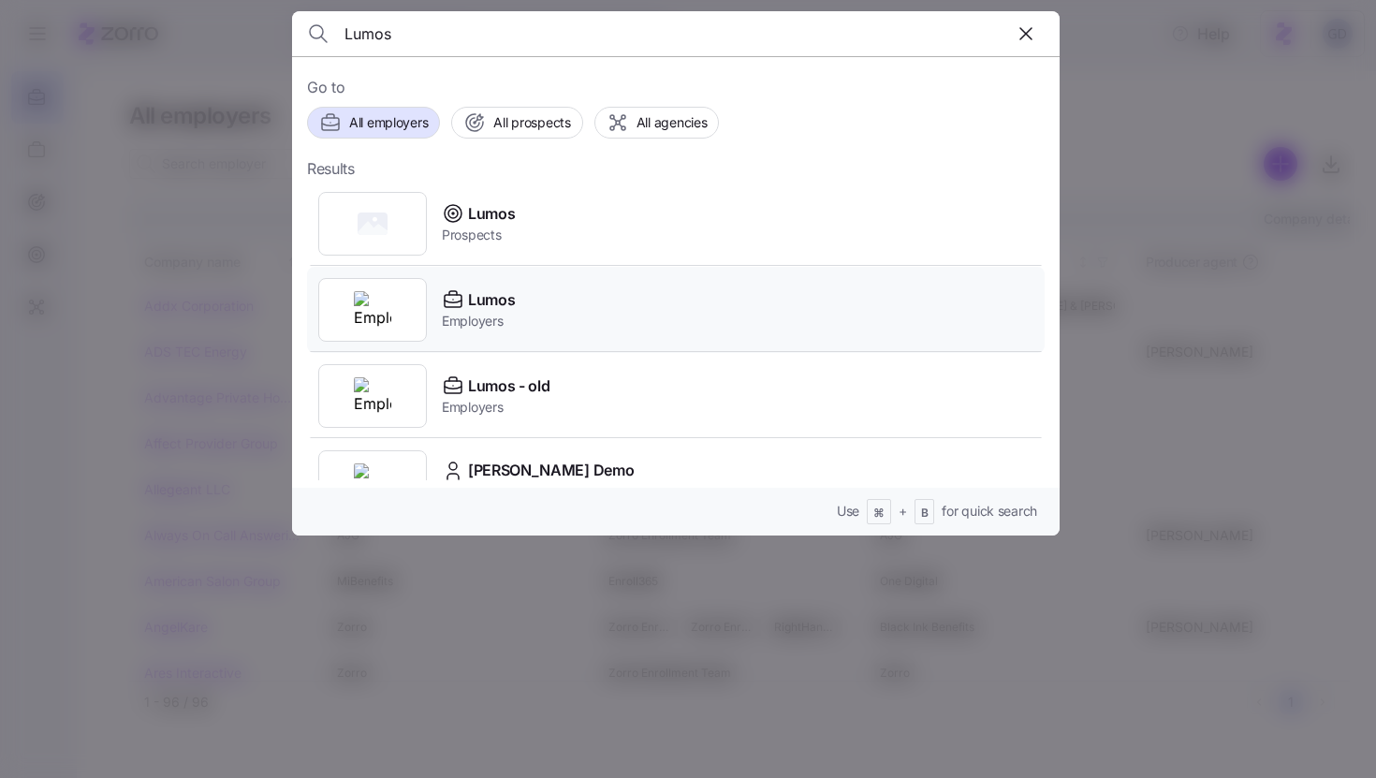
type input "Lumos"
click at [489, 312] on span "Employers" at bounding box center [478, 321] width 73 height 19
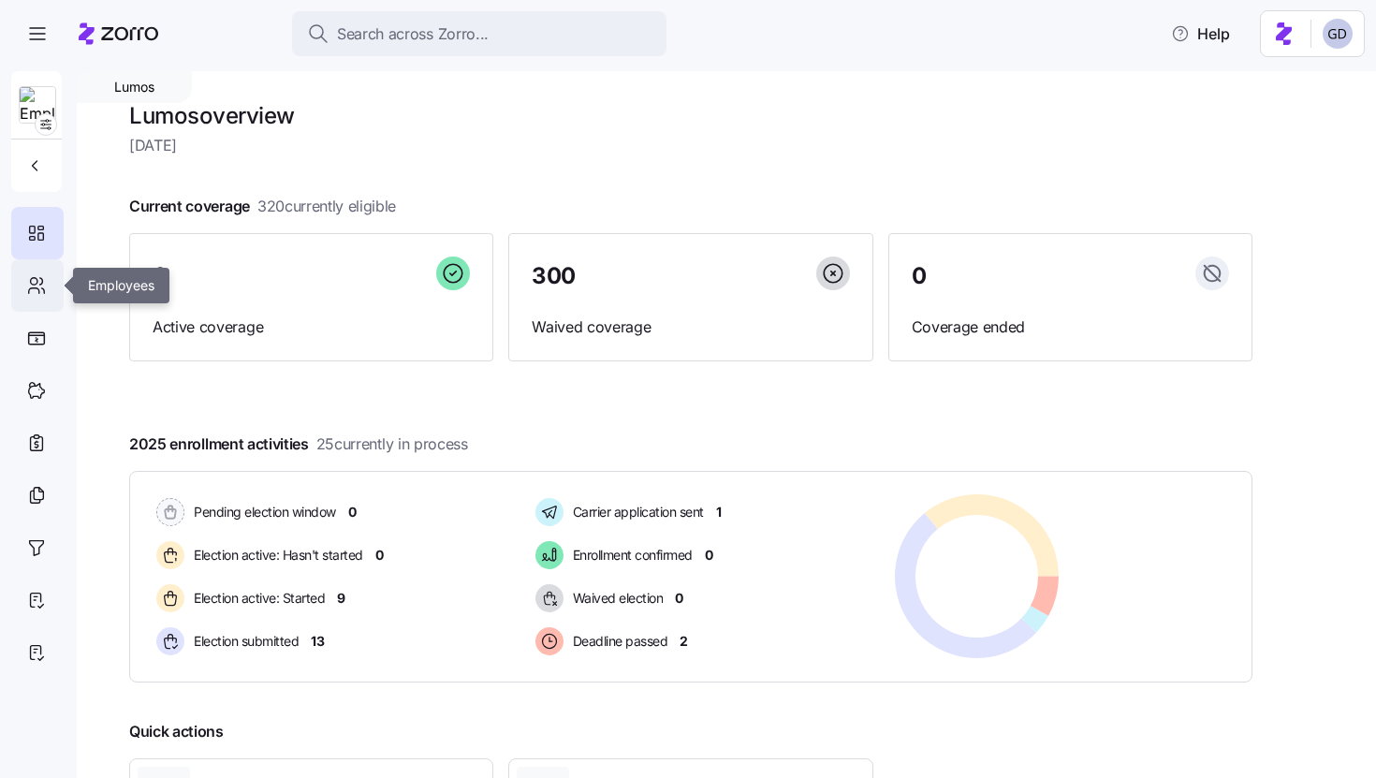
click at [48, 301] on div at bounding box center [37, 285] width 52 height 52
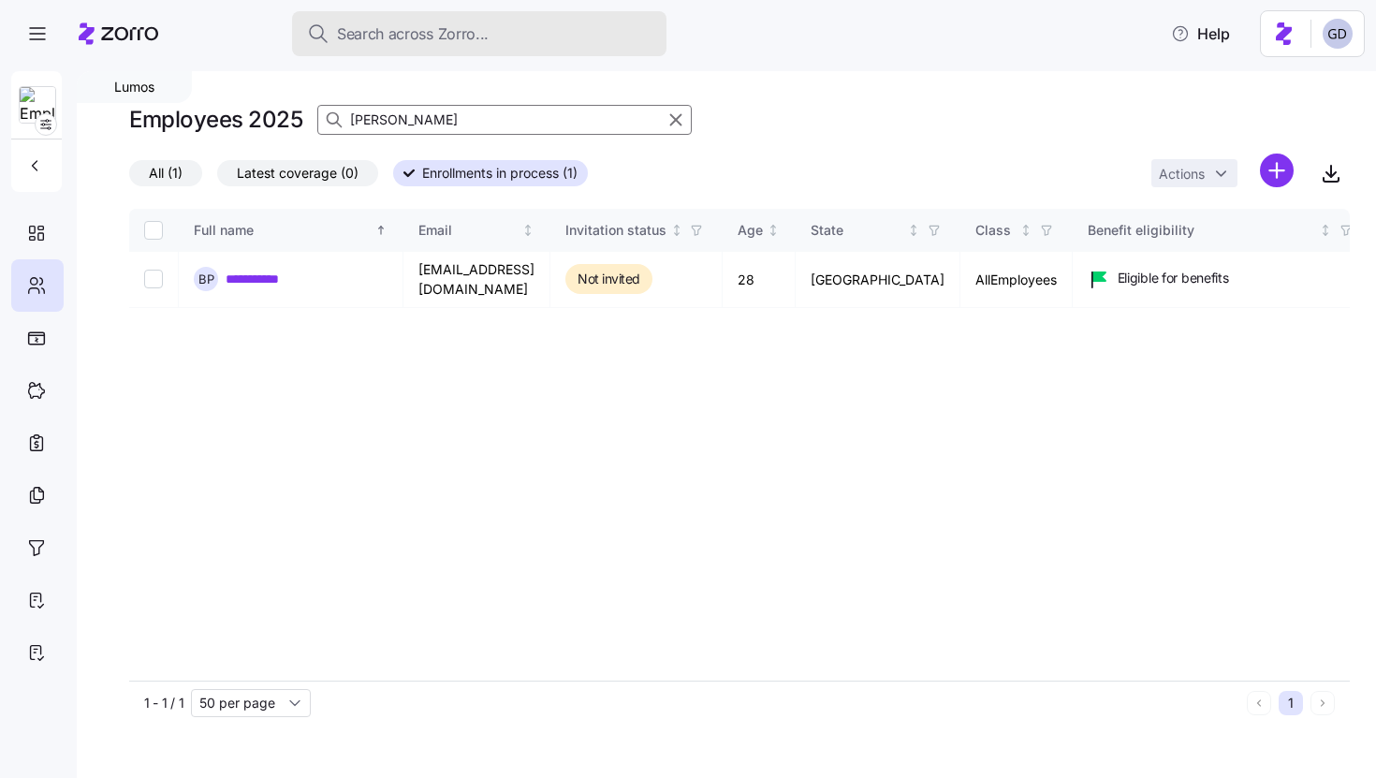
click at [448, 29] on span "Search across Zorro..." at bounding box center [413, 33] width 152 height 23
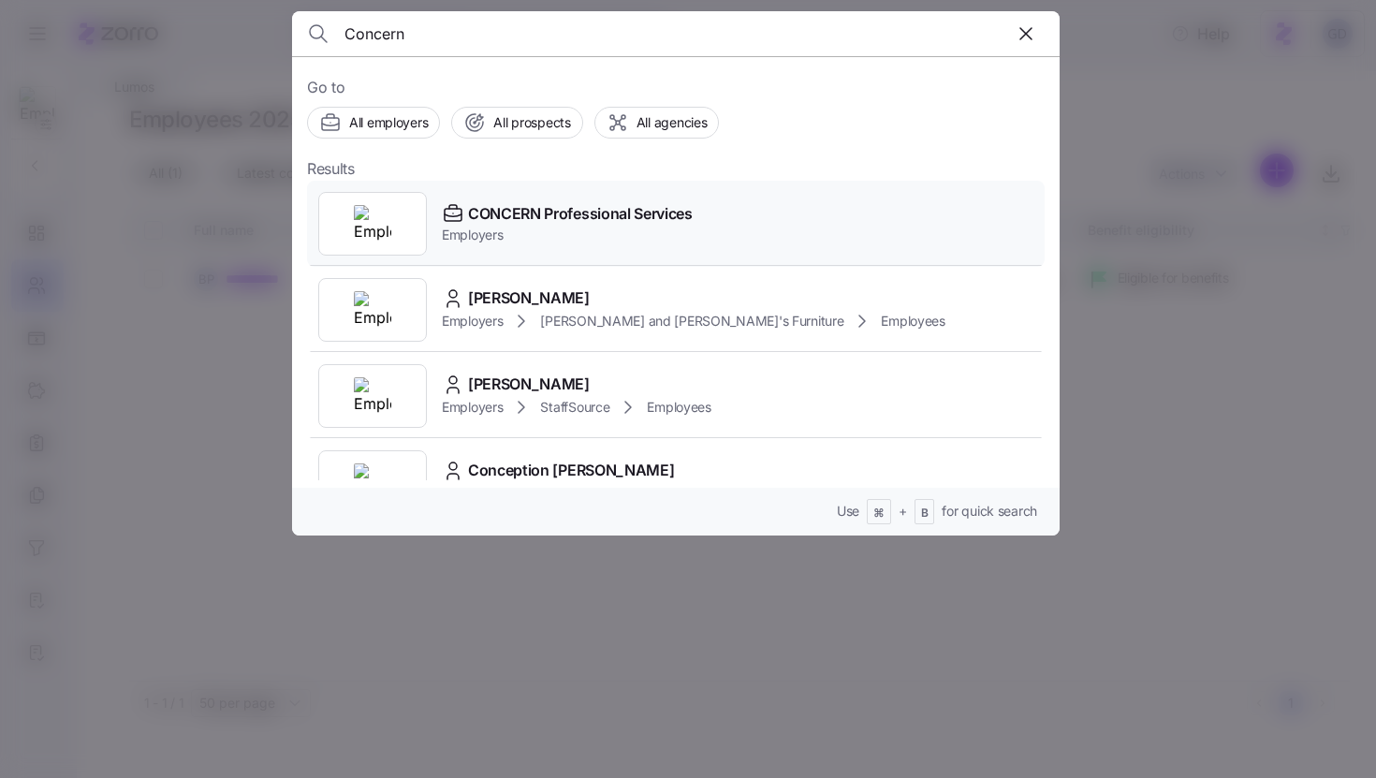
type input "Concern"
click at [504, 212] on span "CONCERN Professional Services" at bounding box center [580, 213] width 225 height 23
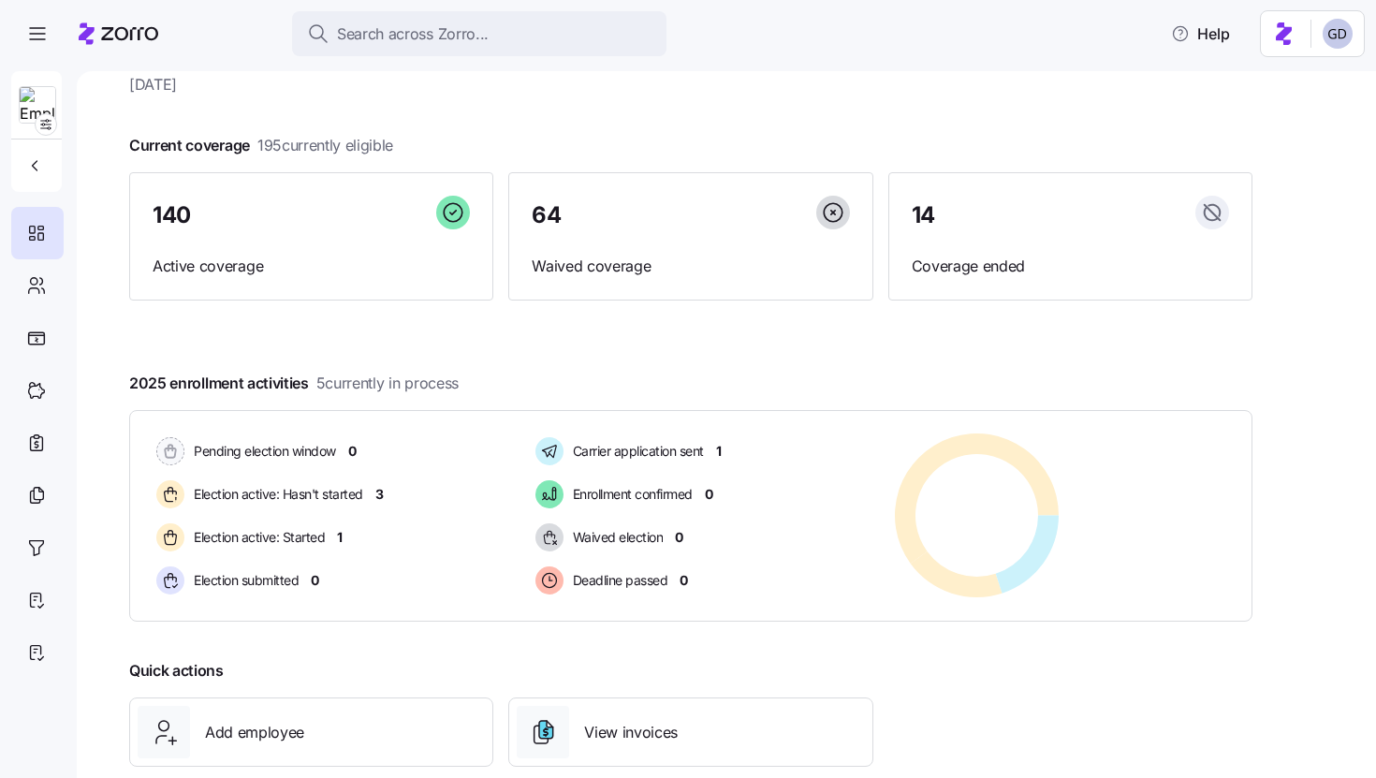
scroll to position [59, 0]
click at [41, 293] on icon at bounding box center [36, 285] width 21 height 22
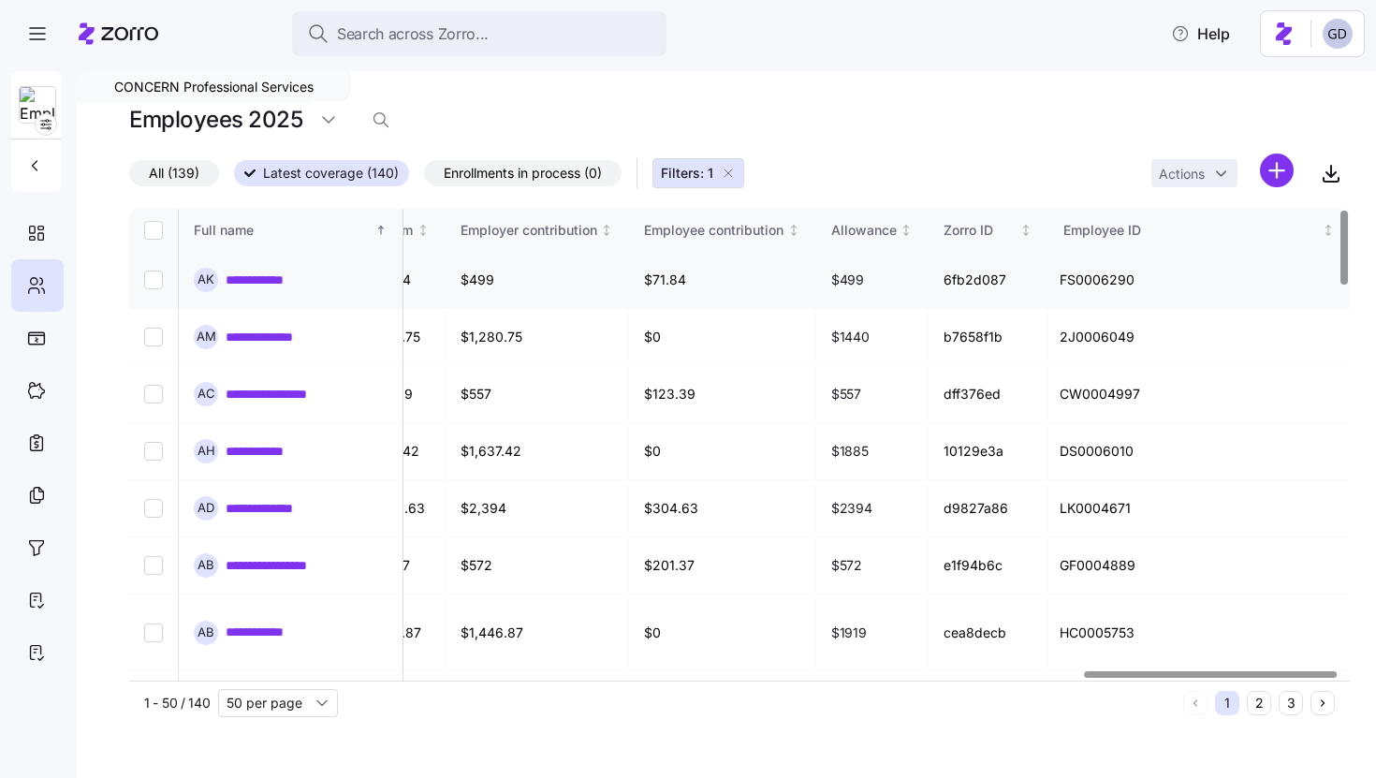
scroll to position [0, 4607]
click at [270, 280] on link "**********" at bounding box center [267, 280] width 82 height 19
click at [226, 280] on link "**********" at bounding box center [267, 280] width 82 height 19
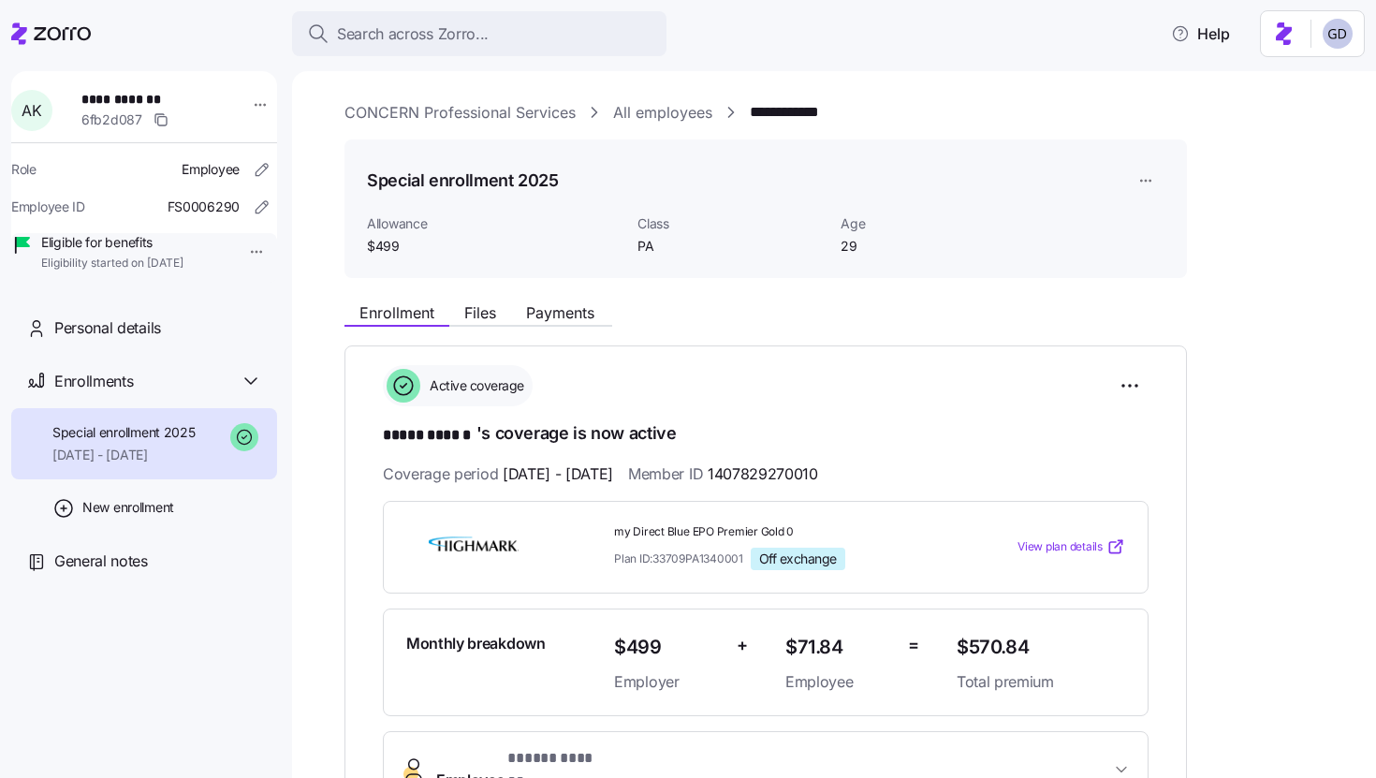
click at [834, 334] on div "**********" at bounding box center [848, 749] width 1006 height 912
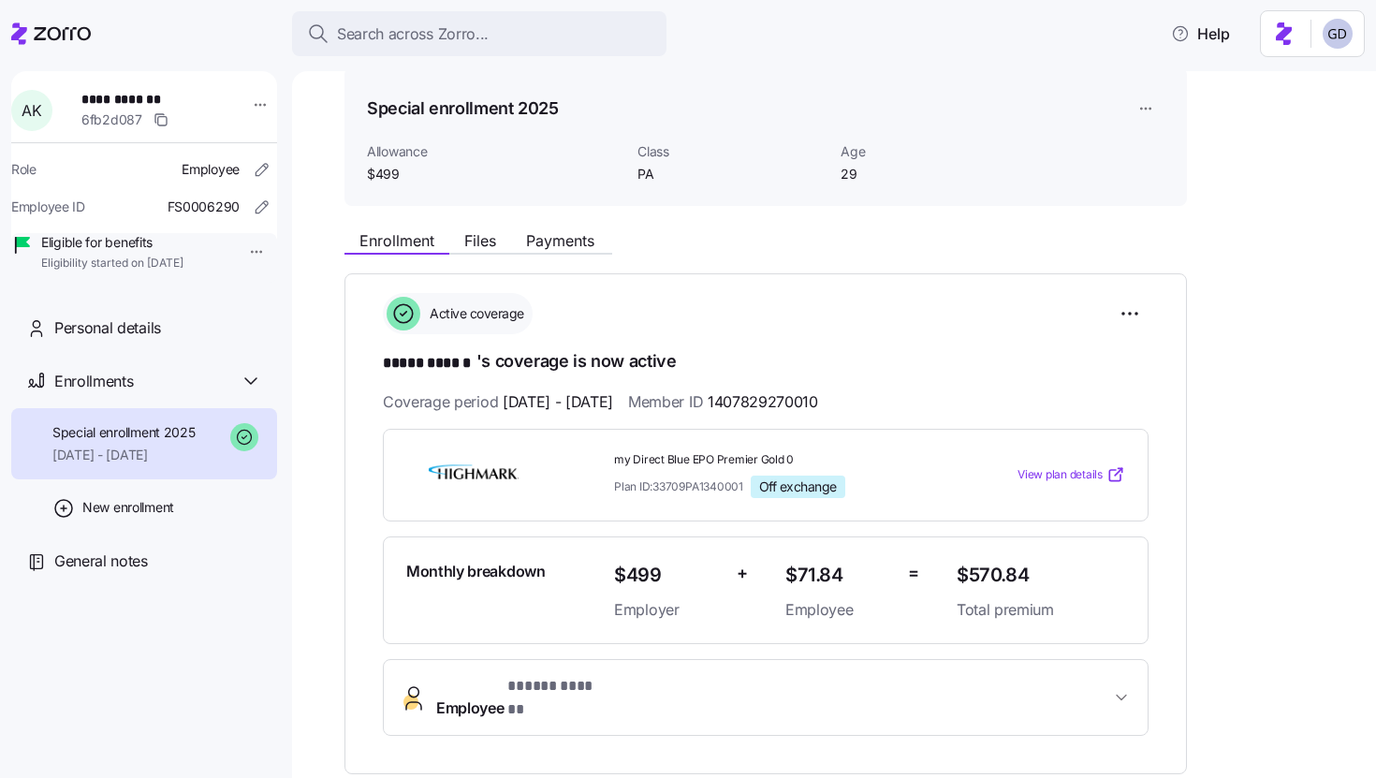
click at [1094, 479] on span "View plan details" at bounding box center [1060, 475] width 85 height 18
click at [475, 241] on span "Files" at bounding box center [480, 240] width 32 height 15
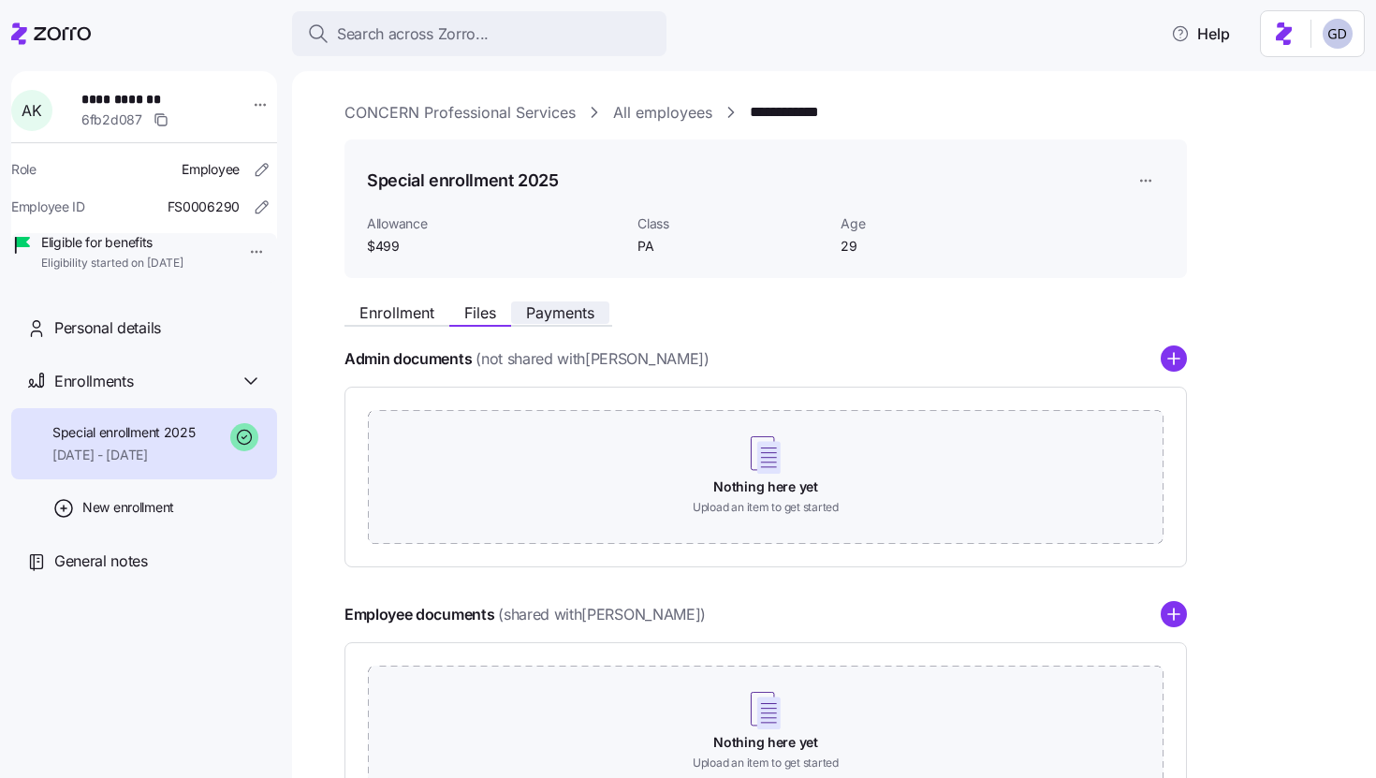
click at [538, 307] on span "Payments" at bounding box center [560, 312] width 68 height 15
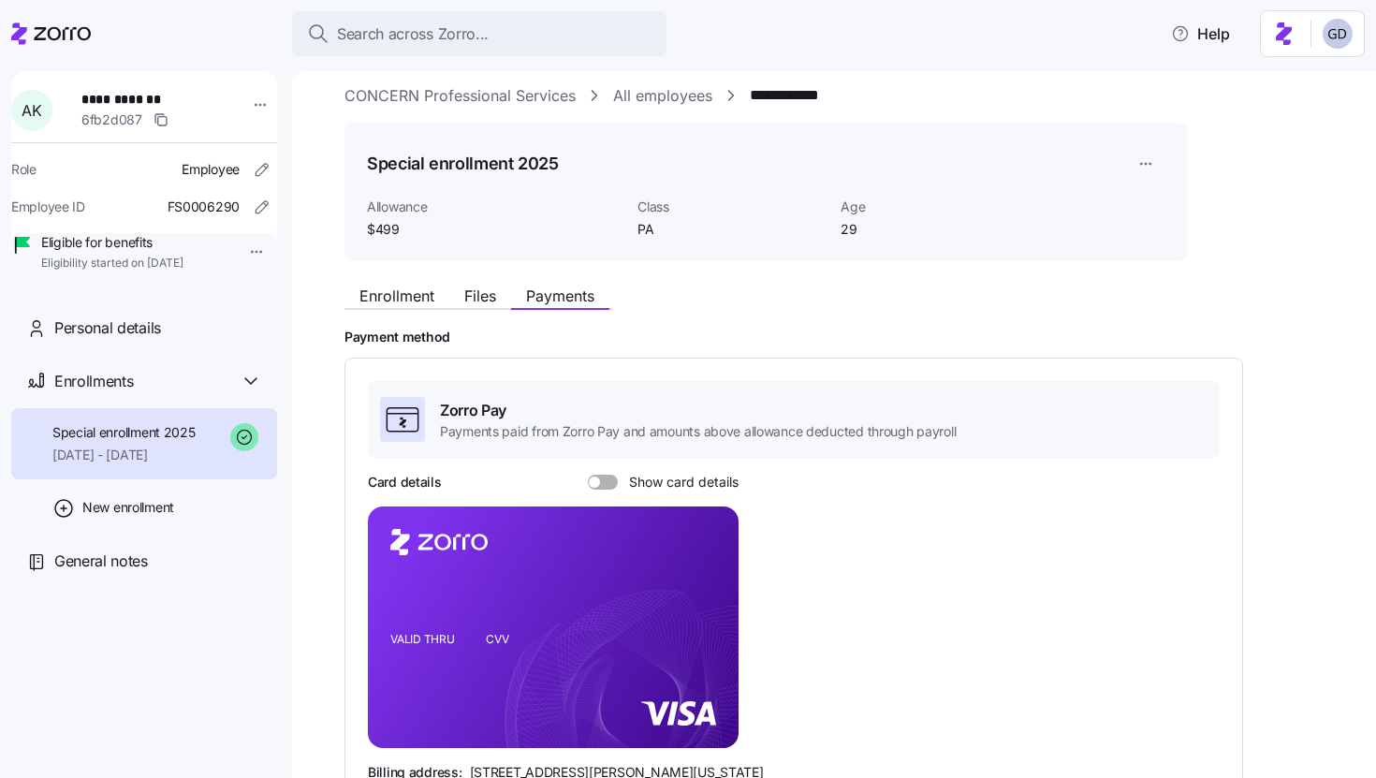
scroll to position [12, 0]
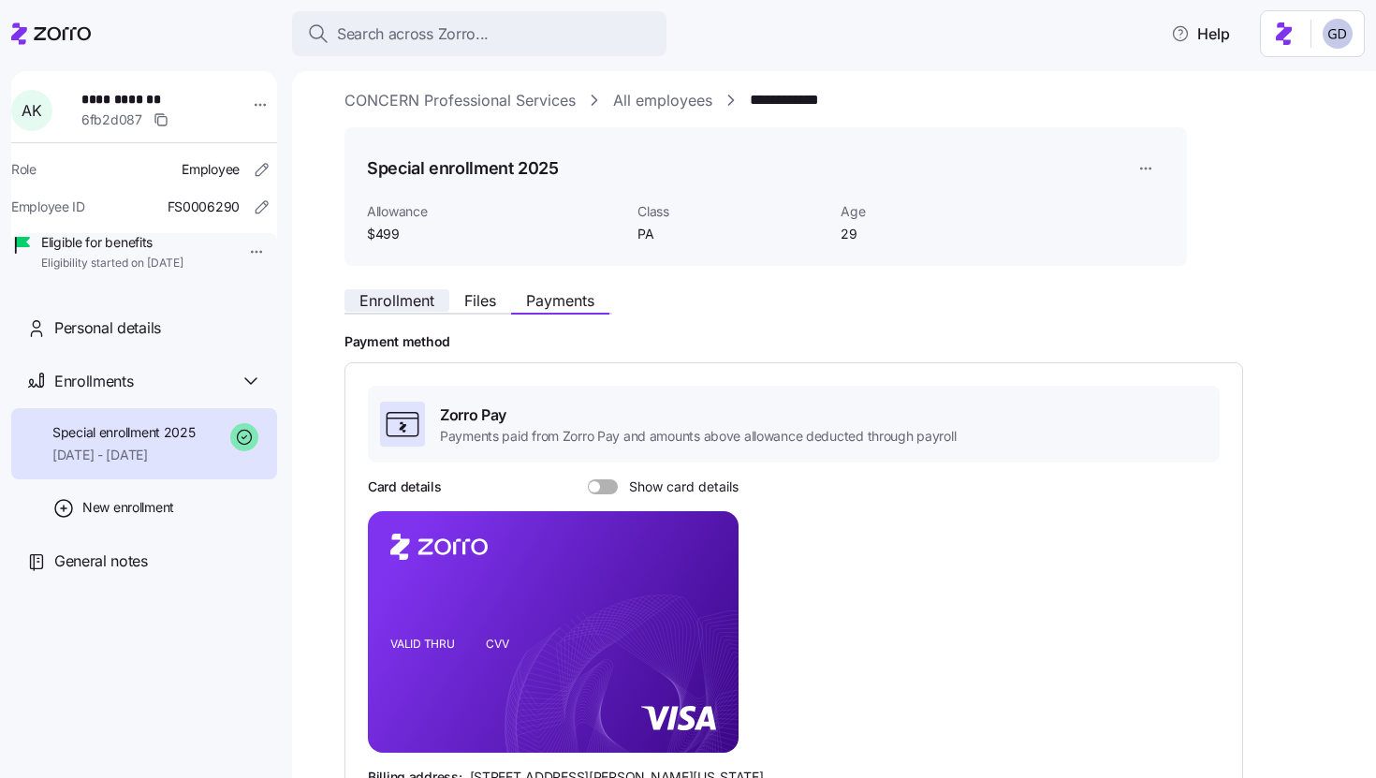
click at [366, 299] on span "Enrollment" at bounding box center [397, 300] width 75 height 15
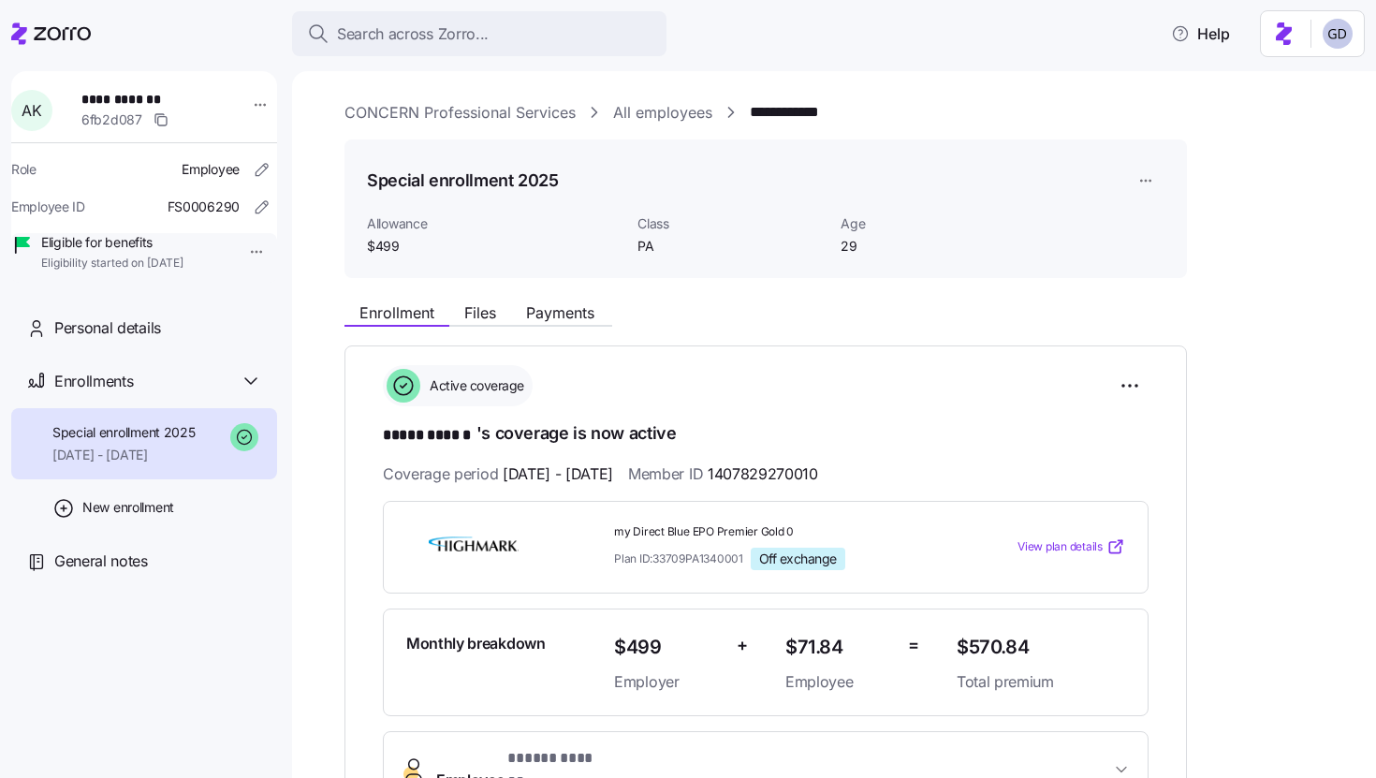
click at [483, 120] on link "CONCERN Professional Services" at bounding box center [460, 112] width 231 height 23
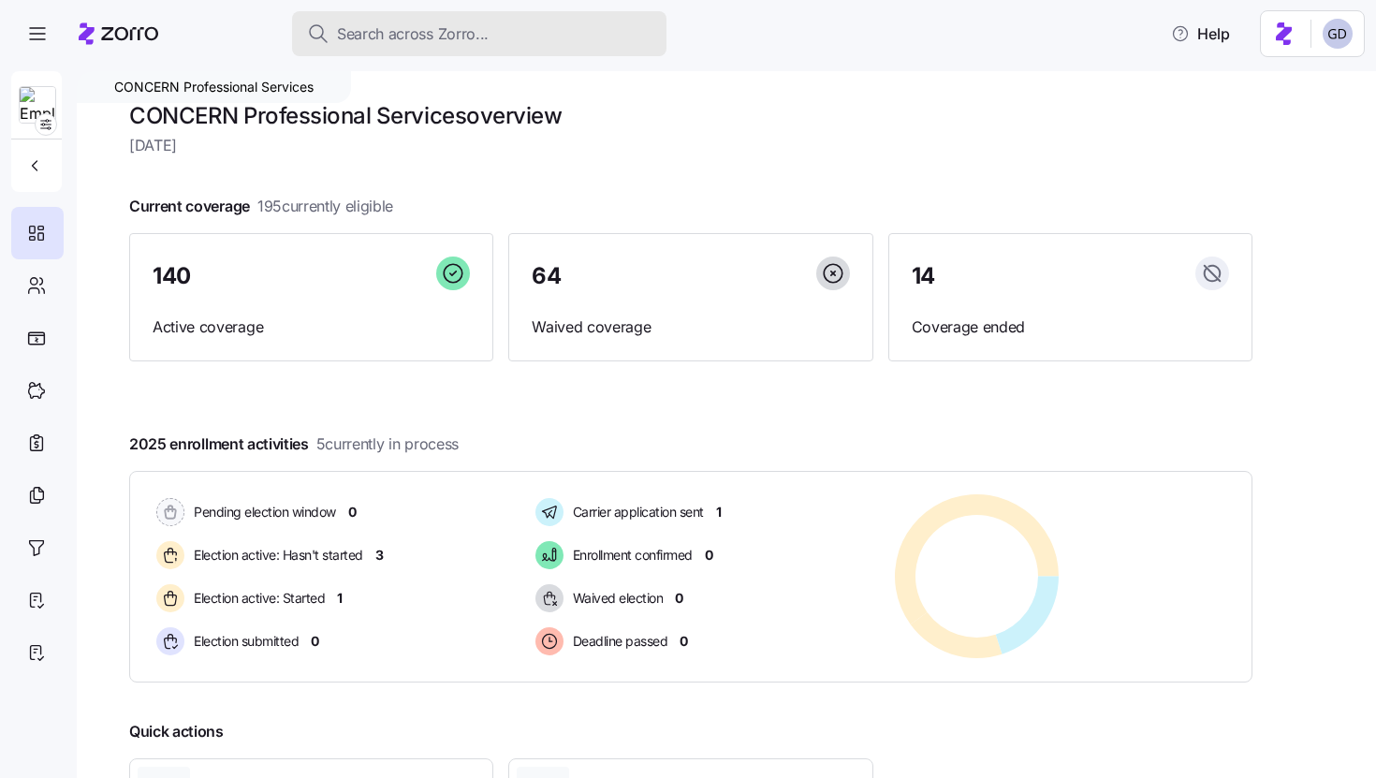
click at [430, 37] on span "Search across Zorro..." at bounding box center [413, 33] width 152 height 23
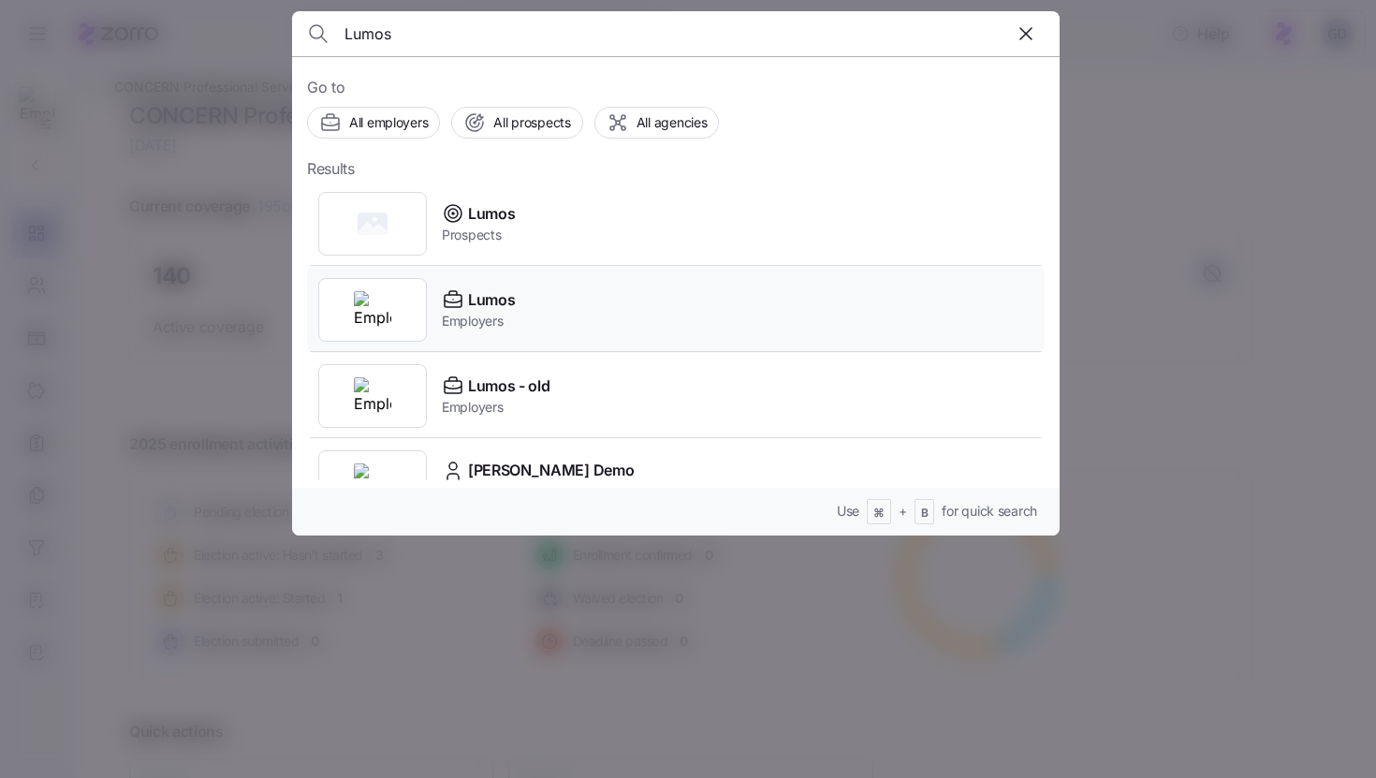
type input "Lumos"
click at [505, 298] on span "Lumos" at bounding box center [491, 299] width 47 height 23
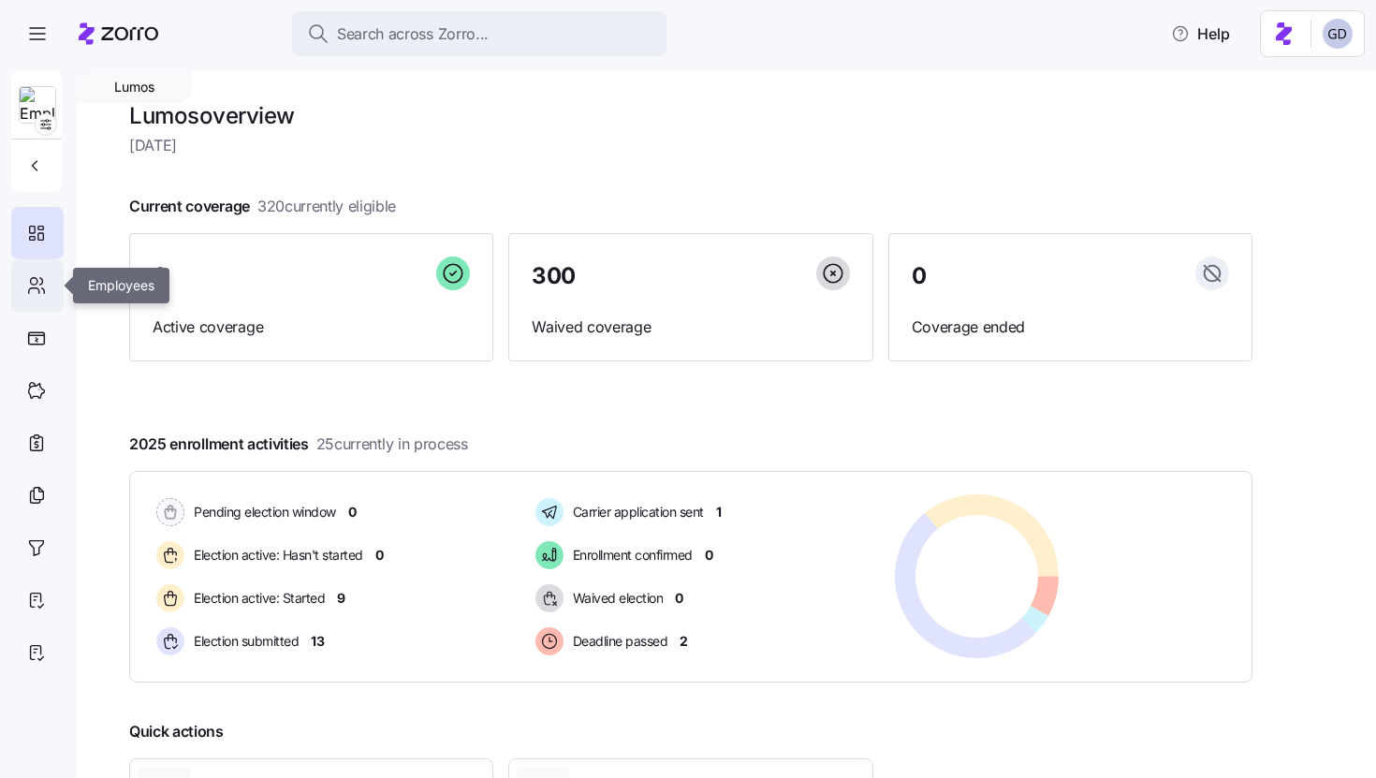
click at [29, 282] on icon at bounding box center [36, 285] width 21 height 22
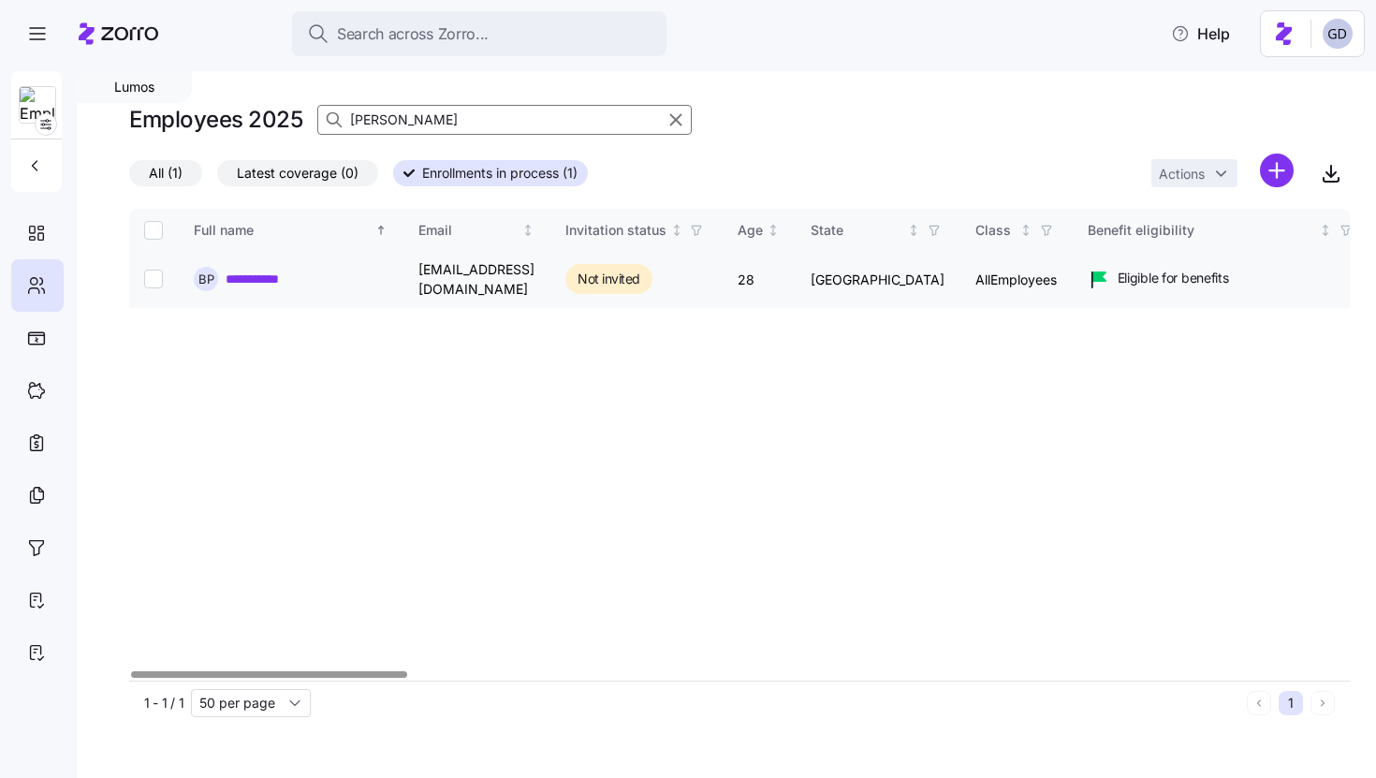
click at [263, 280] on link "**********" at bounding box center [264, 279] width 76 height 19
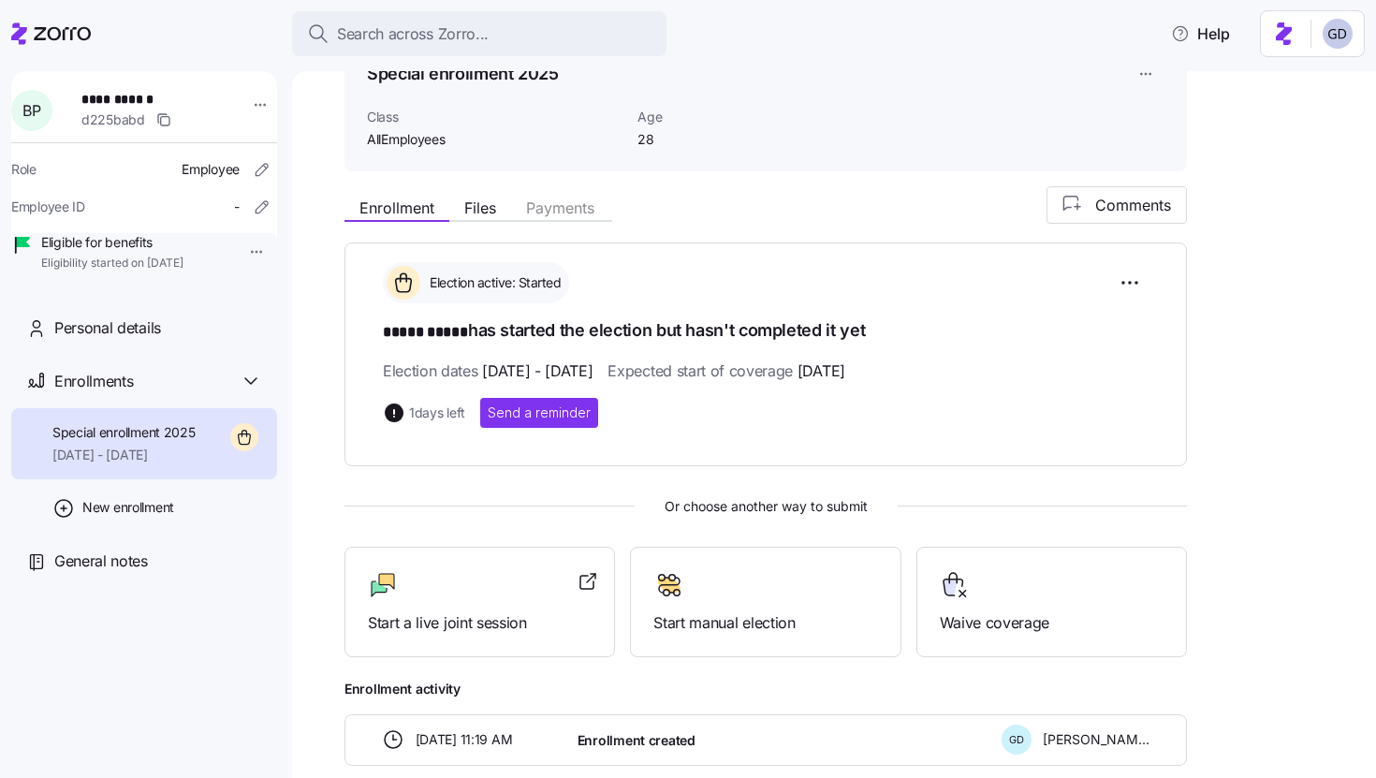
scroll to position [133, 0]
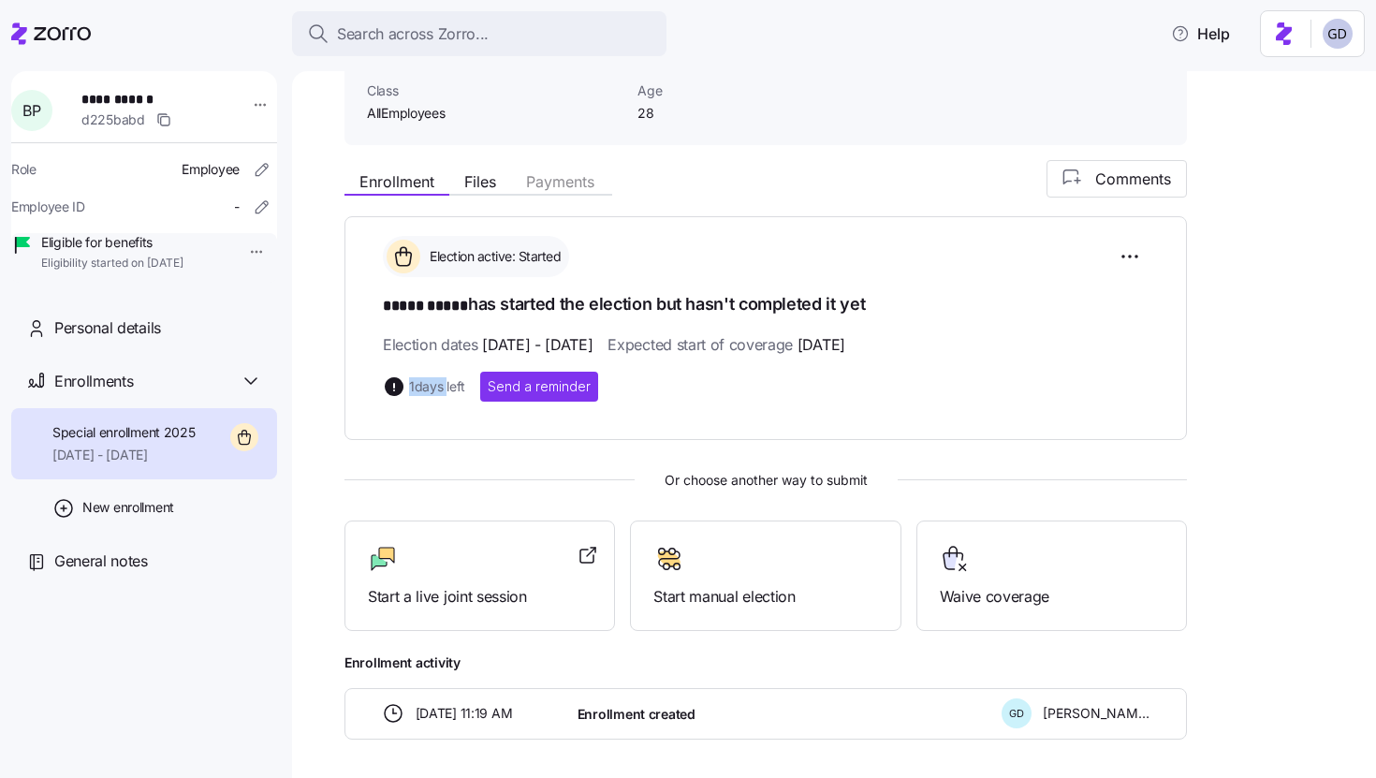
drag, startPoint x: 408, startPoint y: 380, endPoint x: 447, endPoint y: 380, distance: 38.4
click at [447, 380] on div "1 days left" at bounding box center [424, 386] width 82 height 22
click at [463, 422] on div "Election active: Started ***** ***** has started the election but hasn't comple…" at bounding box center [766, 327] width 843 height 223
click at [453, 521] on div "Start a live joint session" at bounding box center [480, 576] width 271 height 111
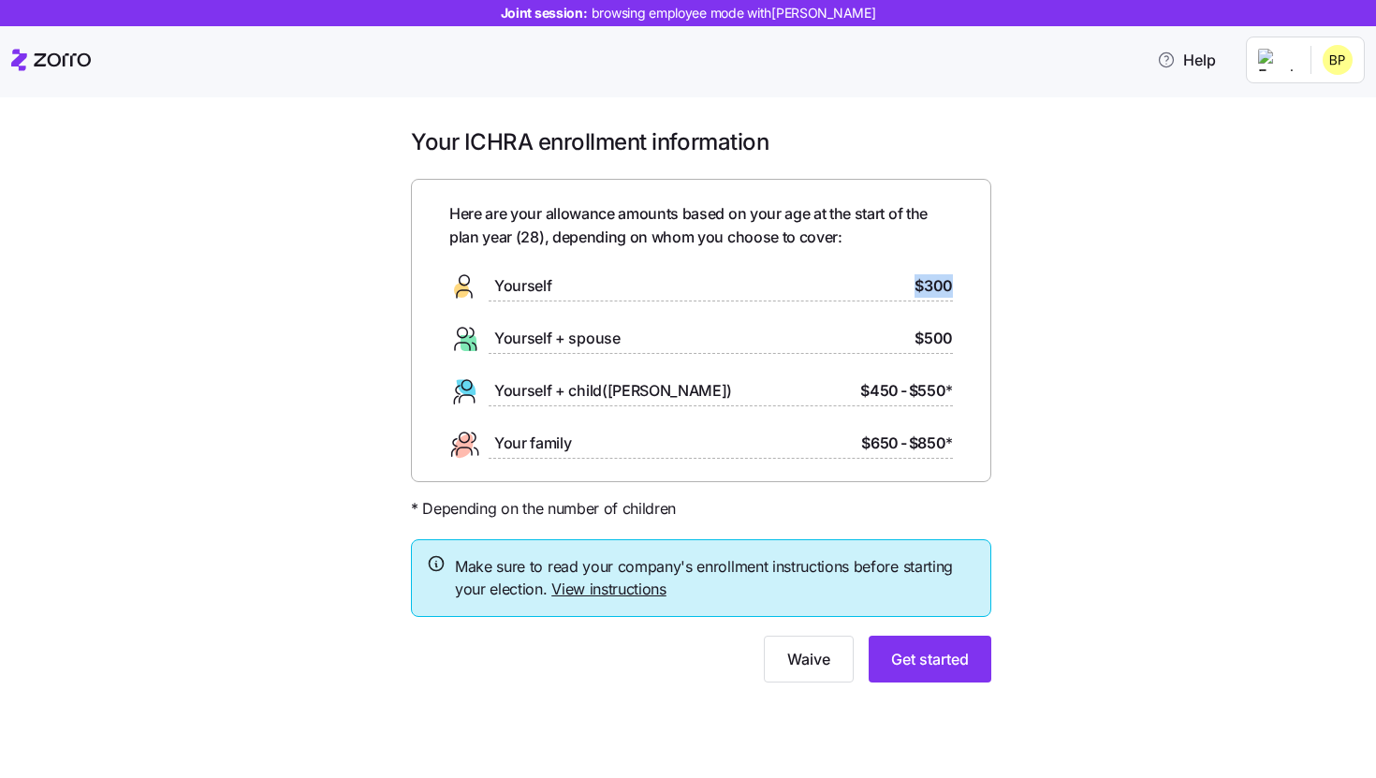
drag, startPoint x: 915, startPoint y: 284, endPoint x: 964, endPoint y: 284, distance: 49.6
click at [964, 284] on div "Here are your allowance amounts based on your age at the start of the plan year…" at bounding box center [701, 330] width 580 height 303
click at [1049, 316] on div "Your ICHRA enrollment information Here are your allowance amounts based on your…" at bounding box center [701, 416] width 1298 height 578
drag, startPoint x: 549, startPoint y: 242, endPoint x: 468, endPoint y: 242, distance: 80.5
click at [469, 242] on span "Here are your allowance amounts based on your age at the start of the plan year…" at bounding box center [701, 225] width 504 height 47
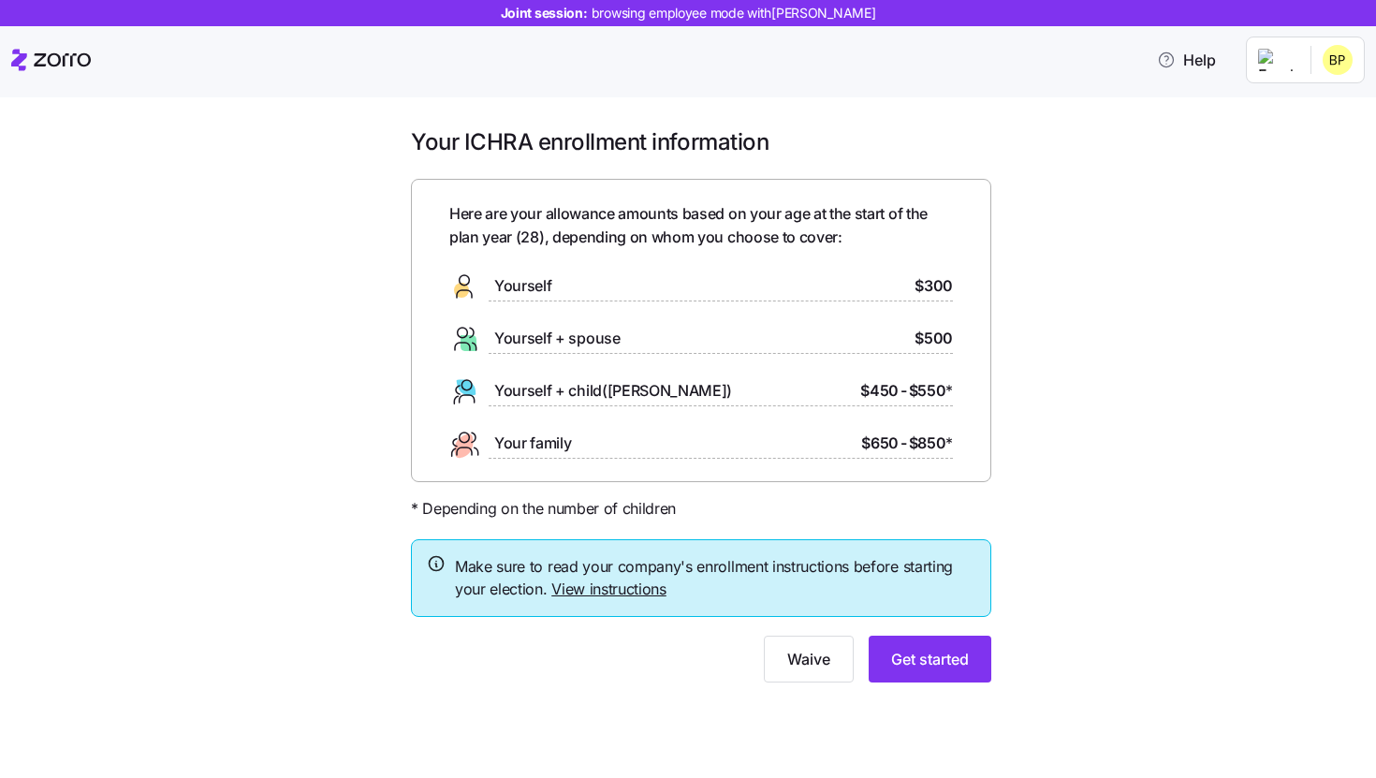
click at [566, 242] on span "Here are your allowance amounts based on your age at the start of the plan year…" at bounding box center [701, 225] width 504 height 47
click at [932, 671] on button "Get started" at bounding box center [930, 659] width 123 height 47
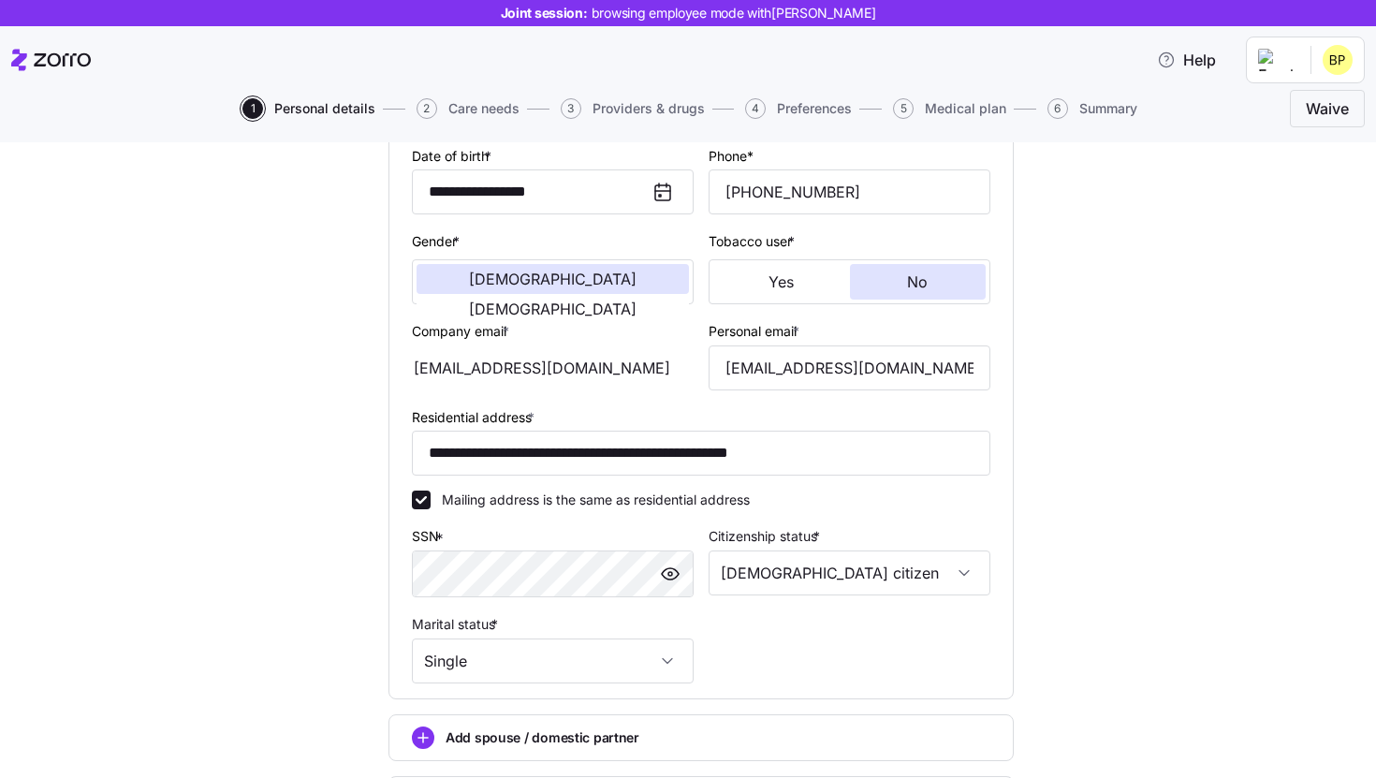
scroll to position [282, 0]
click at [699, 440] on input "**********" at bounding box center [701, 452] width 579 height 45
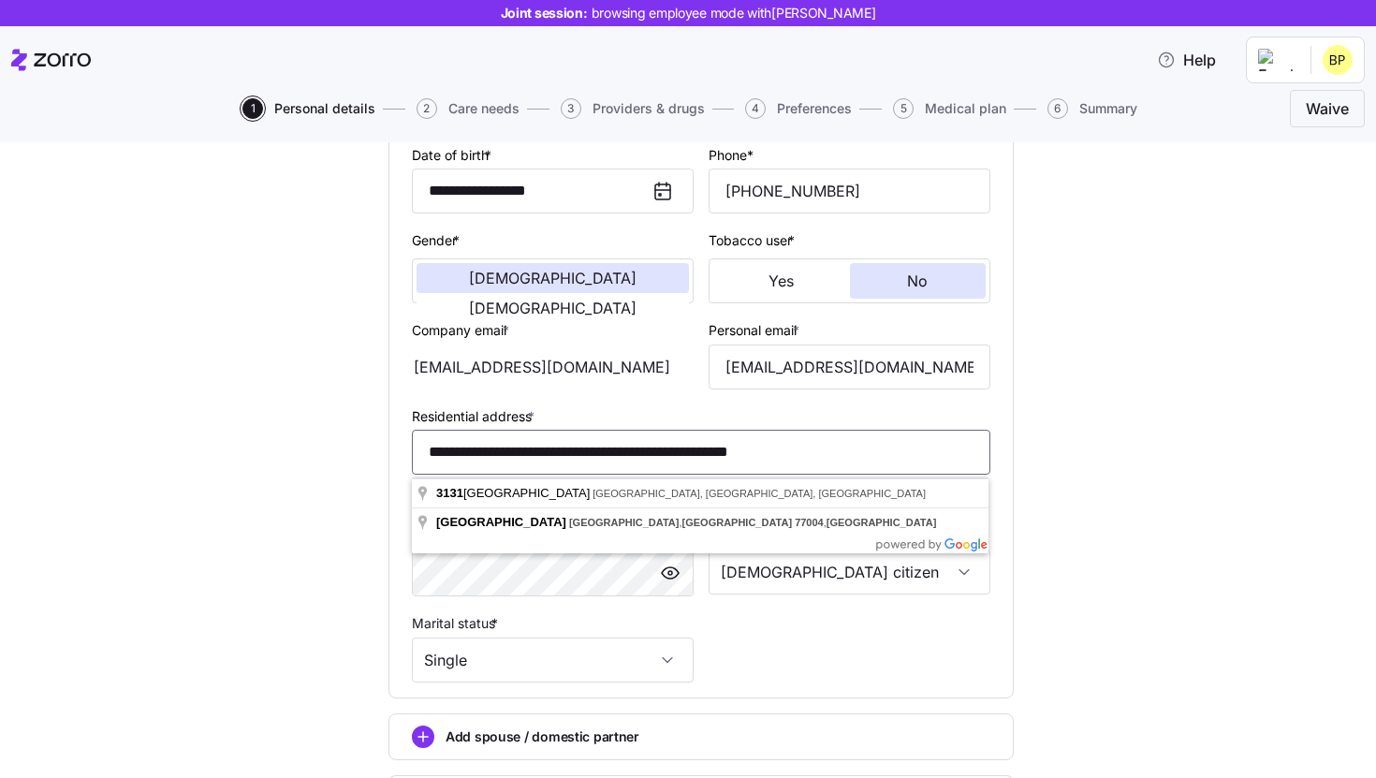
click at [699, 440] on input "**********" at bounding box center [701, 452] width 579 height 45
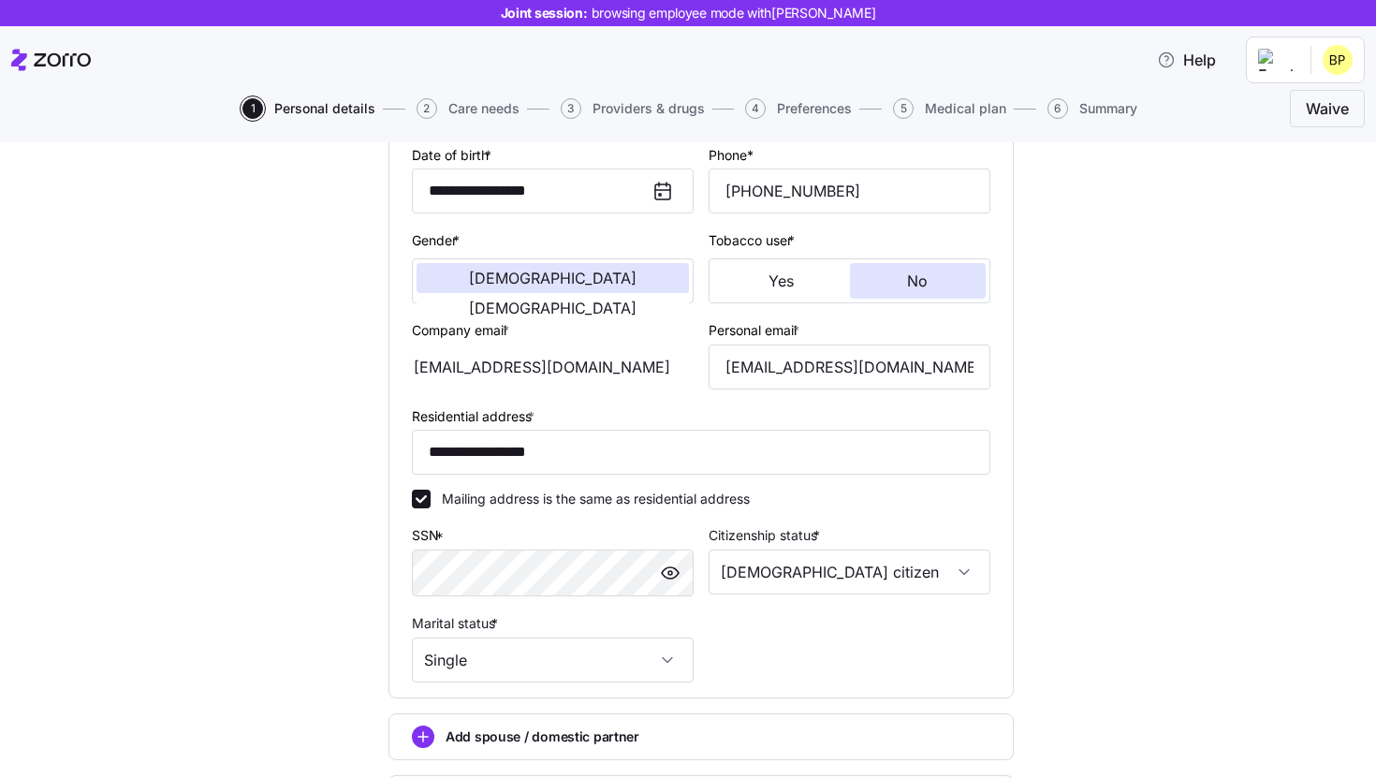
type input "**********"
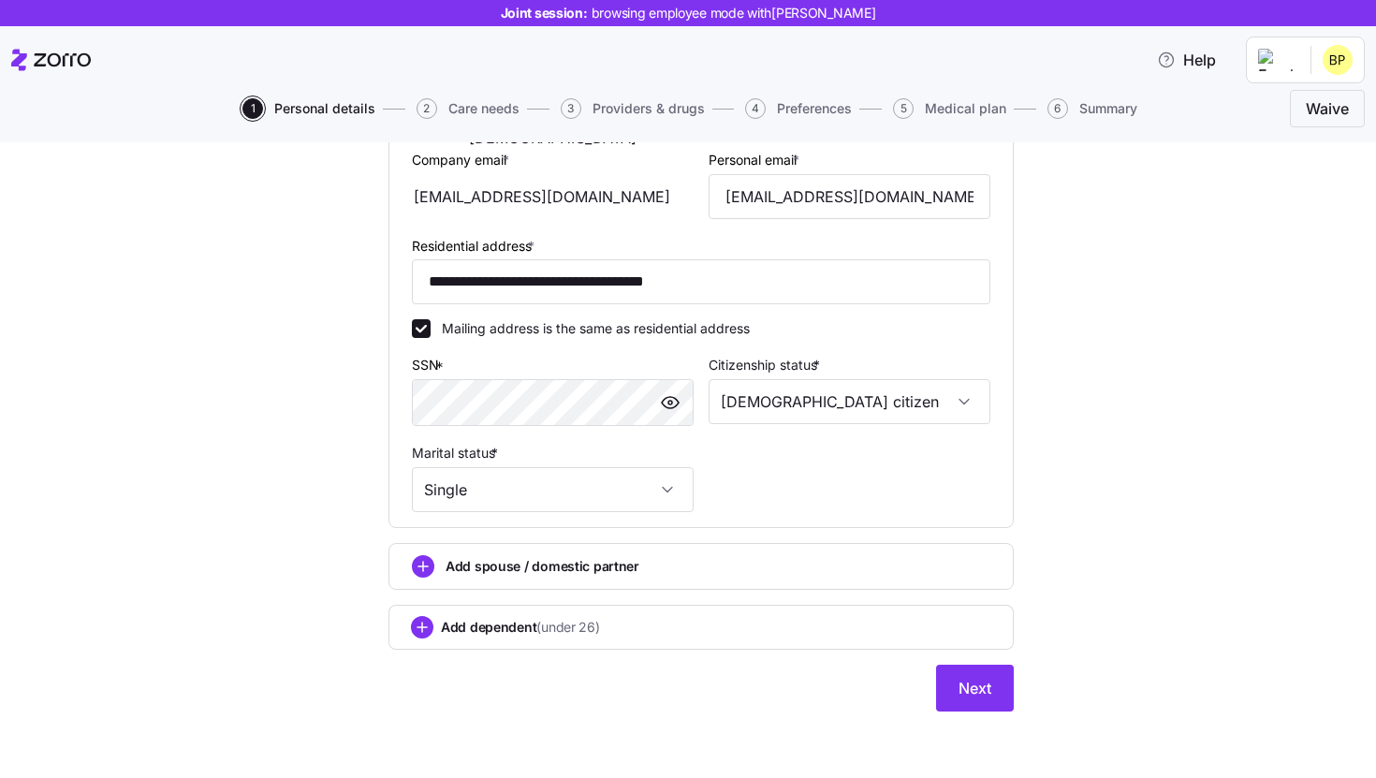
scroll to position [456, 0]
click at [931, 687] on div "**********" at bounding box center [701, 260] width 625 height 902
click at [982, 687] on span "Next" at bounding box center [975, 687] width 33 height 22
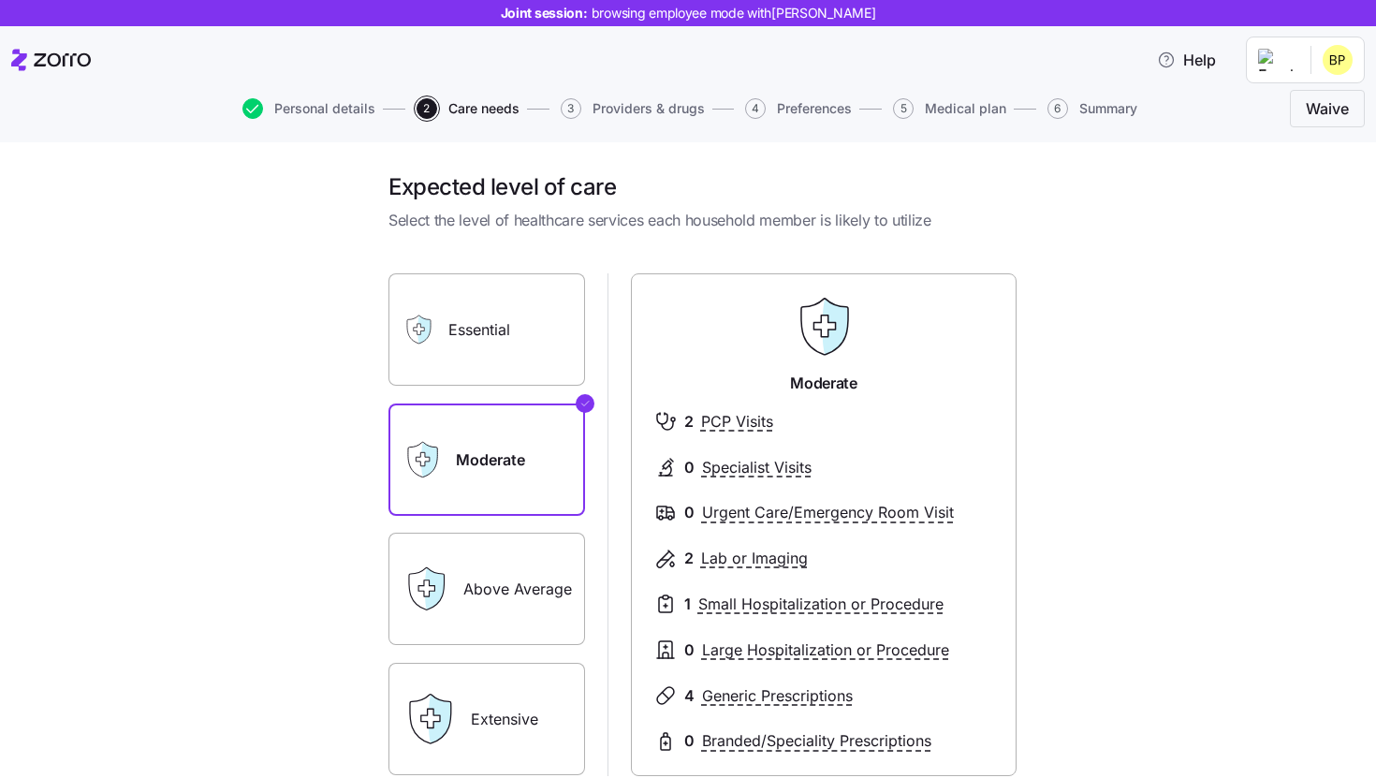
click at [467, 337] on label "Essential" at bounding box center [487, 329] width 197 height 112
click at [0, 0] on input "Essential" at bounding box center [0, 0] width 0 height 0
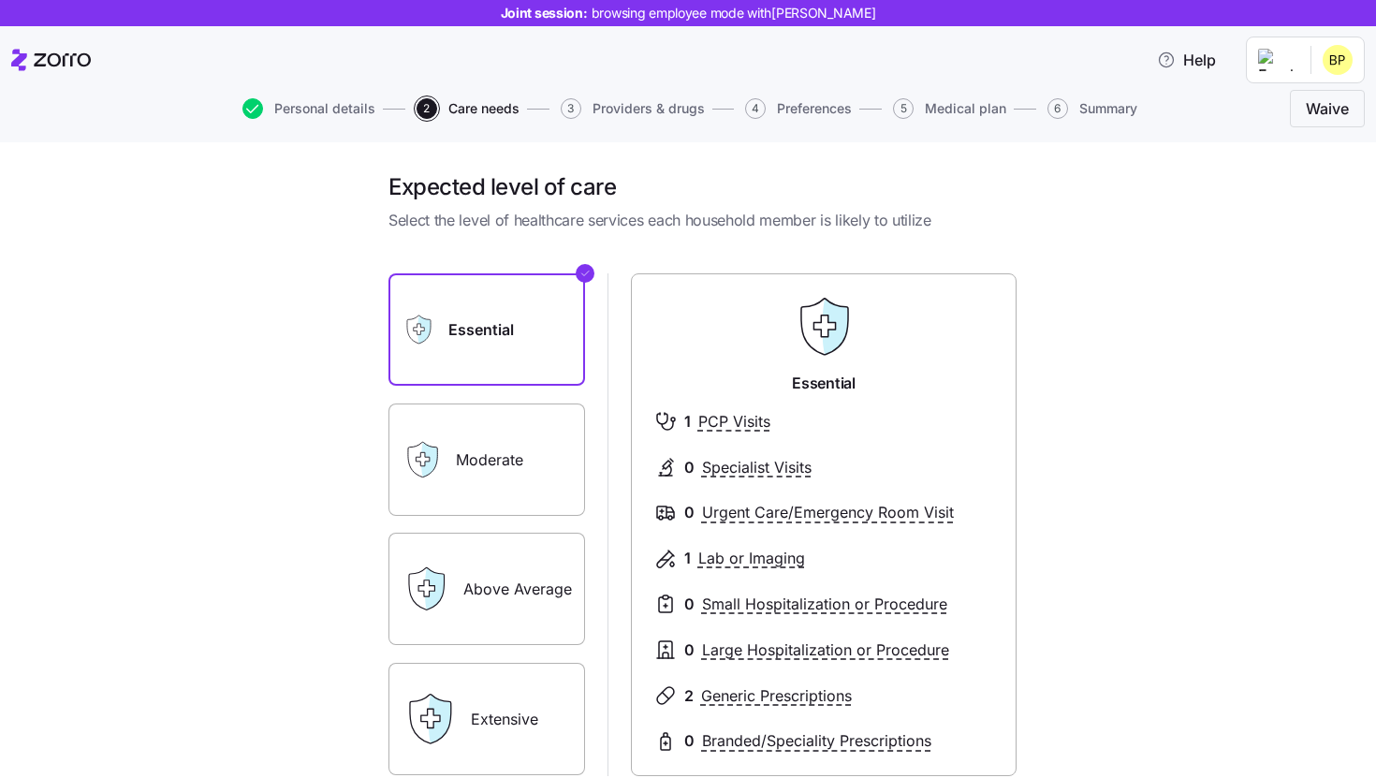
click at [524, 575] on label "Above Average" at bounding box center [487, 589] width 197 height 112
click at [0, 0] on input "Above Average" at bounding box center [0, 0] width 0 height 0
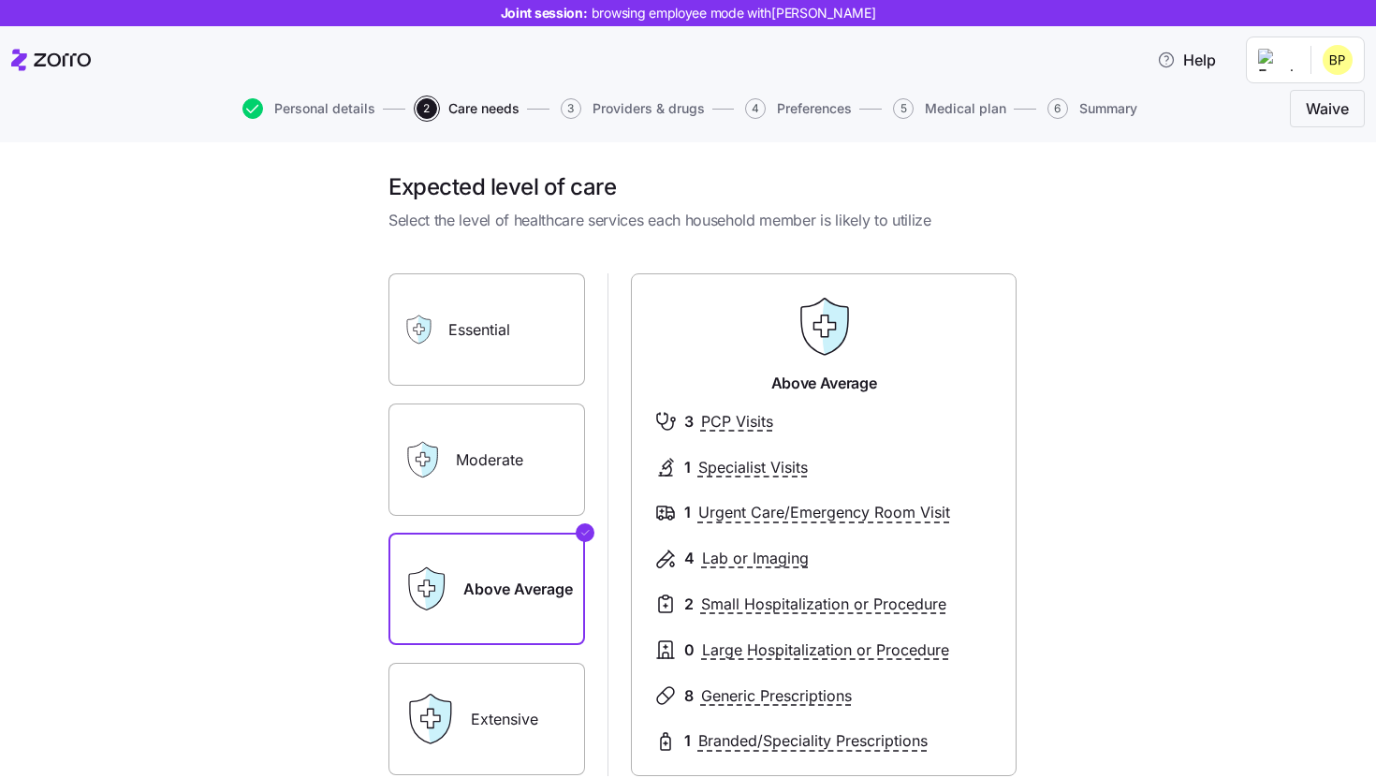
click at [547, 330] on label "Essential" at bounding box center [487, 329] width 197 height 112
click at [0, 0] on input "Essential" at bounding box center [0, 0] width 0 height 0
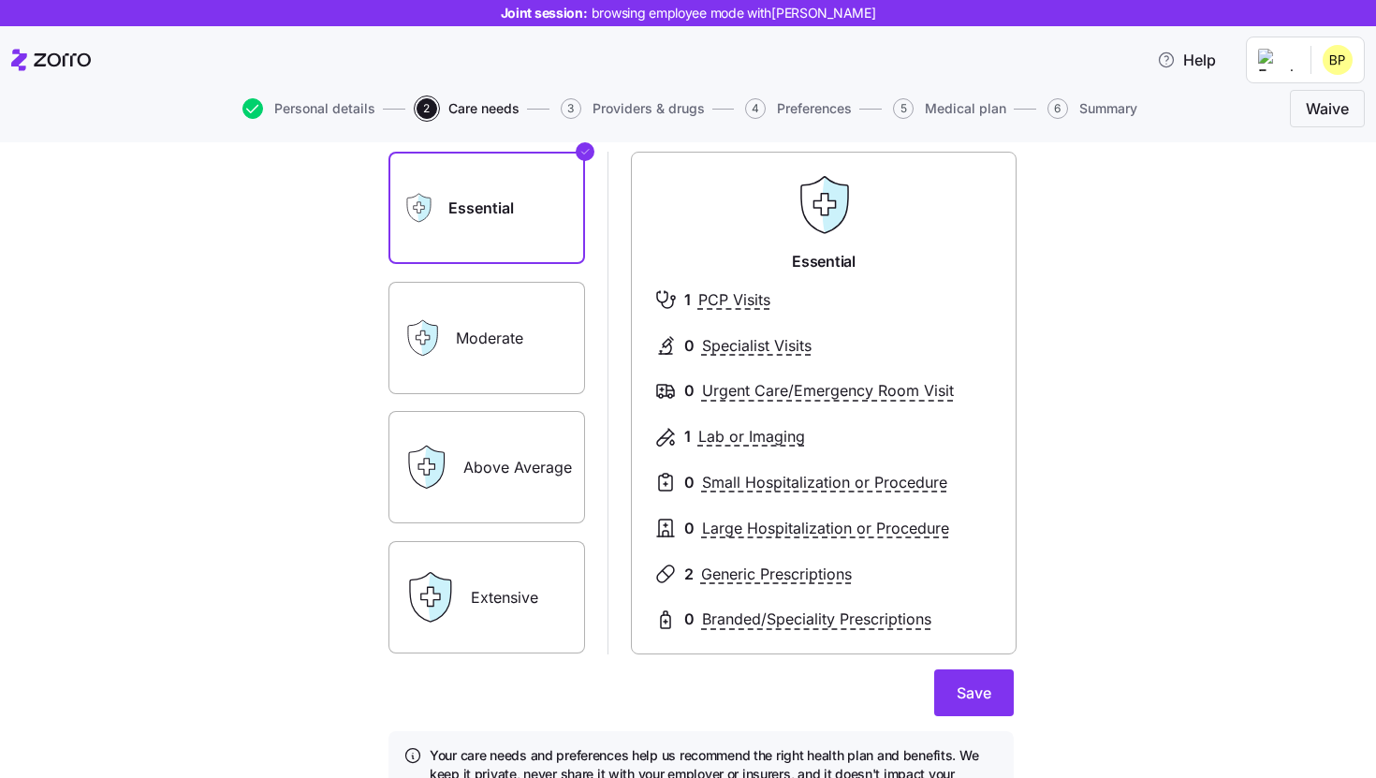
scroll to position [139, 0]
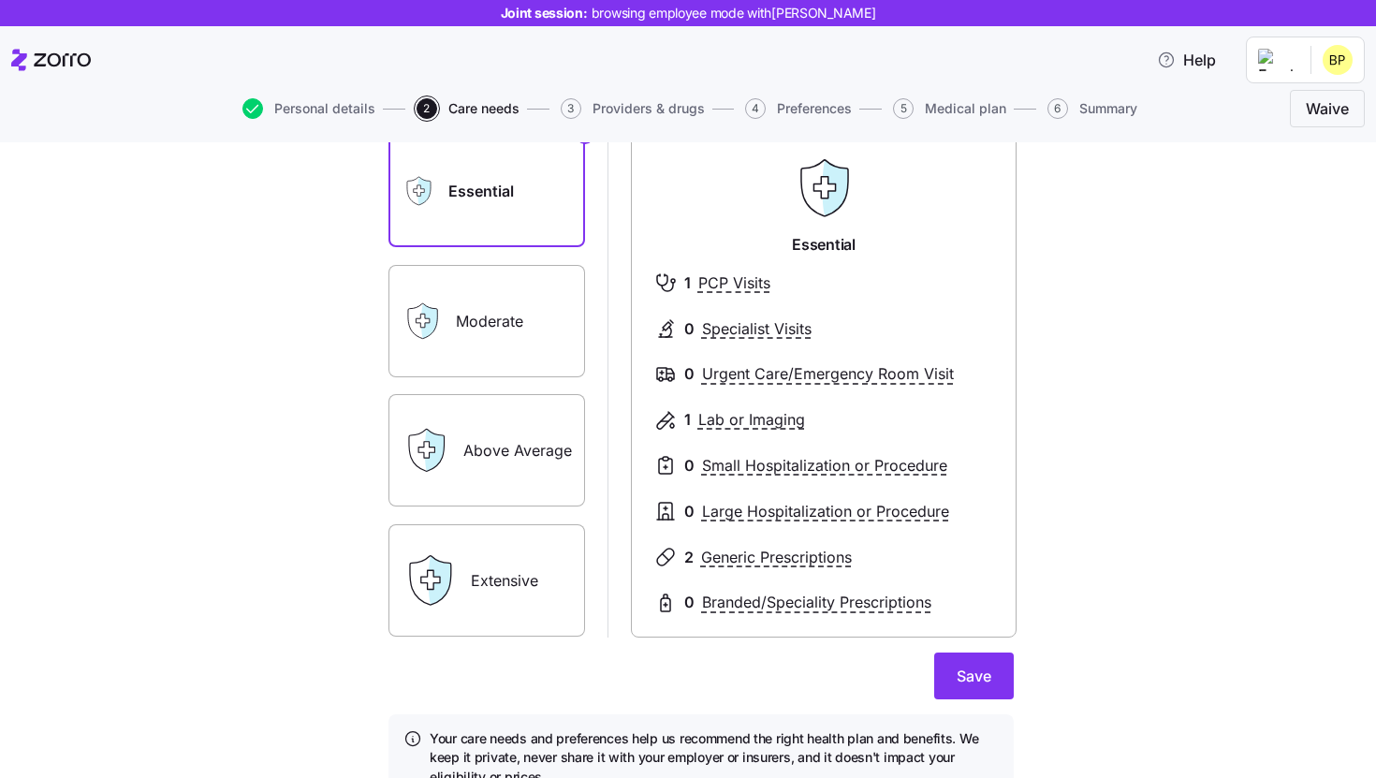
click at [488, 444] on label "Above Average" at bounding box center [487, 450] width 197 height 112
click at [0, 0] on input "Above Average" at bounding box center [0, 0] width 0 height 0
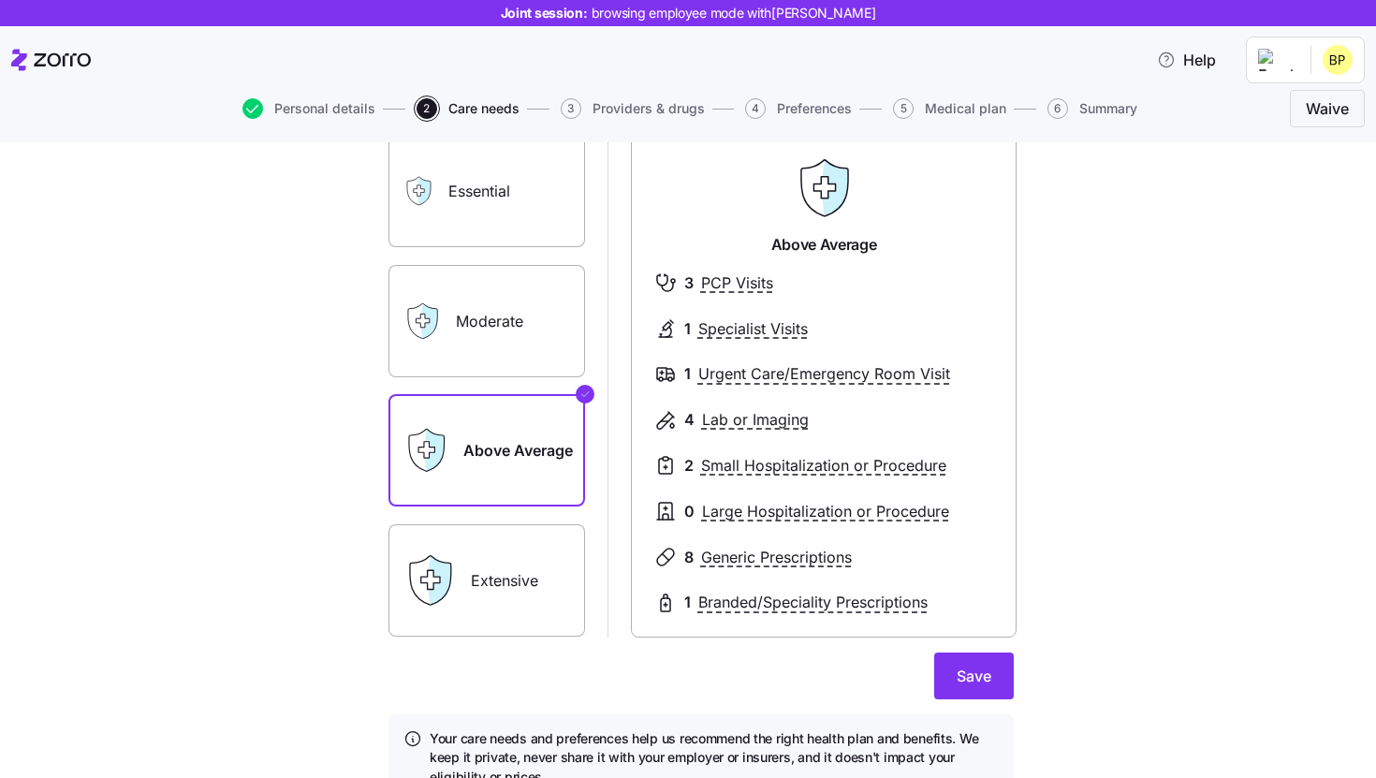
click at [542, 570] on label "Extensive" at bounding box center [487, 580] width 197 height 112
click at [0, 0] on input "Extensive" at bounding box center [0, 0] width 0 height 0
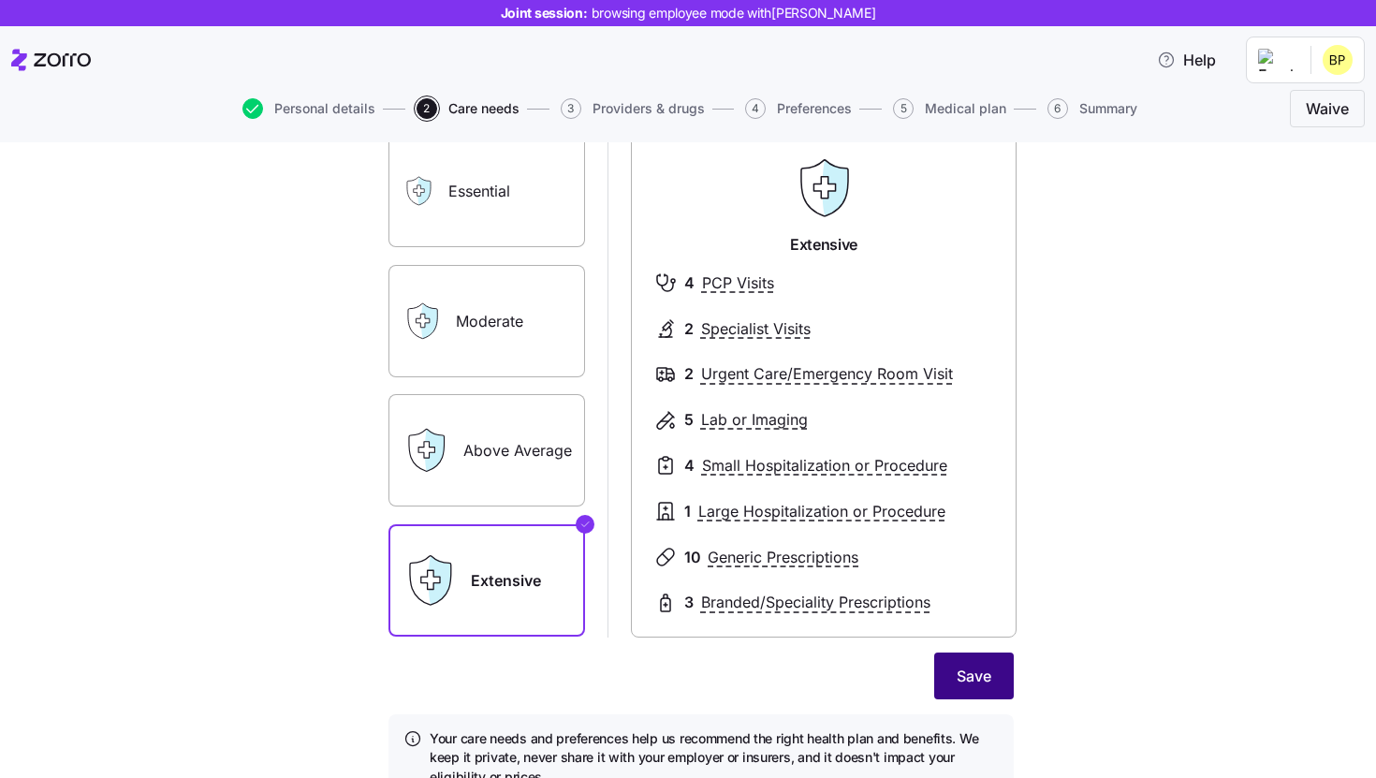
click at [962, 666] on span "Save" at bounding box center [974, 676] width 35 height 22
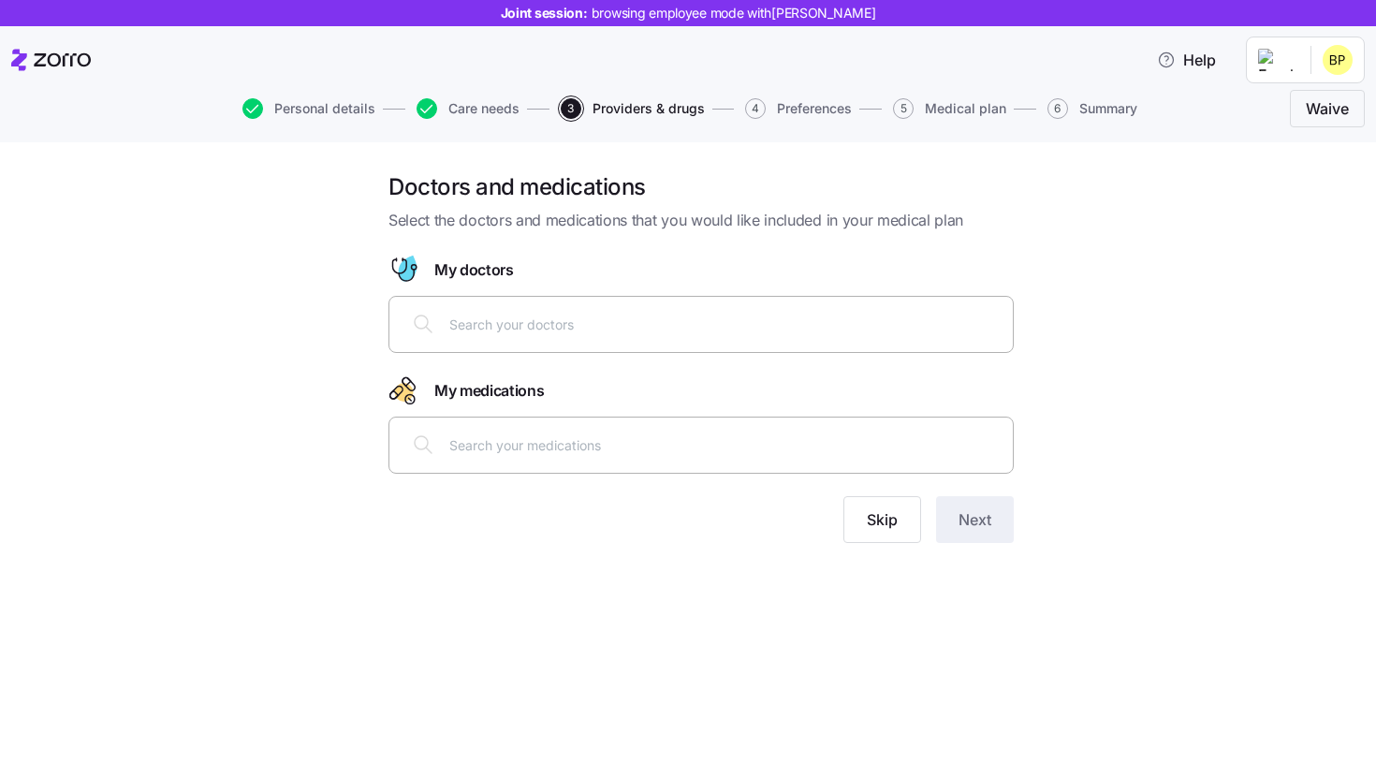
click at [571, 334] on input "text" at bounding box center [725, 324] width 552 height 21
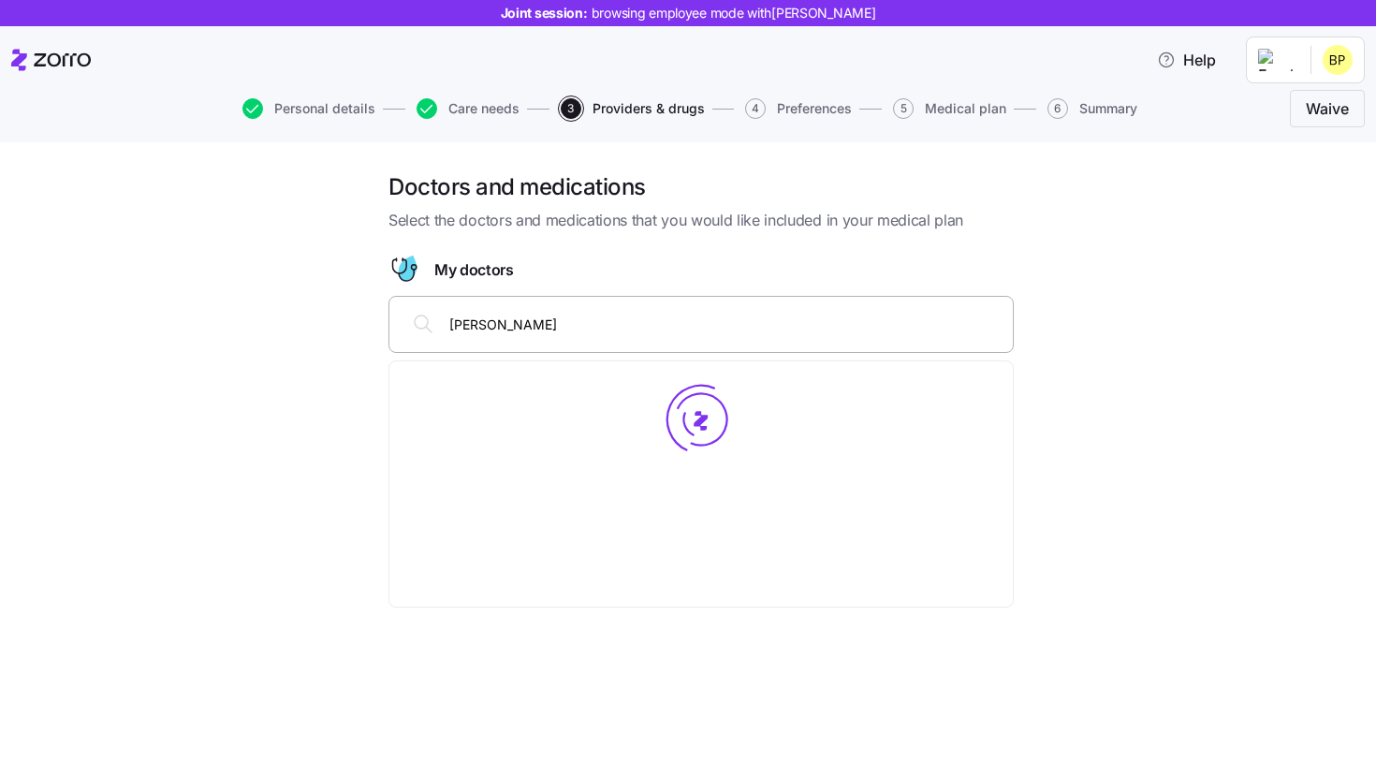
type input "[PERSON_NAME]"
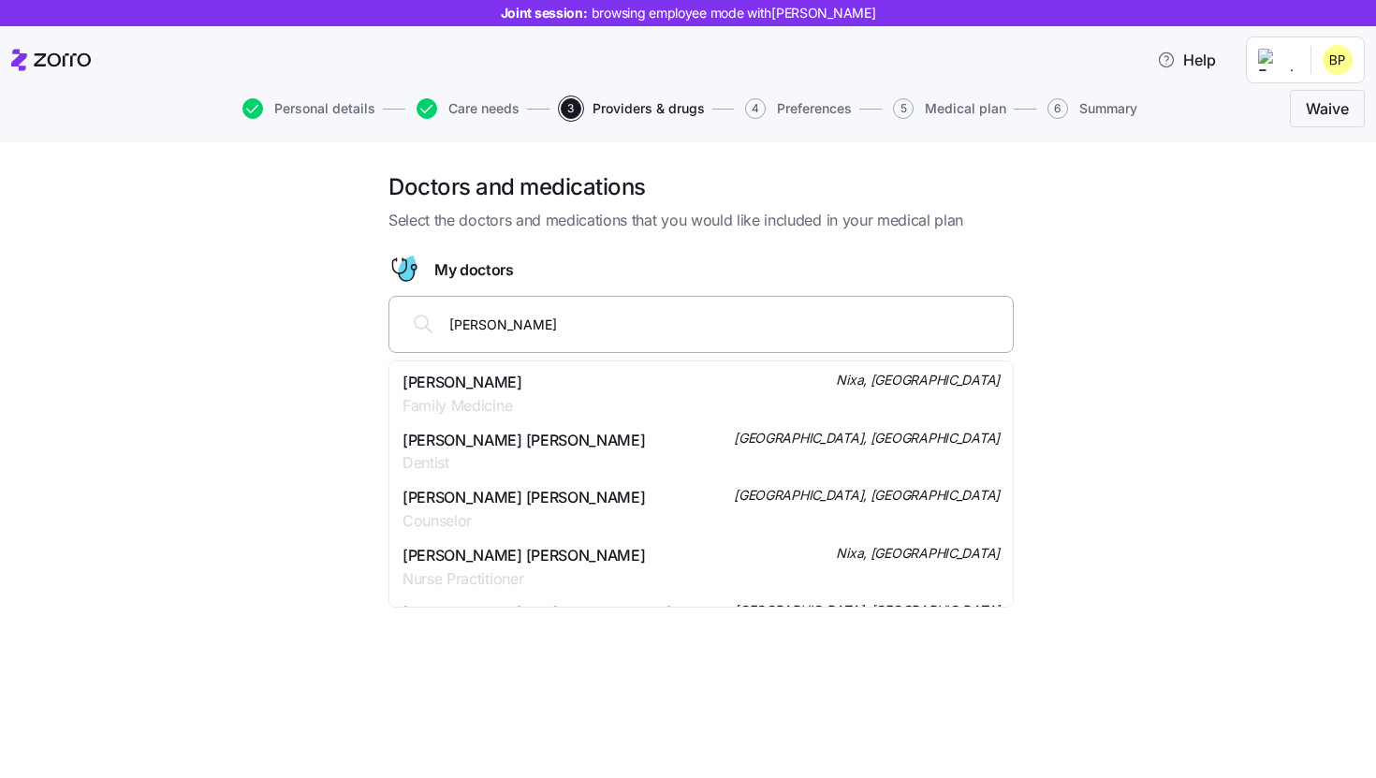
click at [478, 388] on span "[PERSON_NAME]" at bounding box center [463, 382] width 120 height 23
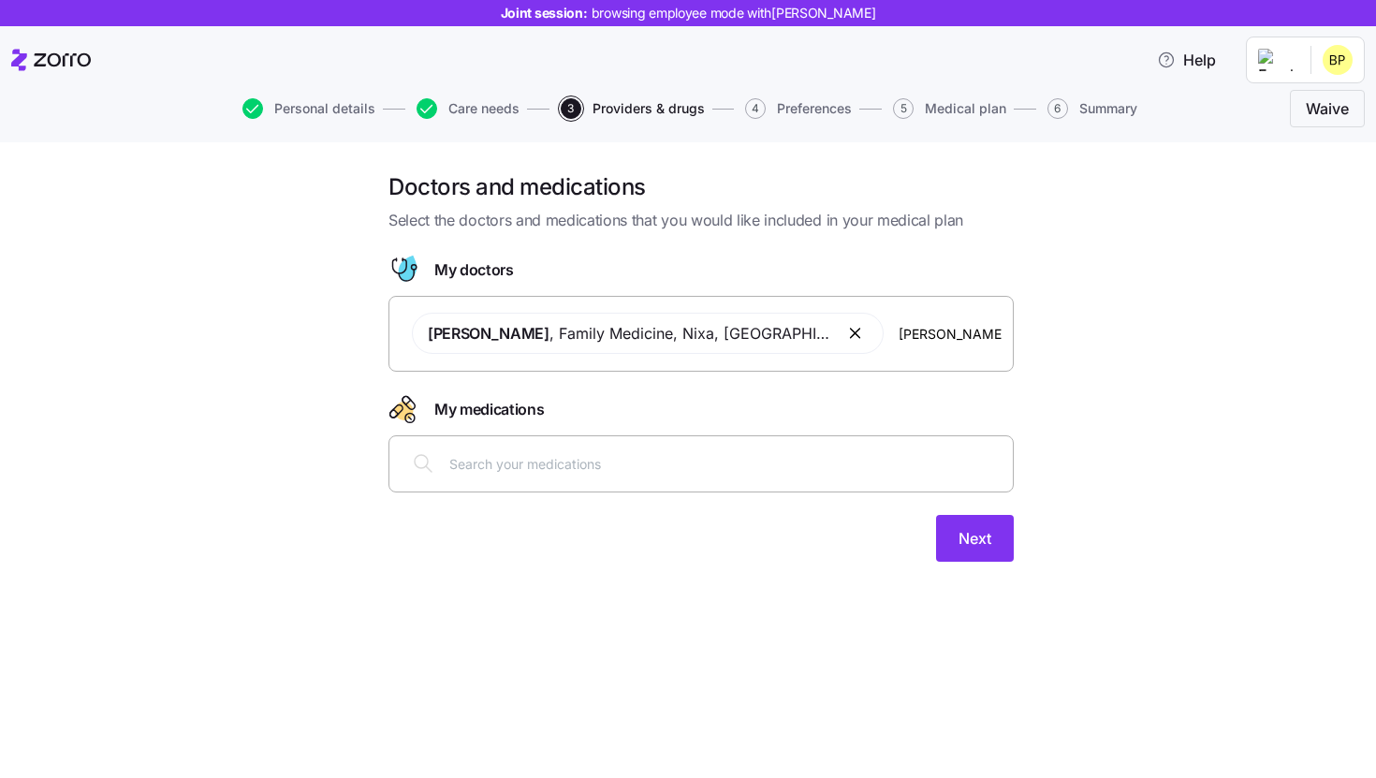
type input "[PERSON_NAME]"
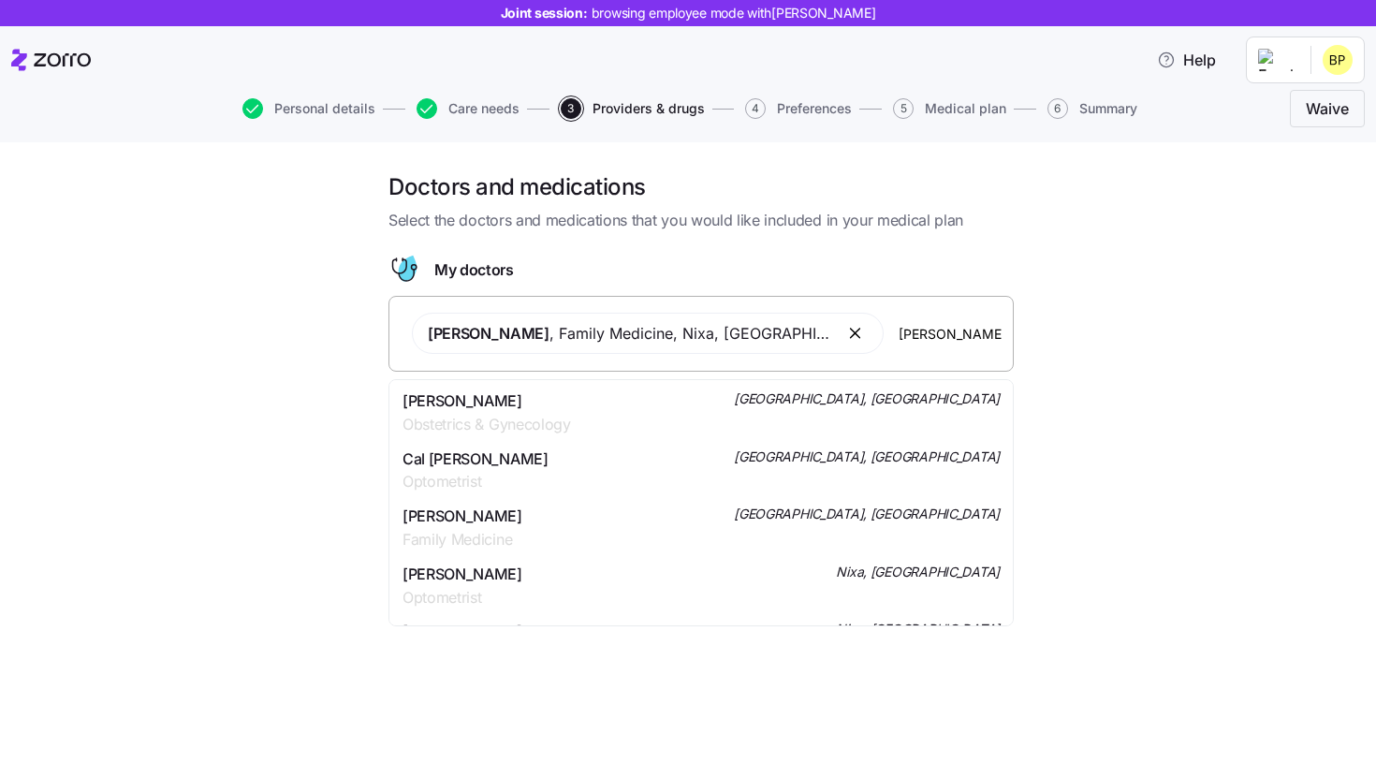
click at [603, 416] on div "[PERSON_NAME] Obstetrics & Gynecology [GEOGRAPHIC_DATA], [GEOGRAPHIC_DATA]" at bounding box center [701, 412] width 597 height 47
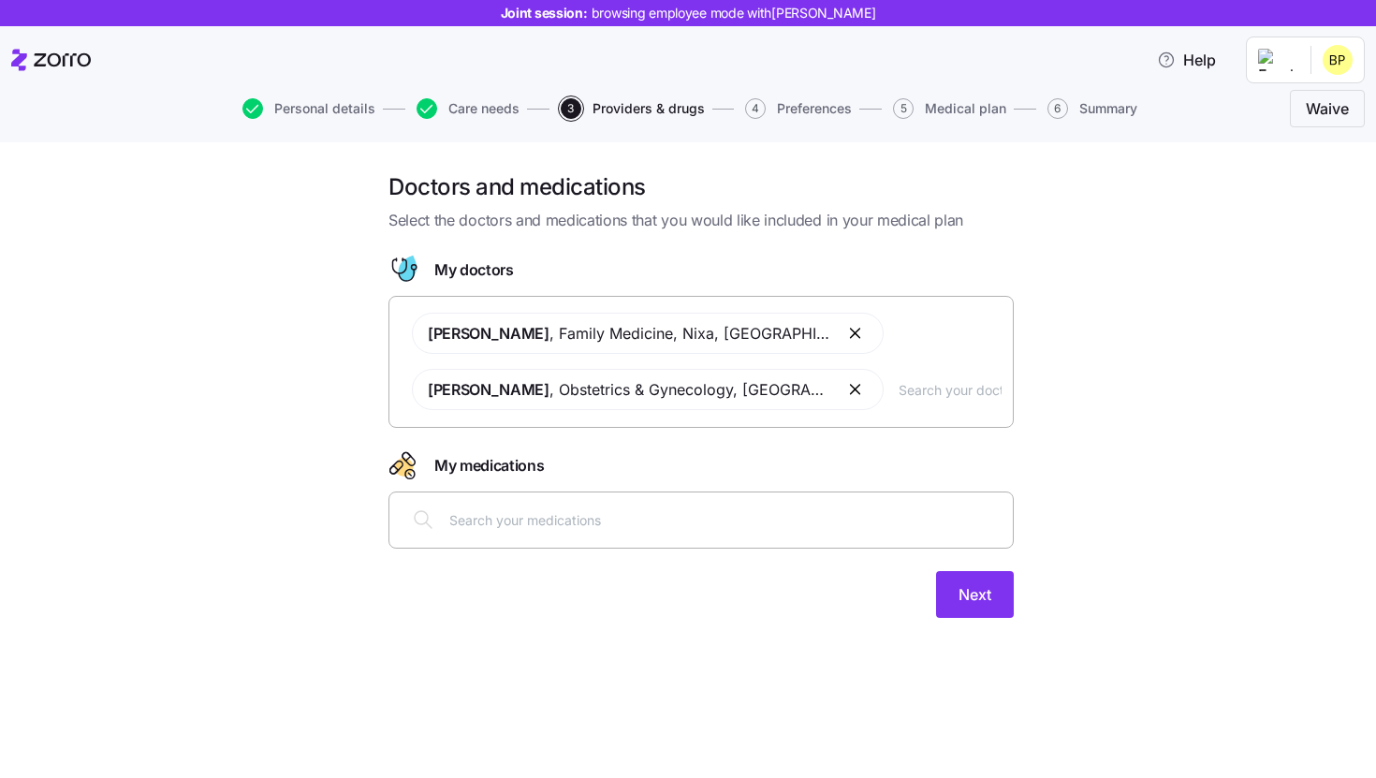
click at [624, 546] on div at bounding box center [701, 520] width 625 height 57
type input "[MEDICAL_DATA]"
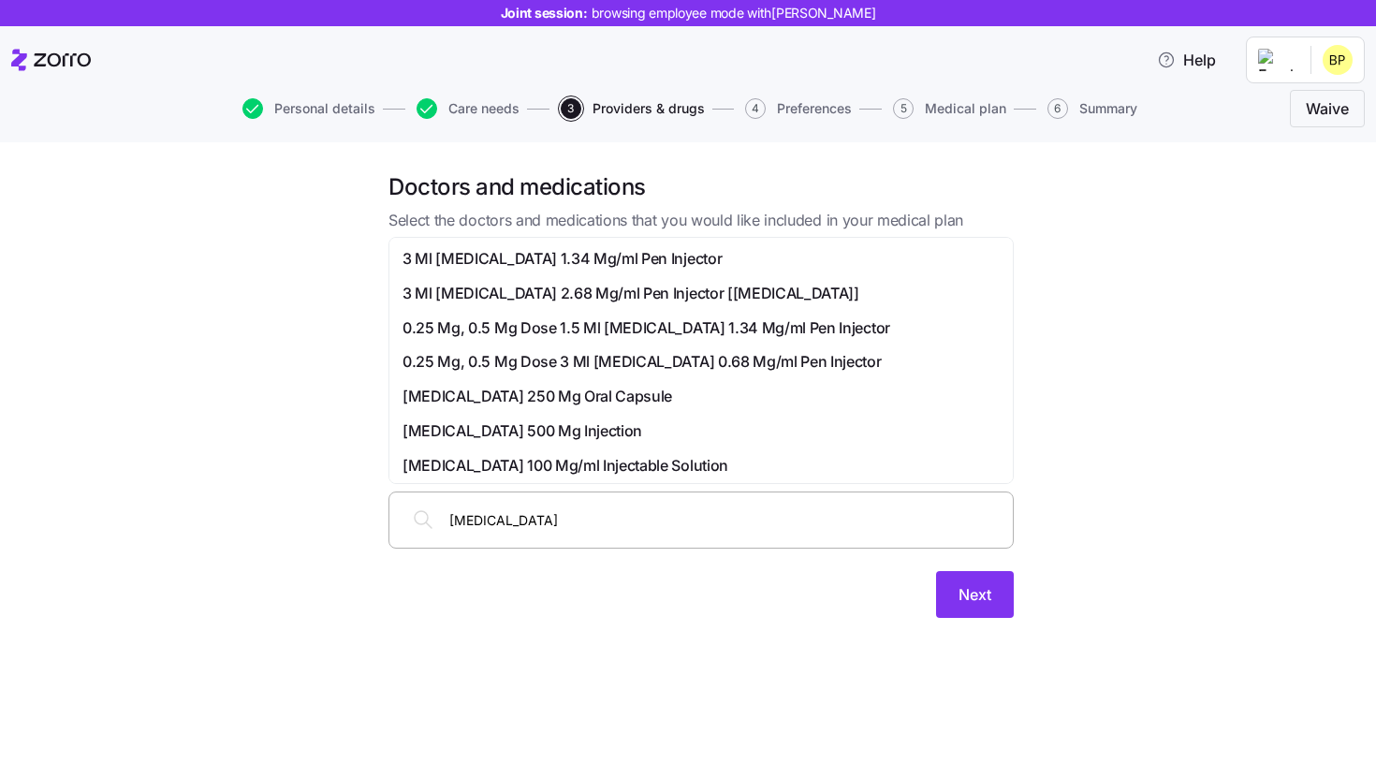
click at [534, 257] on span "3 Ml [MEDICAL_DATA] 1.34 Mg/ml Pen Injector" at bounding box center [562, 258] width 319 height 23
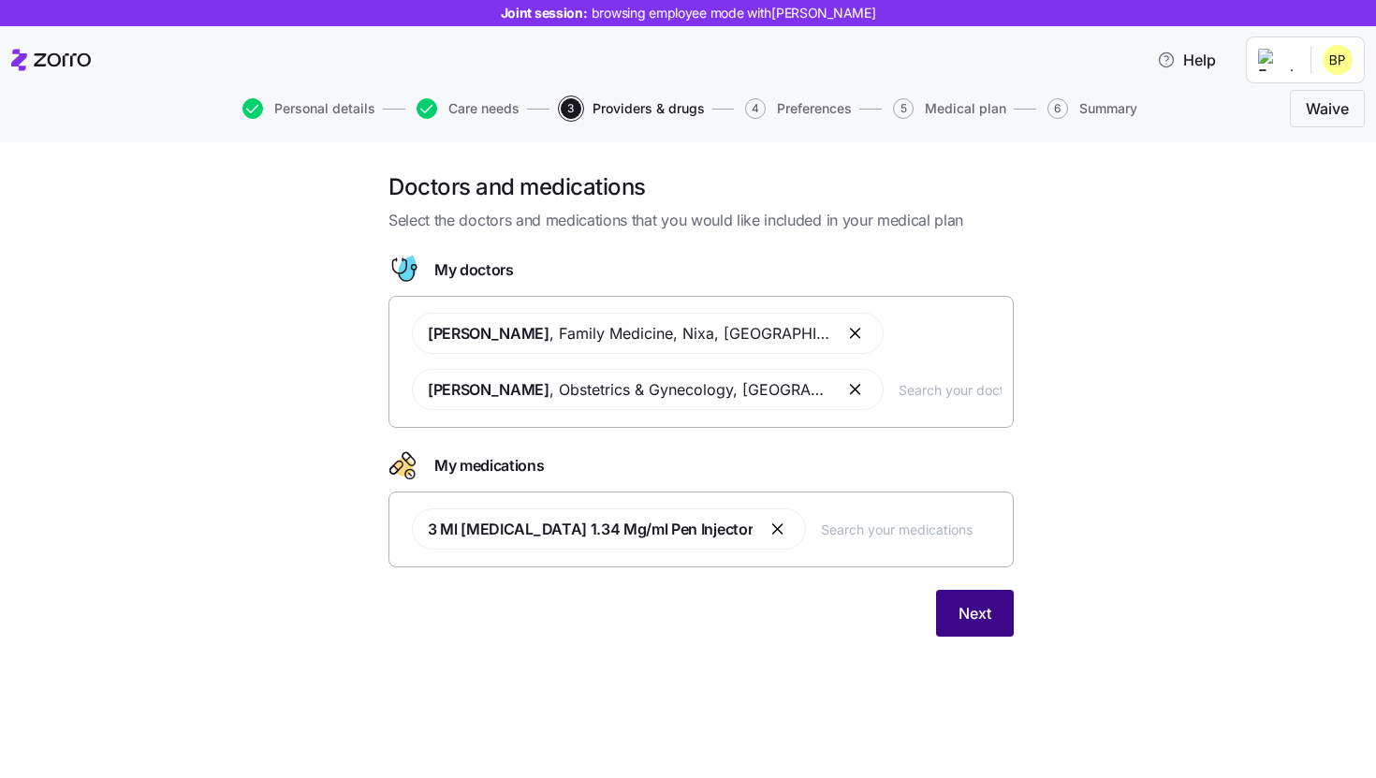
click at [975, 611] on span "Next" at bounding box center [975, 613] width 33 height 22
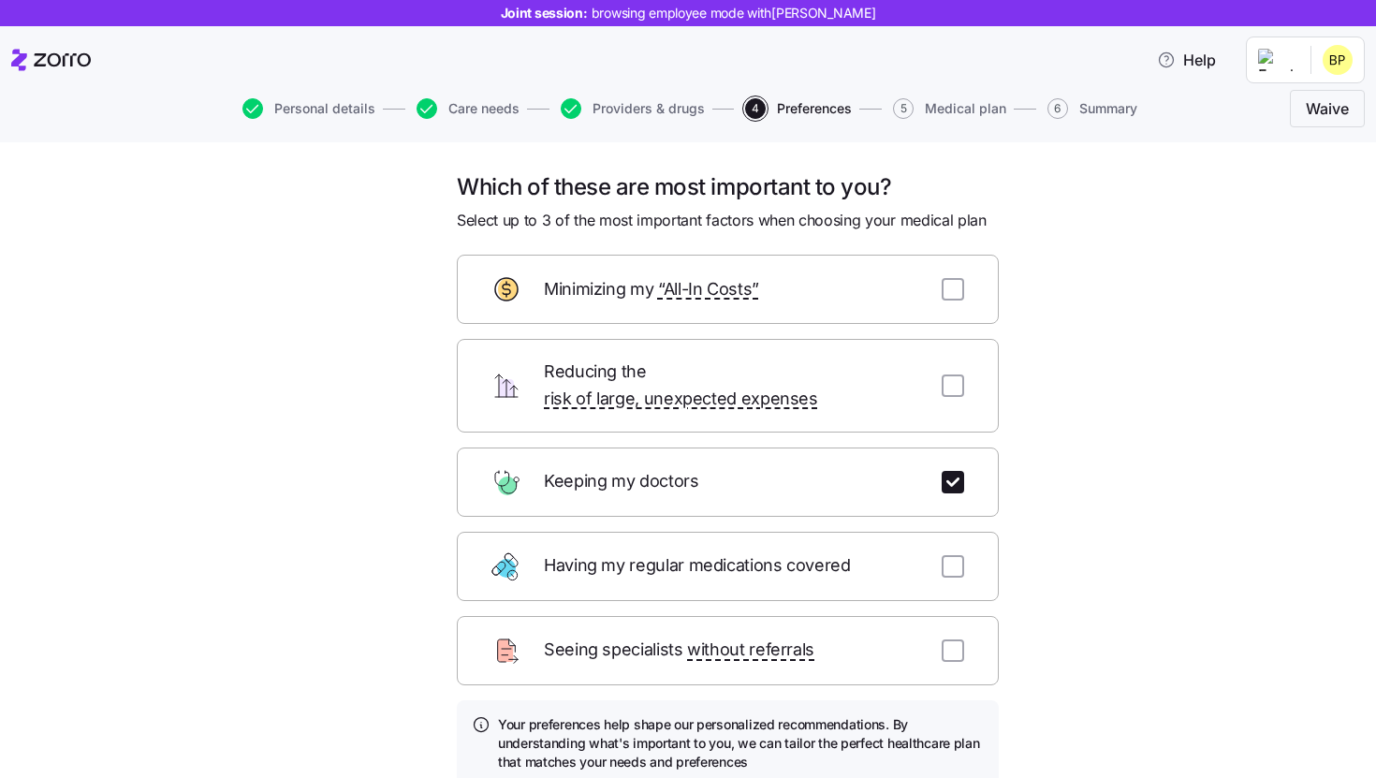
click at [958, 390] on div "Reducing the risk of large, unexpected expenses" at bounding box center [728, 386] width 542 height 94
click at [957, 382] on input "checkbox" at bounding box center [953, 386] width 22 height 22
checkbox input "true"
click at [949, 287] on input "checkbox" at bounding box center [953, 289] width 22 height 22
checkbox input "true"
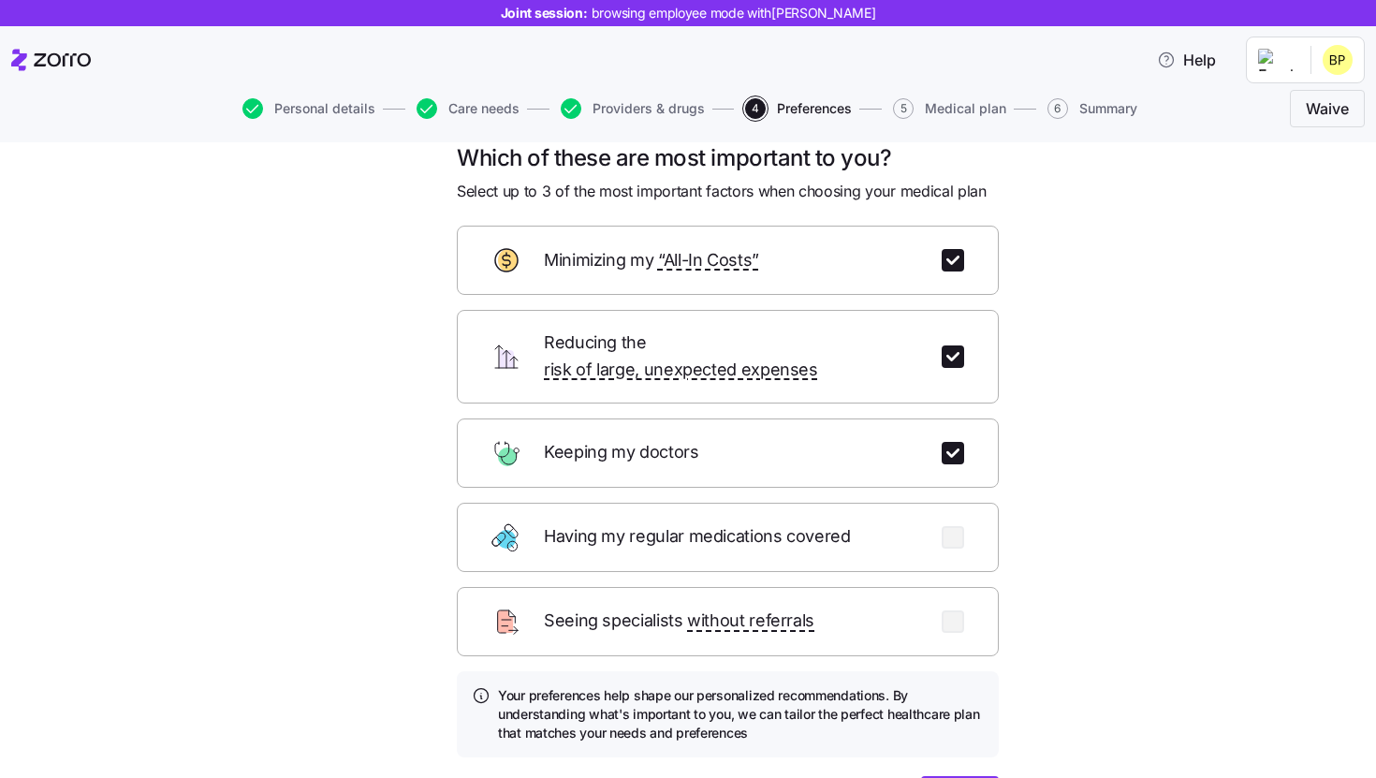
scroll to position [31, 0]
click at [955, 345] on input "checkbox" at bounding box center [953, 355] width 22 height 22
checkbox input "false"
click at [948, 244] on div "Minimizing my “All-In Costs”" at bounding box center [728, 258] width 542 height 69
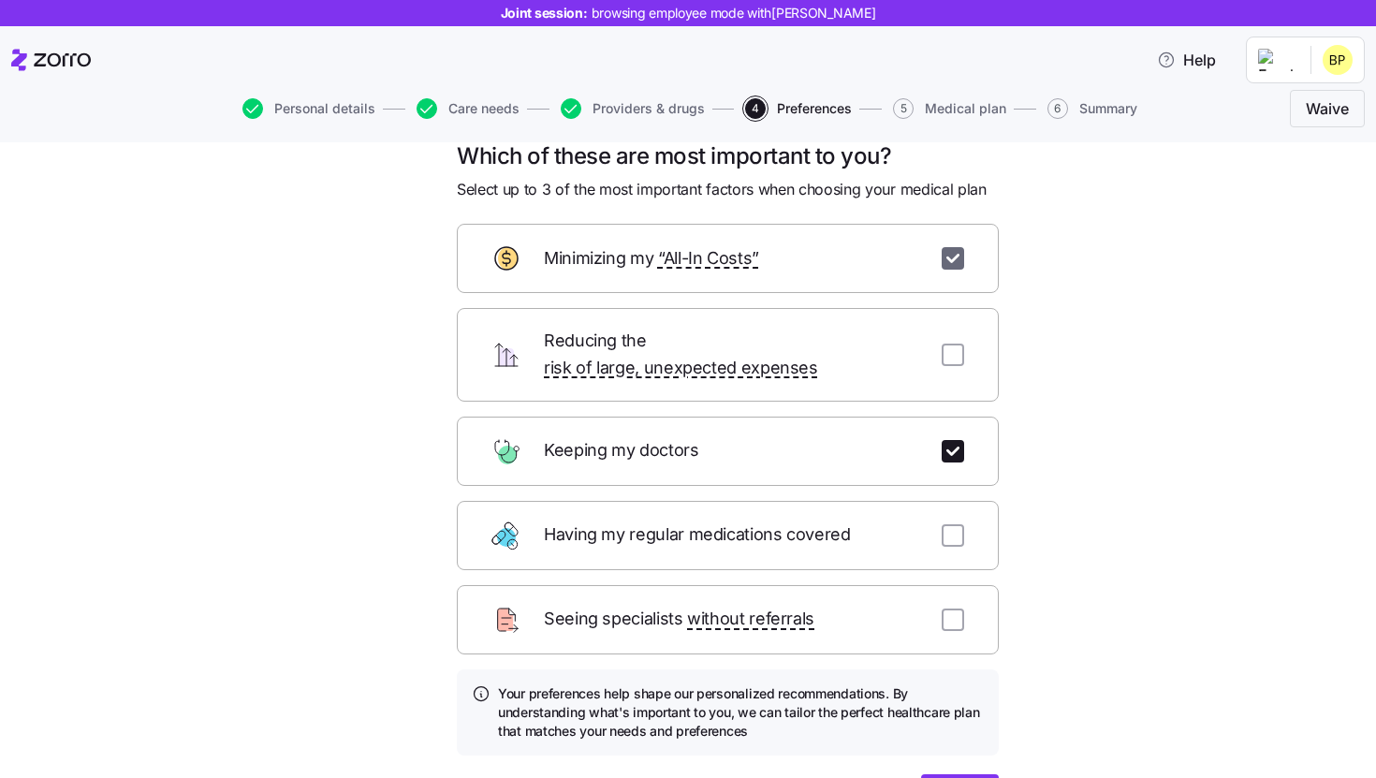
click at [951, 266] on input "checkbox" at bounding box center [953, 258] width 22 height 22
checkbox input "false"
click at [953, 350] on input "checkbox" at bounding box center [953, 355] width 22 height 22
checkbox input "true"
click at [955, 247] on input "checkbox" at bounding box center [953, 258] width 22 height 22
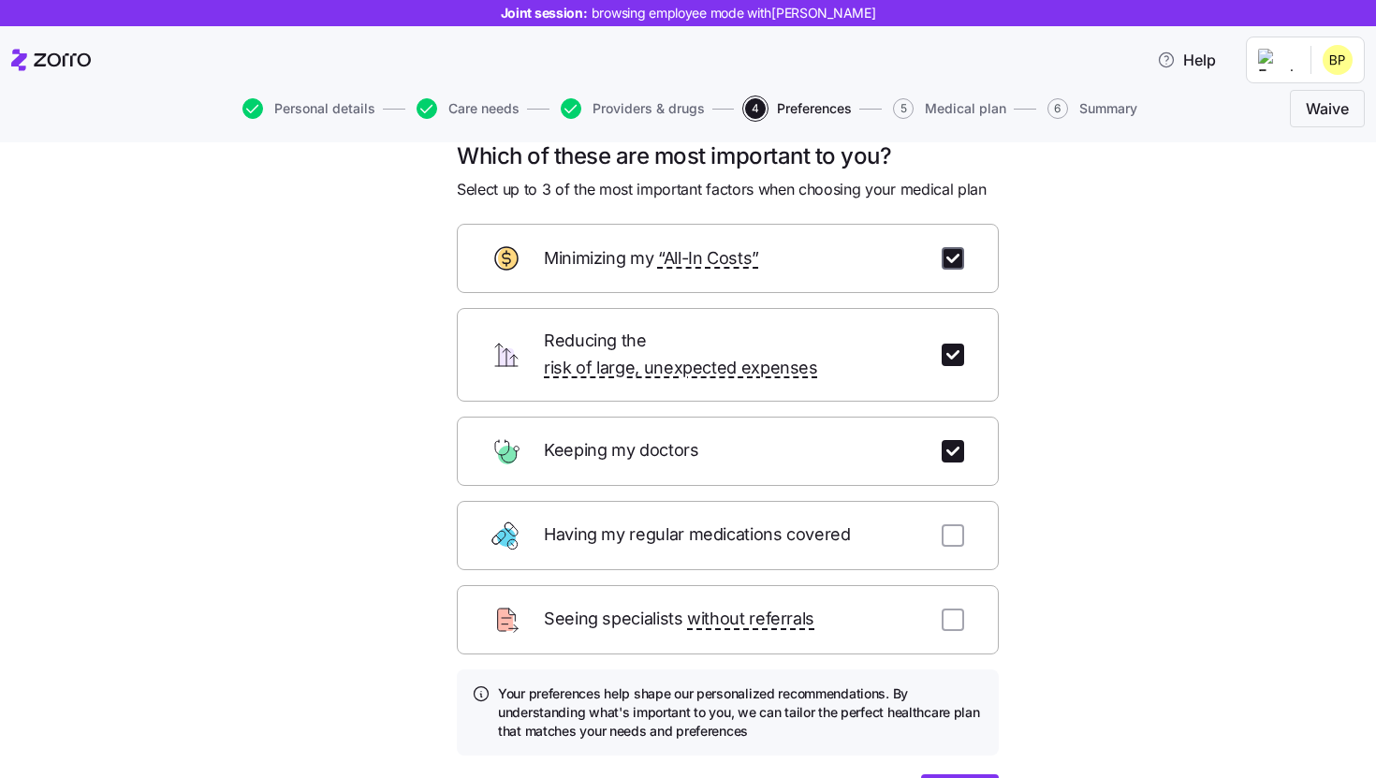
checkbox input "true"
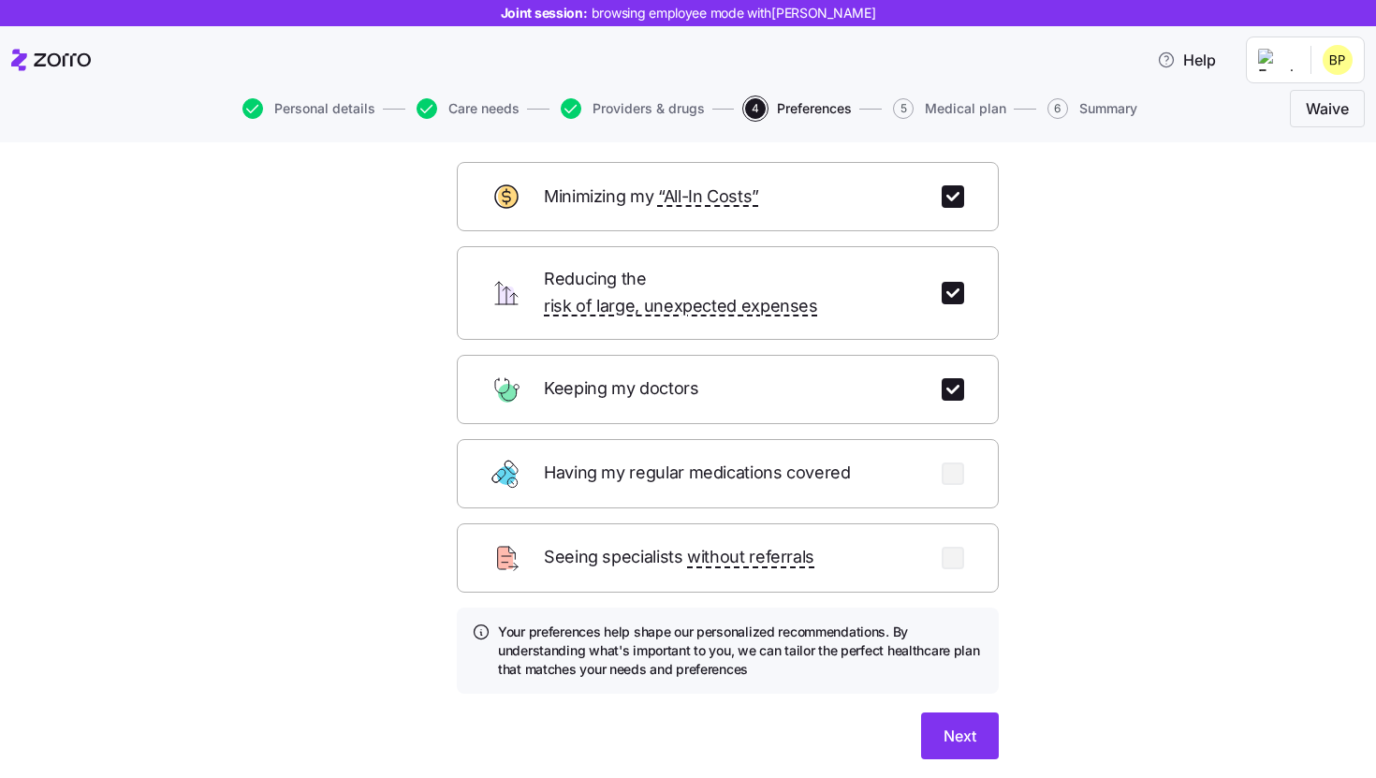
scroll to position [140, 0]
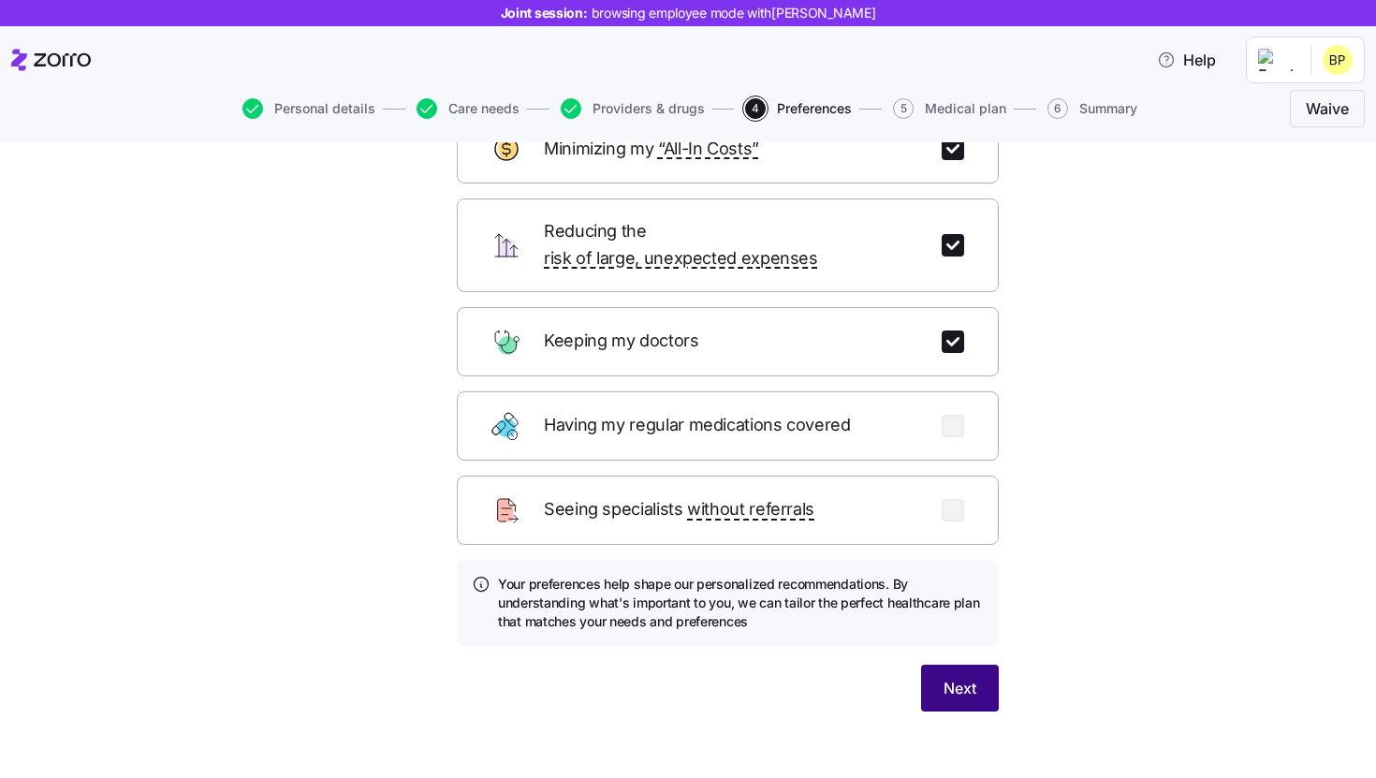
click at [977, 666] on button "Next" at bounding box center [960, 688] width 78 height 47
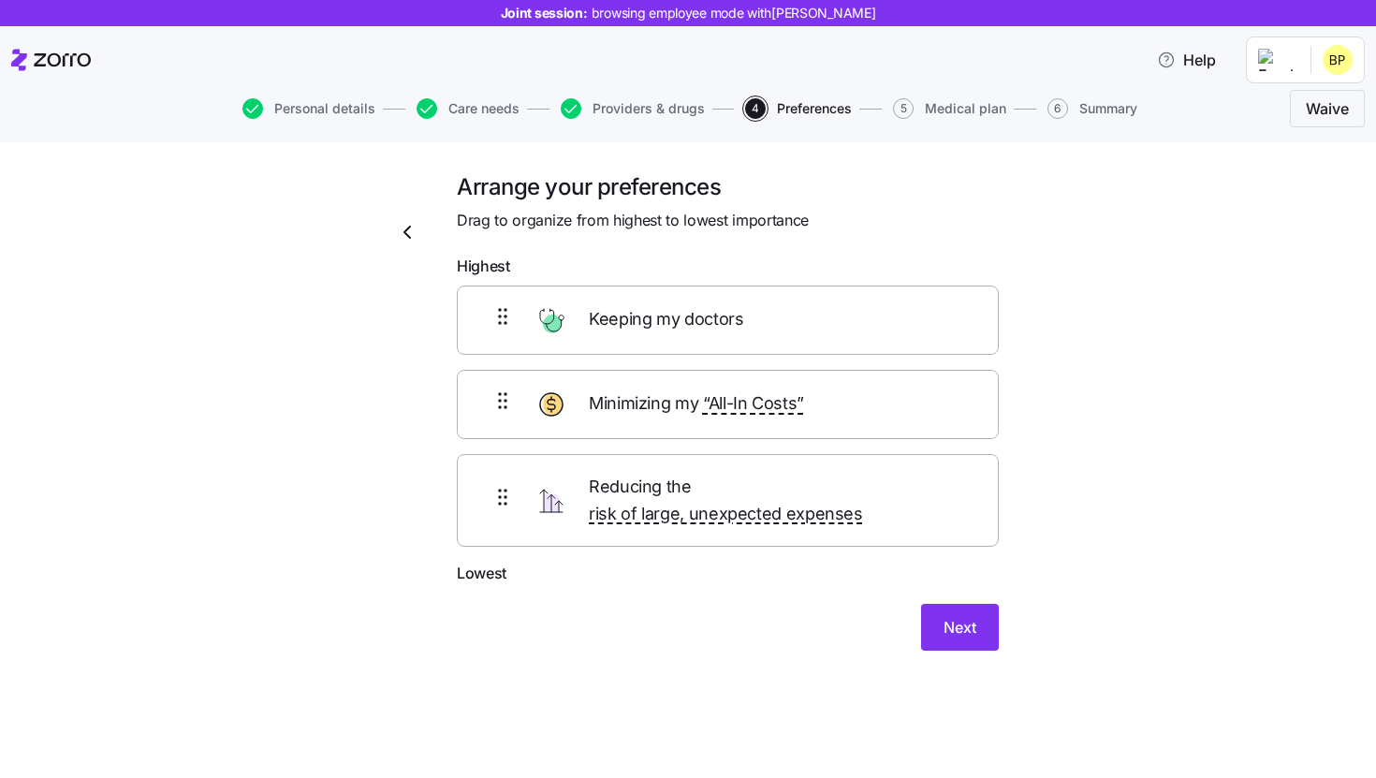
scroll to position [0, 0]
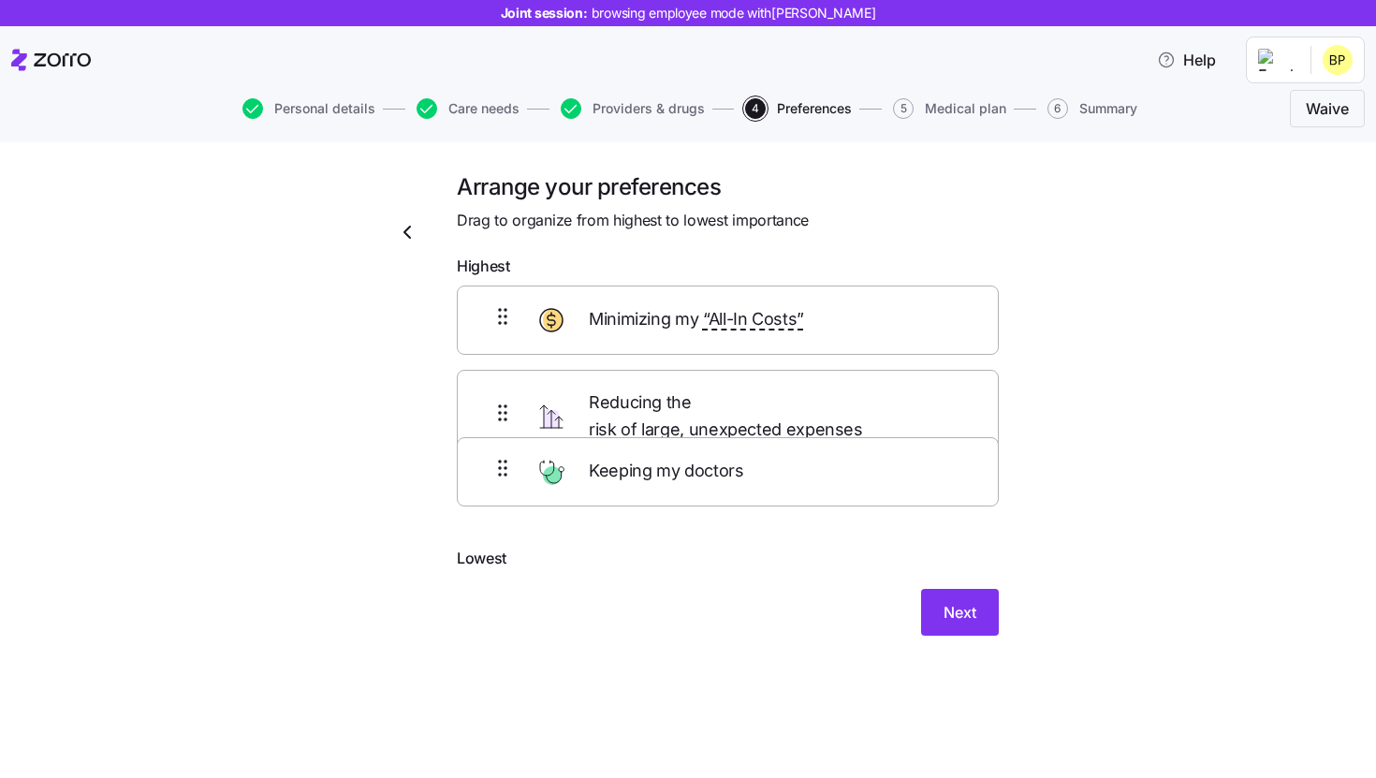
drag, startPoint x: 795, startPoint y: 330, endPoint x: 796, endPoint y: 496, distance: 166.7
click at [795, 496] on div "Keeping my doctors Minimizing my “All-In Costs” Reducing the risk of large, une…" at bounding box center [728, 417] width 542 height 262
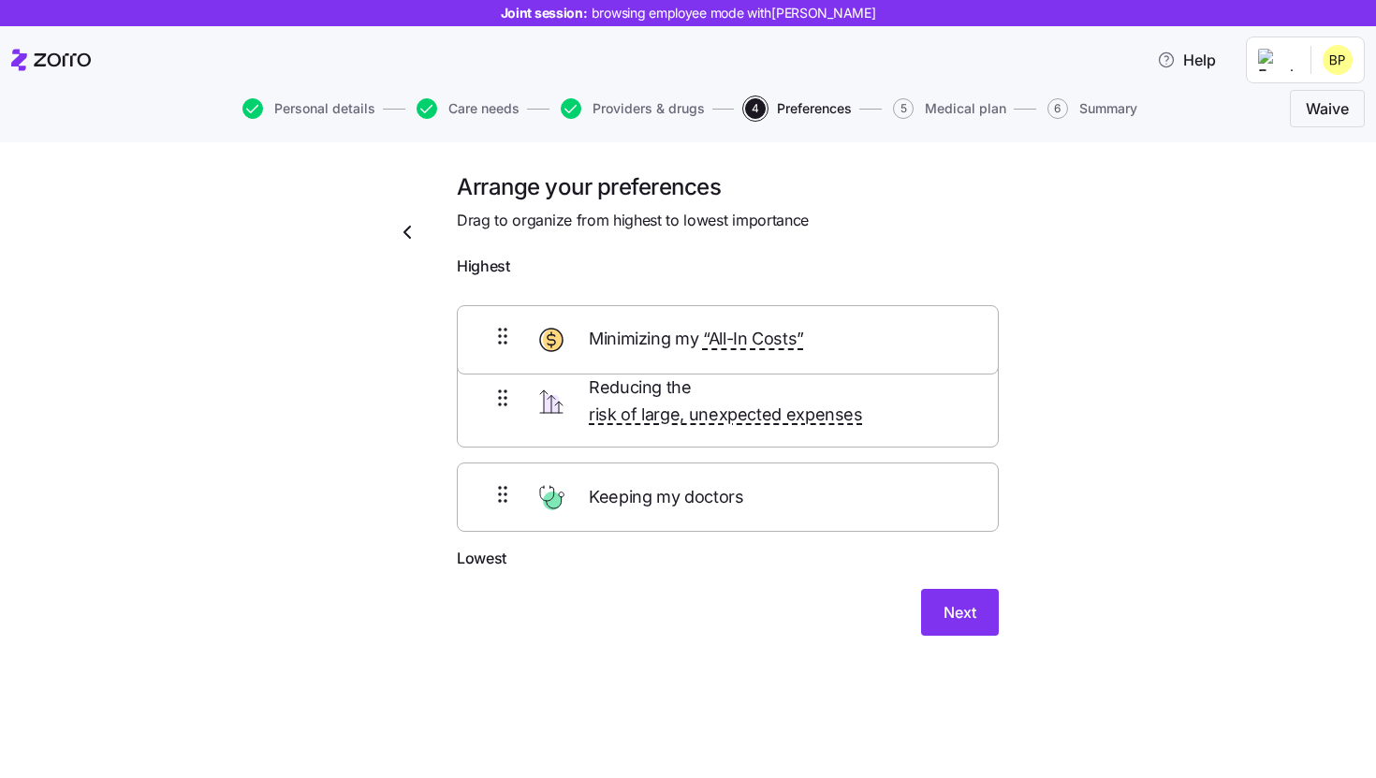
drag, startPoint x: 798, startPoint y: 421, endPoint x: 798, endPoint y: 321, distance: 100.2
click at [798, 321] on div "Reducing the risk of large, unexpected expenses Minimizing my “All-In Costs” Ke…" at bounding box center [728, 417] width 542 height 262
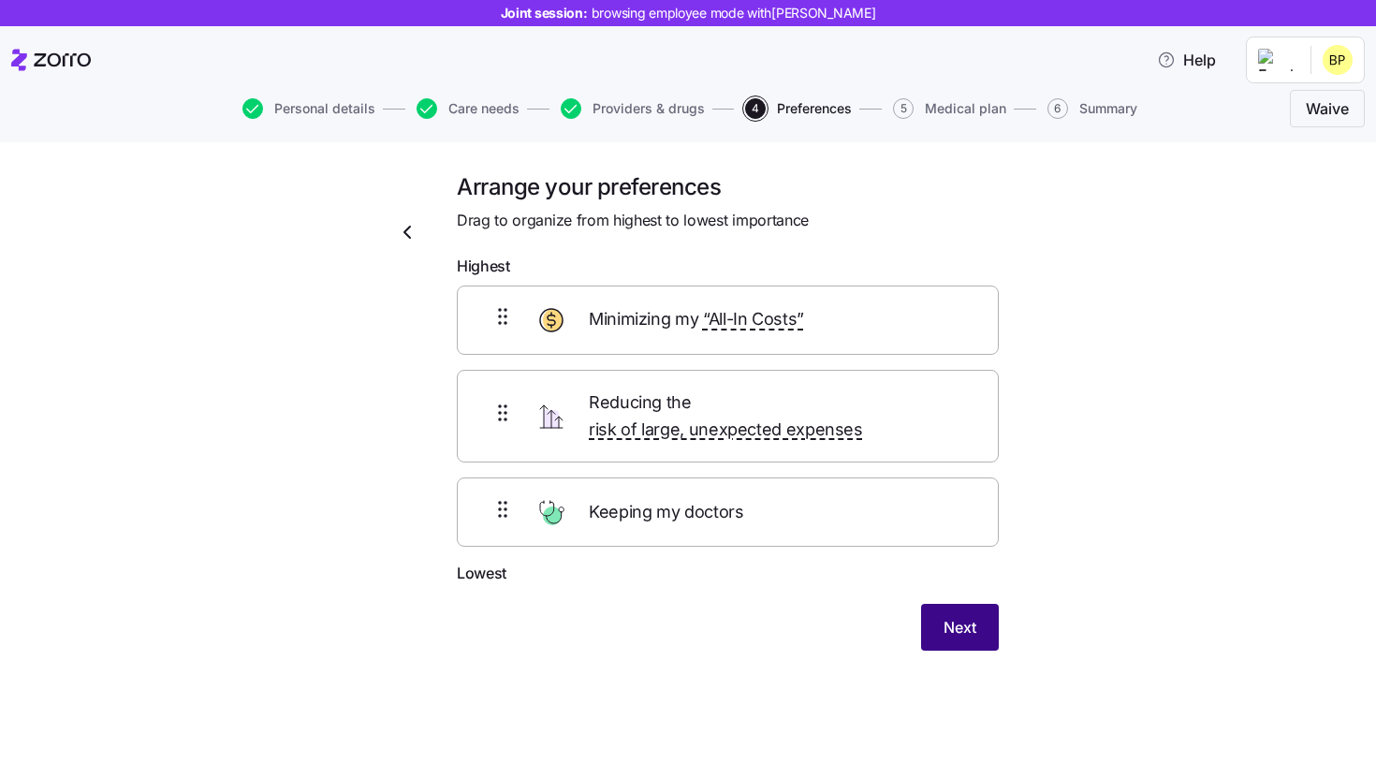
click at [964, 616] on span "Next" at bounding box center [960, 627] width 33 height 22
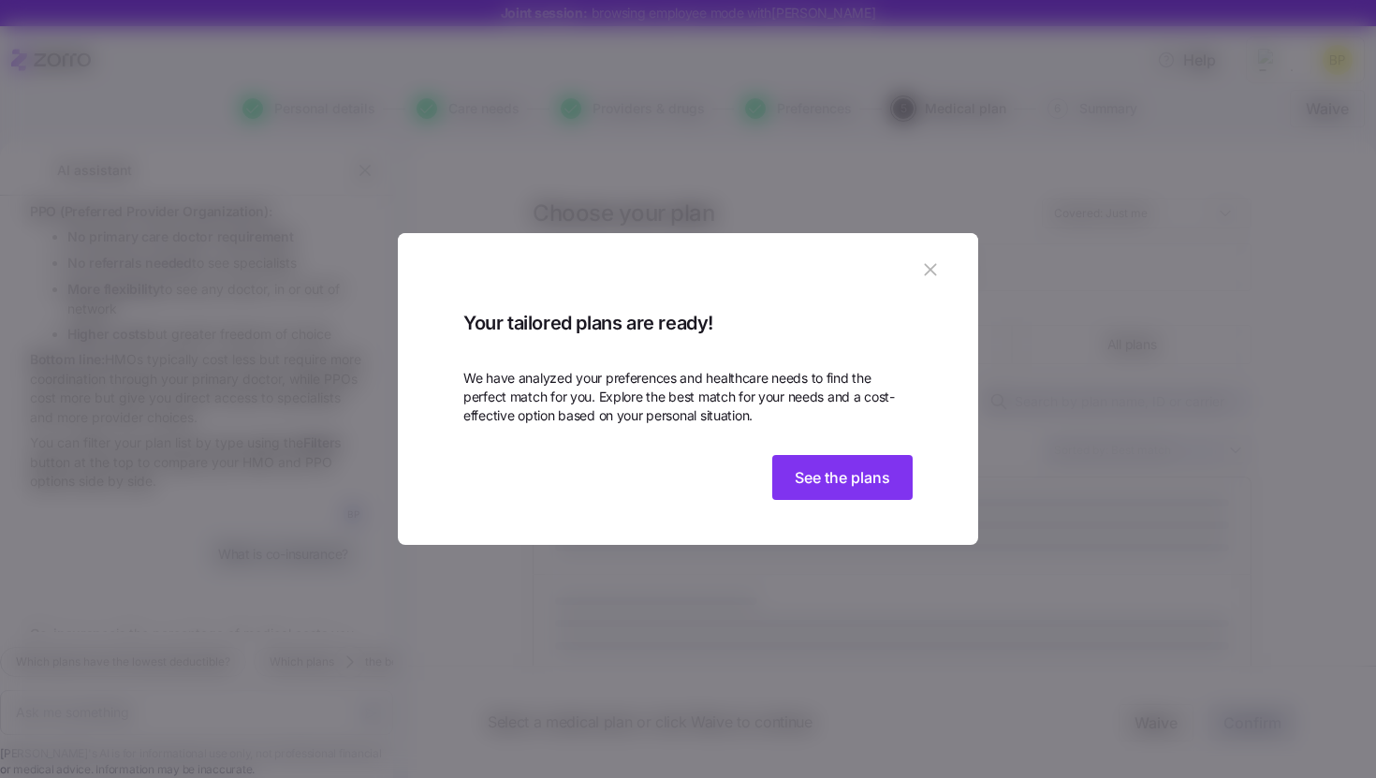
scroll to position [2426, 0]
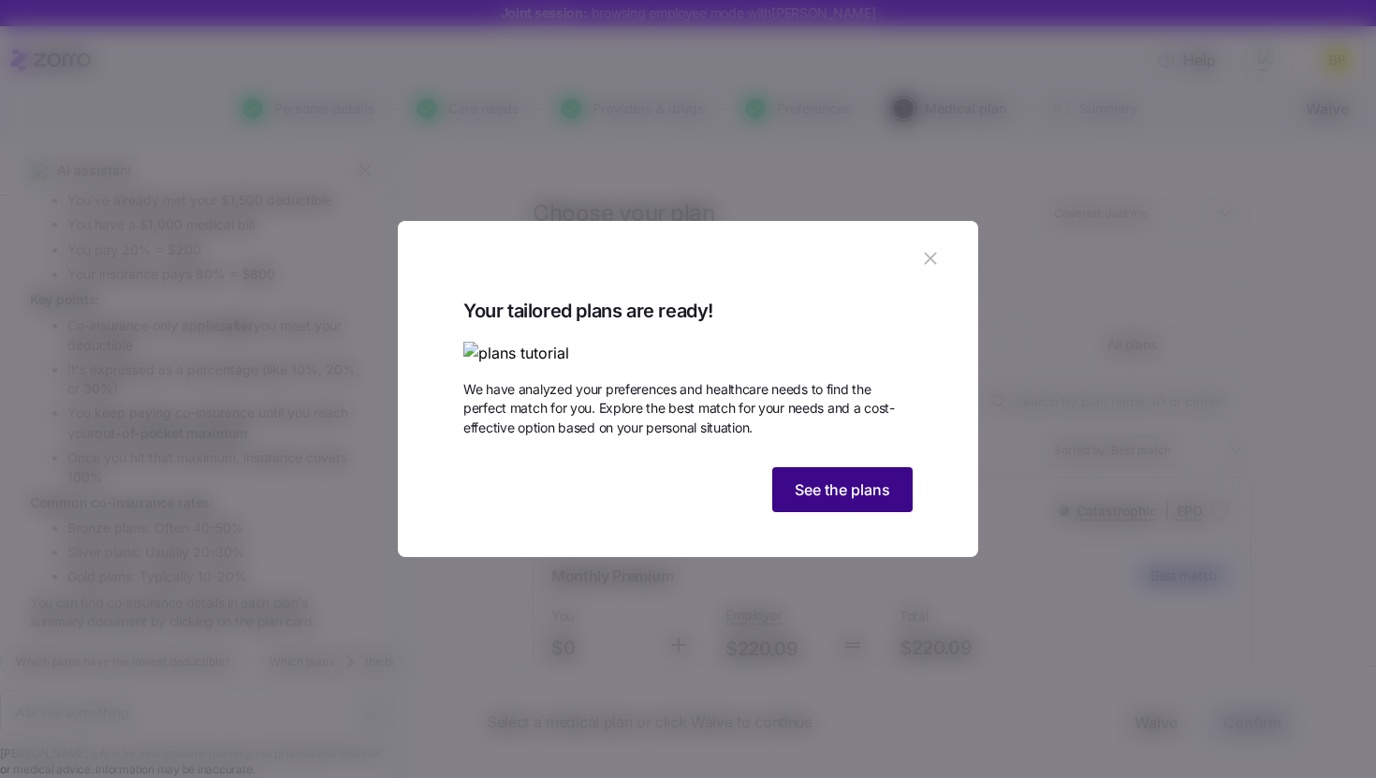
click at [855, 501] on span "See the plans" at bounding box center [843, 489] width 96 height 22
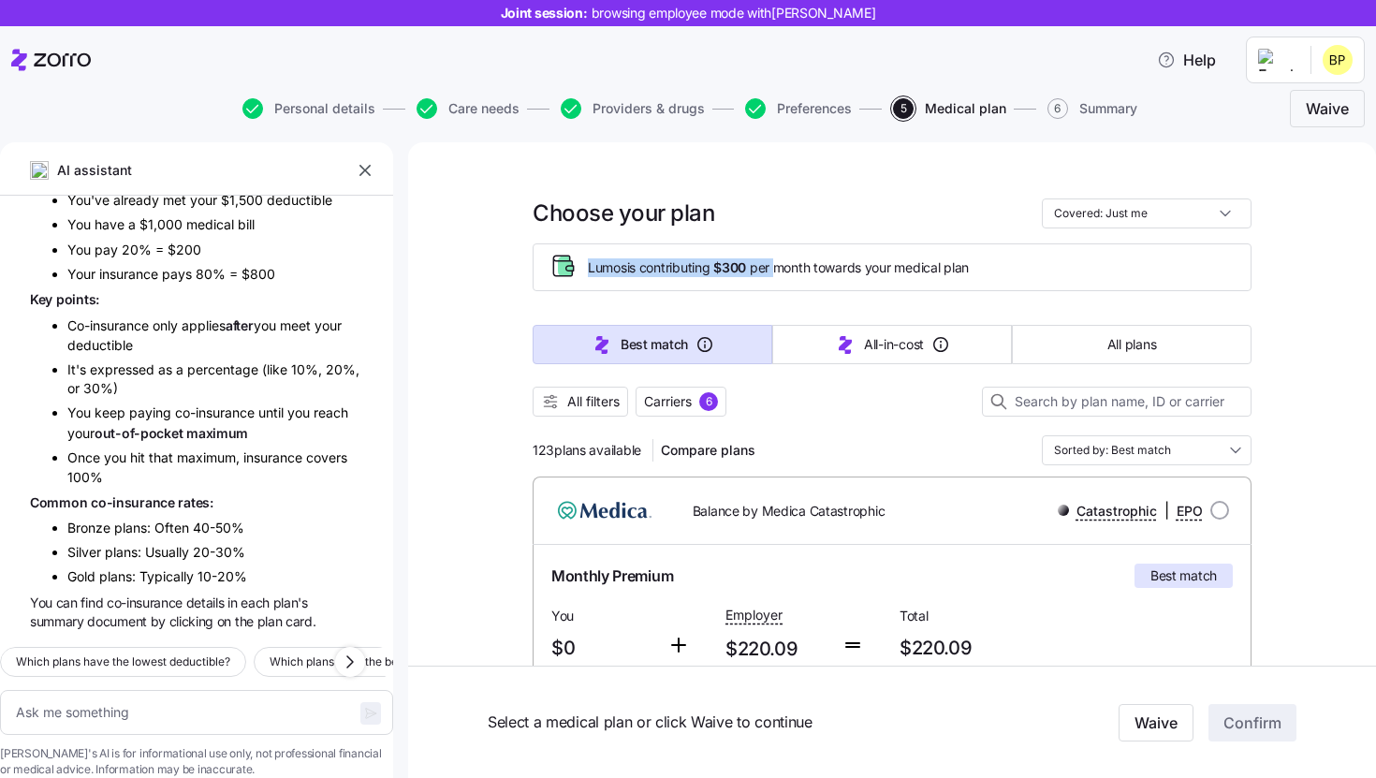
drag, startPoint x: 583, startPoint y: 267, endPoint x: 780, endPoint y: 270, distance: 196.6
click at [781, 270] on div "Lumos is contributing $300 per month towards your medical plan" at bounding box center [892, 267] width 687 height 31
click at [820, 425] on div at bounding box center [892, 426] width 719 height 19
drag, startPoint x: 528, startPoint y: 451, endPoint x: 649, endPoint y: 451, distance: 120.8
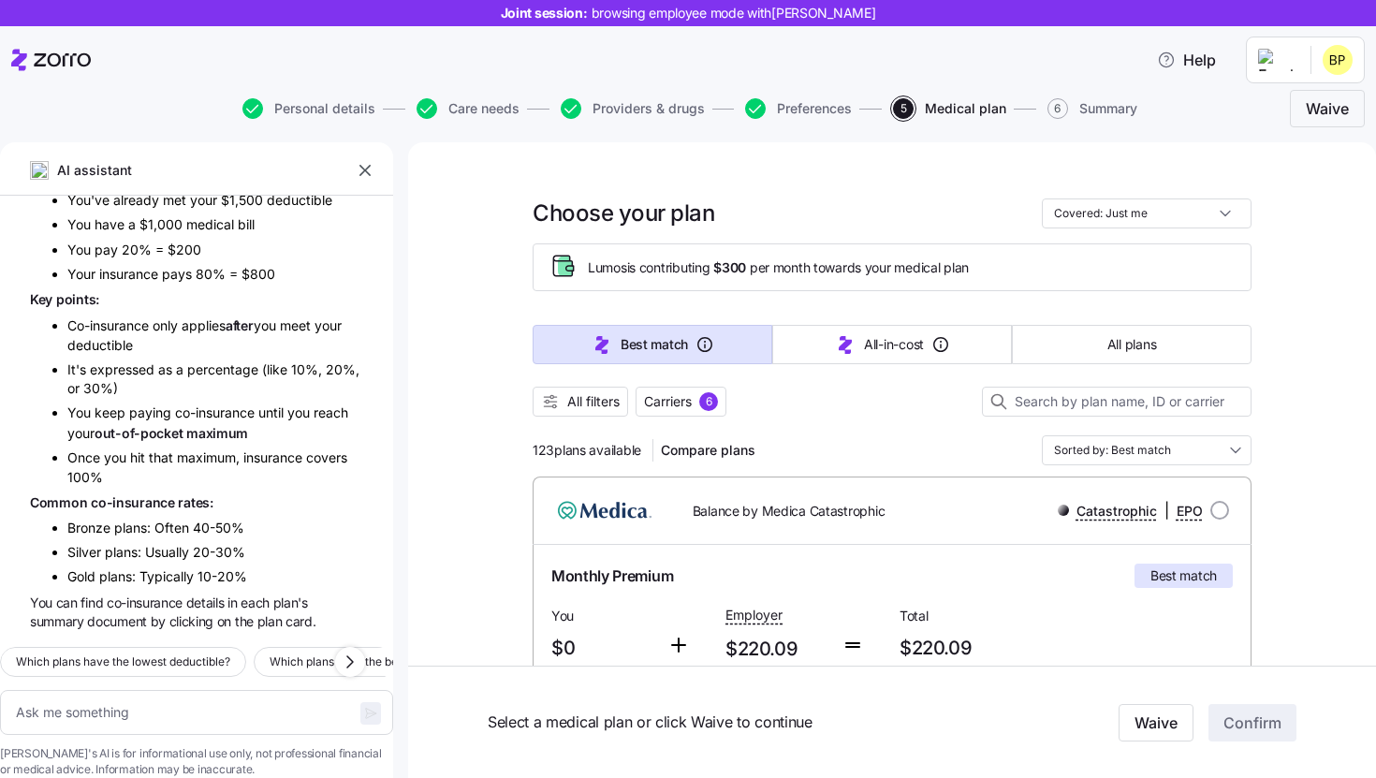
click at [891, 442] on div "123 plans available Compare plans Sorted by: Best match" at bounding box center [892, 450] width 719 height 30
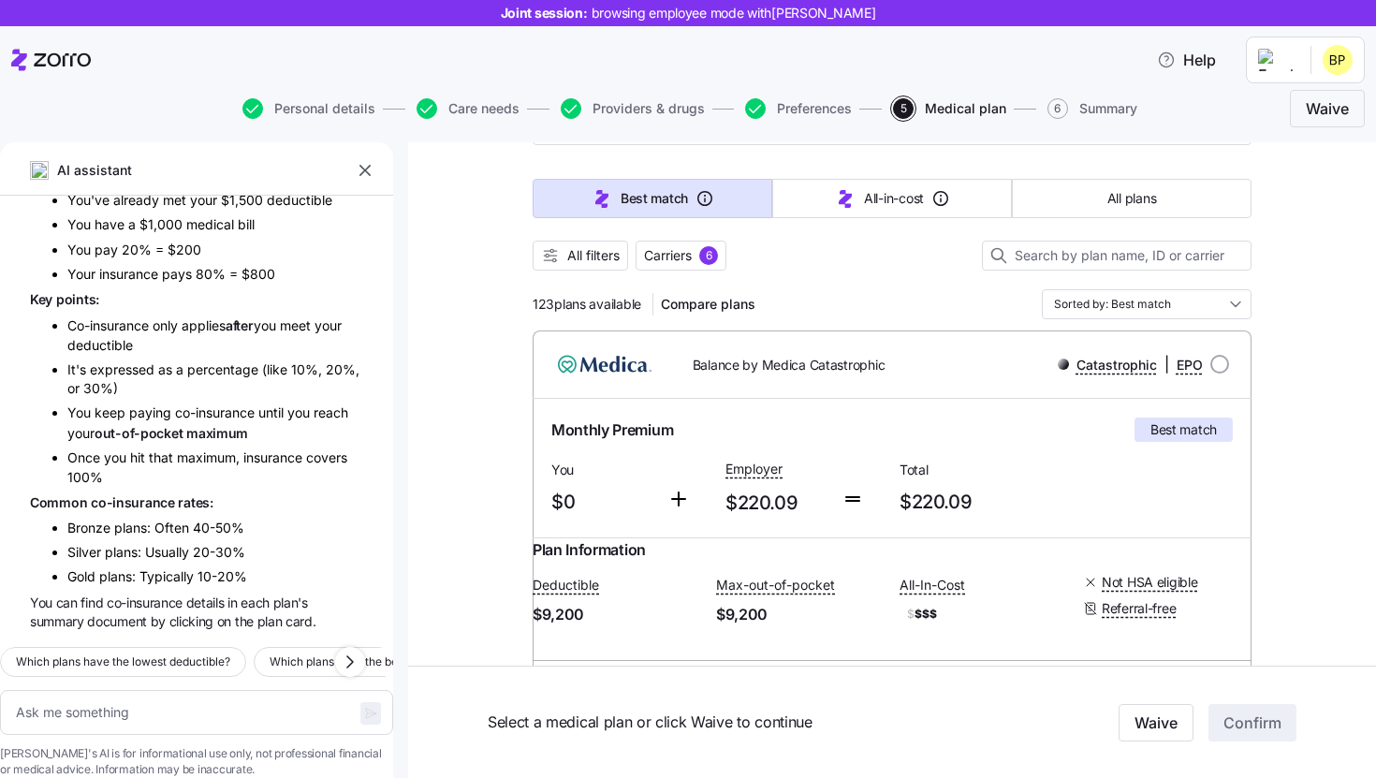
scroll to position [140, 0]
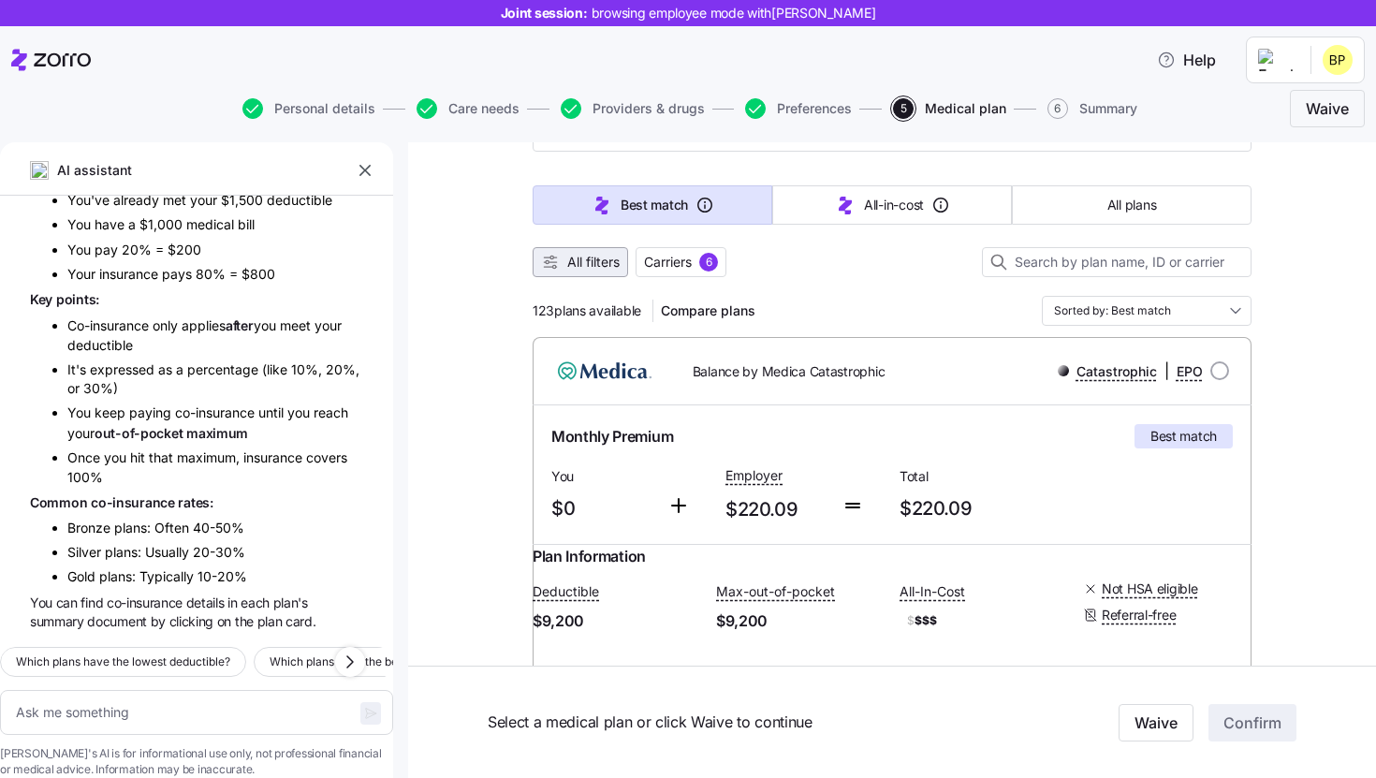
click at [592, 269] on span "All filters" at bounding box center [593, 262] width 52 height 19
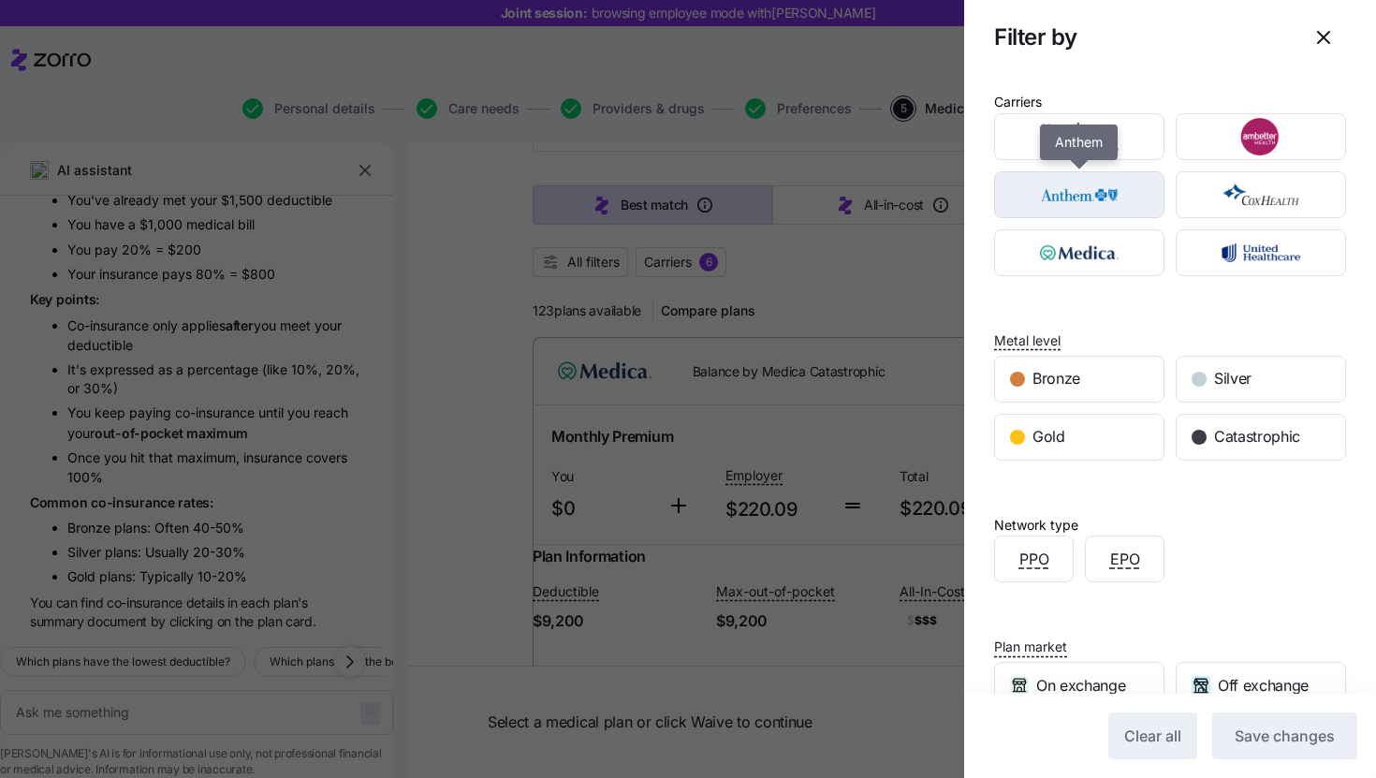
click at [1077, 194] on img "button" at bounding box center [1080, 194] width 138 height 37
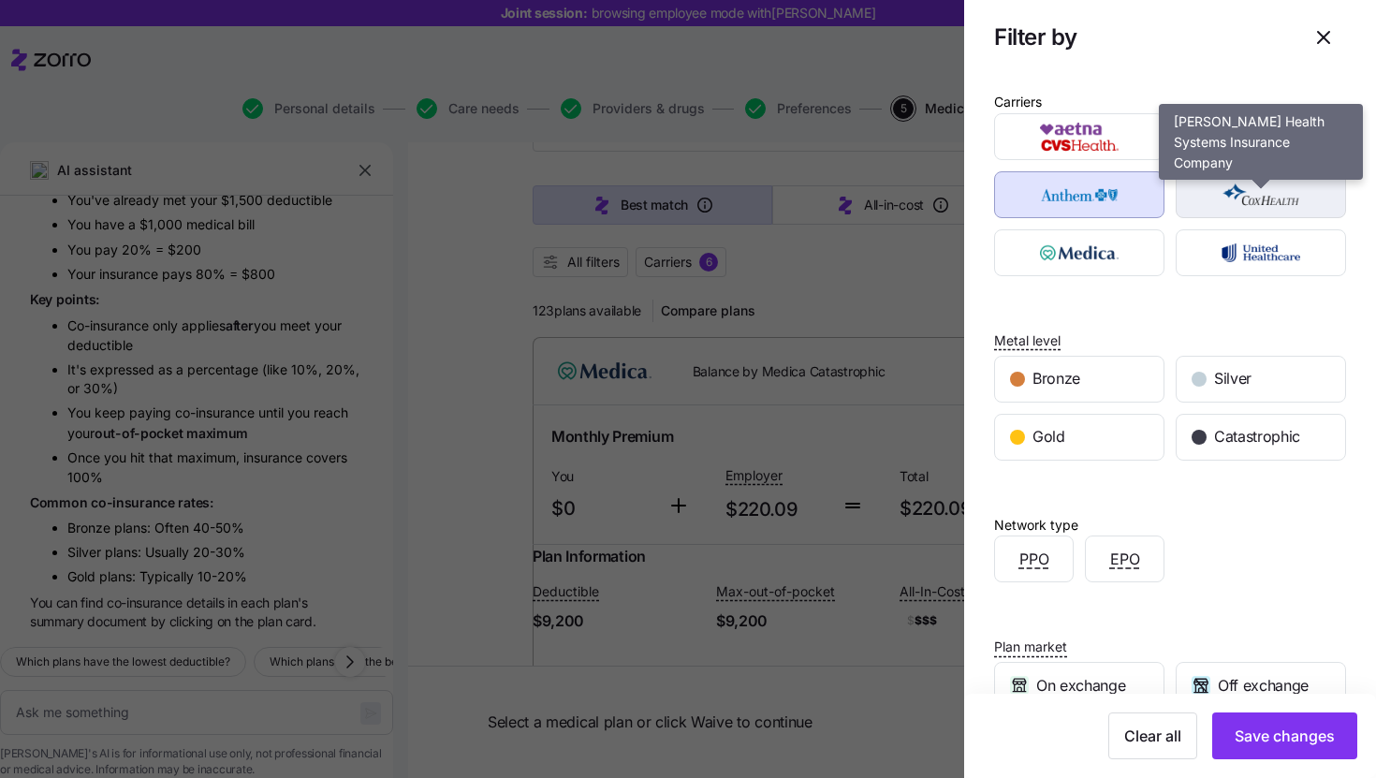
click at [1286, 200] on img "button" at bounding box center [1262, 194] width 138 height 37
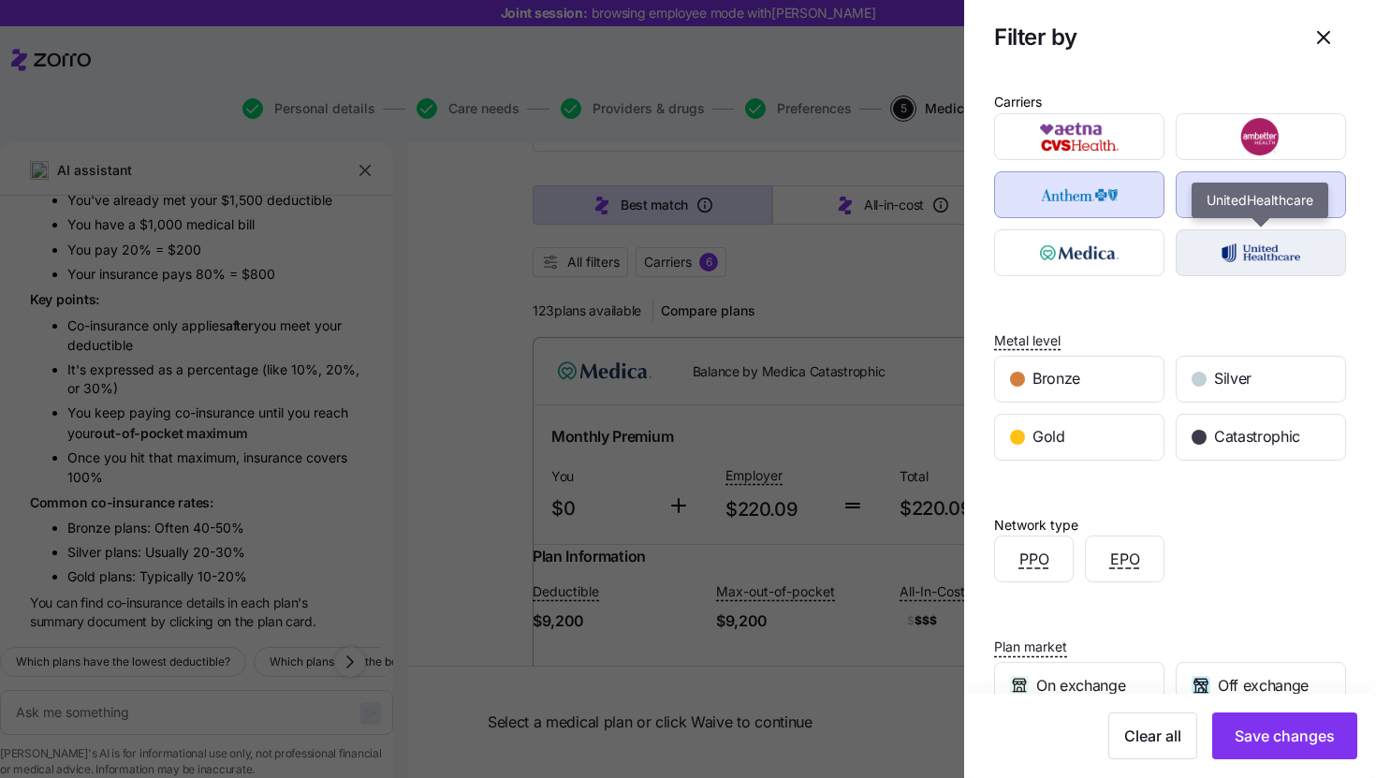
click at [1243, 264] on img "button" at bounding box center [1262, 252] width 138 height 37
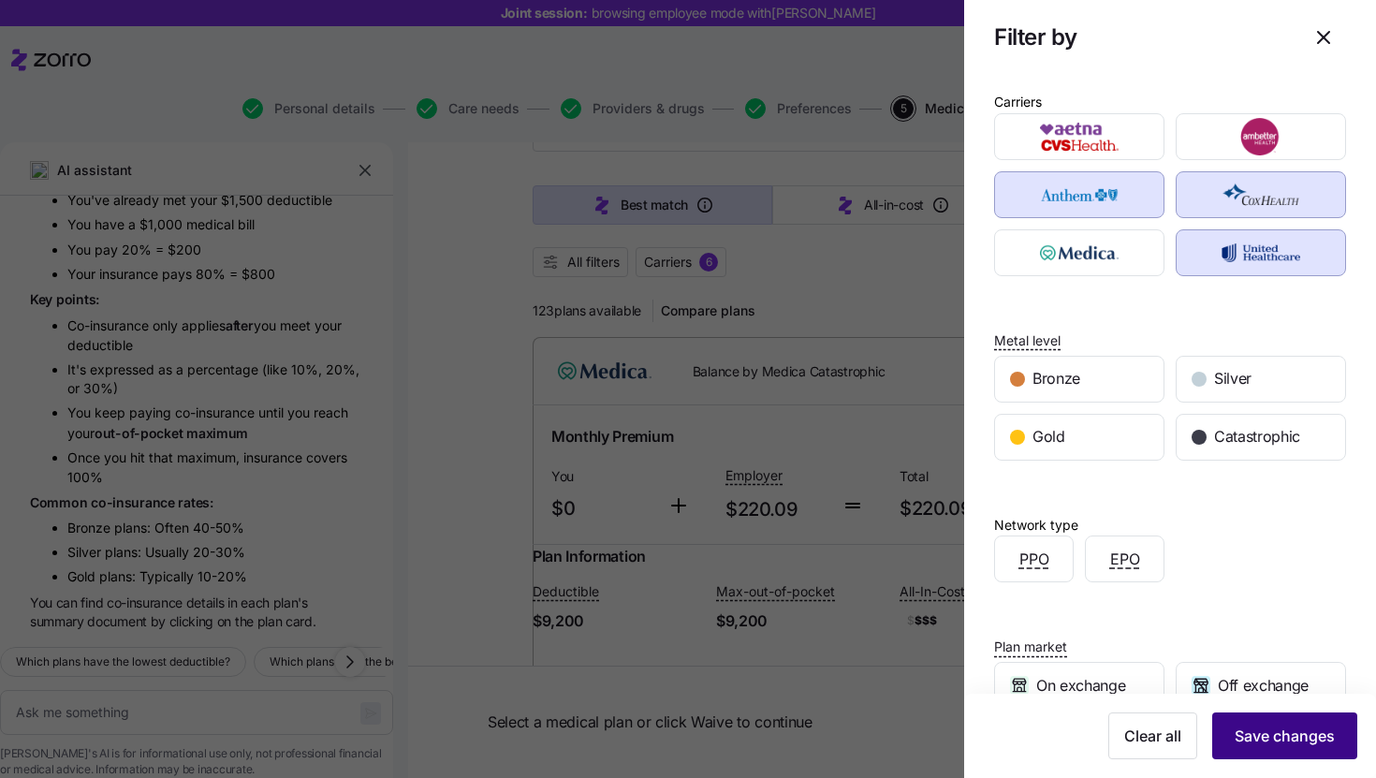
click at [1305, 754] on button "Save changes" at bounding box center [1284, 736] width 145 height 47
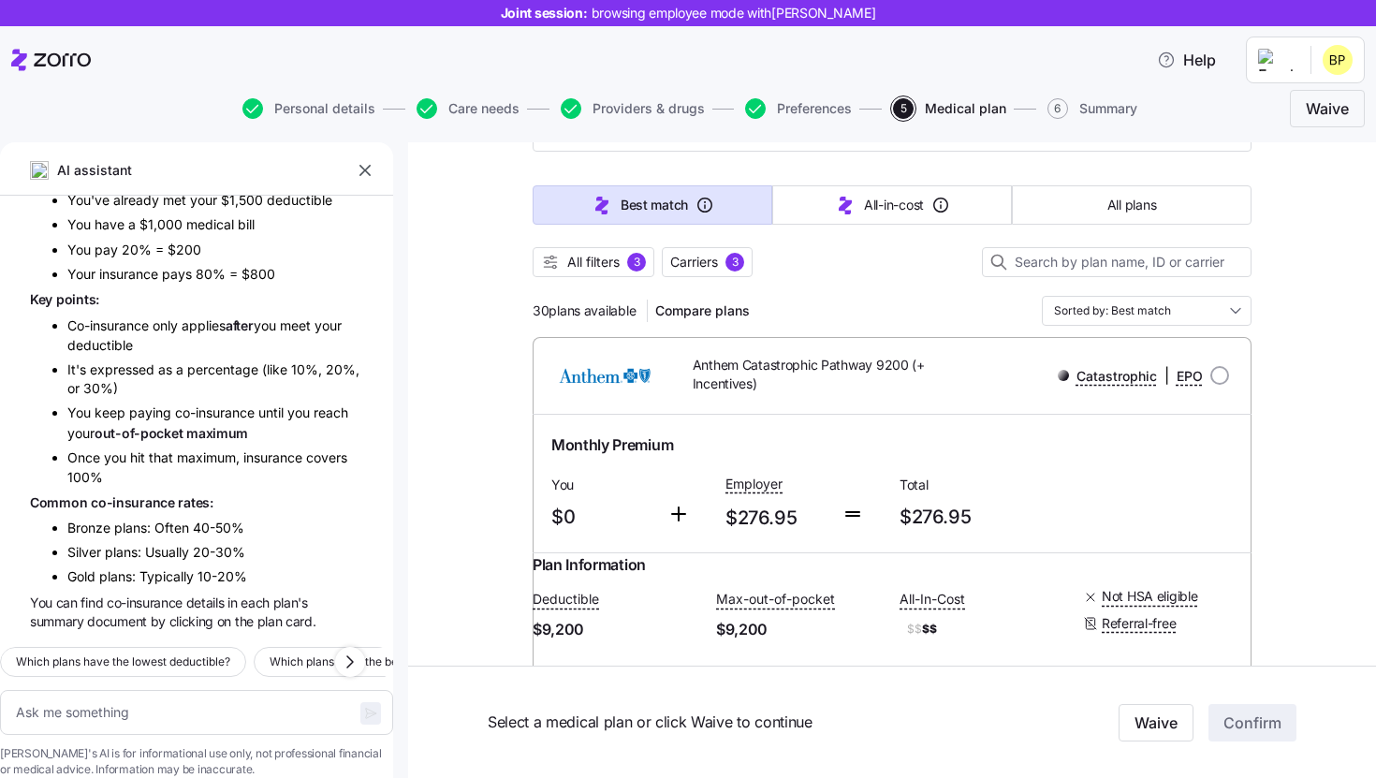
drag, startPoint x: 531, startPoint y: 312, endPoint x: 641, endPoint y: 314, distance: 110.5
click at [901, 299] on div "30 plans available Compare plans Sorted by: Best match" at bounding box center [892, 311] width 719 height 30
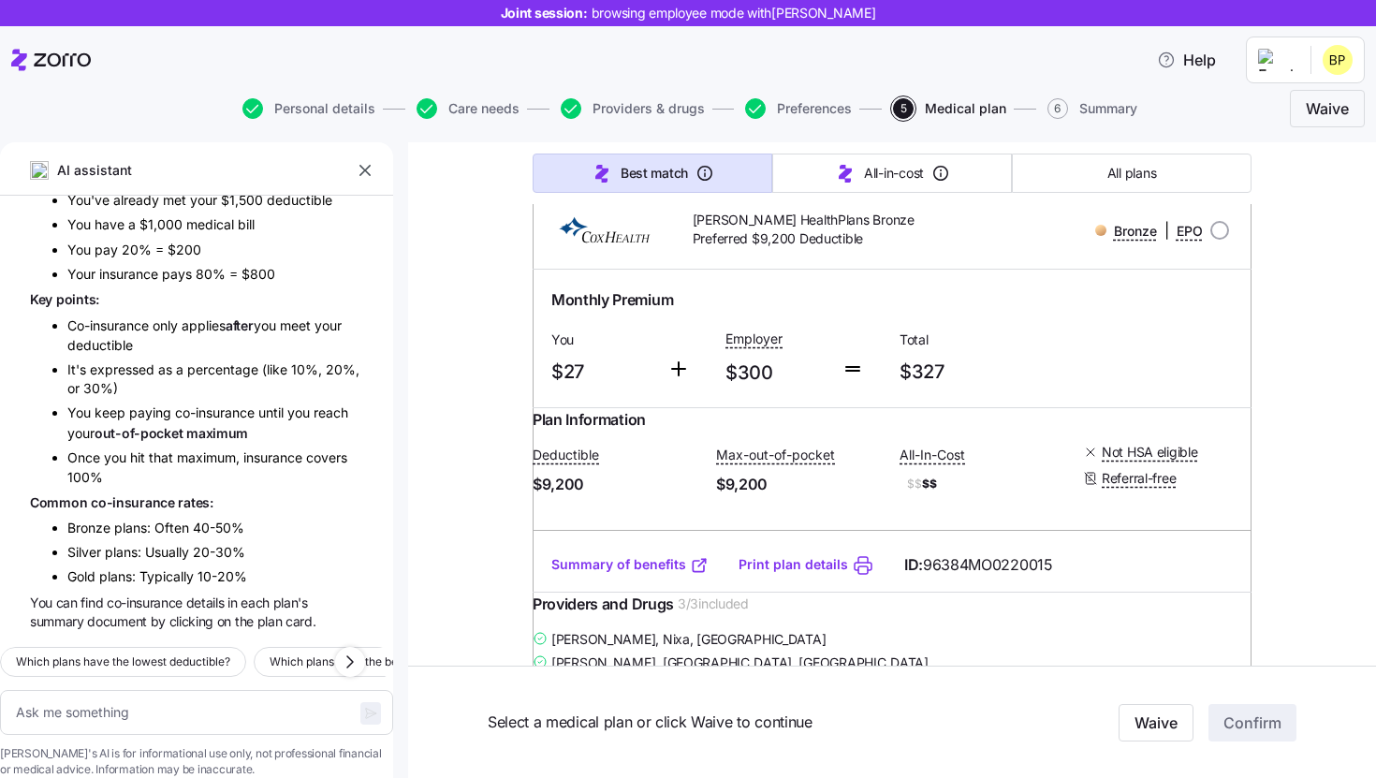
scroll to position [862, 0]
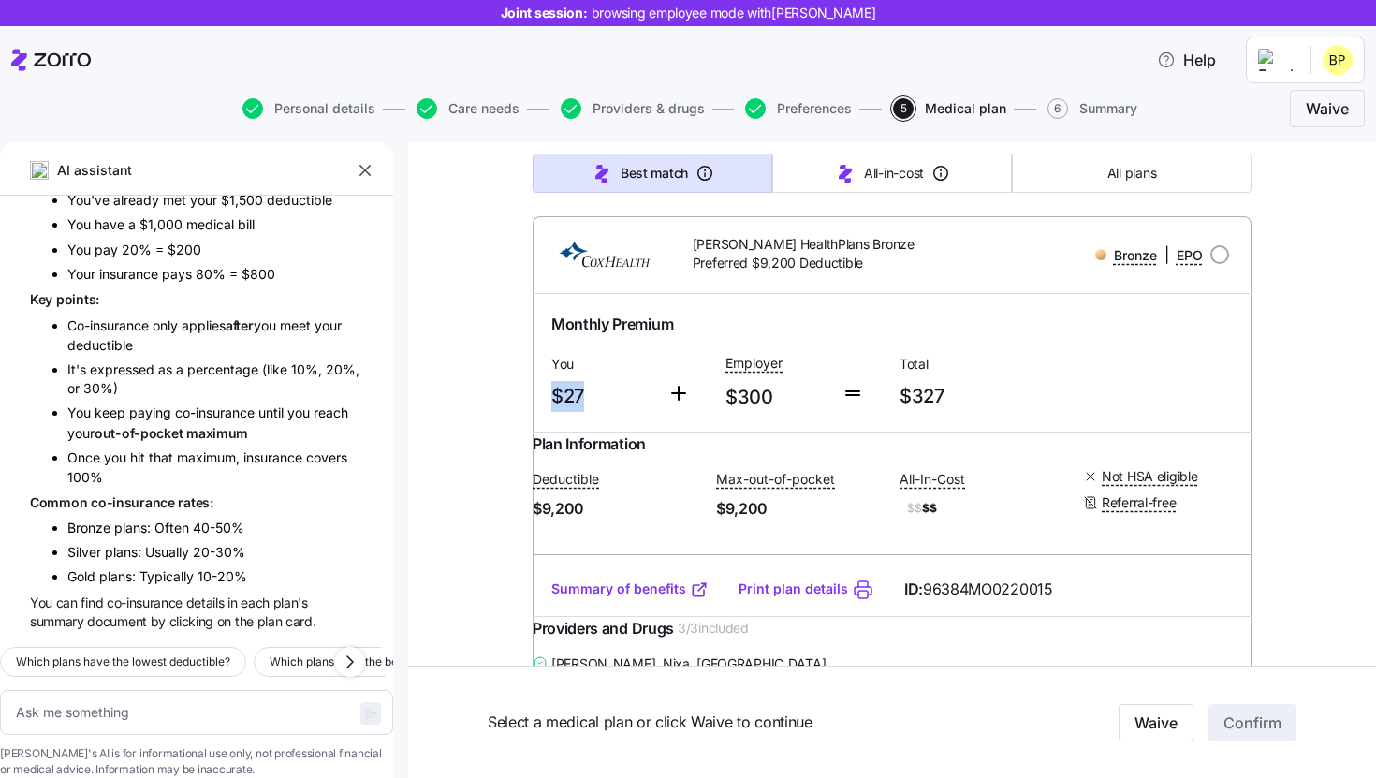
drag, startPoint x: 606, startPoint y: 448, endPoint x: 530, endPoint y: 448, distance: 75.8
click at [614, 412] on span "$27" at bounding box center [601, 396] width 101 height 31
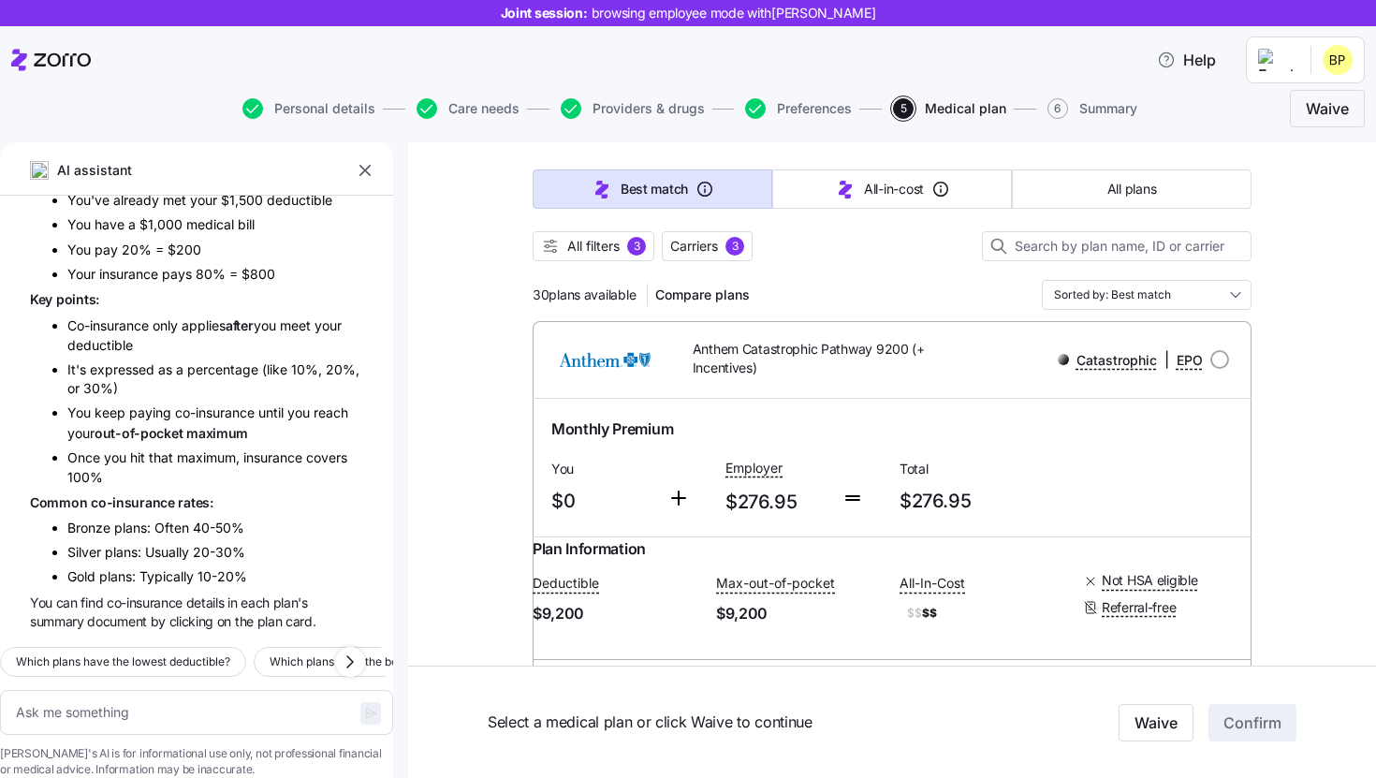
scroll to position [0, 0]
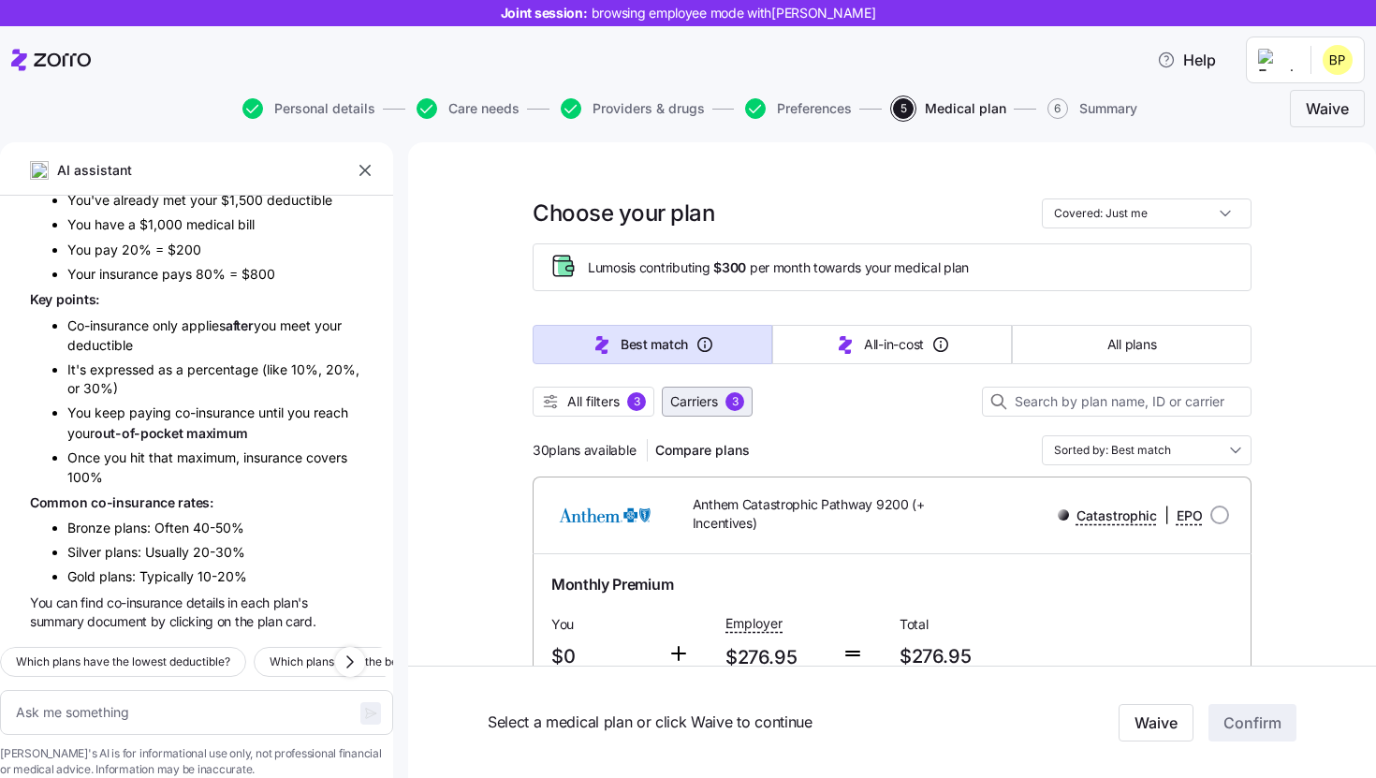
click at [704, 404] on span "Carriers" at bounding box center [694, 401] width 48 height 19
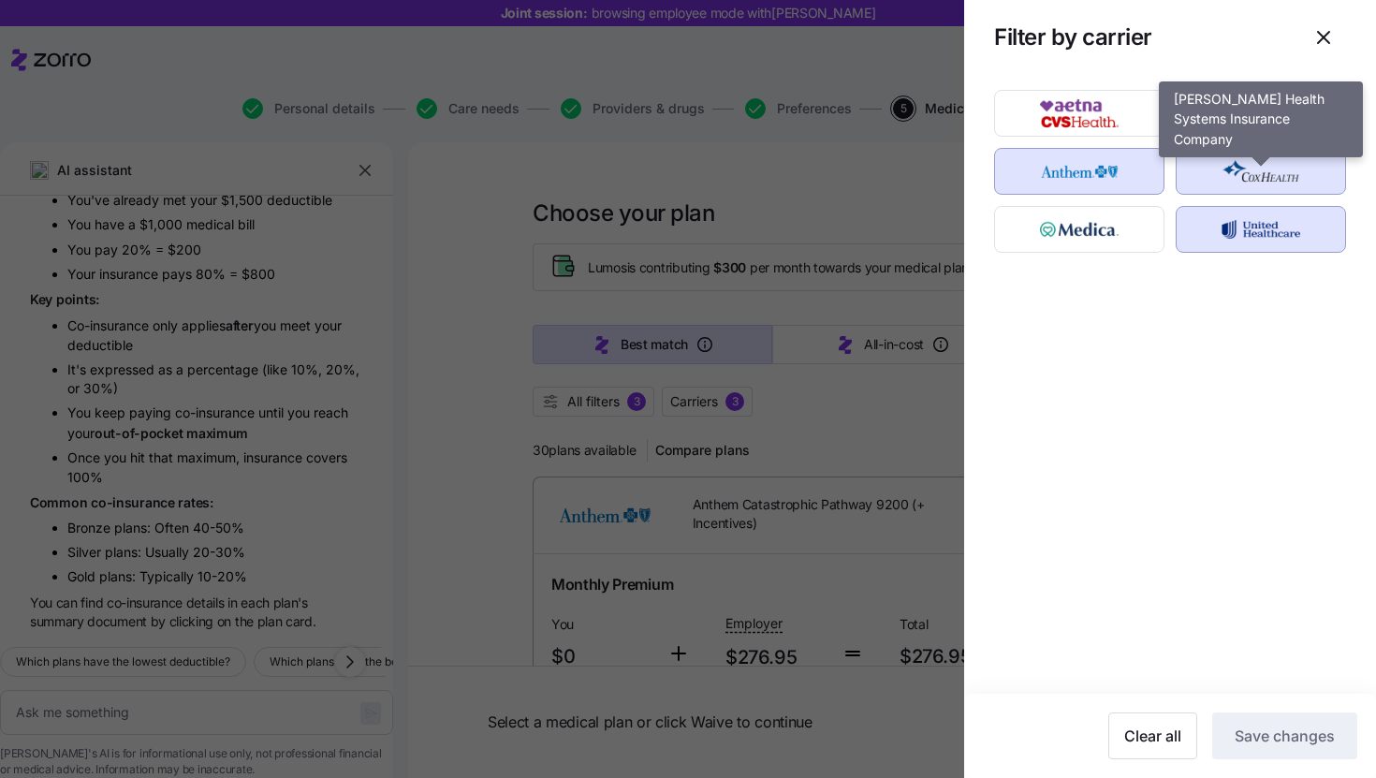
click at [1239, 184] on img "button" at bounding box center [1262, 171] width 138 height 37
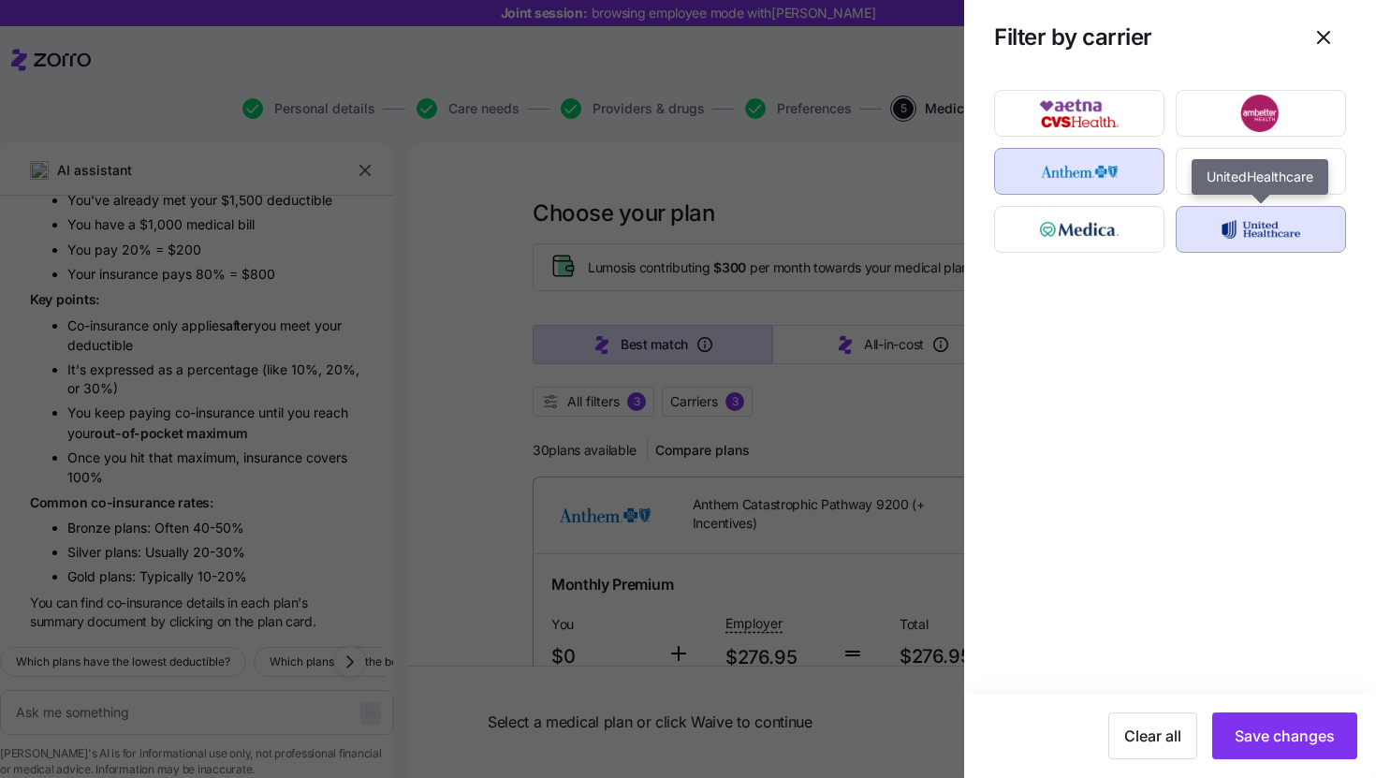
click at [1239, 242] on img "button" at bounding box center [1262, 229] width 138 height 37
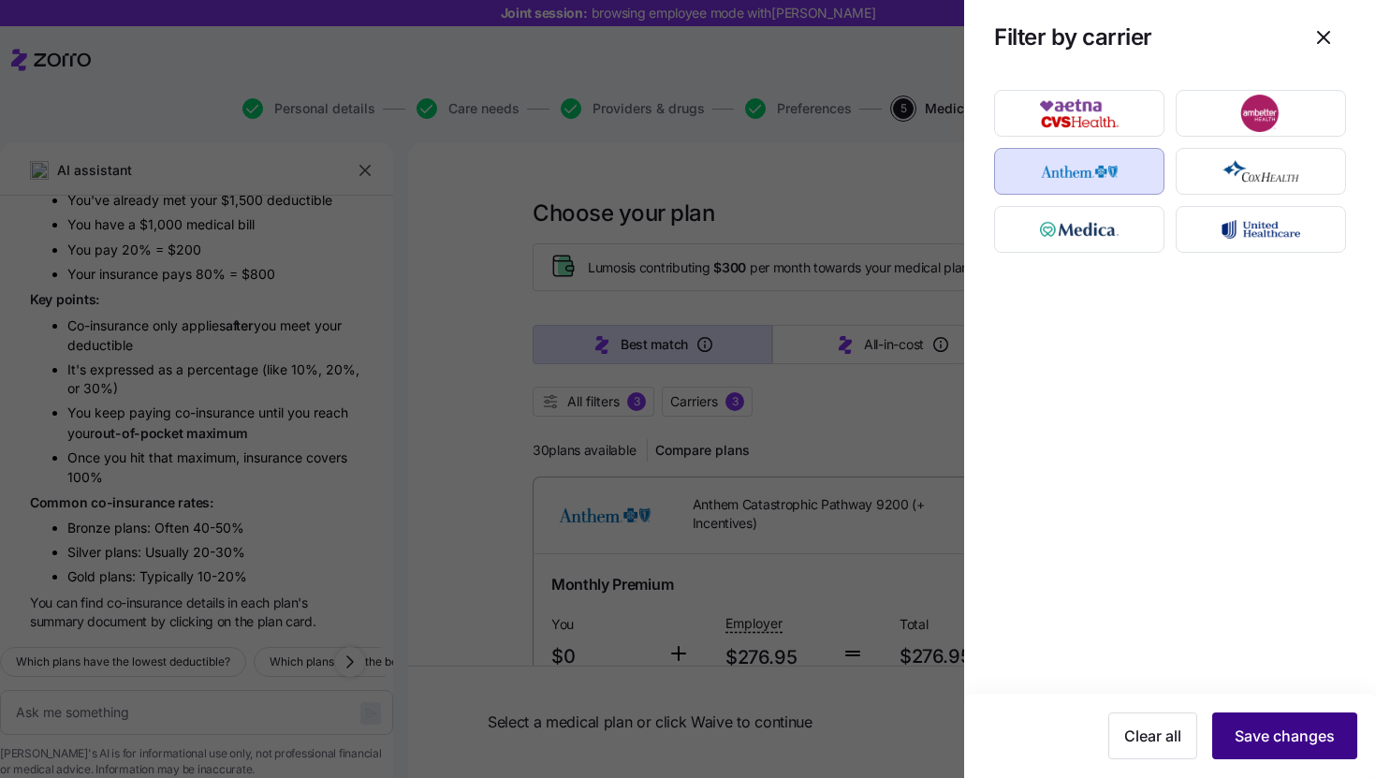
click at [1293, 728] on span "Save changes" at bounding box center [1285, 736] width 100 height 22
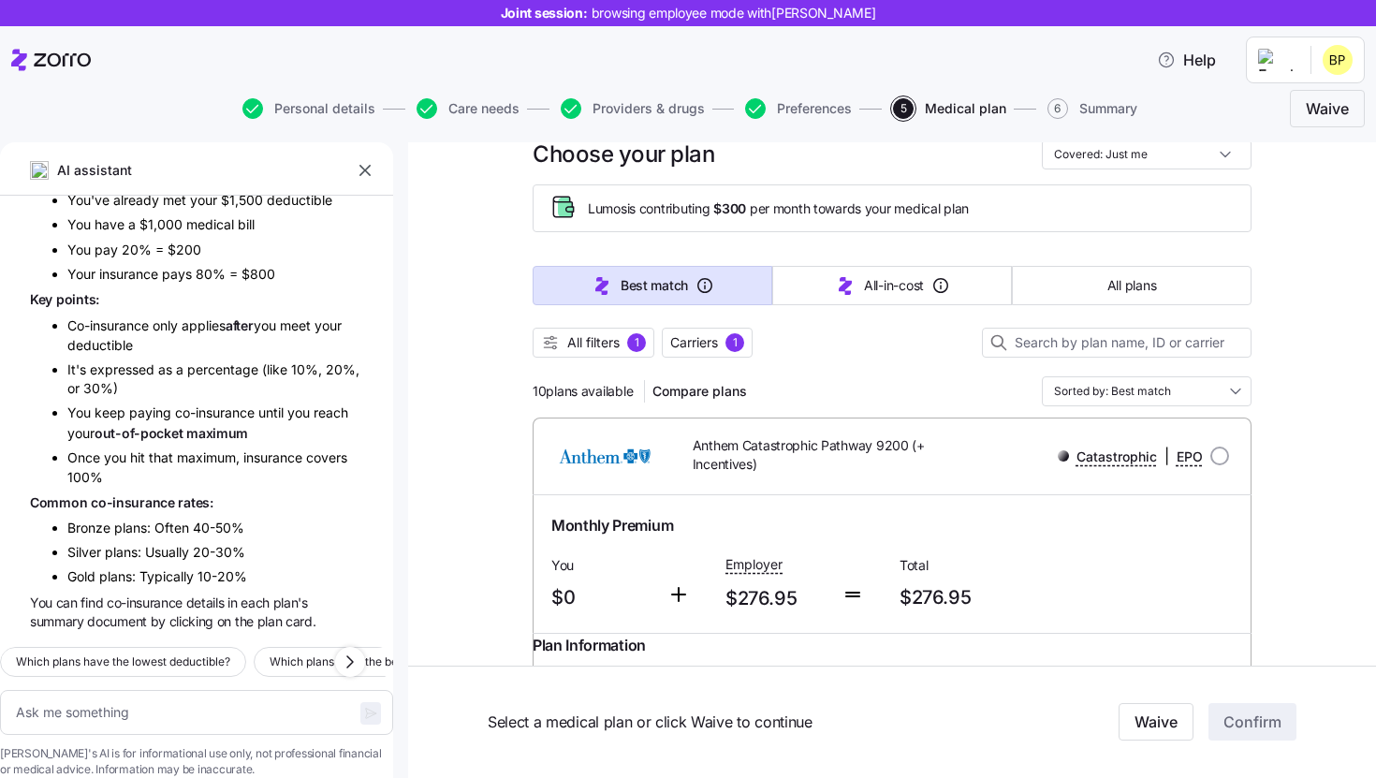
scroll to position [68, 0]
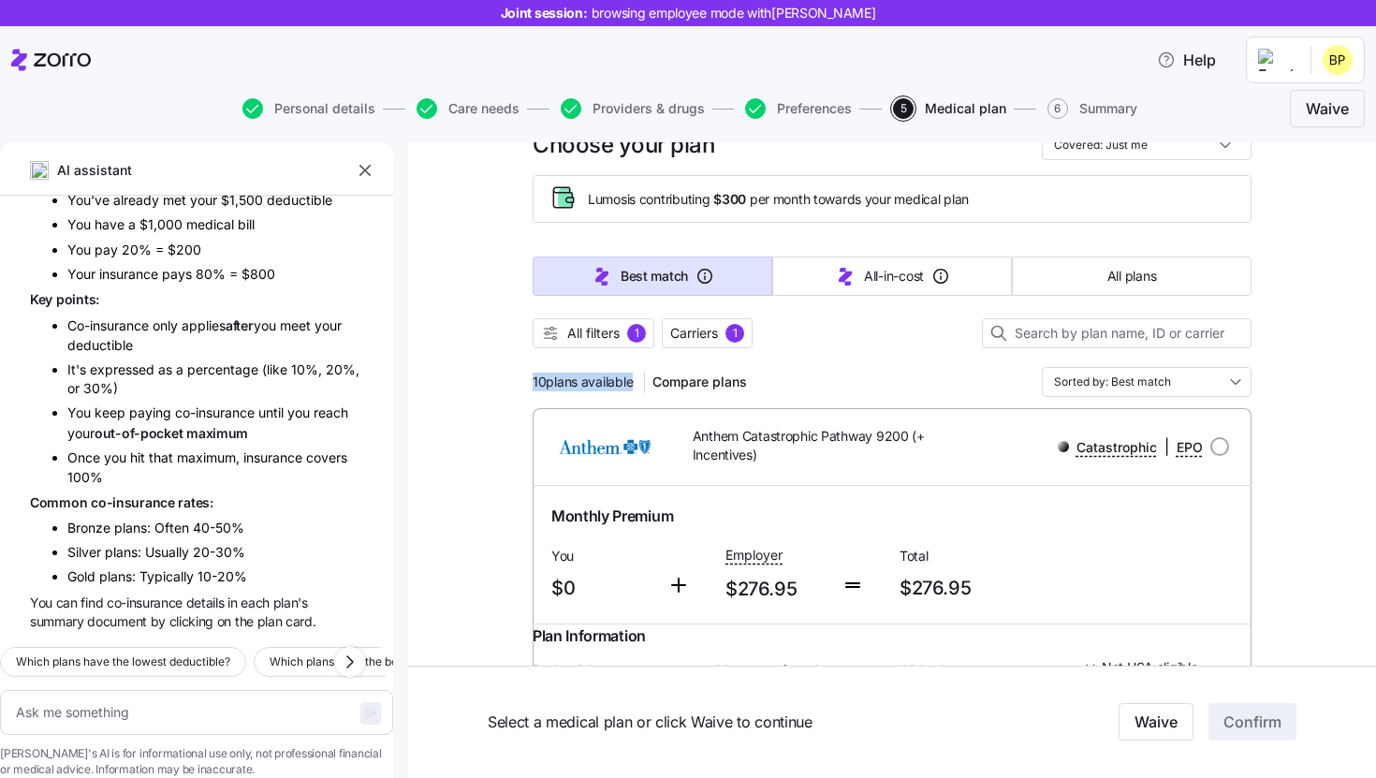
drag, startPoint x: 517, startPoint y: 371, endPoint x: 643, endPoint y: 371, distance: 126.4
click at [860, 367] on div "10 plans available Compare plans Sorted by: Best match" at bounding box center [892, 382] width 719 height 30
click at [1114, 381] on input "Sorted by: Best match" at bounding box center [1147, 382] width 210 height 30
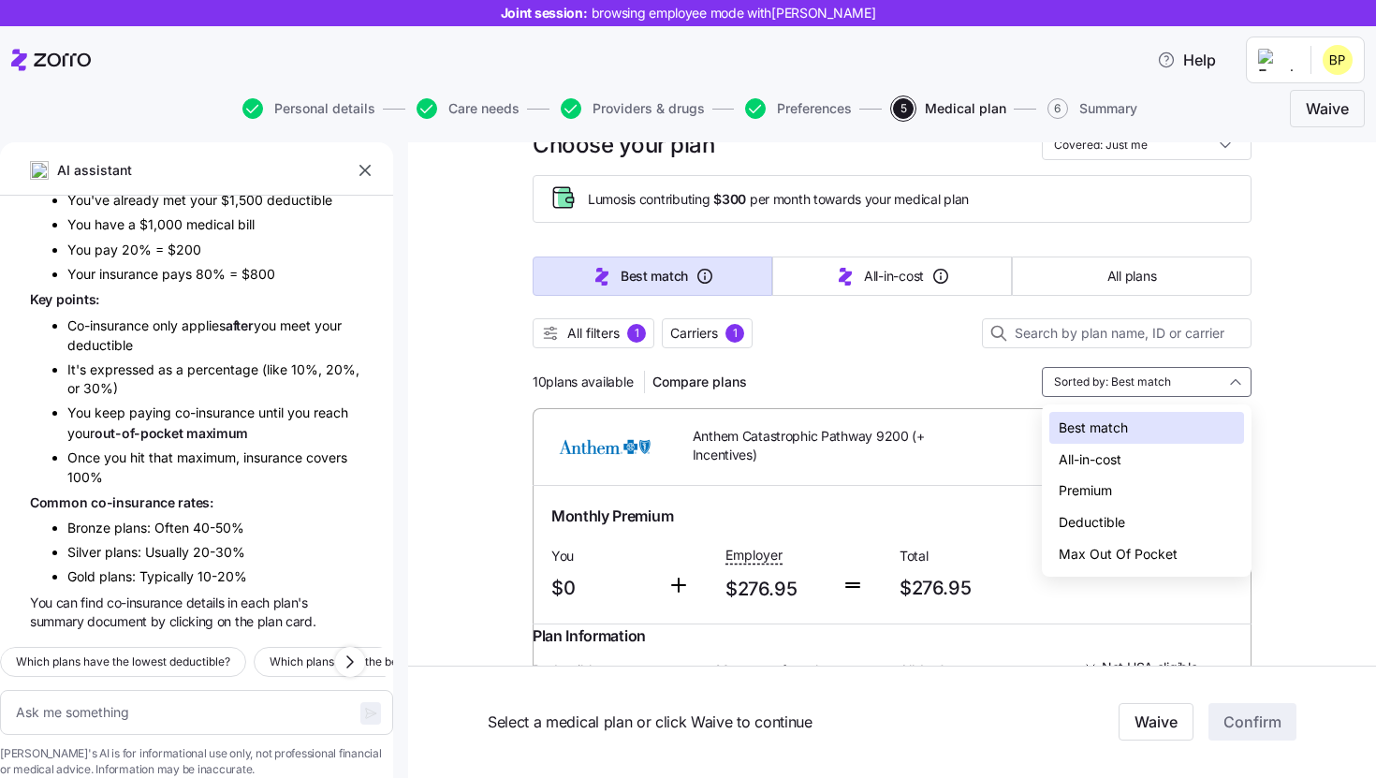
click at [1099, 492] on div "Premium" at bounding box center [1147, 491] width 195 height 32
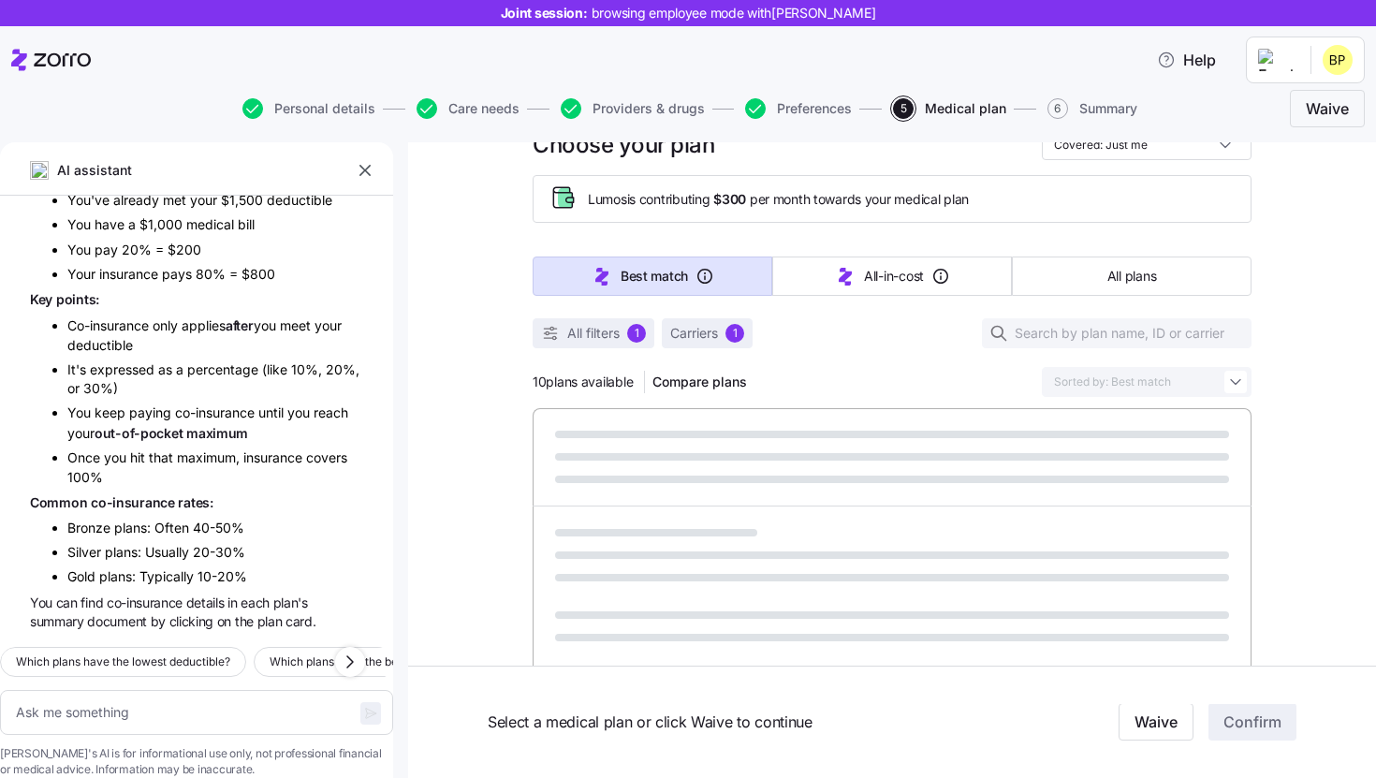
type textarea "x"
type input "Sorted by: Premium"
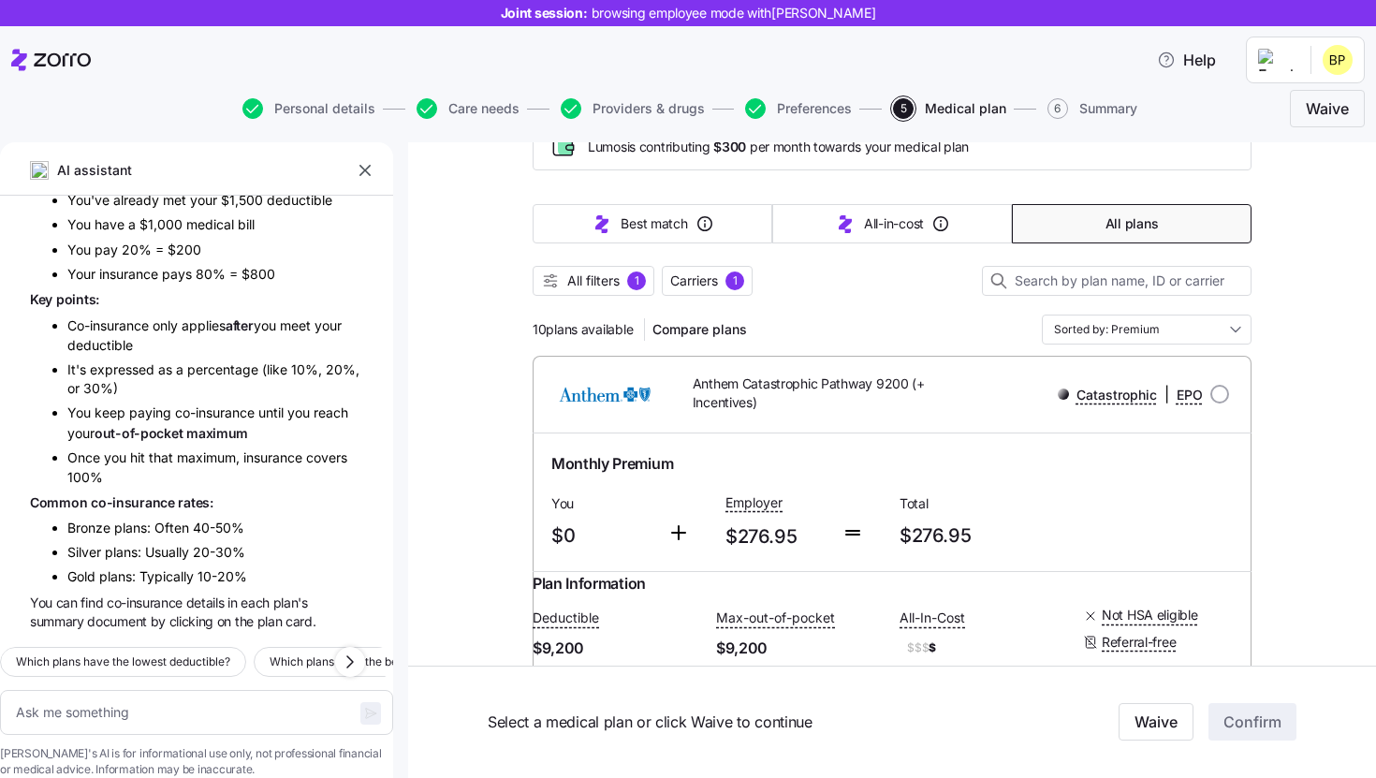
scroll to position [81, 0]
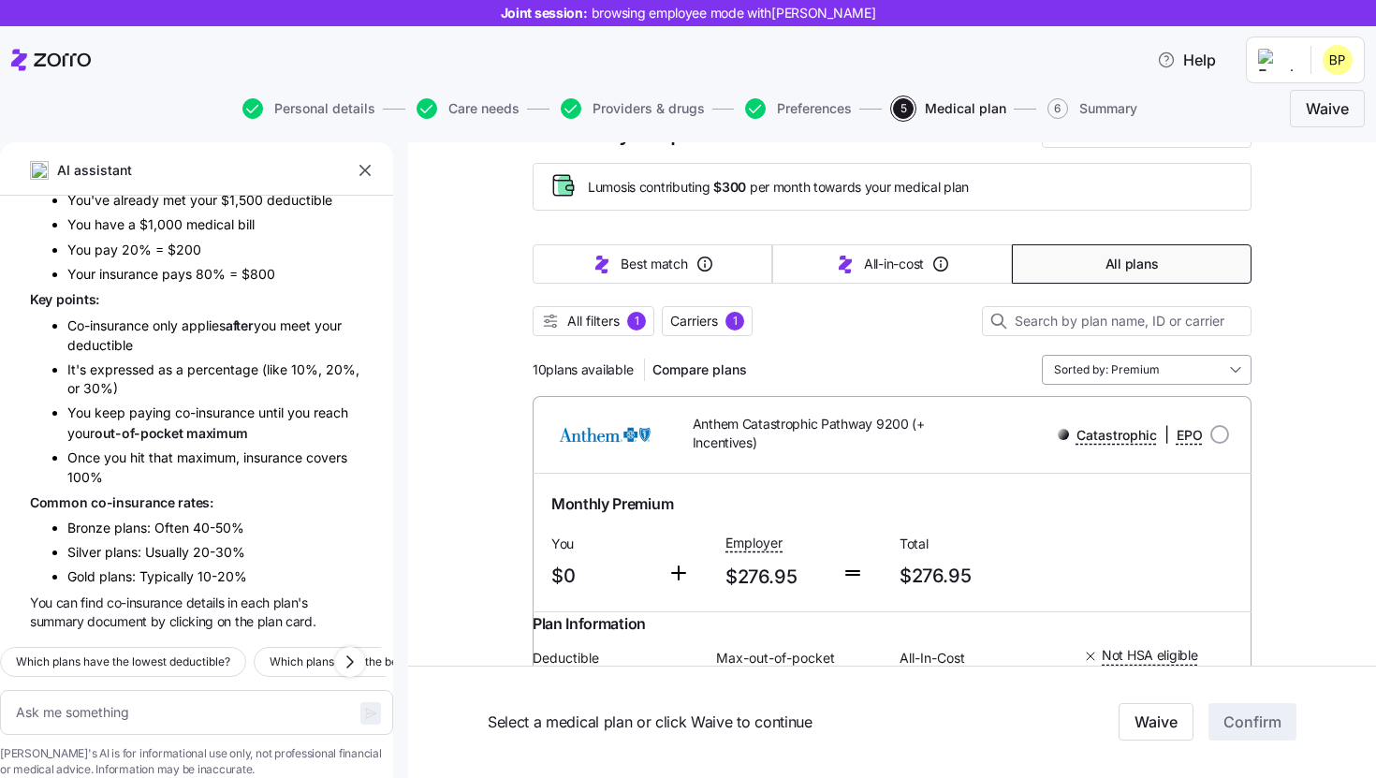
click at [1177, 372] on input "Sorted by: Premium" at bounding box center [1147, 370] width 210 height 30
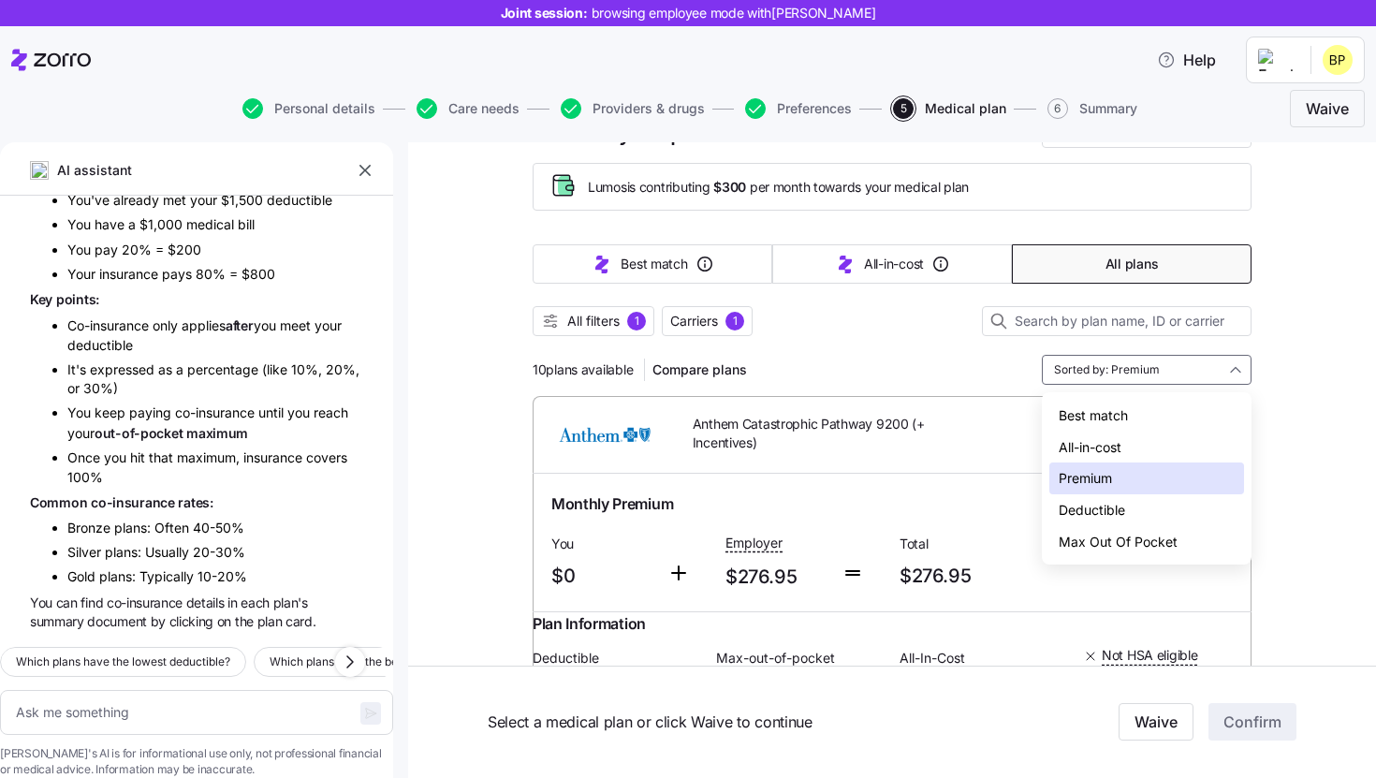
click at [1135, 502] on div "Deductible" at bounding box center [1147, 510] width 195 height 32
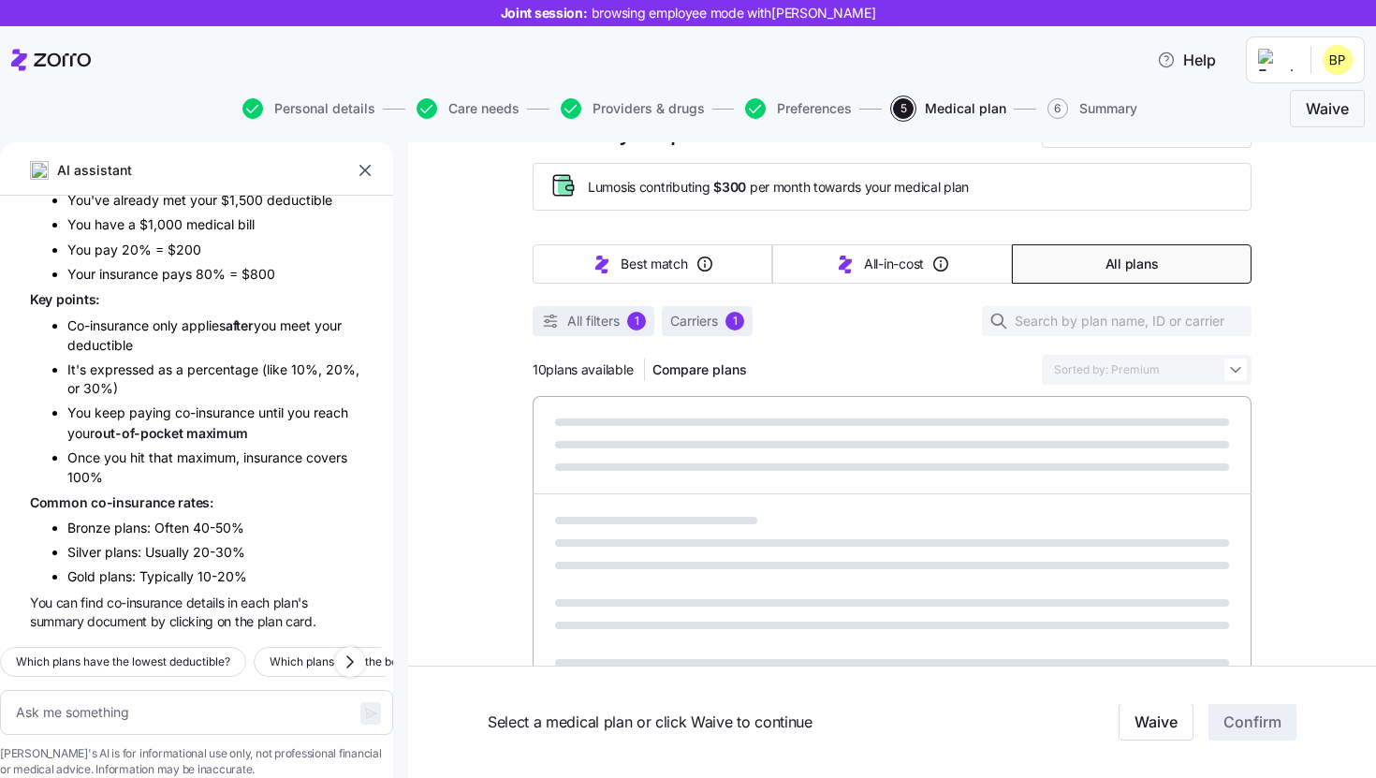
type textarea "x"
type input "Sorted by: Deductible"
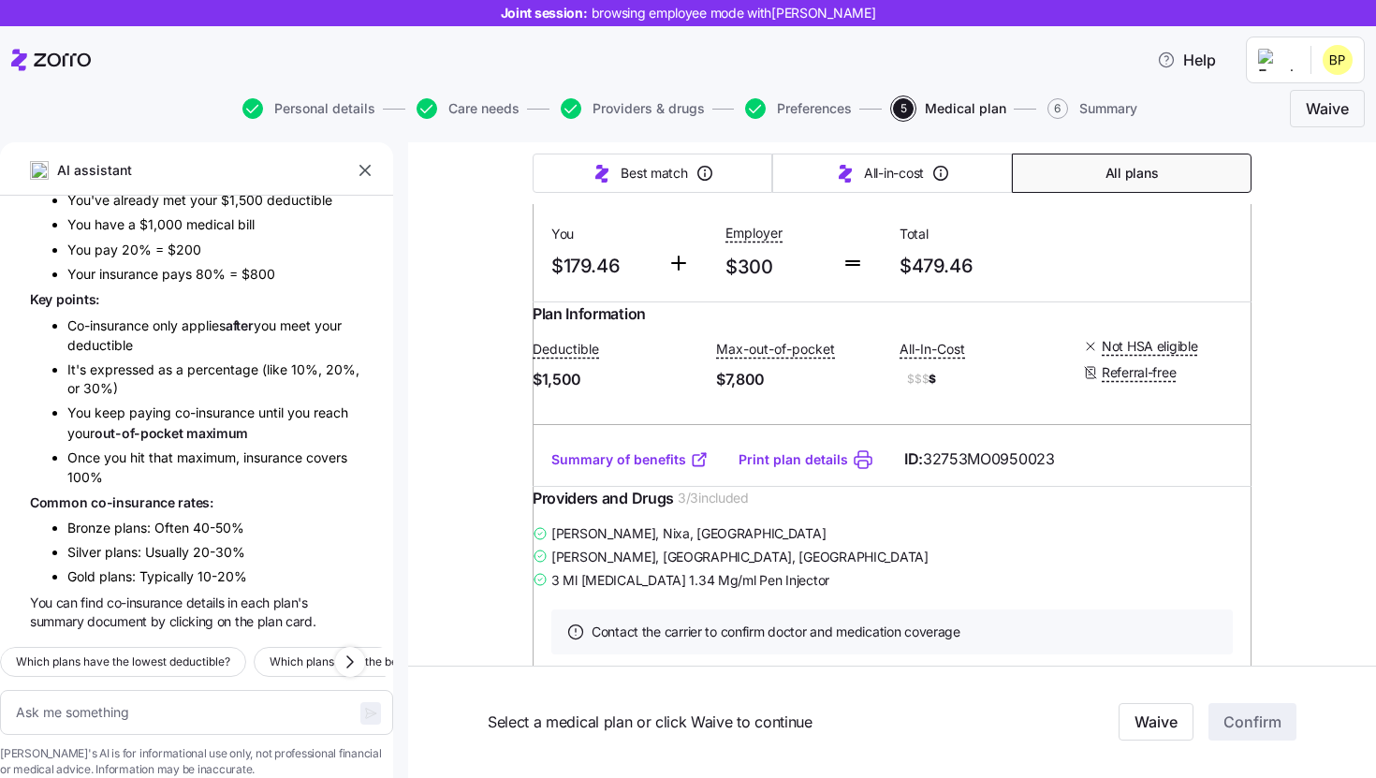
scroll to position [439, 0]
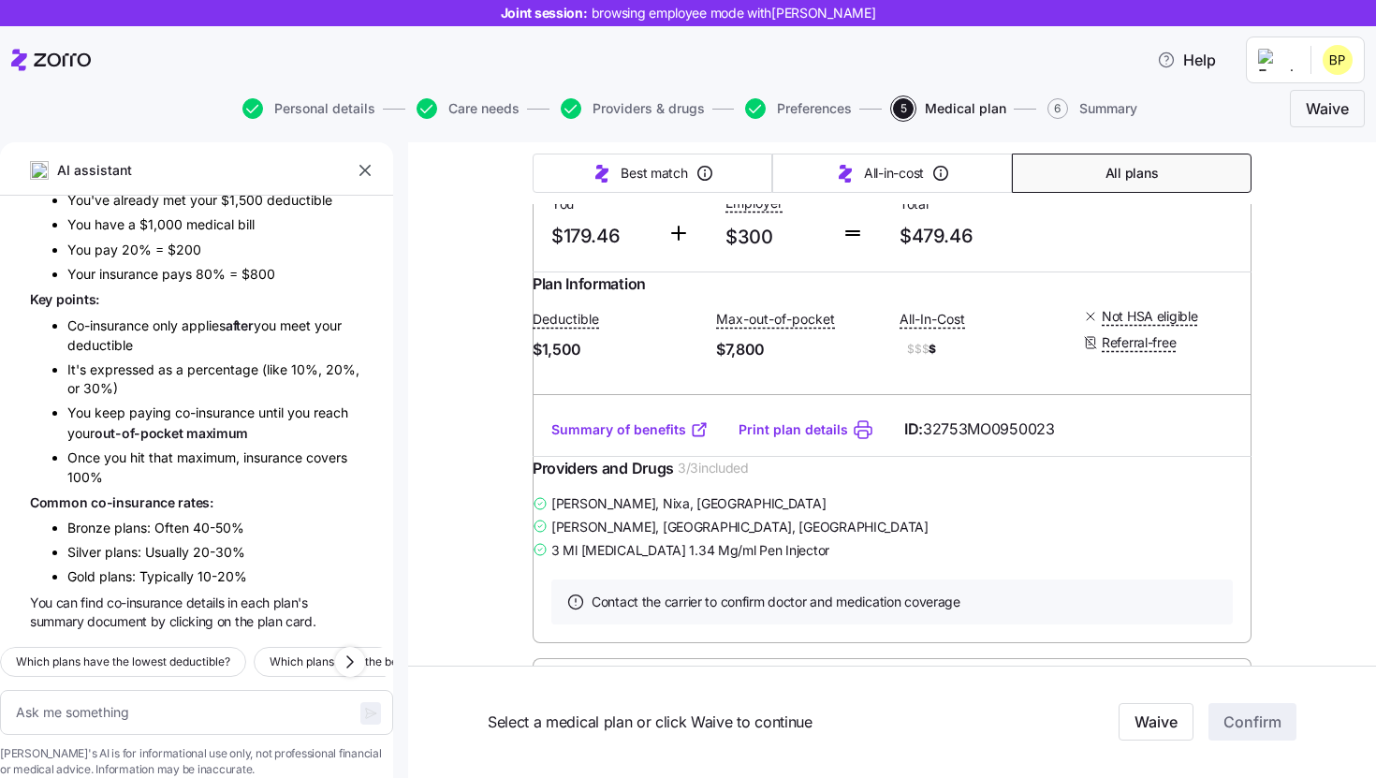
click at [638, 439] on link "Summary of benefits" at bounding box center [629, 429] width 157 height 19
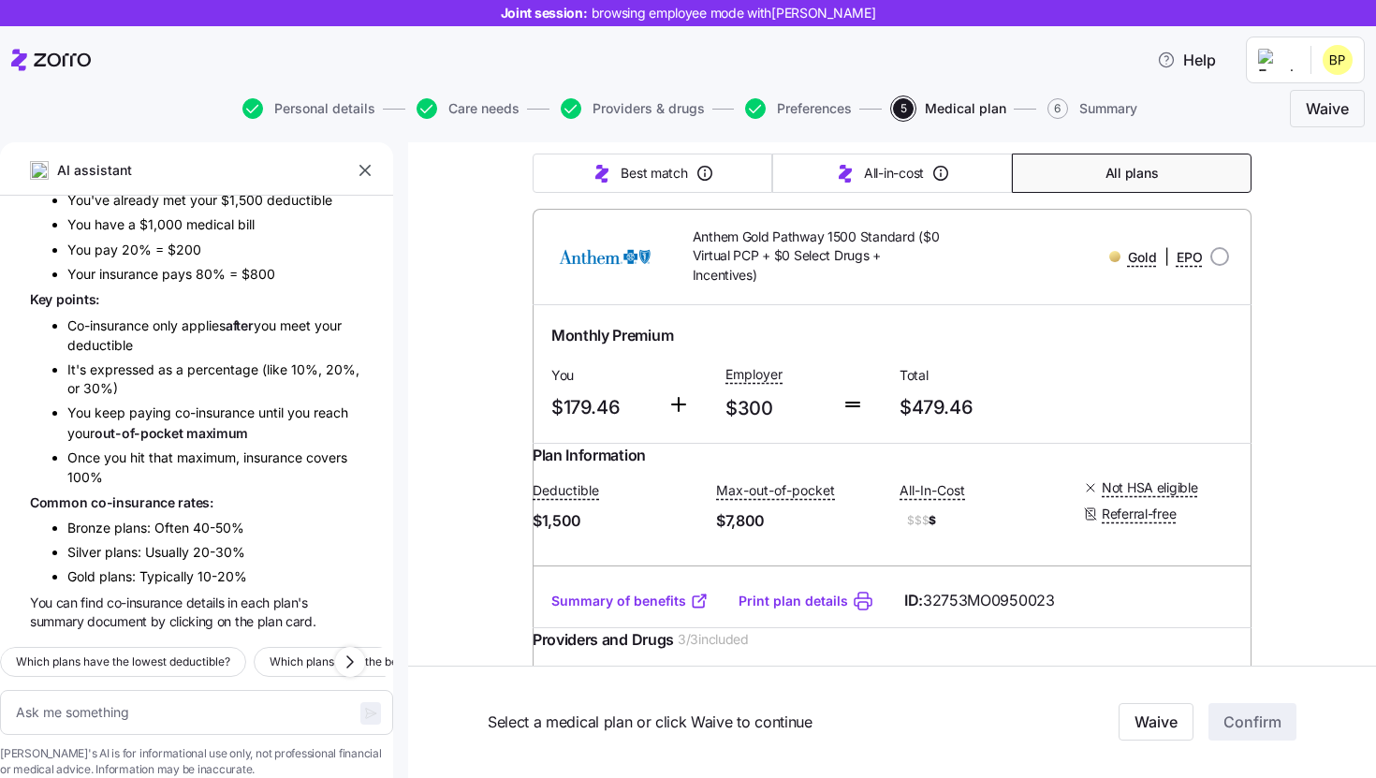
scroll to position [266, 0]
click at [1224, 258] on input "radio" at bounding box center [1220, 258] width 19 height 19
radio input "true"
type textarea "x"
